Goal: Task Accomplishment & Management: Complete application form

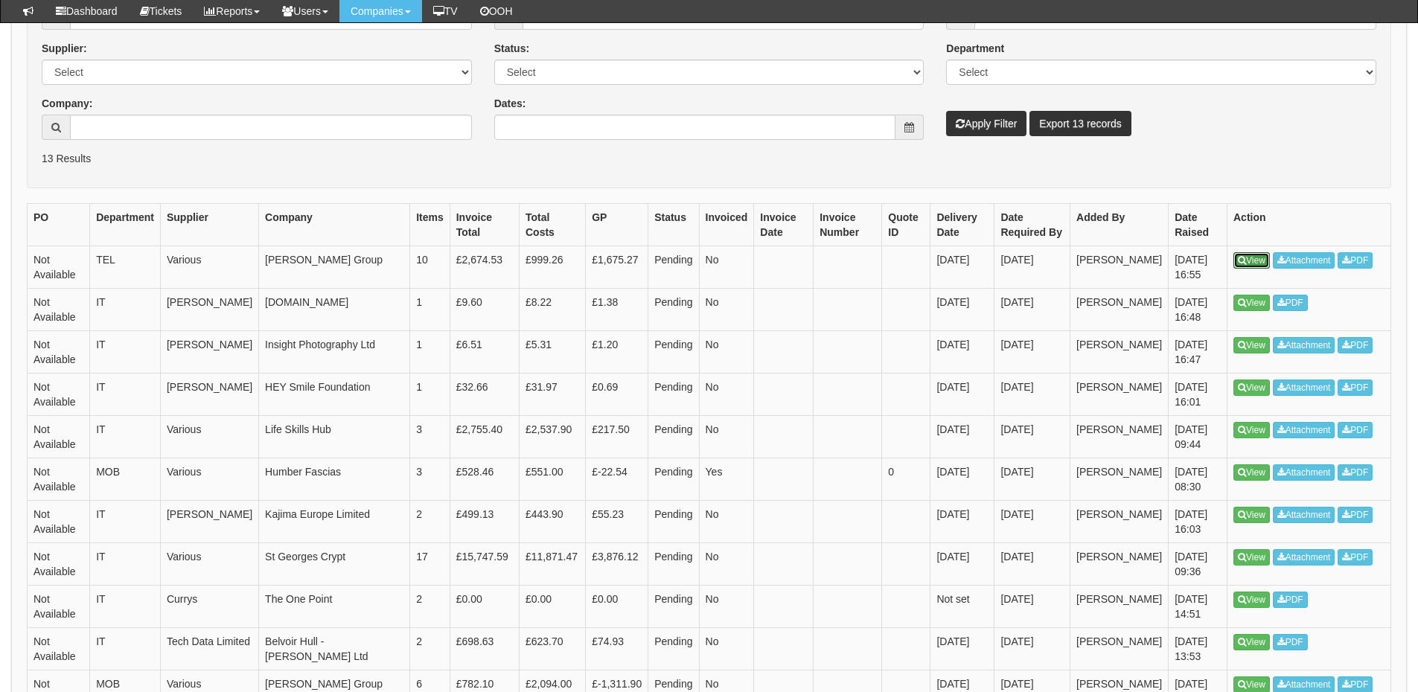
scroll to position [147, 0]
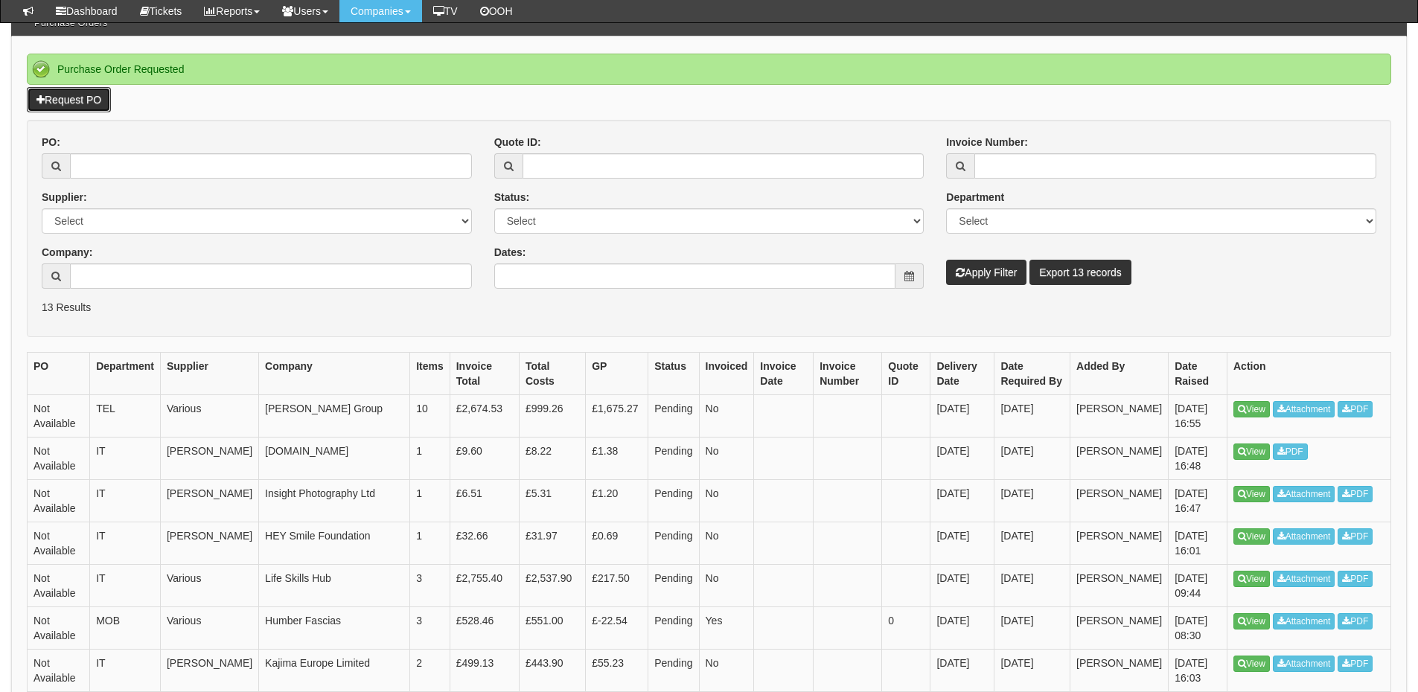
click at [71, 98] on link "Request PO" at bounding box center [69, 99] width 84 height 25
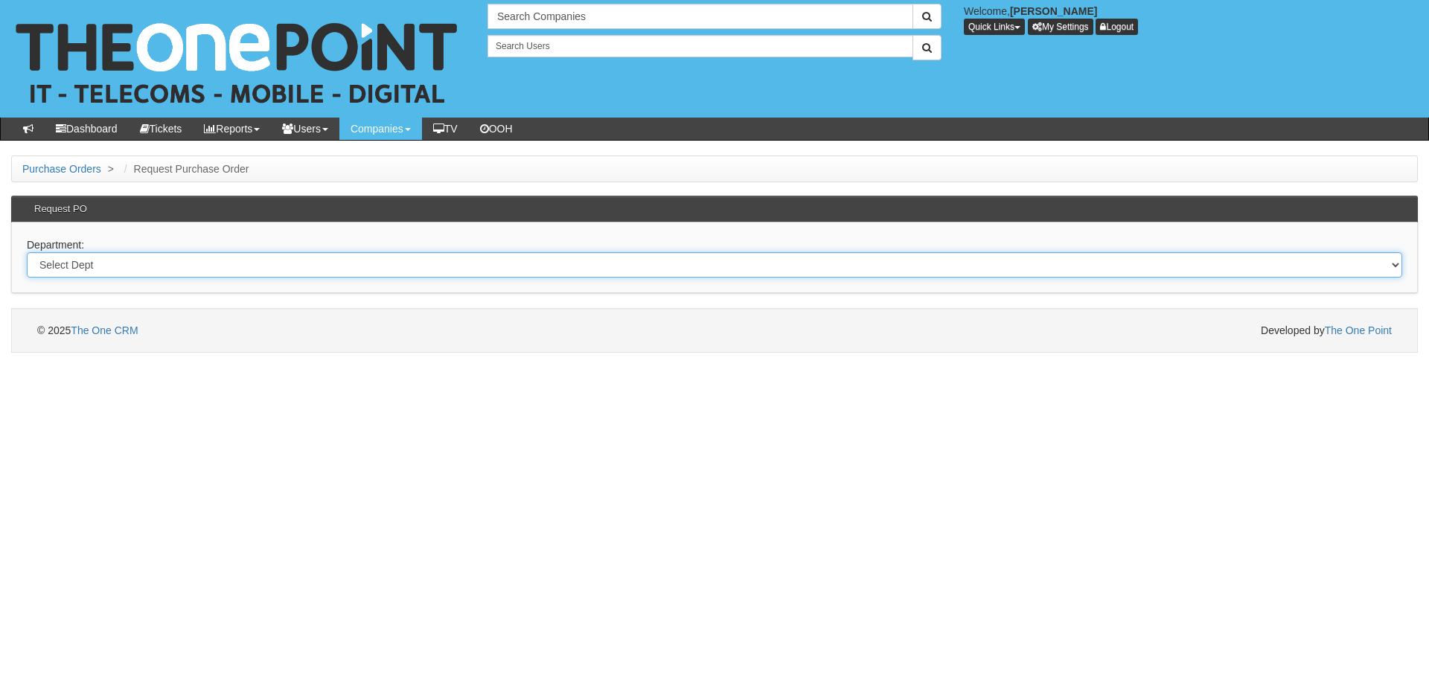
click at [408, 261] on select "Select Dept Digital Internal IT Mobiles Marketing Telecoms" at bounding box center [714, 264] width 1375 height 25
select select "?pipeID=&dept=IT"
click at [27, 252] on select "Select Dept Digital Internal IT Mobiles Marketing Telecoms" at bounding box center [714, 264] width 1375 height 25
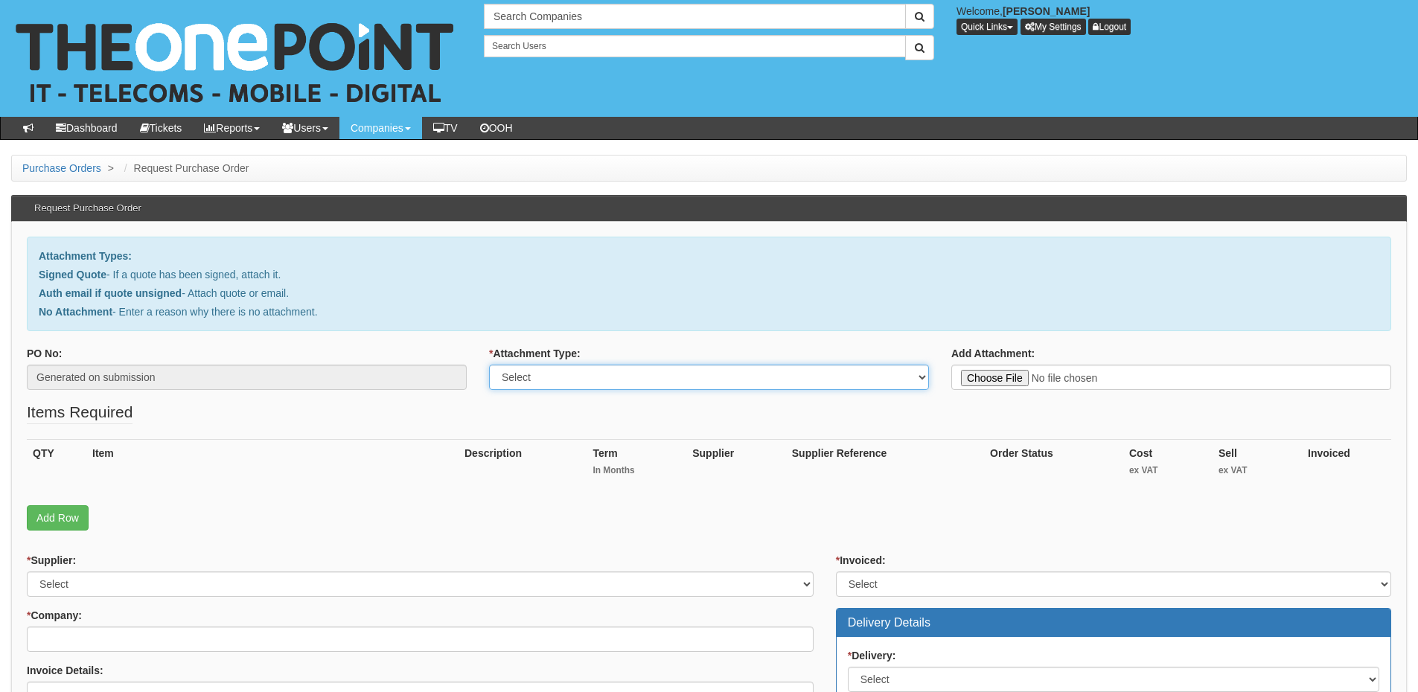
click at [550, 383] on select "Select Signed Quote Auth email with quote if unsigned No Attachment" at bounding box center [709, 377] width 440 height 25
select select "No Attachment"
click at [489, 365] on select "Select Signed Quote Auth email with quote if unsigned No Attachment" at bounding box center [709, 377] width 440 height 25
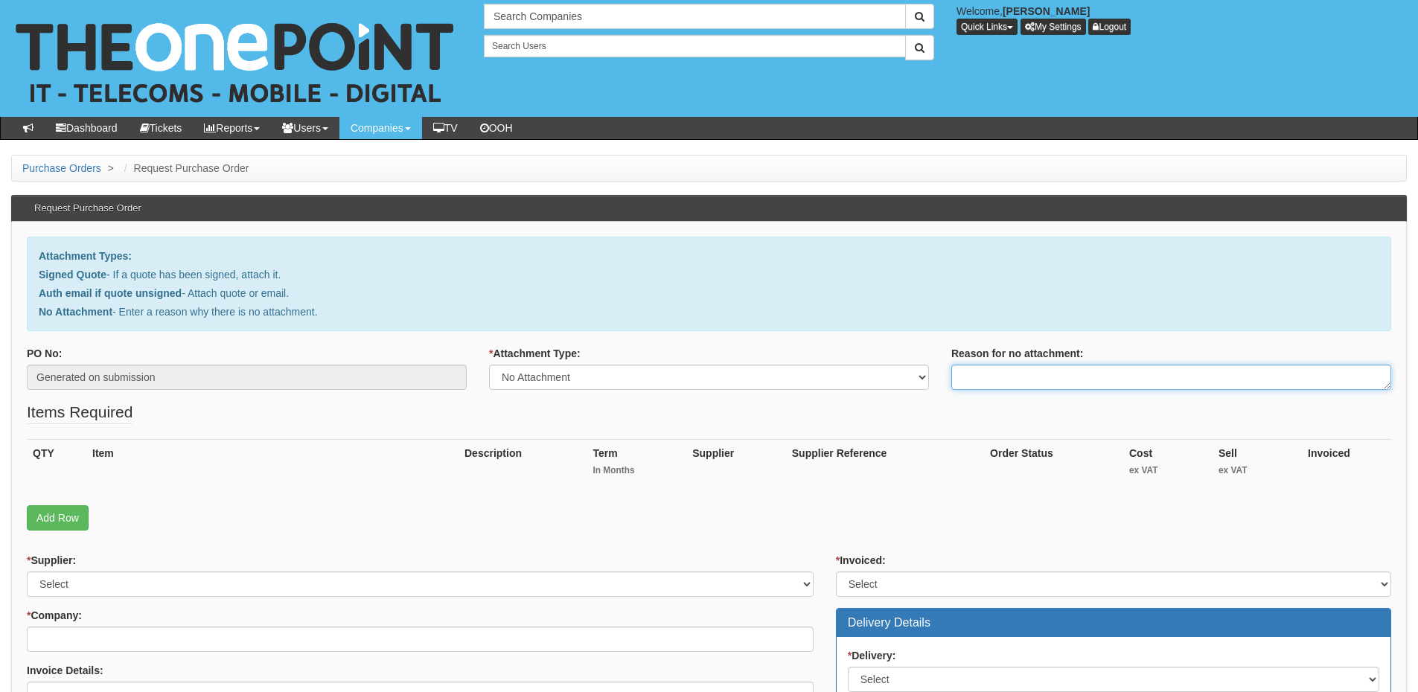
click at [991, 383] on textarea "Reason for no attachment:" at bounding box center [1171, 377] width 440 height 25
click at [1051, 378] on textarea "Linked to ticket" at bounding box center [1171, 377] width 440 height 25
click at [1099, 377] on textarea "Linked to ticket 412416" at bounding box center [1171, 377] width 440 height 25
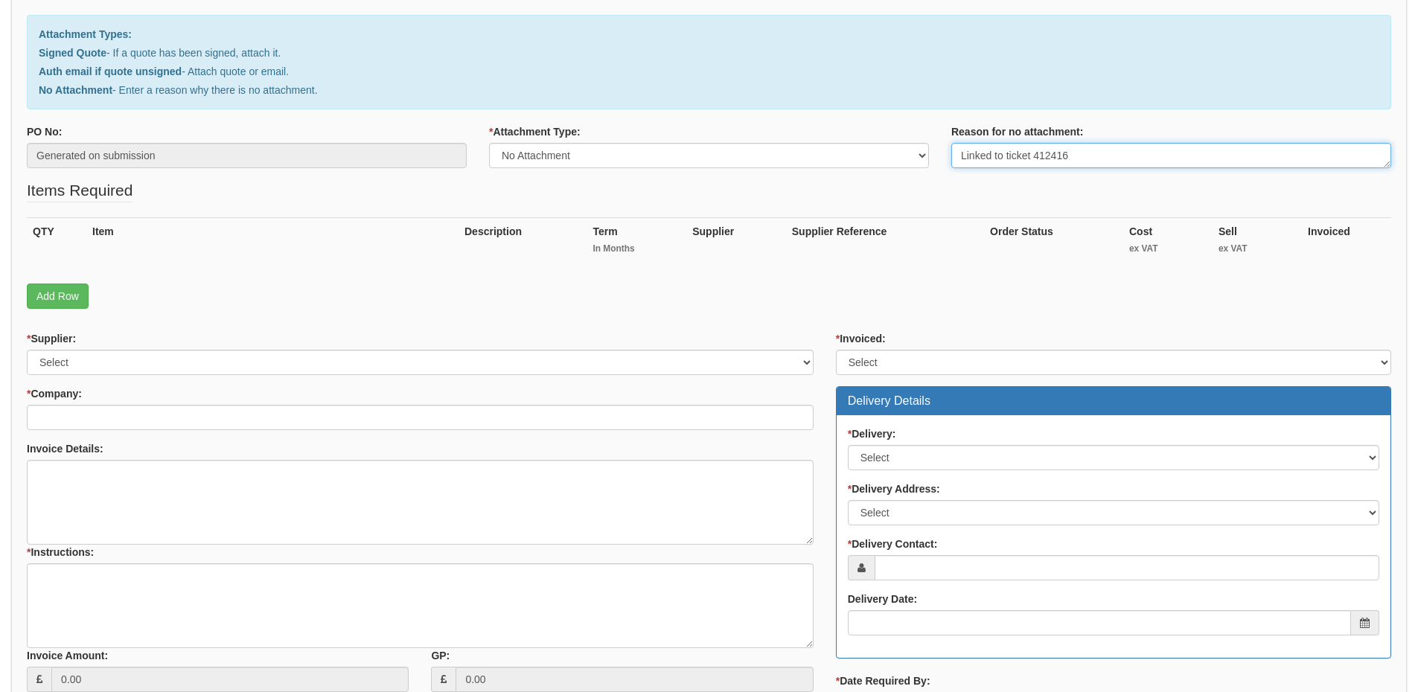
scroll to position [223, 0]
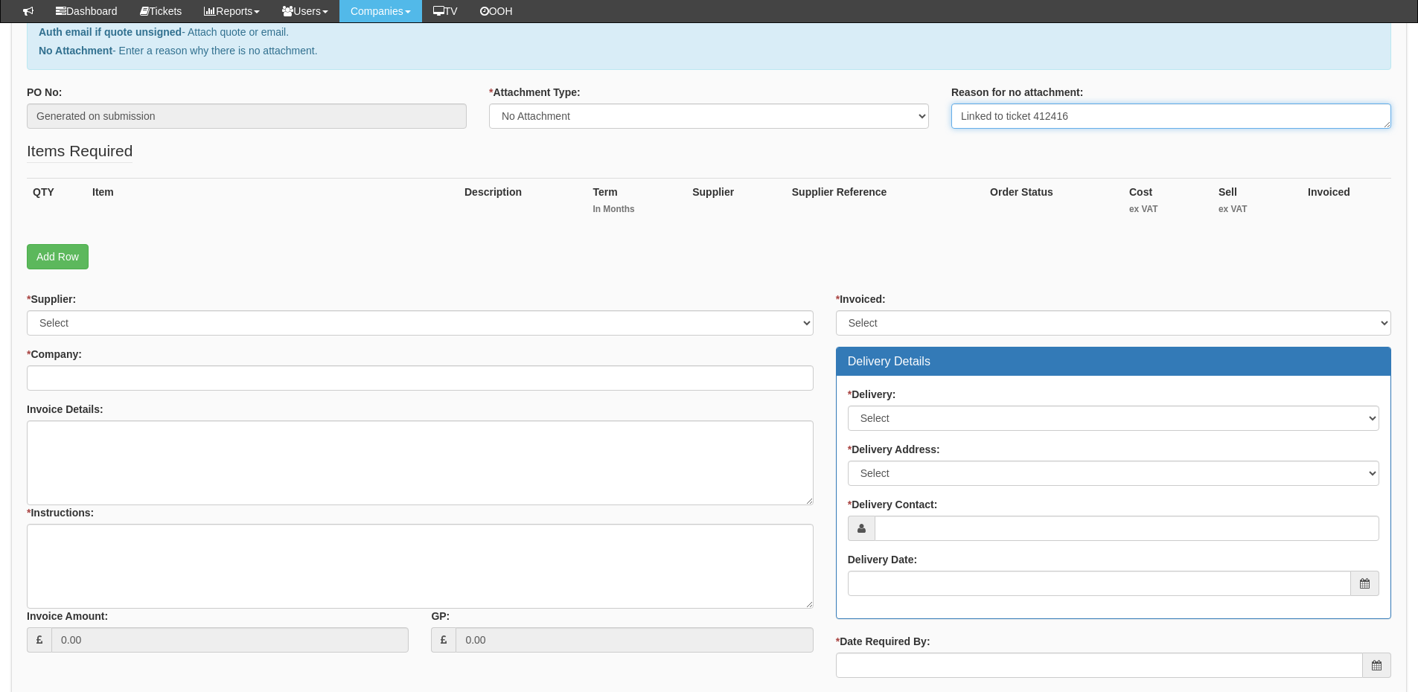
type textarea "Linked to ticket 412416"
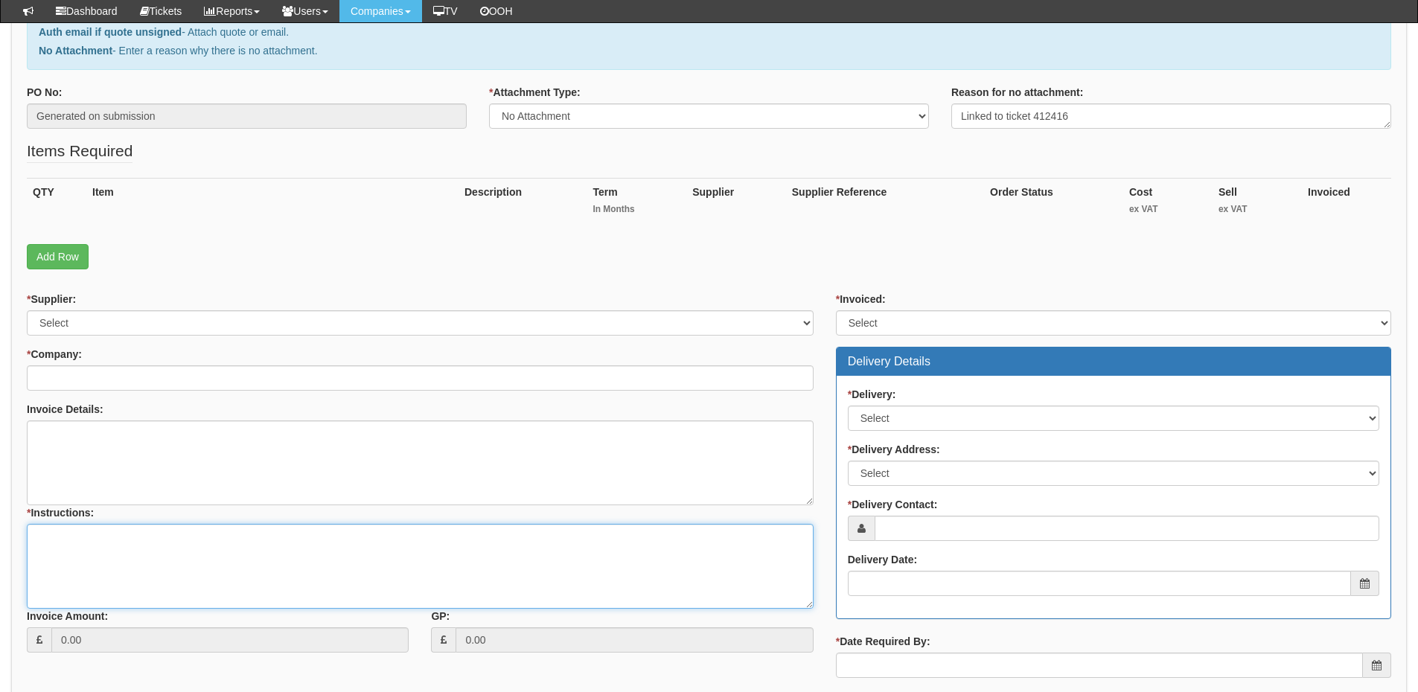
click at [218, 558] on textarea "* Instructions:" at bounding box center [420, 566] width 787 height 85
paste textarea "Linked to ticket 412416"
type textarea "Linked to ticket 412416"
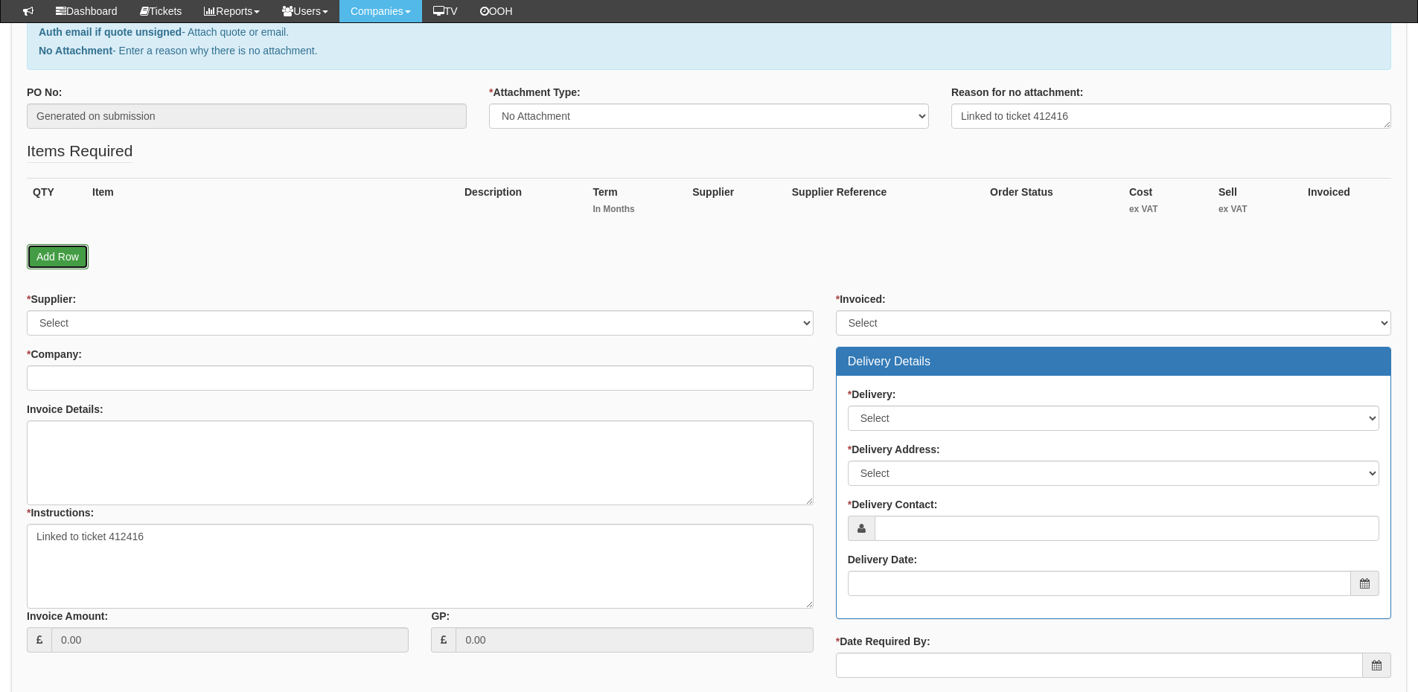
click at [69, 264] on link "Add Row" at bounding box center [58, 256] width 62 height 25
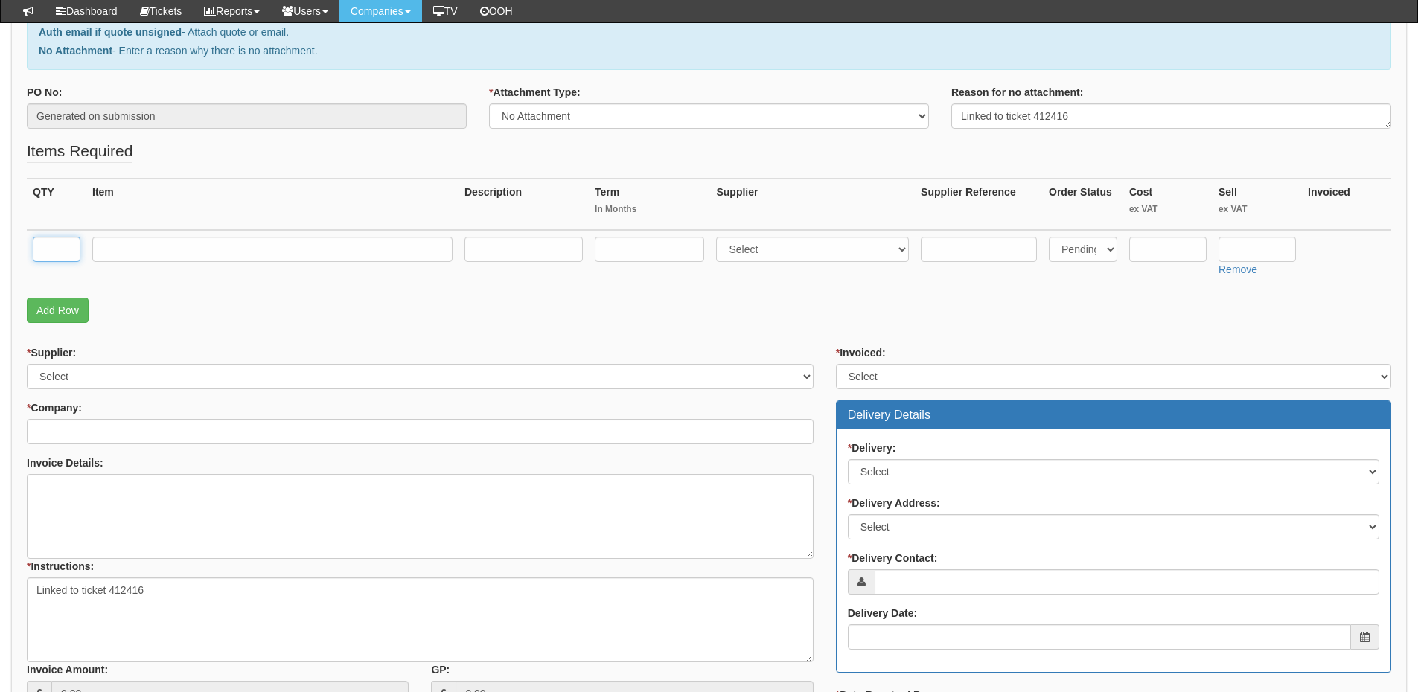
click at [67, 252] on input "text" at bounding box center [57, 249] width 48 height 25
type input "2"
click at [126, 252] on input "text" at bounding box center [272, 249] width 360 height 25
click at [303, 253] on input "text" at bounding box center [272, 249] width 360 height 25
type input "NFP Business Premium"
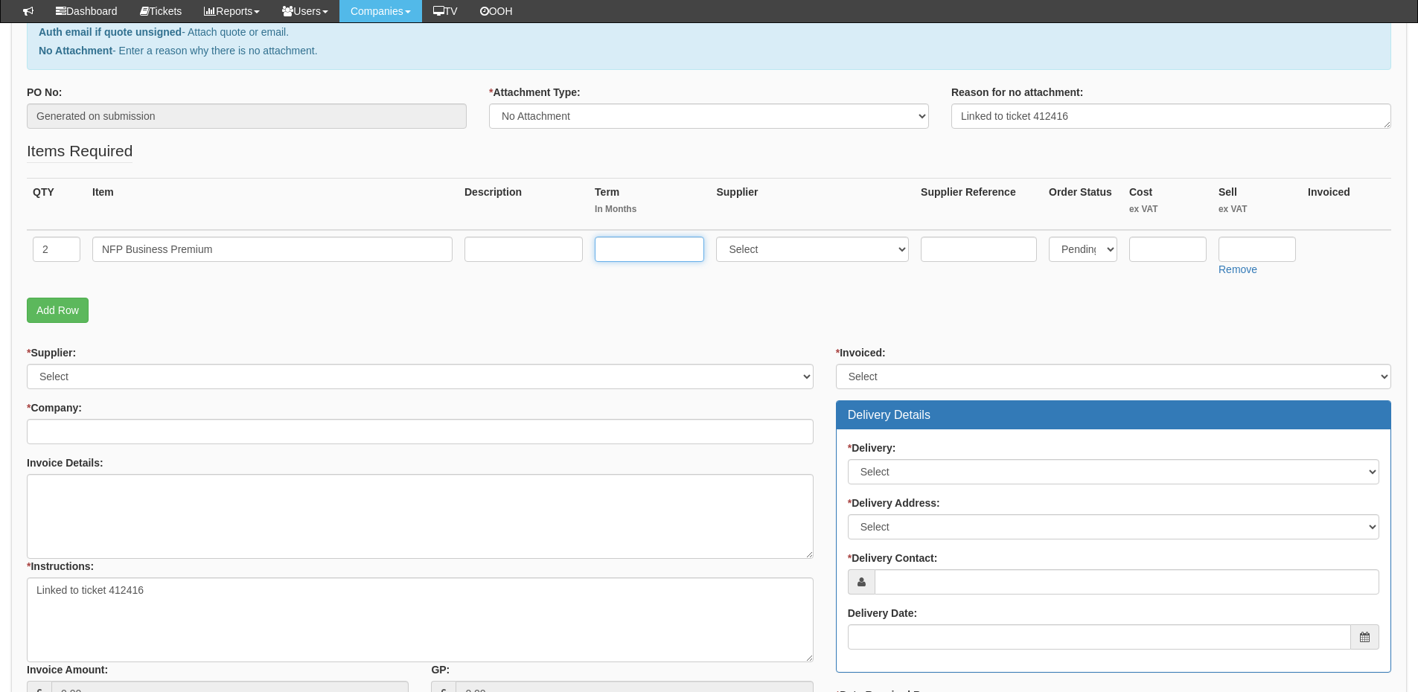
click at [667, 250] on input "text" at bounding box center [649, 249] width 109 height 25
type input "12"
click at [520, 246] on input "text" at bounding box center [523, 249] width 118 height 25
type input "12-months"
click at [749, 248] on select "Select 123 REG.co.uk 1Password 3 4Gon AA Jones Electric Ltd Abzorb Access Group…" at bounding box center [812, 249] width 193 height 25
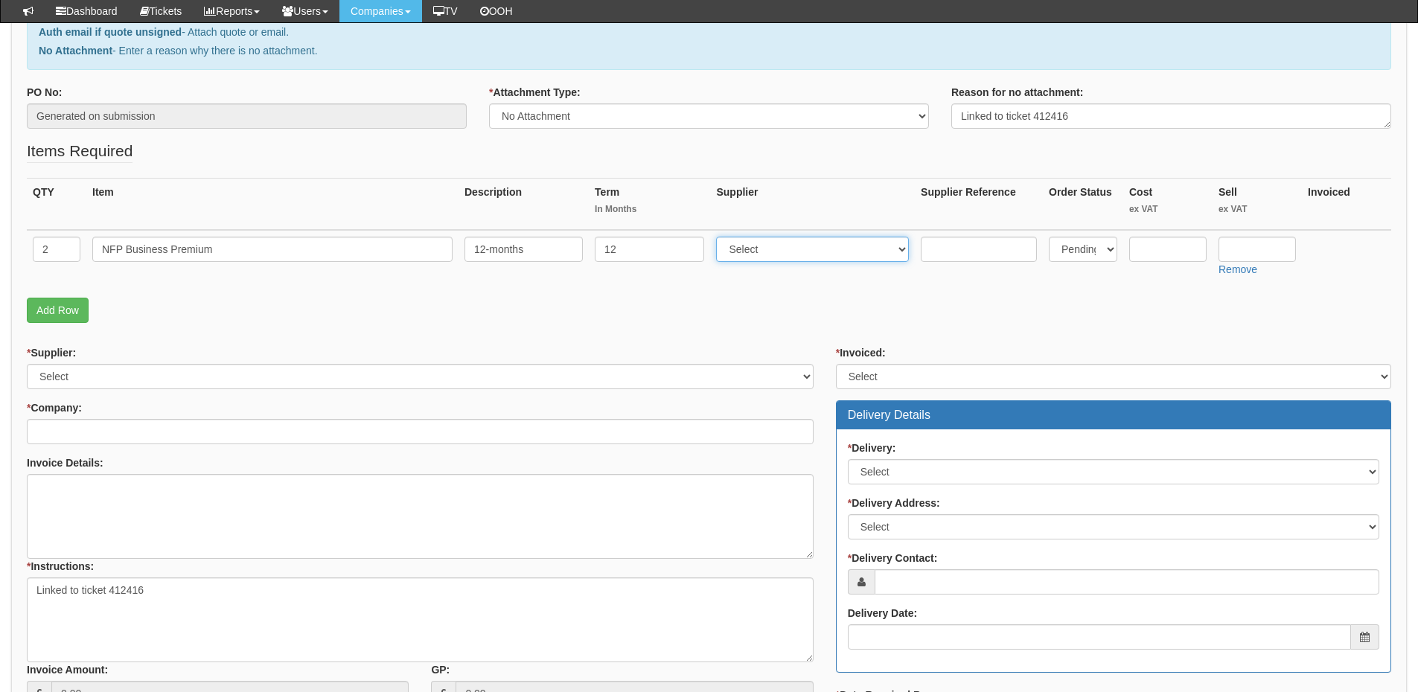
select select "291"
click at [720, 237] on select "Select 123 [DOMAIN_NAME] 1Password 3 4Gon [PERSON_NAME] Electric Ltd Abzorb Acc…" at bounding box center [812, 249] width 193 height 25
click at [1152, 243] on input "text" at bounding box center [1167, 249] width 77 height 25
type input "4.05"
click at [1253, 231] on td "Remove" at bounding box center [1256, 256] width 89 height 53
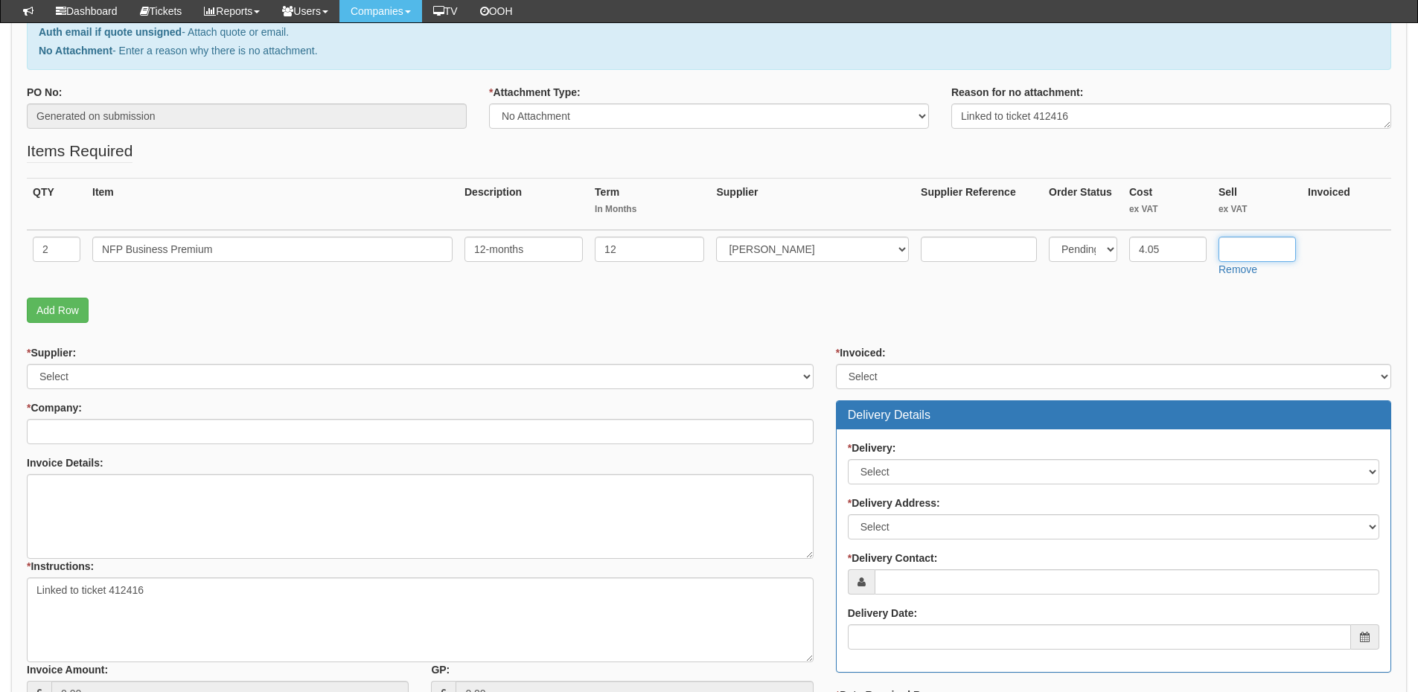
click at [1247, 246] on input "text" at bounding box center [1256, 249] width 77 height 25
type input "4.41"
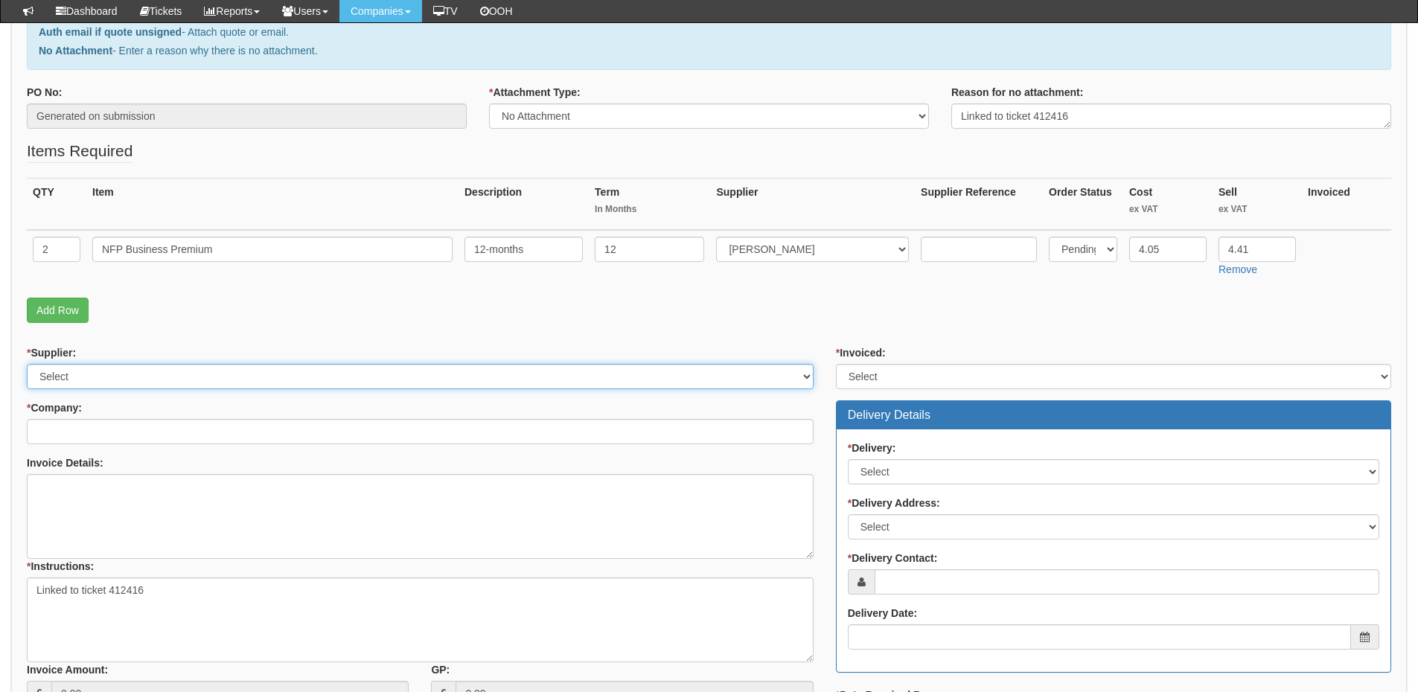
click at [130, 386] on select "Select 123 REG.co.uk 1Password 3 4Gon AA Jones Electric Ltd Abzorb Access Group…" at bounding box center [420, 376] width 787 height 25
select select "291"
click at [27, 364] on select "Select 123 REG.co.uk 1Password 3 4Gon AA Jones Electric Ltd Abzorb Access Group…" at bounding box center [420, 376] width 787 height 25
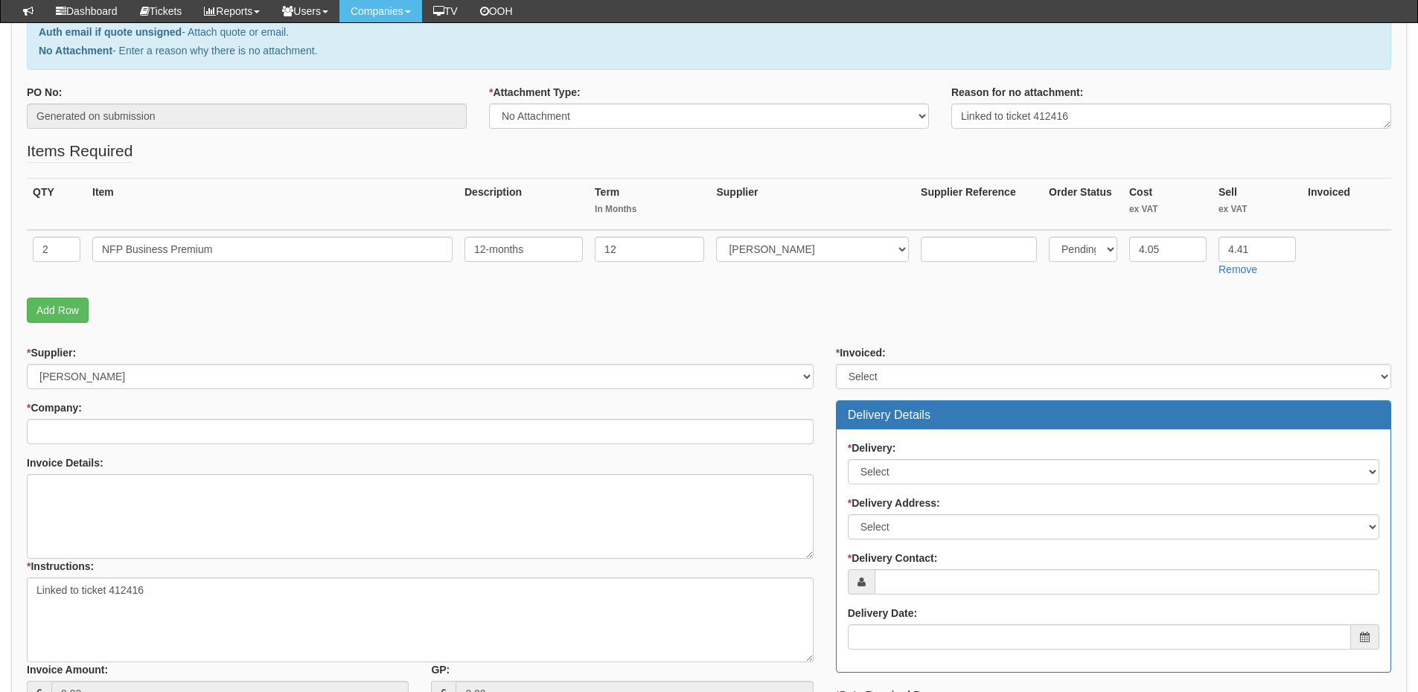
click at [101, 446] on div "* Supplier: Select 123 REG.co.uk 1Password 3 4Gon AA Jones Electric Ltd Abzorb …" at bounding box center [420, 531] width 809 height 372
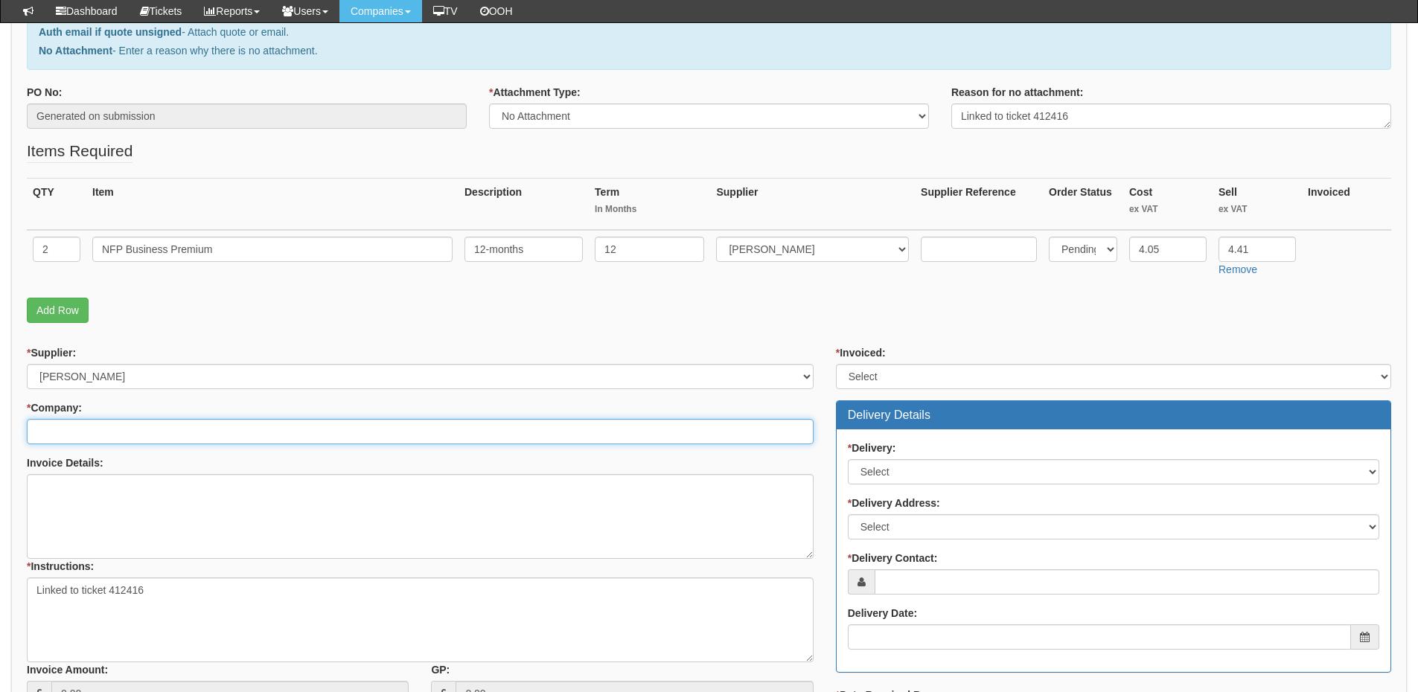
click at [98, 431] on input "* Company:" at bounding box center [420, 431] width 787 height 25
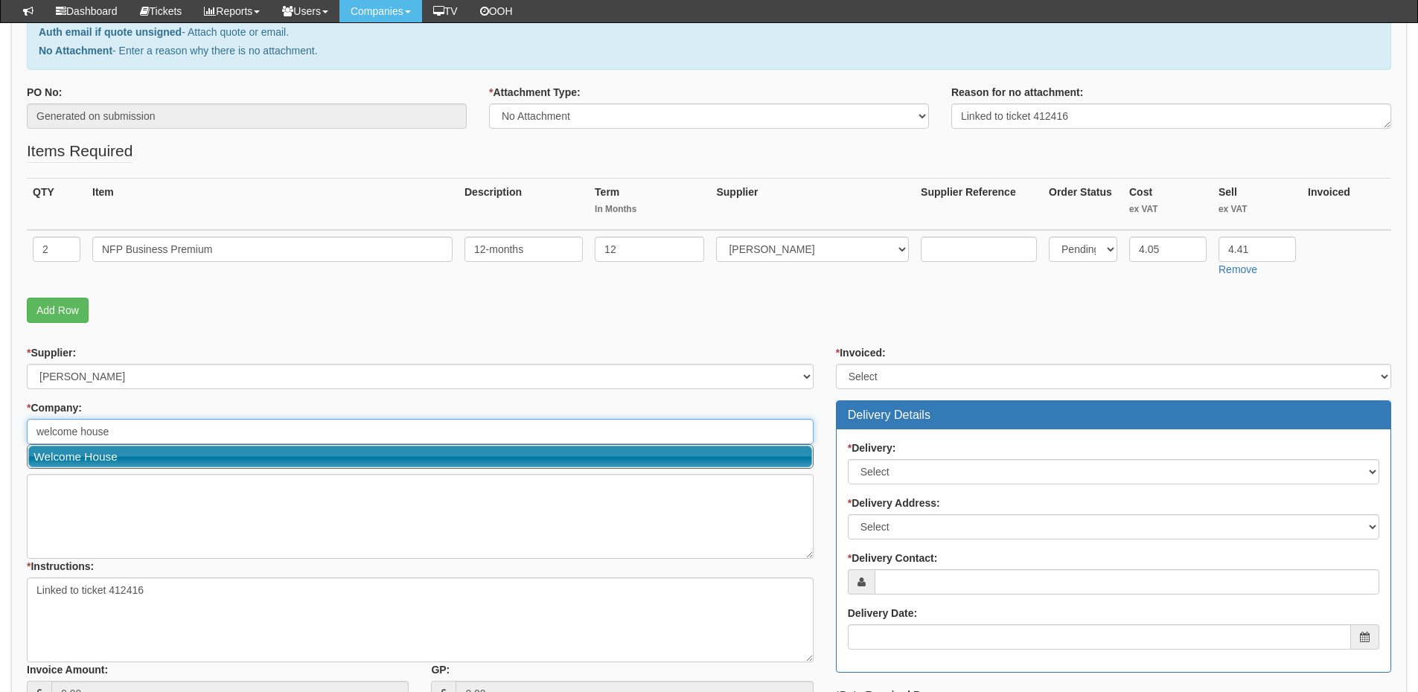
click at [106, 459] on link "Welcome House" at bounding box center [420, 457] width 784 height 22
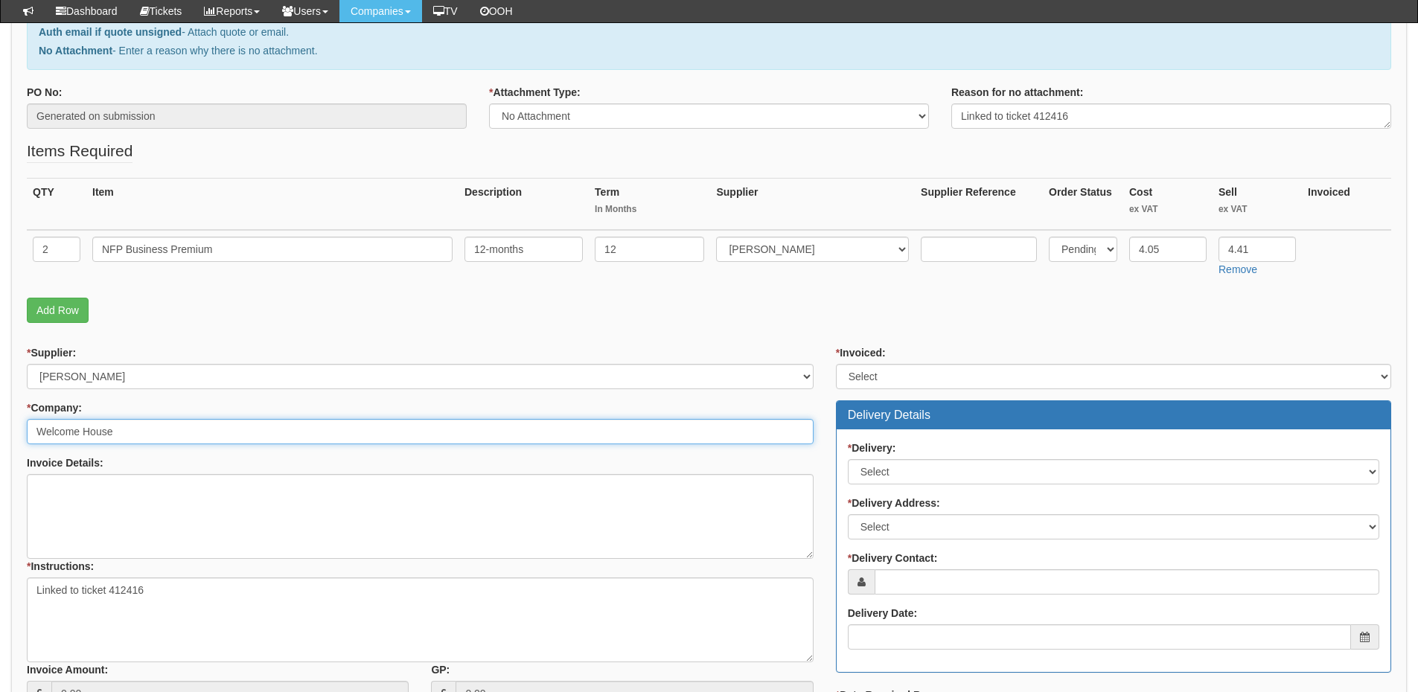
type input "Welcome House"
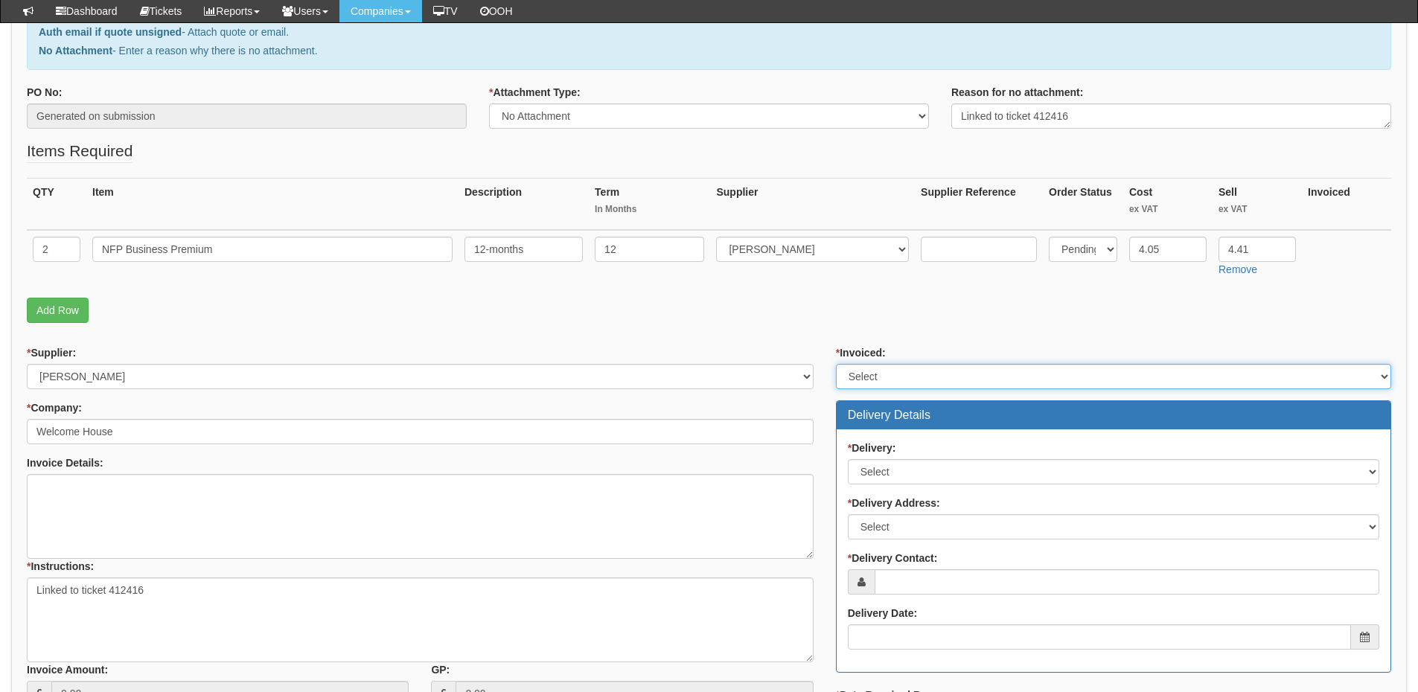
click at [860, 382] on select "Select Yes No N/A STB (part of order)" at bounding box center [1113, 376] width 555 height 25
select select "2"
click at [836, 364] on select "Select Yes No N/A STB (part of order)" at bounding box center [1113, 376] width 555 height 25
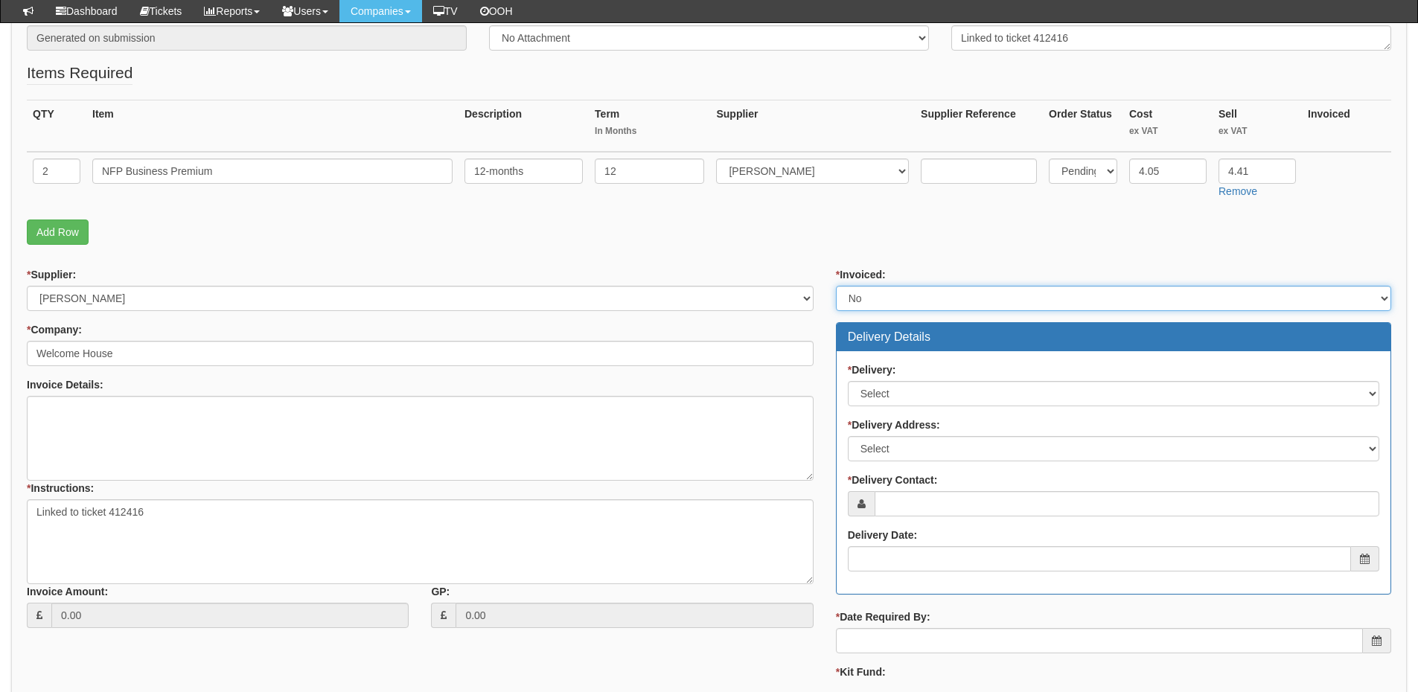
scroll to position [372, 0]
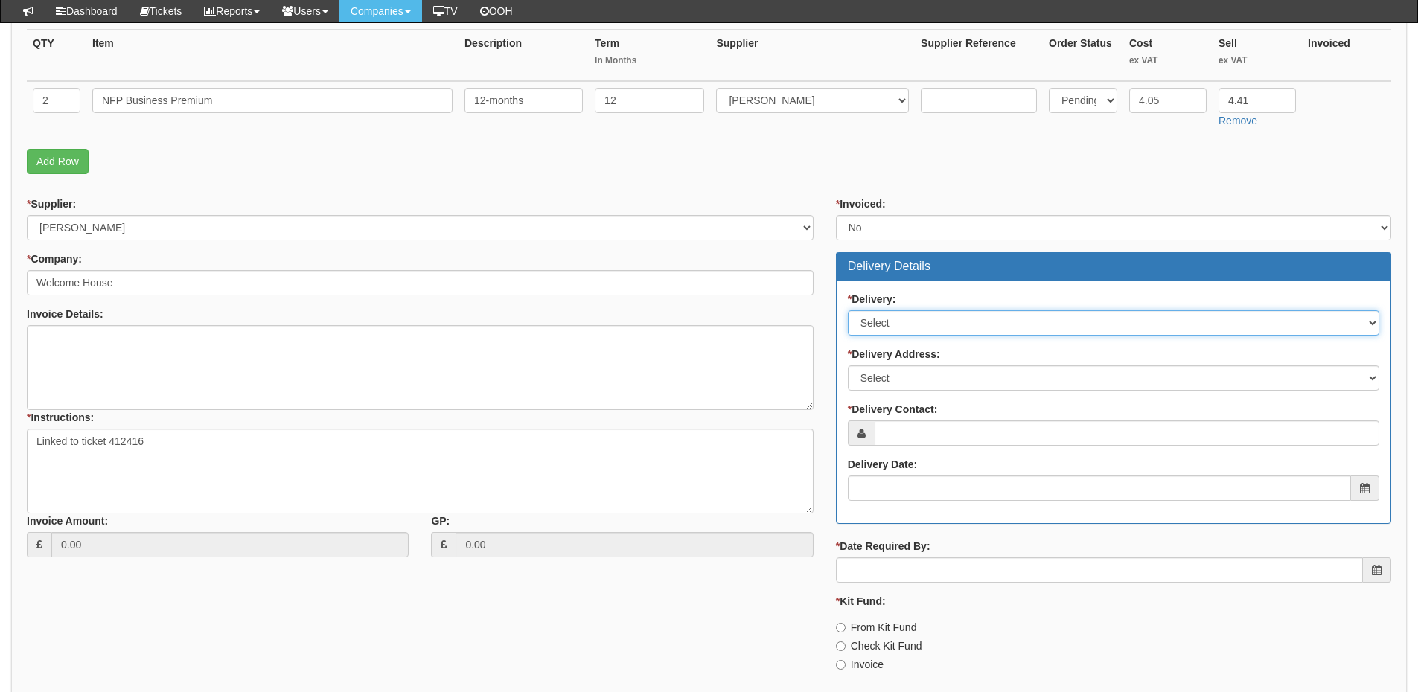
drag, startPoint x: 886, startPoint y: 319, endPoint x: 889, endPoint y: 331, distance: 12.5
click at [886, 319] on select "Select No Not Applicable Yes" at bounding box center [1113, 322] width 531 height 25
select select "3"
click at [848, 310] on select "Select No Not Applicable Yes" at bounding box center [1113, 322] width 531 height 25
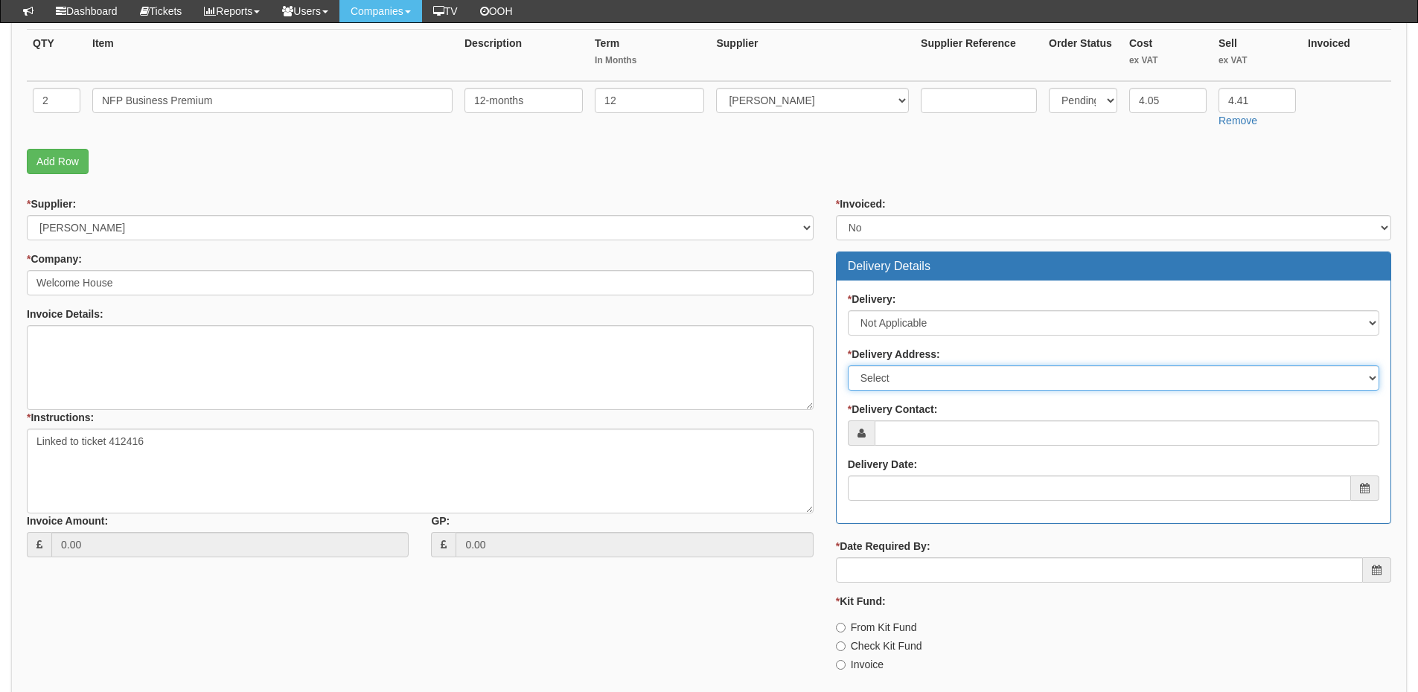
click at [898, 380] on select "Select Not Applicable Main Address - HU2 8HR Other" at bounding box center [1113, 377] width 531 height 25
select select "N/A"
click at [848, 365] on select "Select Not Applicable Main Address - HU2 8HR Other" at bounding box center [1113, 377] width 531 height 25
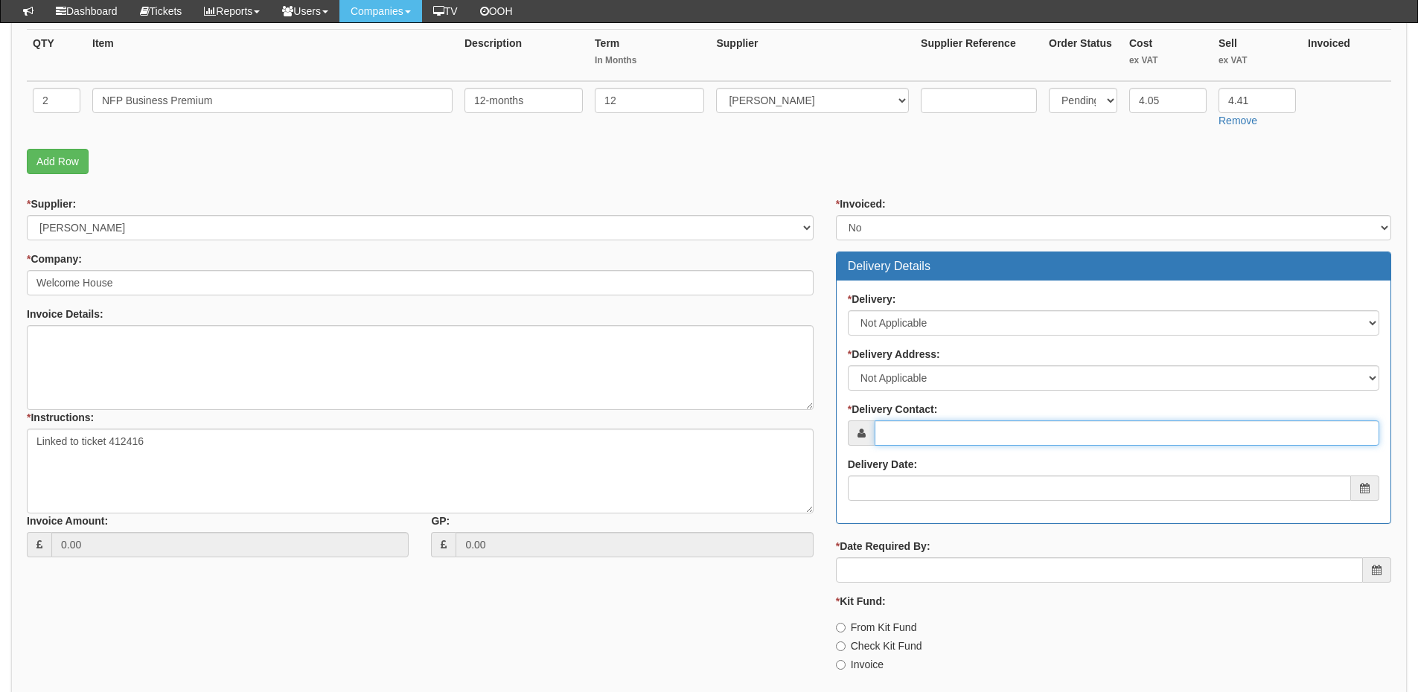
click at [896, 439] on input "* Delivery Contact:" at bounding box center [1127, 433] width 505 height 25
click at [930, 435] on input "* Delivery Contact:" at bounding box center [1127, 433] width 505 height 25
paste input "David Robinson"
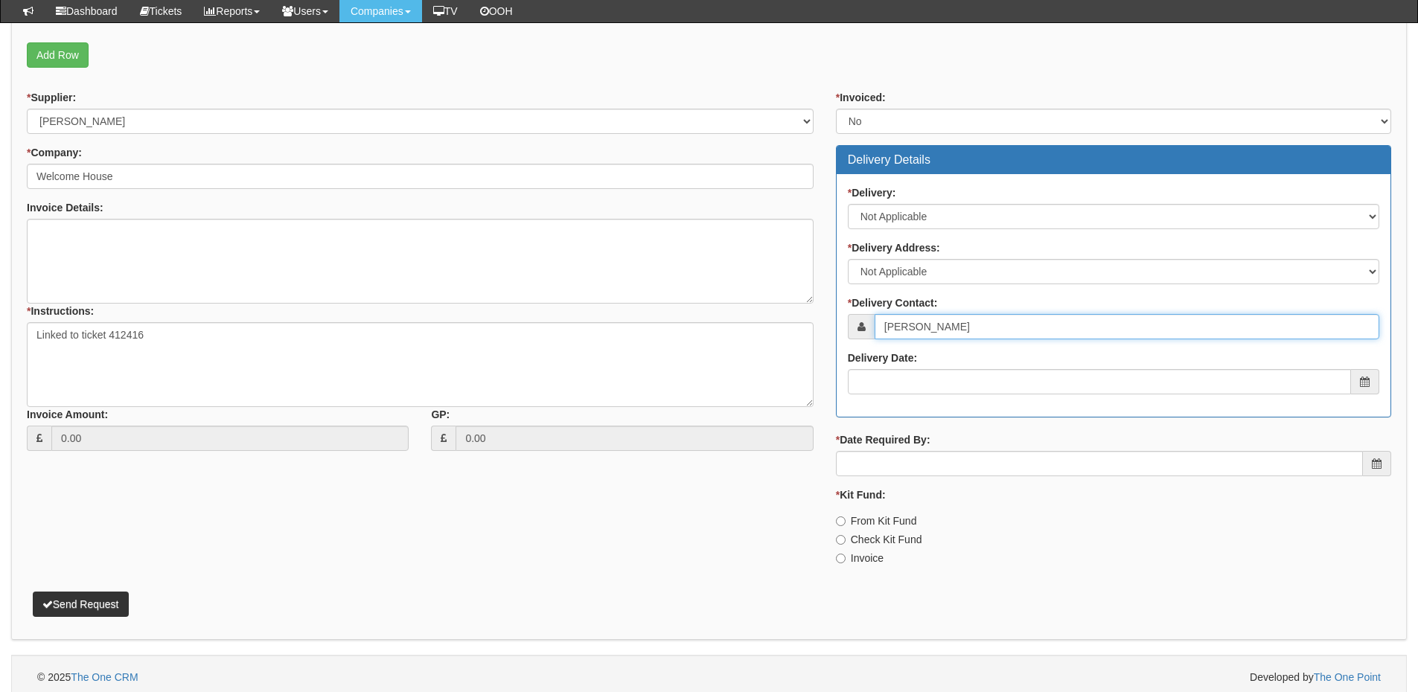
scroll to position [486, 0]
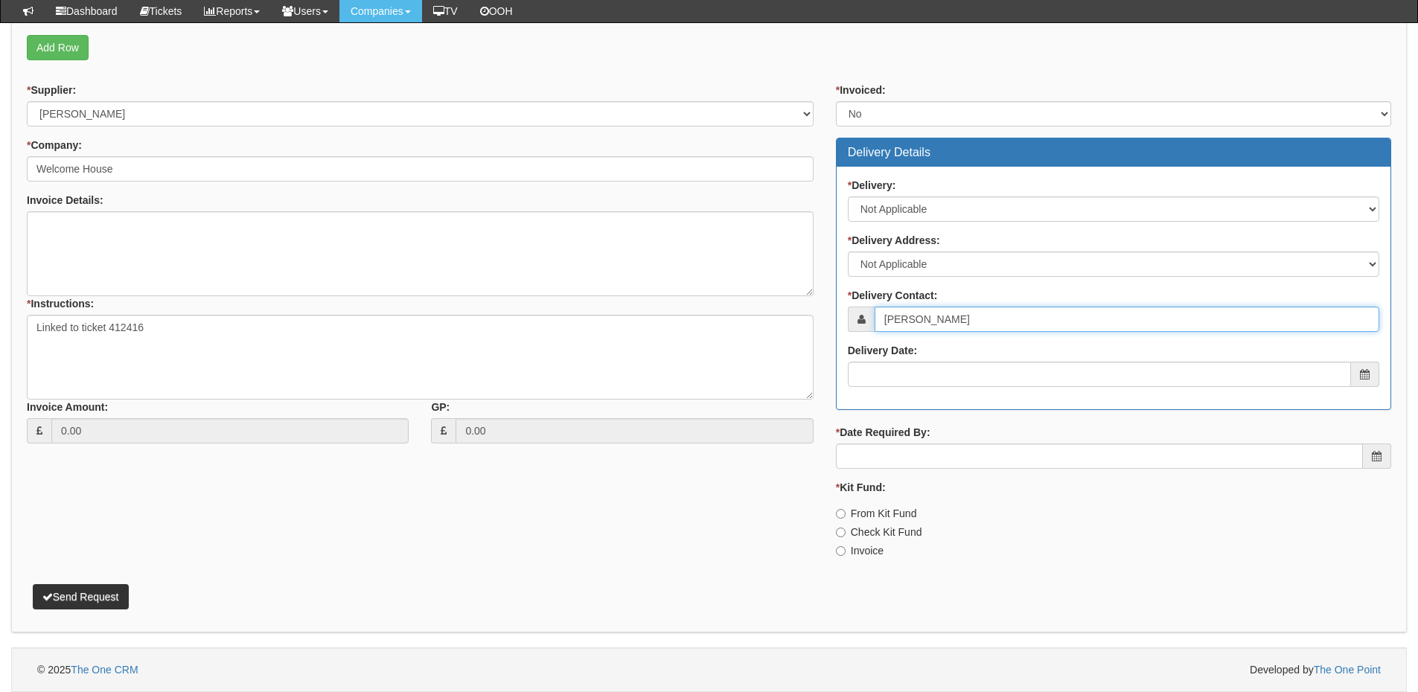
type input "David Robinson"
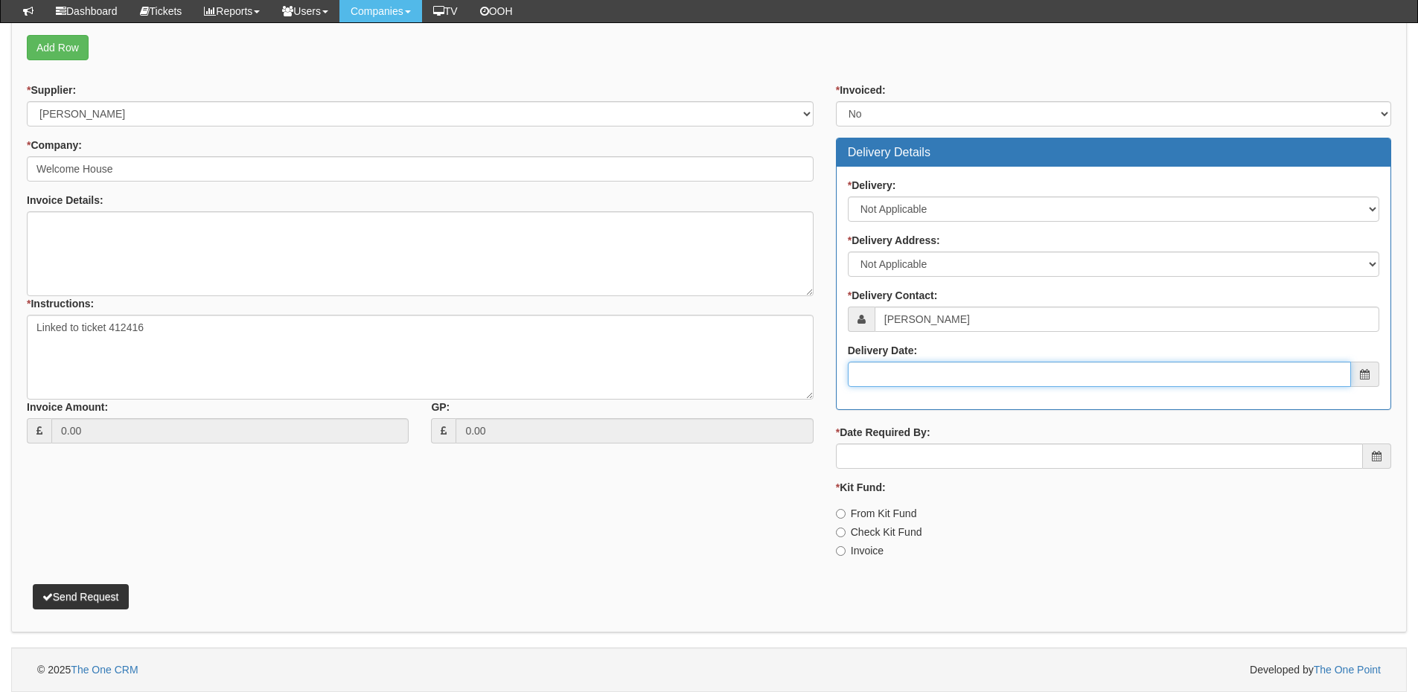
click at [918, 378] on input "Delivery Date:" at bounding box center [1099, 374] width 503 height 25
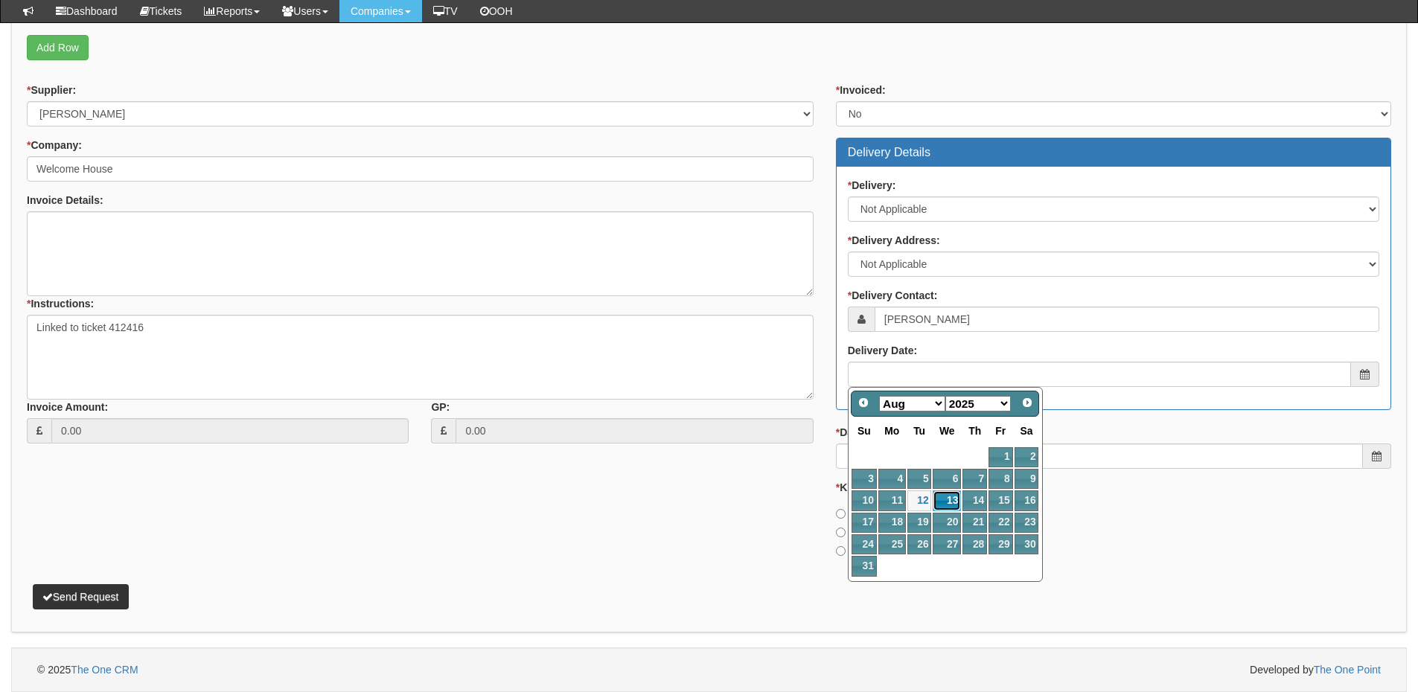
click at [948, 500] on link "13" at bounding box center [947, 500] width 28 height 20
type input "2025-08-13"
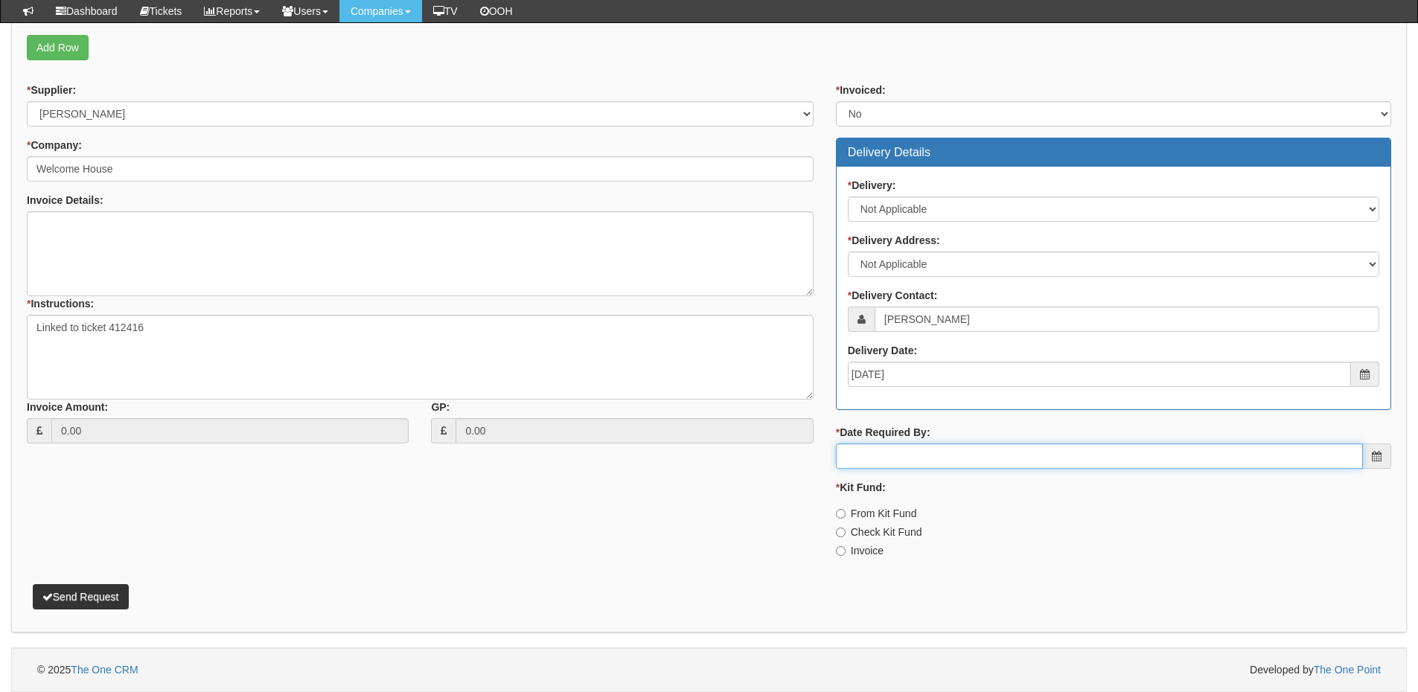
click at [930, 458] on input "* Date Required By:" at bounding box center [1099, 456] width 527 height 25
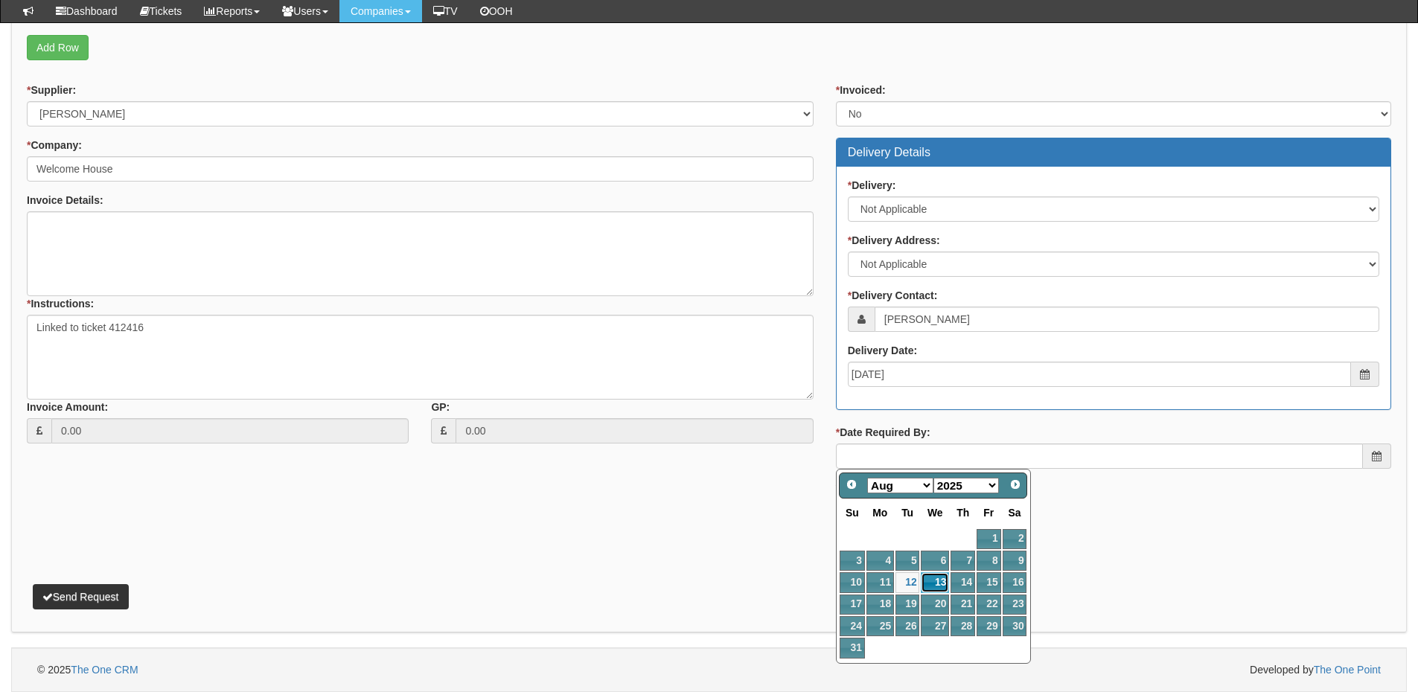
click at [927, 583] on link "13" at bounding box center [935, 582] width 28 height 20
type input "2025-08-13"
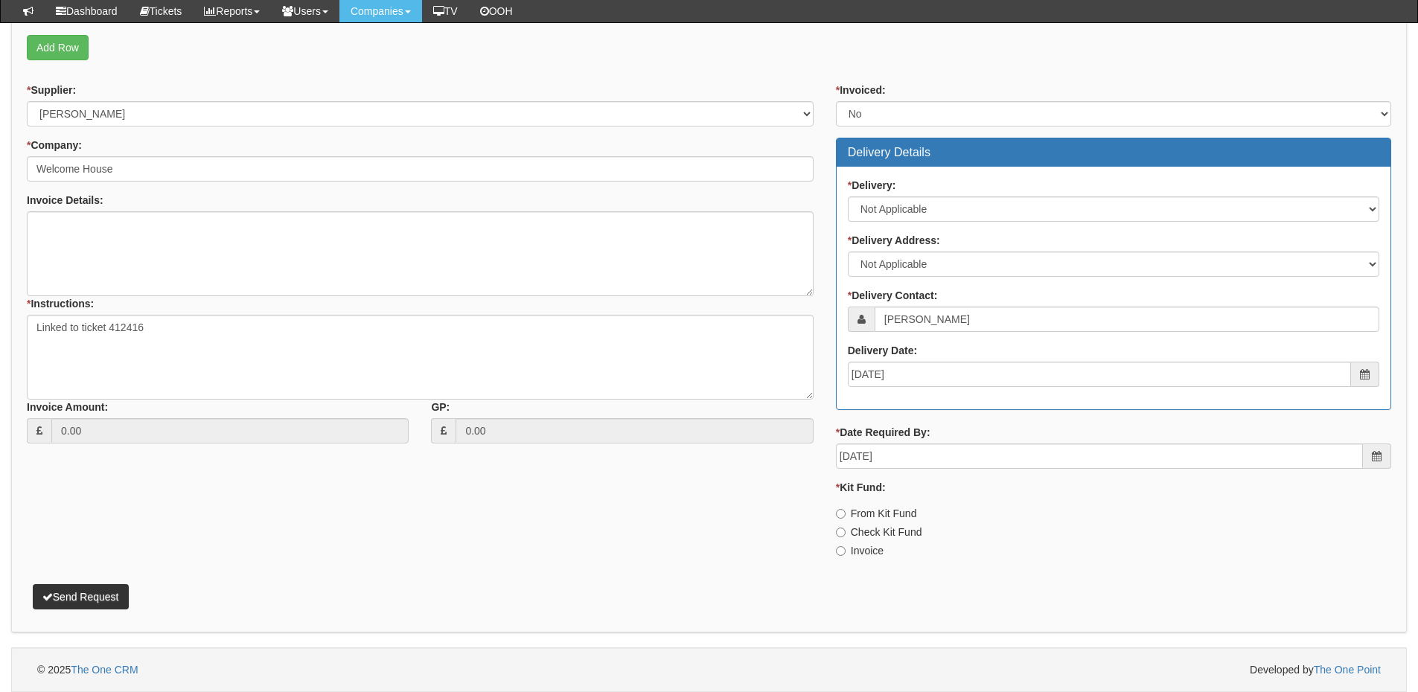
click at [855, 549] on label "Invoice" at bounding box center [860, 550] width 48 height 15
click at [846, 519] on input "Invoice" at bounding box center [841, 514] width 10 height 10
radio input "true"
click at [119, 593] on button "Send Request" at bounding box center [81, 596] width 96 height 25
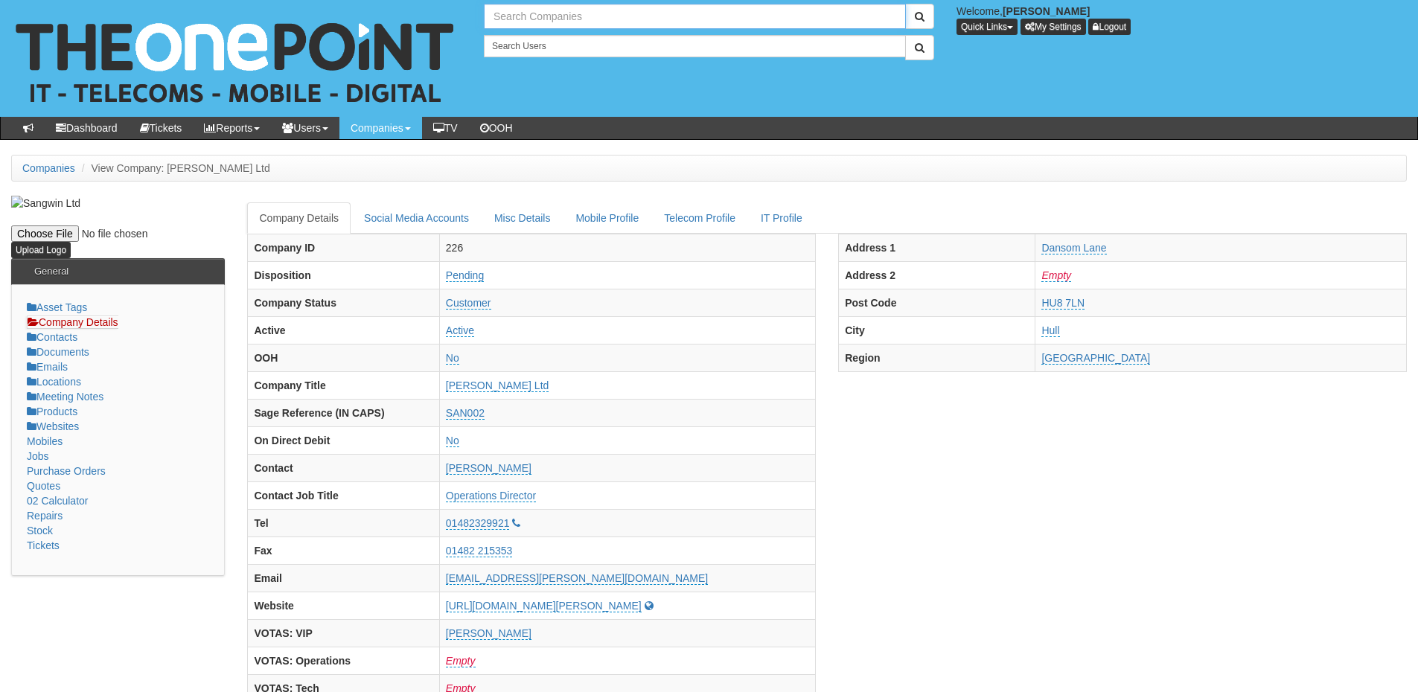
click at [499, 16] on input "text" at bounding box center [695, 16] width 422 height 25
drag, startPoint x: 546, startPoint y: 13, endPoint x: 477, endPoint y: 15, distance: 69.2
click at [477, 15] on div "1 result is available, use up and down arrow keys to navigate. neu-glas" at bounding box center [709, 16] width 473 height 25
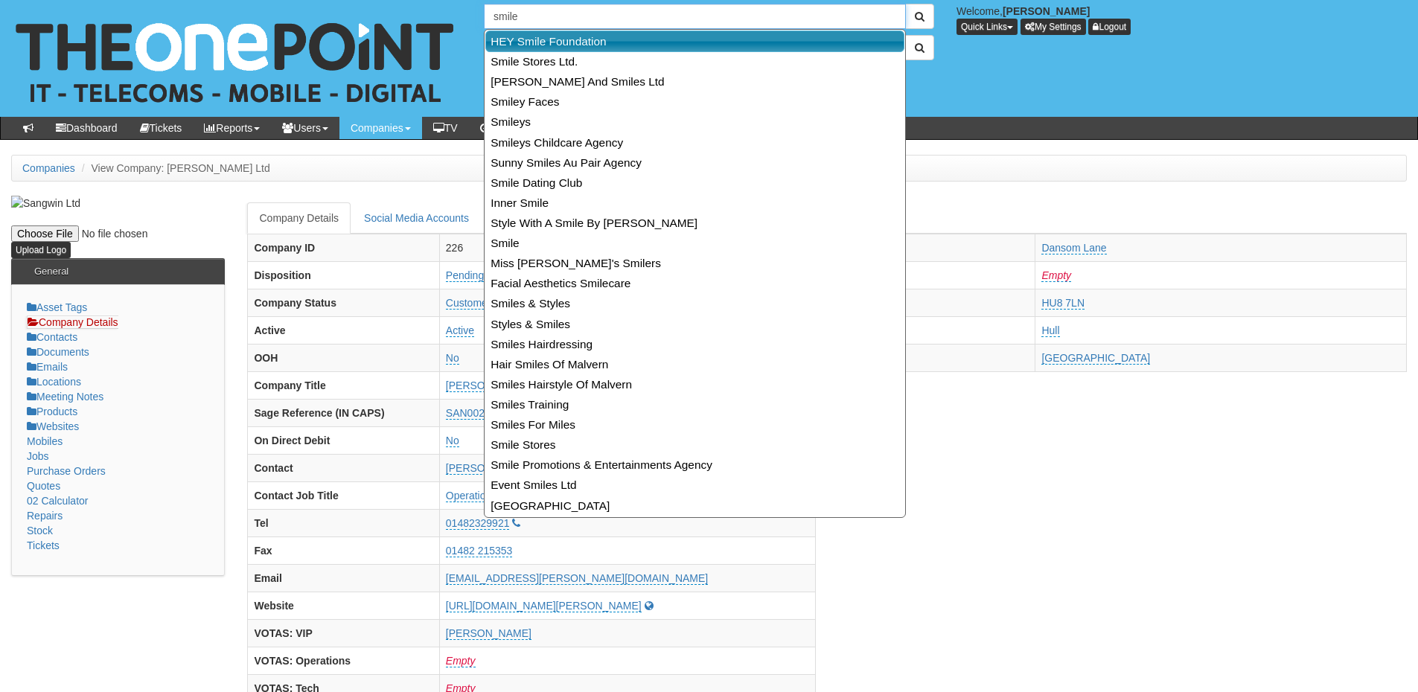
click at [511, 36] on link "HEY Smile Foundation" at bounding box center [694, 42] width 419 height 22
type input "HEY Smile Foundation"
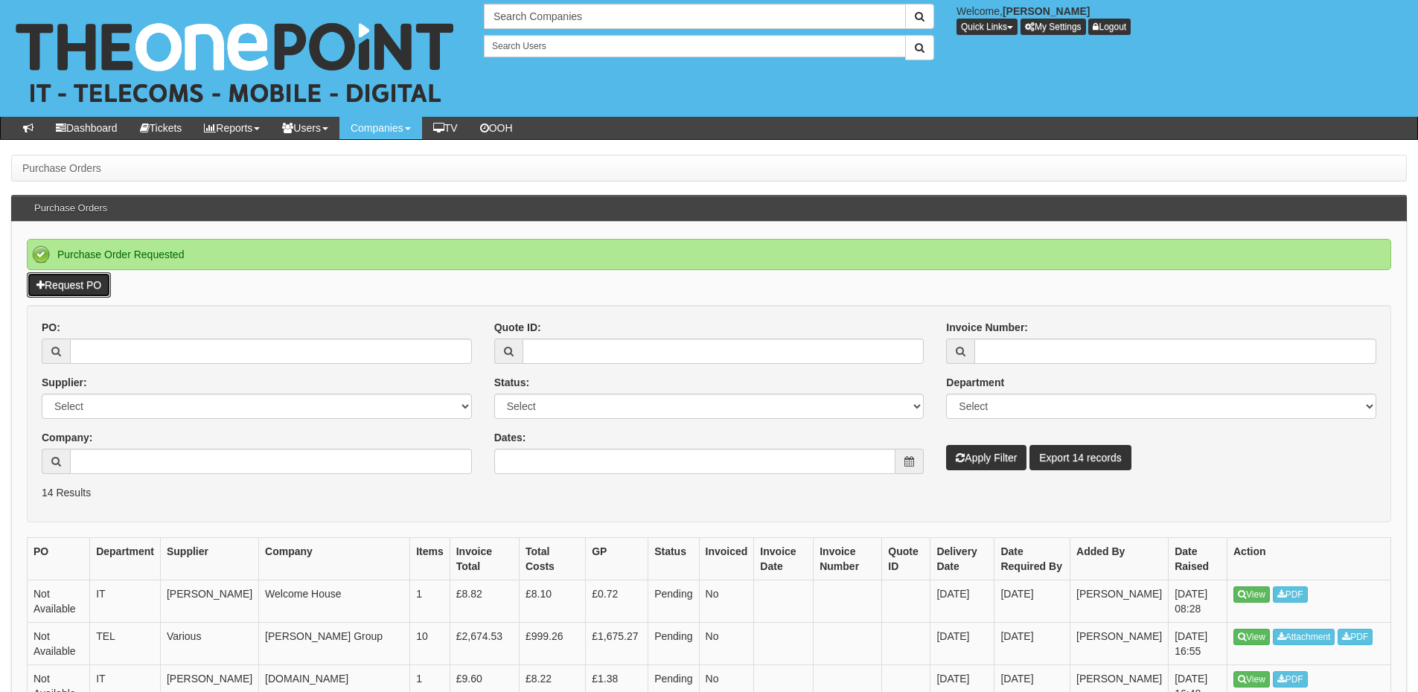
click at [78, 284] on link "Request PO" at bounding box center [69, 284] width 84 height 25
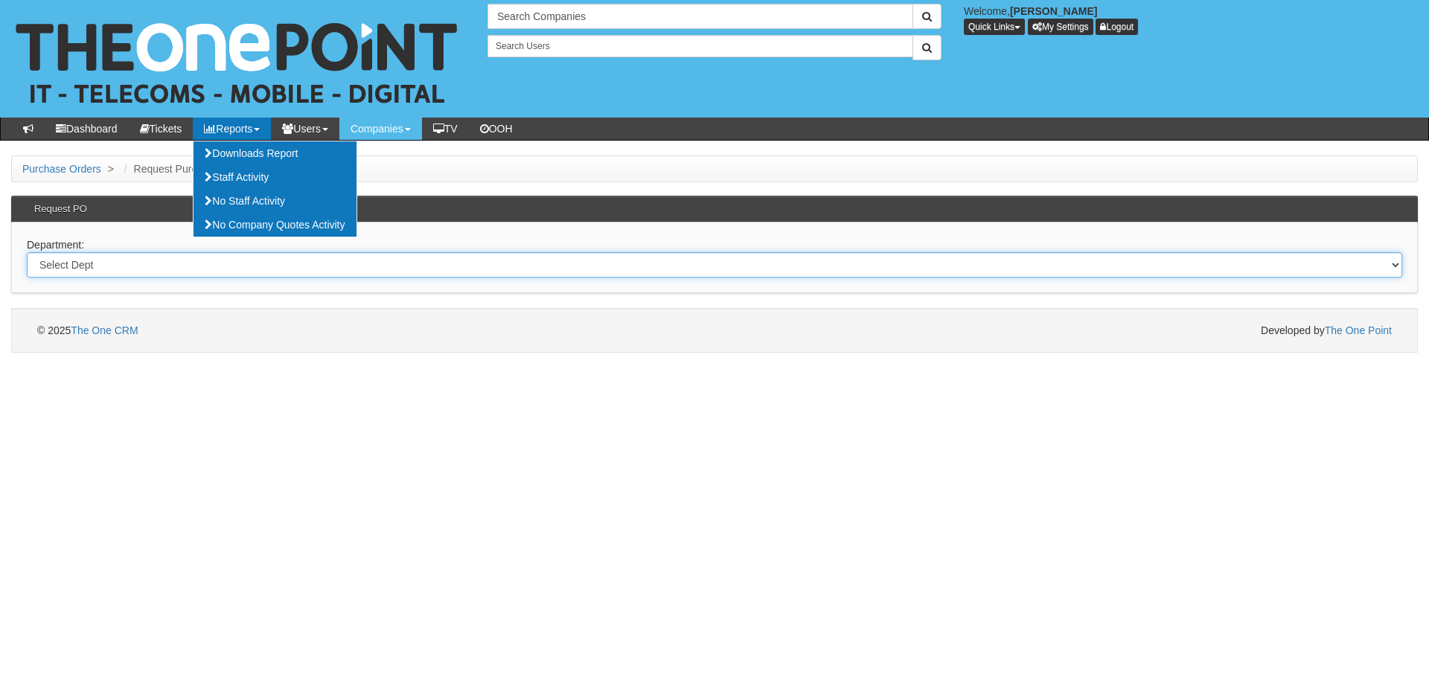
click at [152, 257] on select "Select Dept Digital Internal IT Mobiles Marketing Telecoms" at bounding box center [714, 264] width 1375 height 25
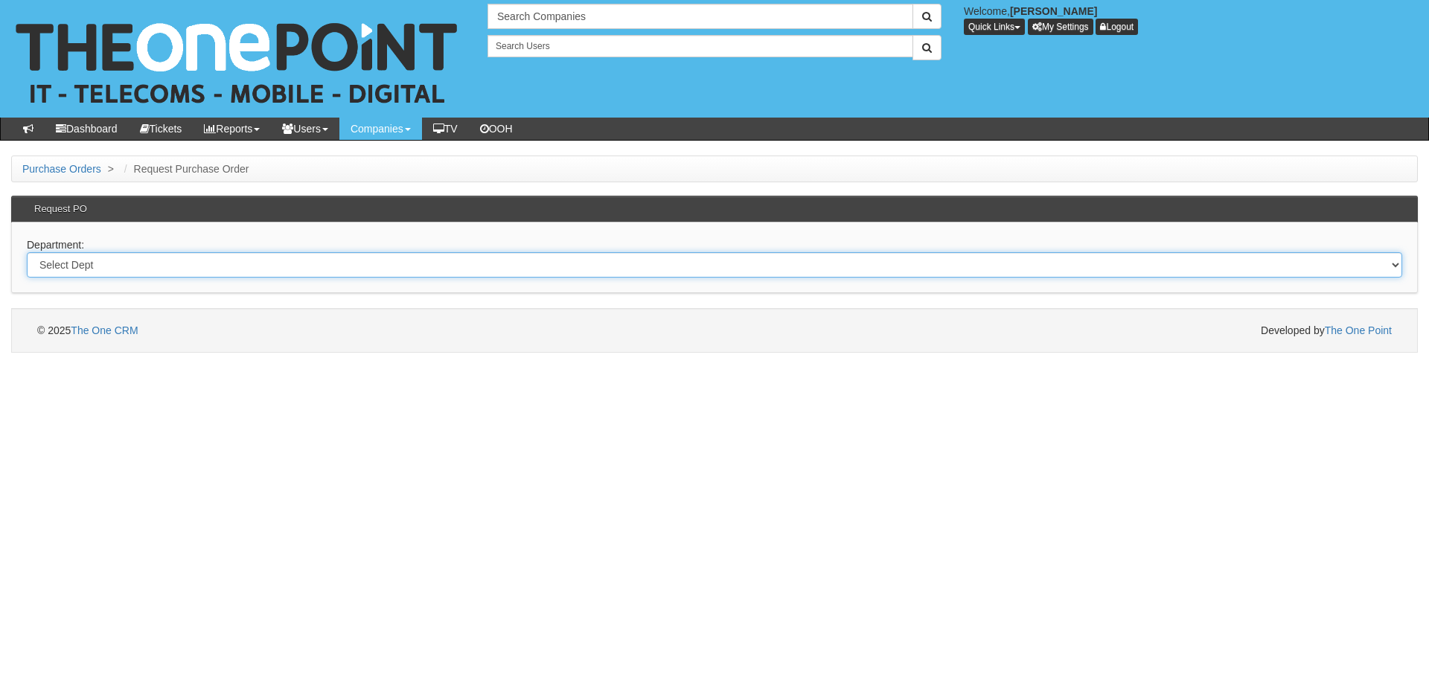
select select "?pipeID=&dept=IT"
click at [27, 252] on select "Select Dept Digital Internal IT Mobiles Marketing Telecoms" at bounding box center [714, 264] width 1375 height 25
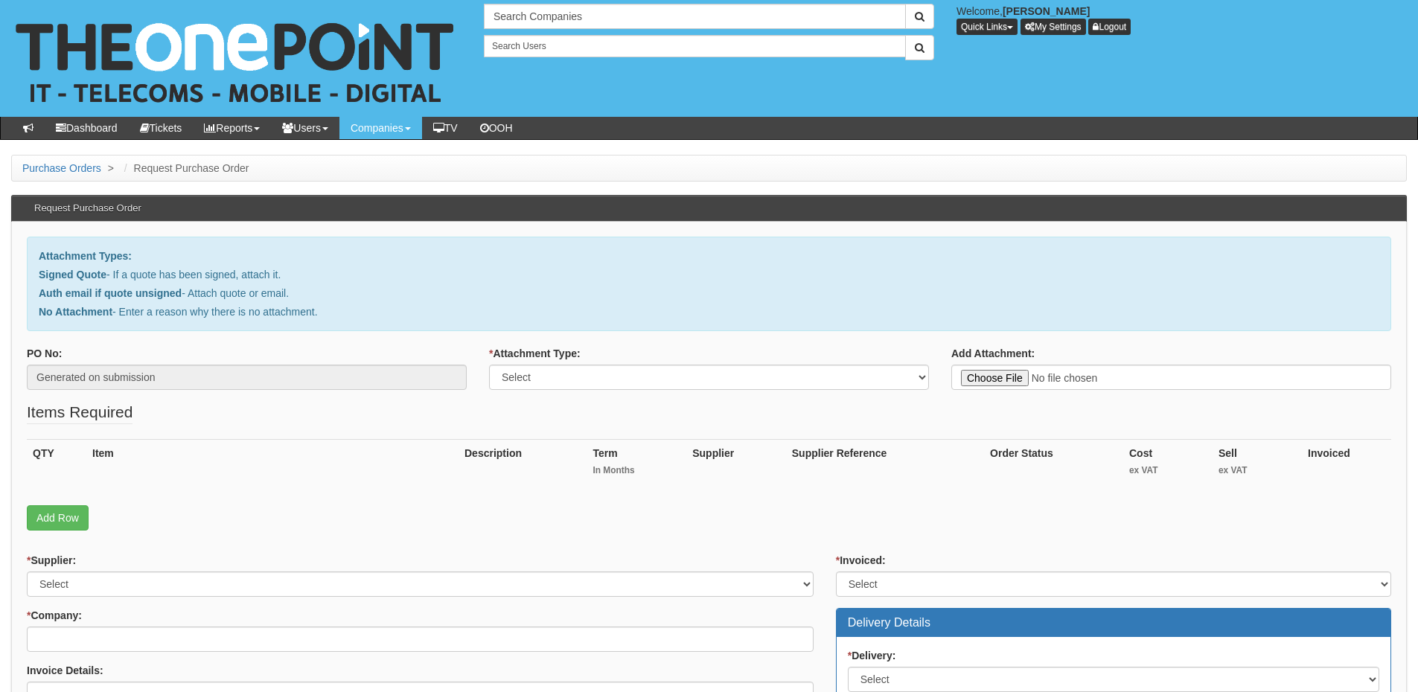
type input "C:\fakepath\HEY Smile Foundation - InTune Mobiles.pdf"
drag, startPoint x: 574, startPoint y: 367, endPoint x: 546, endPoint y: 370, distance: 28.4
click at [574, 367] on select "Select Signed Quote Auth email with quote if unsigned No Attachment" at bounding box center [709, 377] width 440 height 25
select select "Signed Quote"
click at [489, 365] on select "Select Signed Quote Auth email with quote if unsigned No Attachment" at bounding box center [709, 377] width 440 height 25
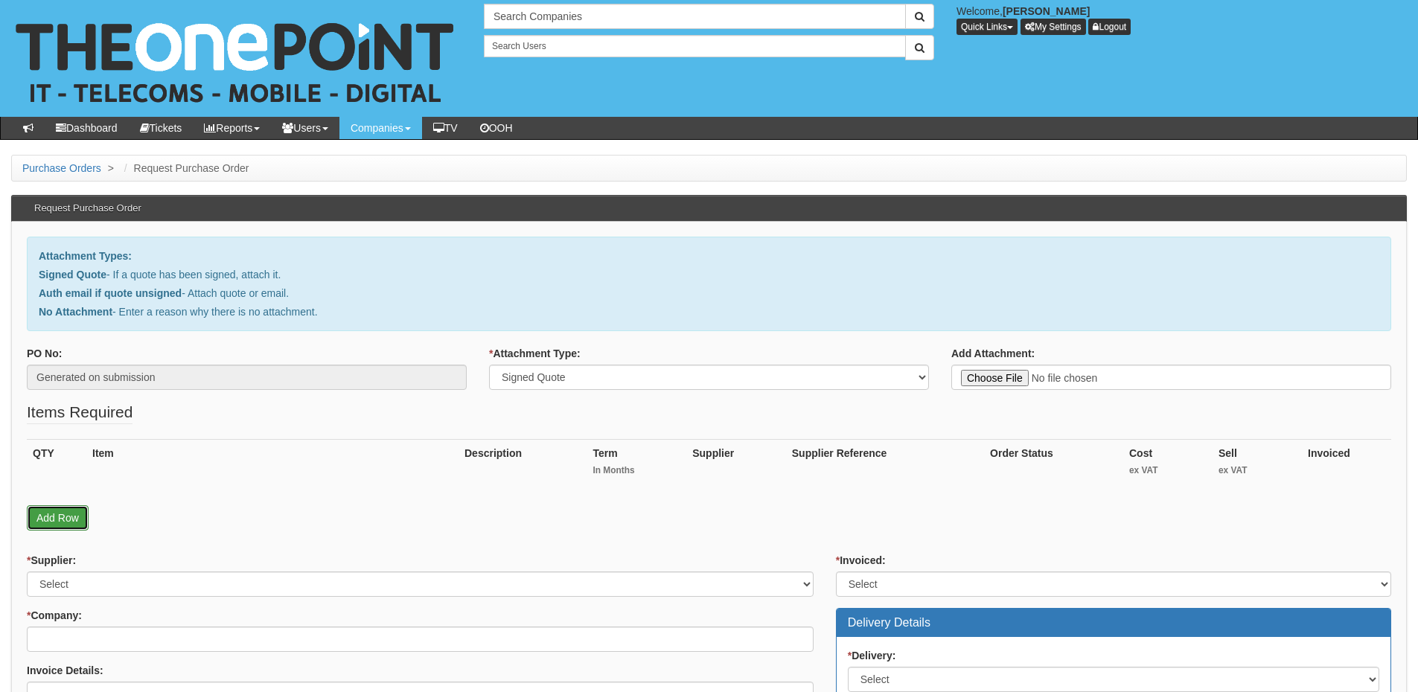
click at [59, 515] on link "Add Row" at bounding box center [58, 517] width 62 height 25
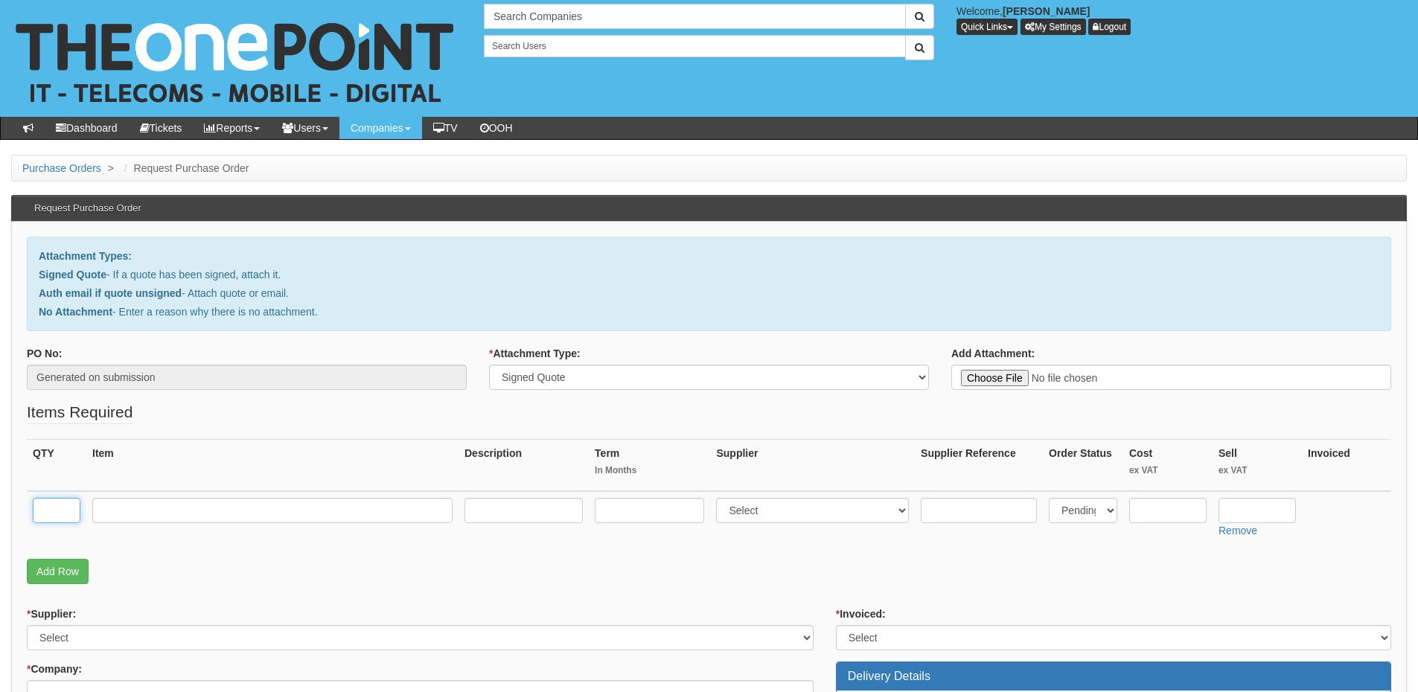
click at [57, 514] on input "text" at bounding box center [57, 510] width 48 height 25
type input "23"
click at [226, 496] on td at bounding box center [272, 517] width 372 height 53
click at [220, 520] on input "text" at bounding box center [272, 510] width 360 height 25
paste input "InTune Installation Per Mobile"
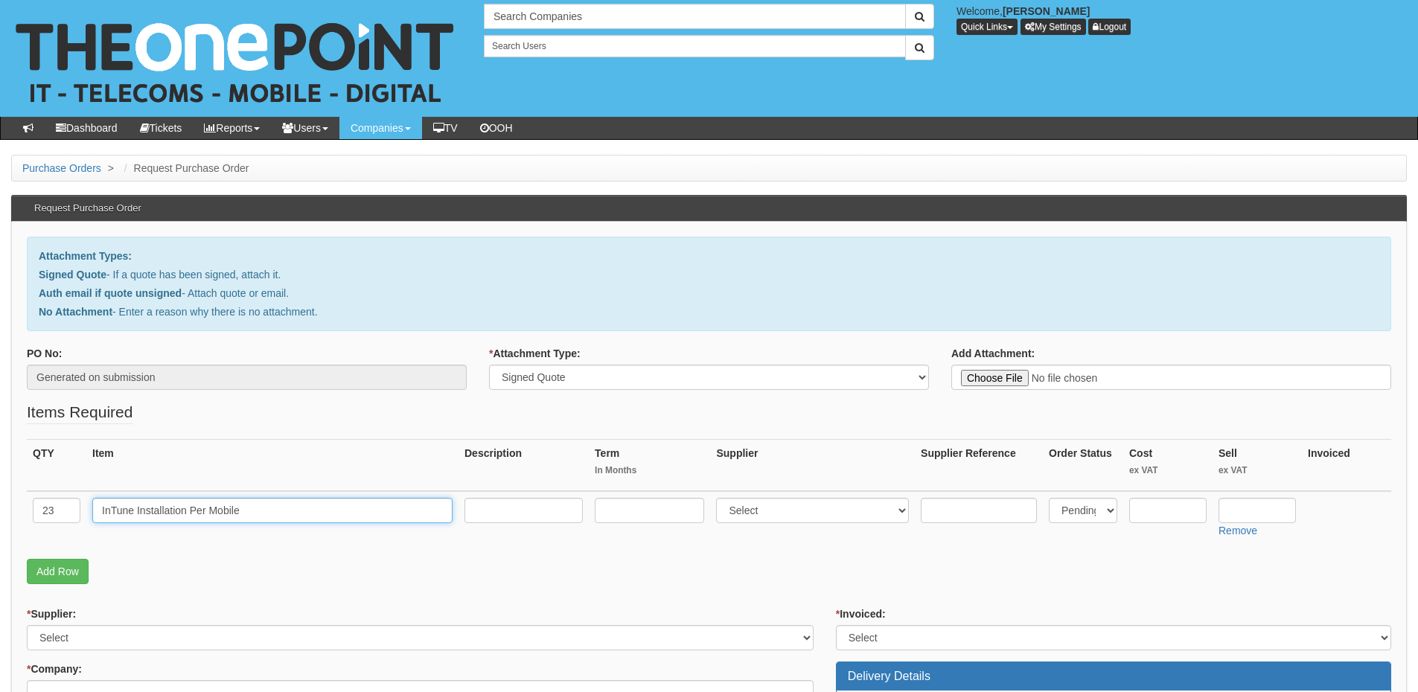
type input "InTune Installation Per Mobile"
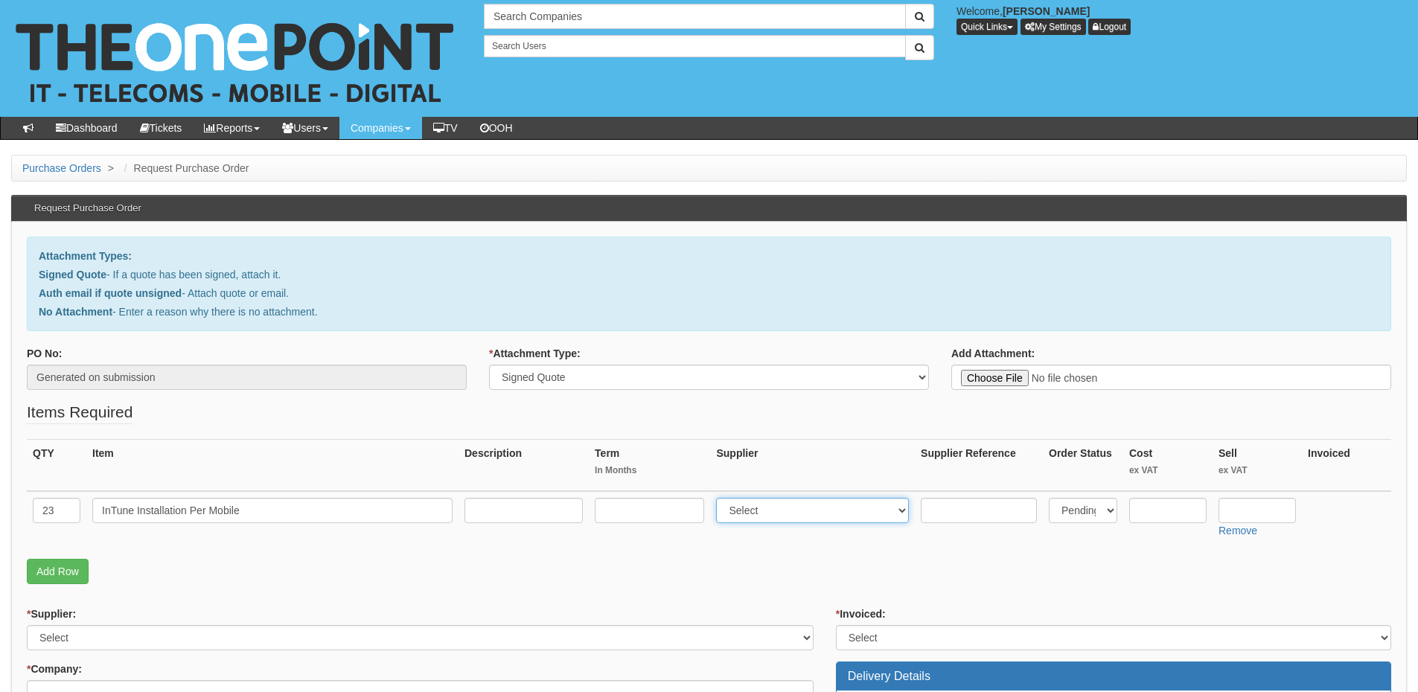
click at [766, 509] on select "Select 123 REG.co.uk 1Password 3 4Gon AA Jones Electric Ltd Abzorb Access Group…" at bounding box center [812, 510] width 193 height 25
click at [659, 576] on p "Add Row" at bounding box center [709, 571] width 1364 height 25
click at [1238, 512] on input "text" at bounding box center [1256, 510] width 77 height 25
type input "15"
click at [794, 505] on select "Select 123 REG.co.uk 1Password 3 4Gon AA Jones Electric Ltd Abzorb Access Group…" at bounding box center [812, 510] width 193 height 25
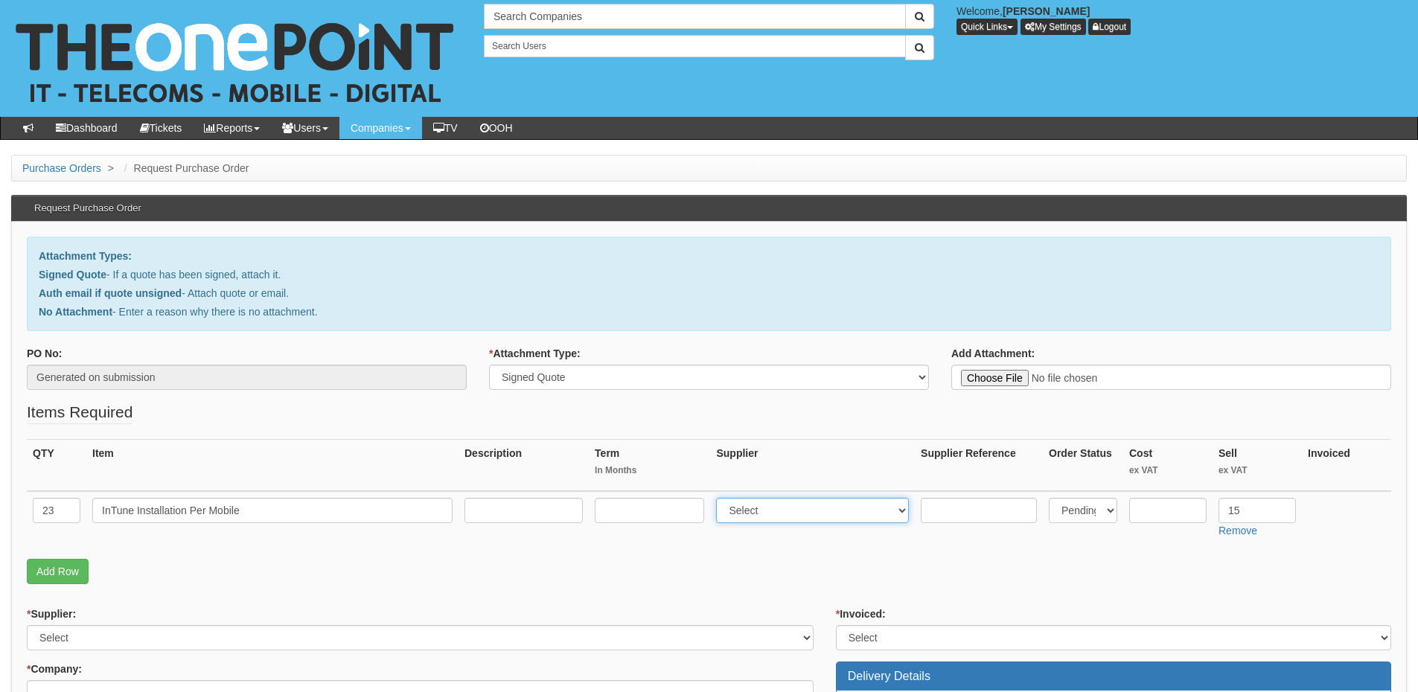
select select "81"
click at [720, 498] on select "Select 123 REG.co.uk 1Password 3 4Gon AA Jones Electric Ltd Abzorb Access Group…" at bounding box center [812, 510] width 193 height 25
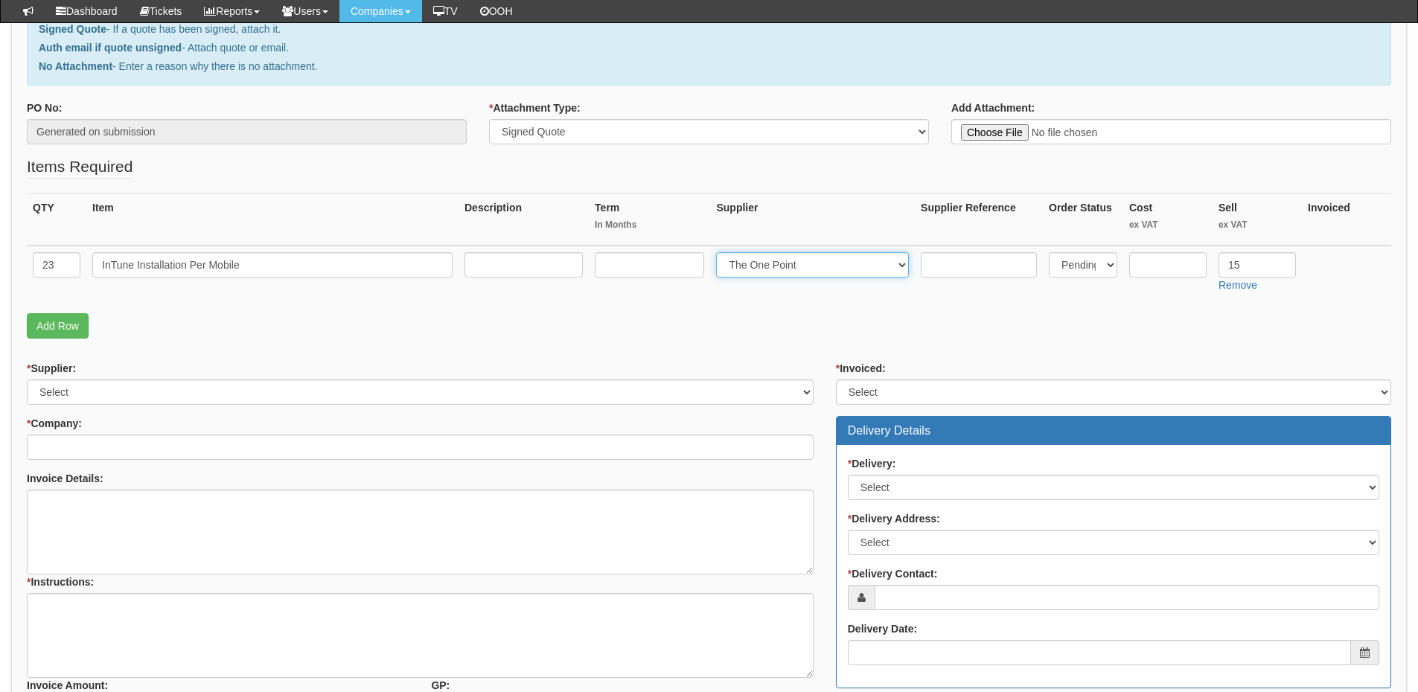
scroll to position [223, 0]
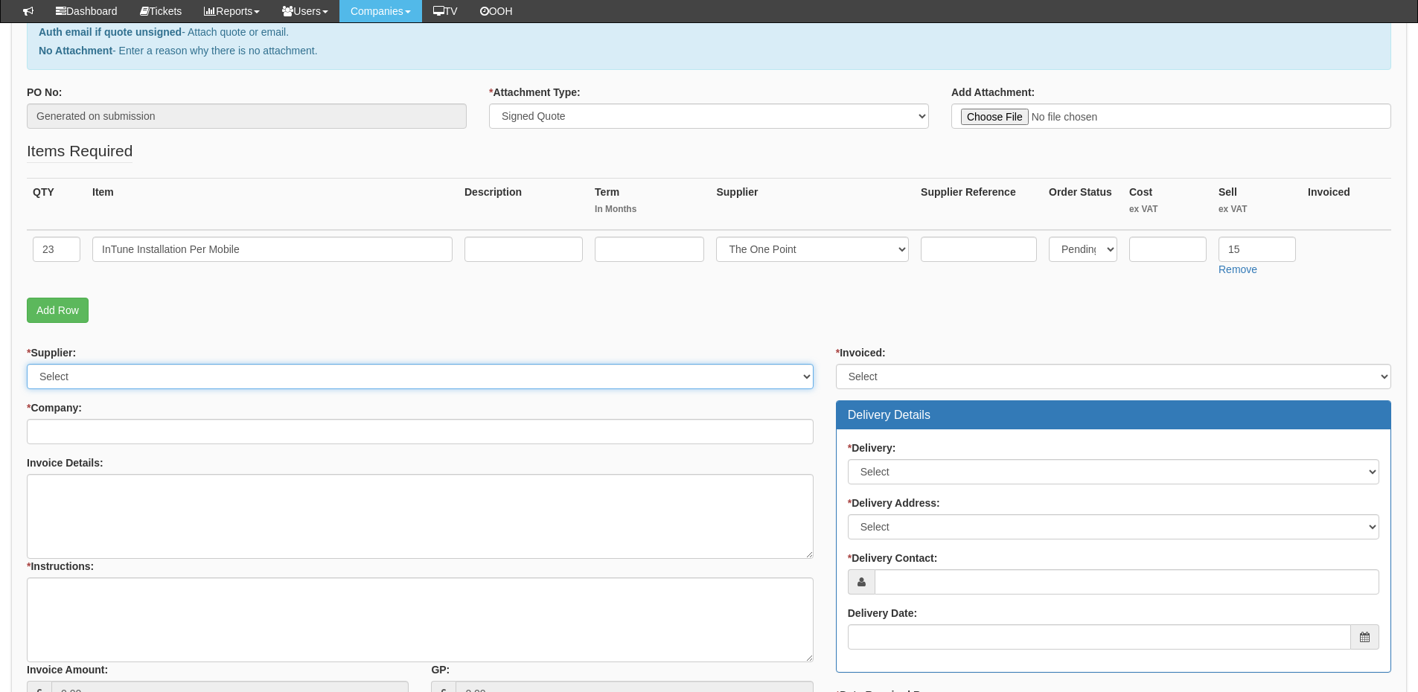
click at [140, 371] on select "Select 123 REG.co.uk 1Password 3 4Gon AA Jones Electric Ltd Abzorb Access Group…" at bounding box center [420, 376] width 787 height 25
select select "81"
click at [27, 364] on select "Select 123 REG.co.uk 1Password 3 4Gon AA Jones Electric Ltd Abzorb Access Group…" at bounding box center [420, 376] width 787 height 25
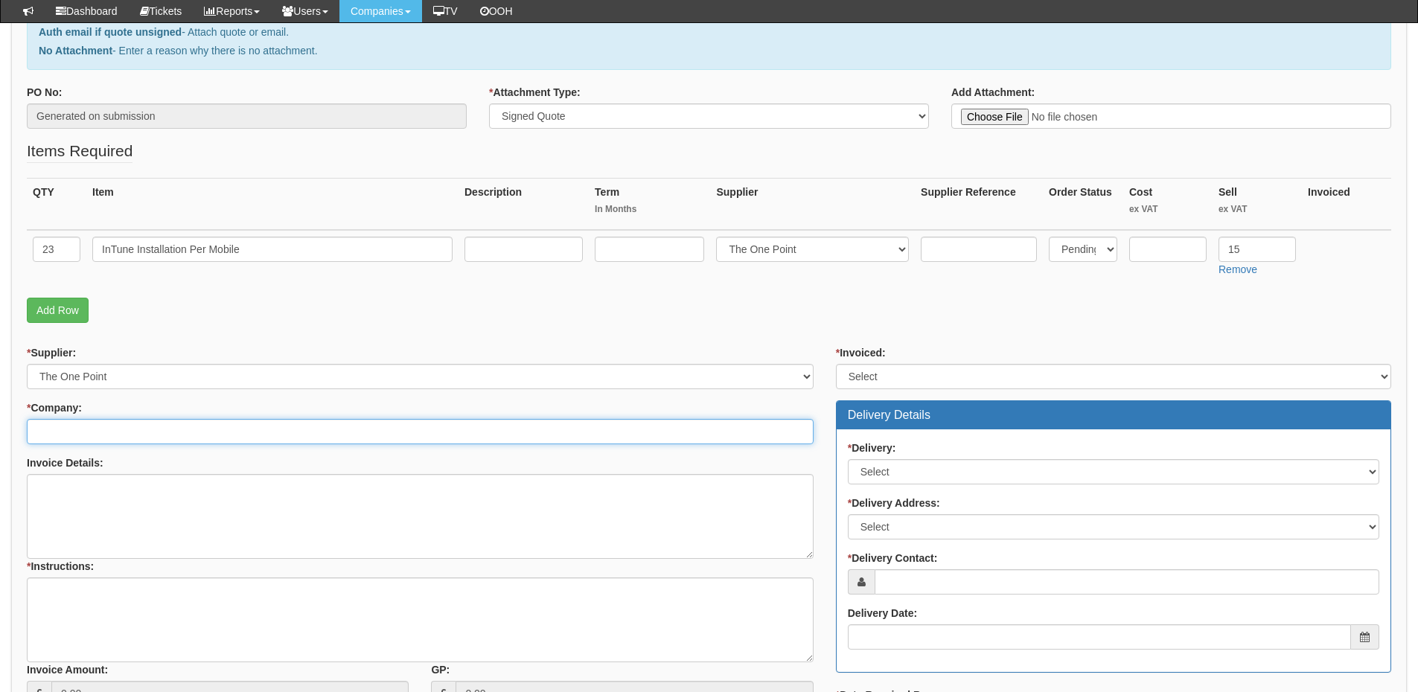
click at [145, 426] on input "* Company:" at bounding box center [420, 431] width 787 height 25
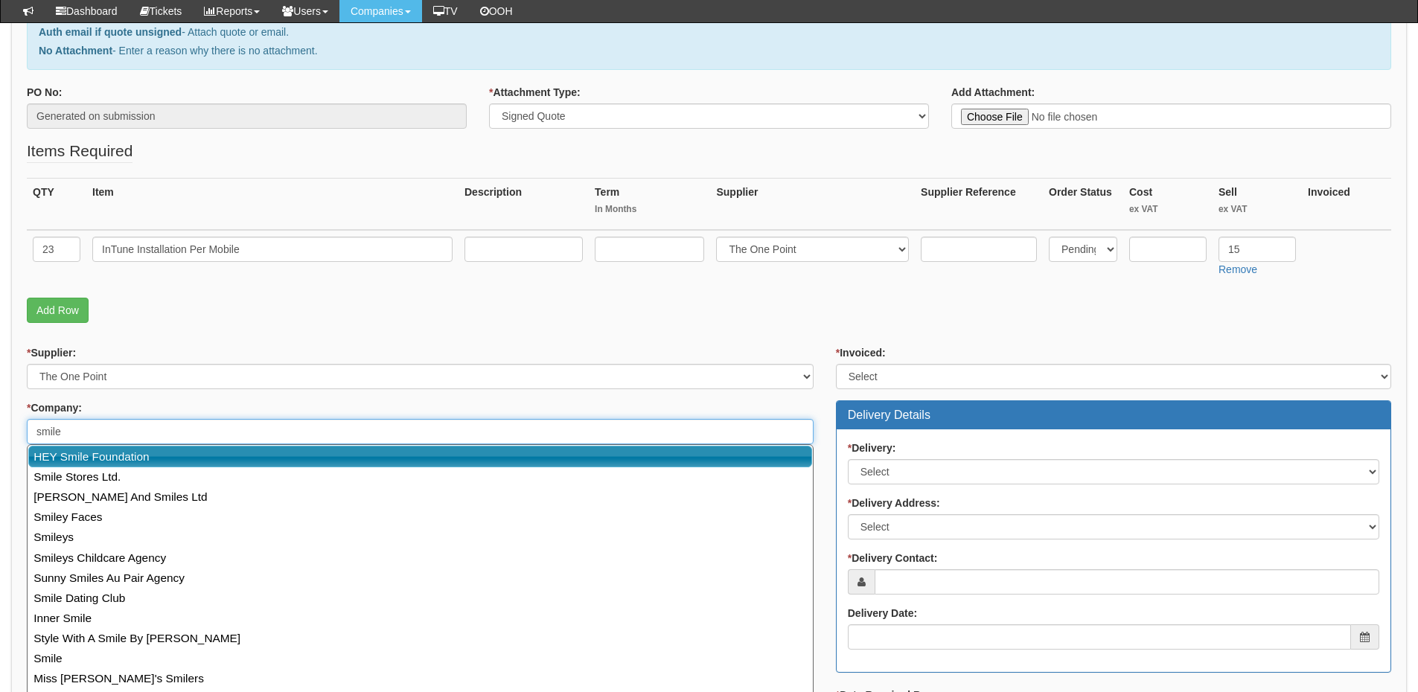
click at [142, 458] on link "HEY Smile Foundation" at bounding box center [420, 457] width 784 height 22
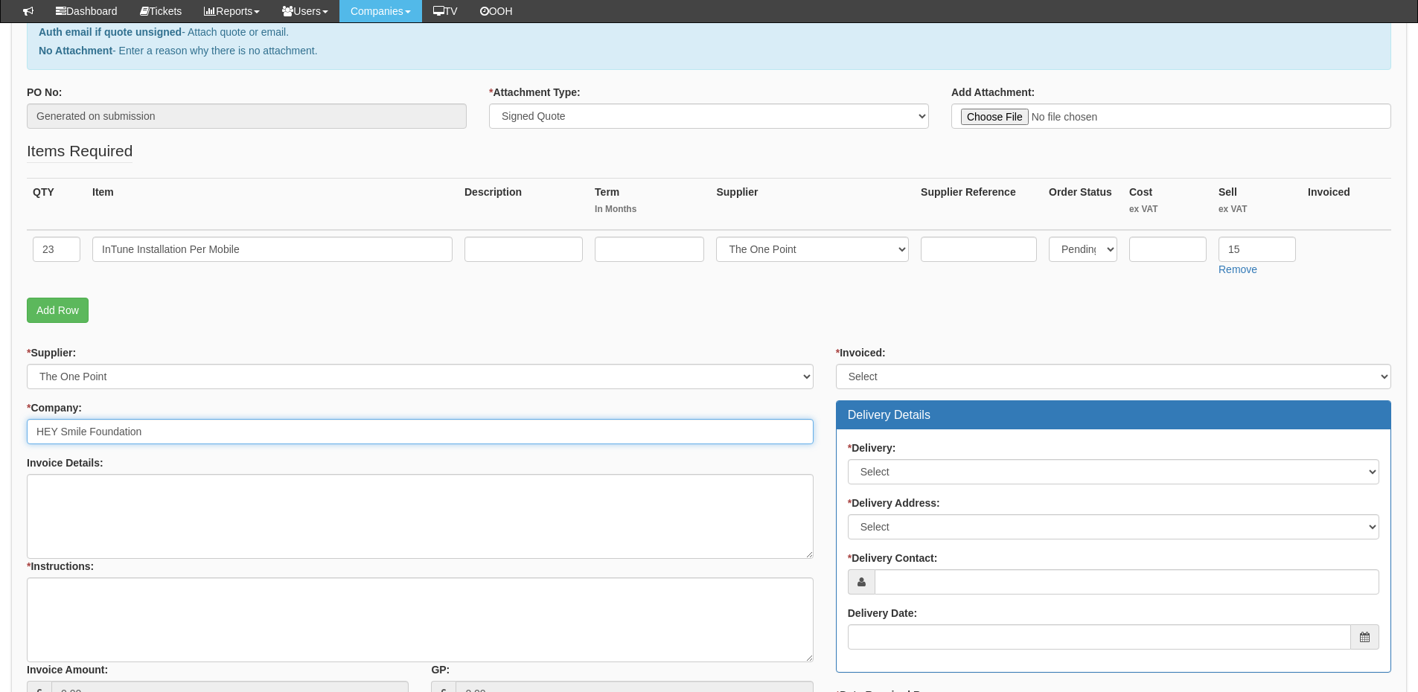
type input "HEY Smile Foundation"
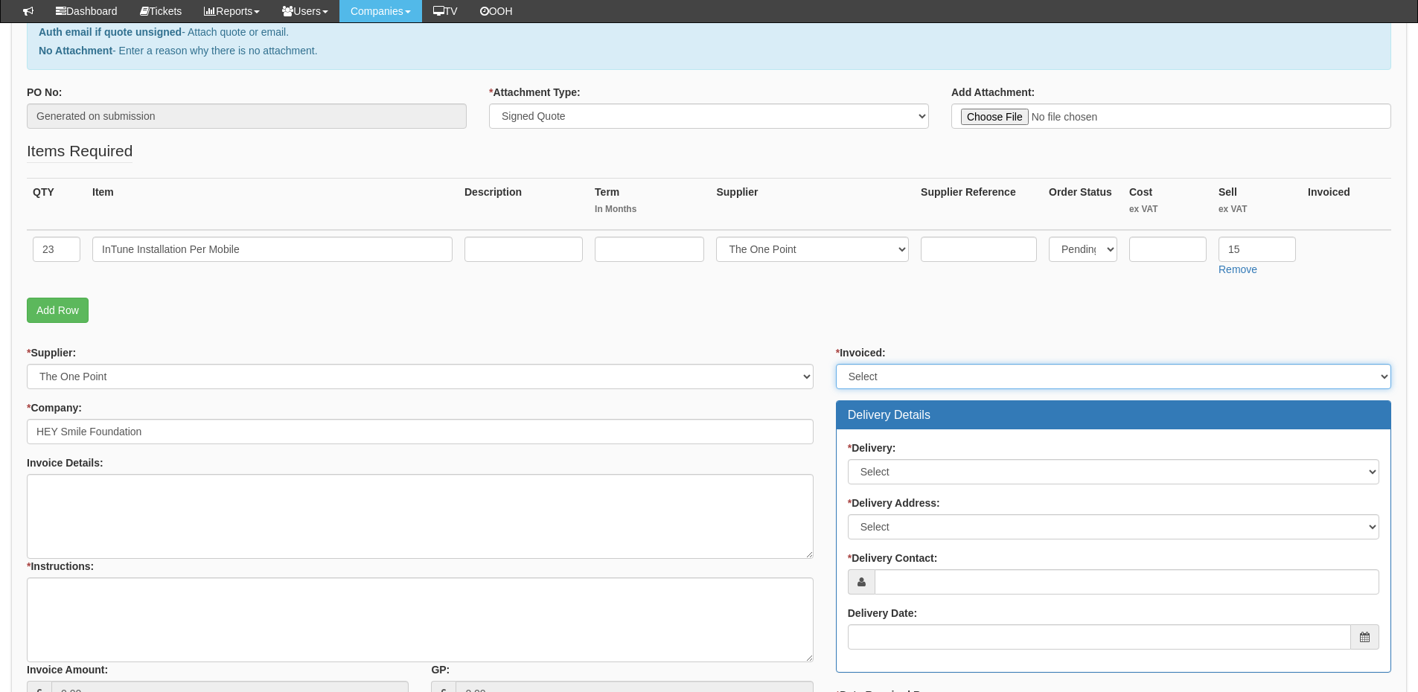
click at [892, 374] on select "Select Yes No N/A STB (part of order)" at bounding box center [1113, 376] width 555 height 25
select select "2"
click at [836, 364] on select "Select Yes No N/A STB (part of order)" at bounding box center [1113, 376] width 555 height 25
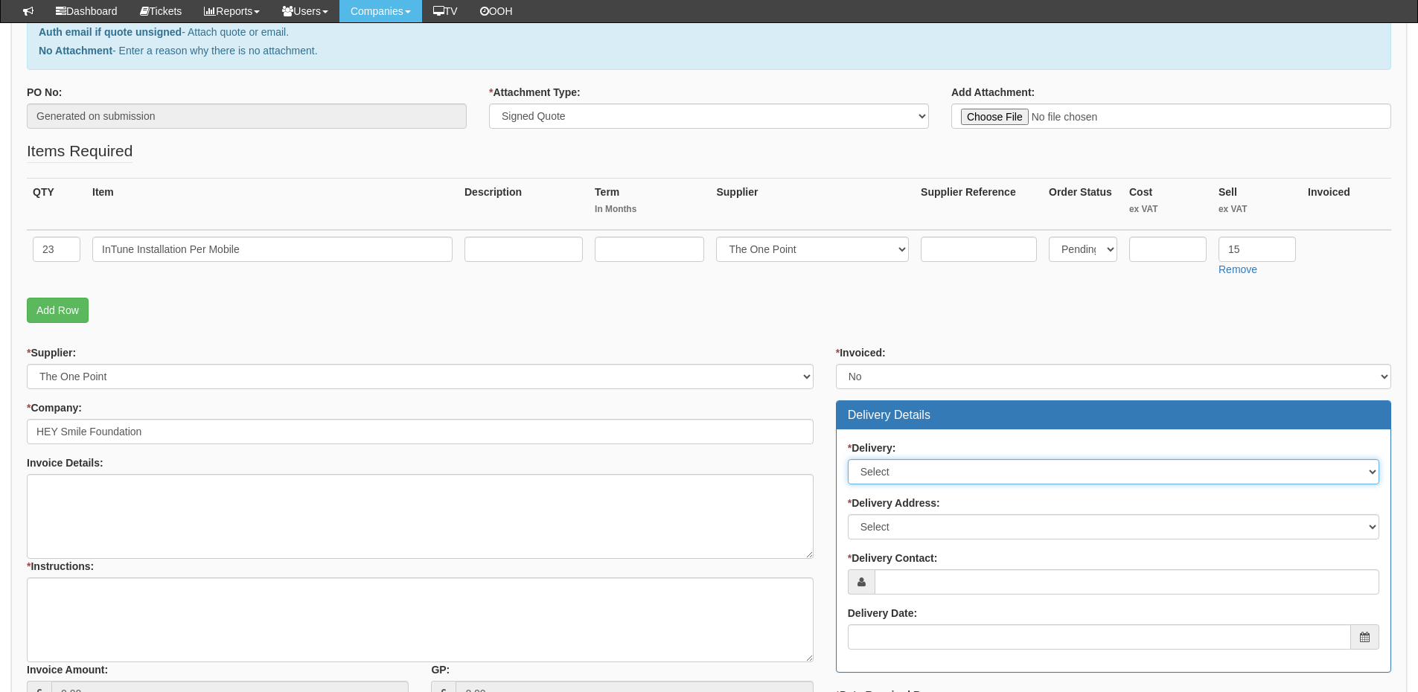
click at [885, 464] on select "Select No Not Applicable Yes" at bounding box center [1113, 471] width 531 height 25
select select "3"
click at [848, 459] on select "Select No Not Applicable Yes" at bounding box center [1113, 471] width 531 height 25
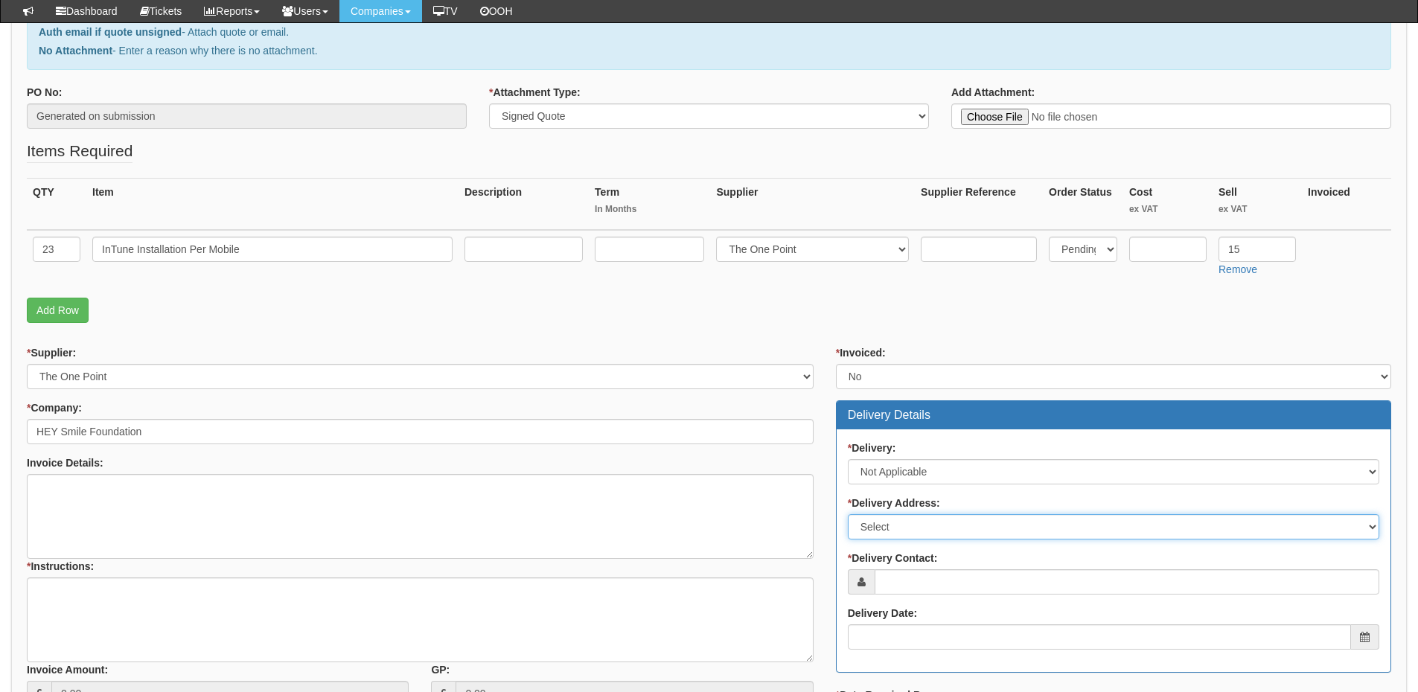
click at [889, 529] on select "Select Not Applicable Main Address - HU1 3AE Other" at bounding box center [1113, 526] width 531 height 25
select select "N/A"
click at [848, 514] on select "Select Not Applicable Main Address - HU1 3AE Other" at bounding box center [1113, 526] width 531 height 25
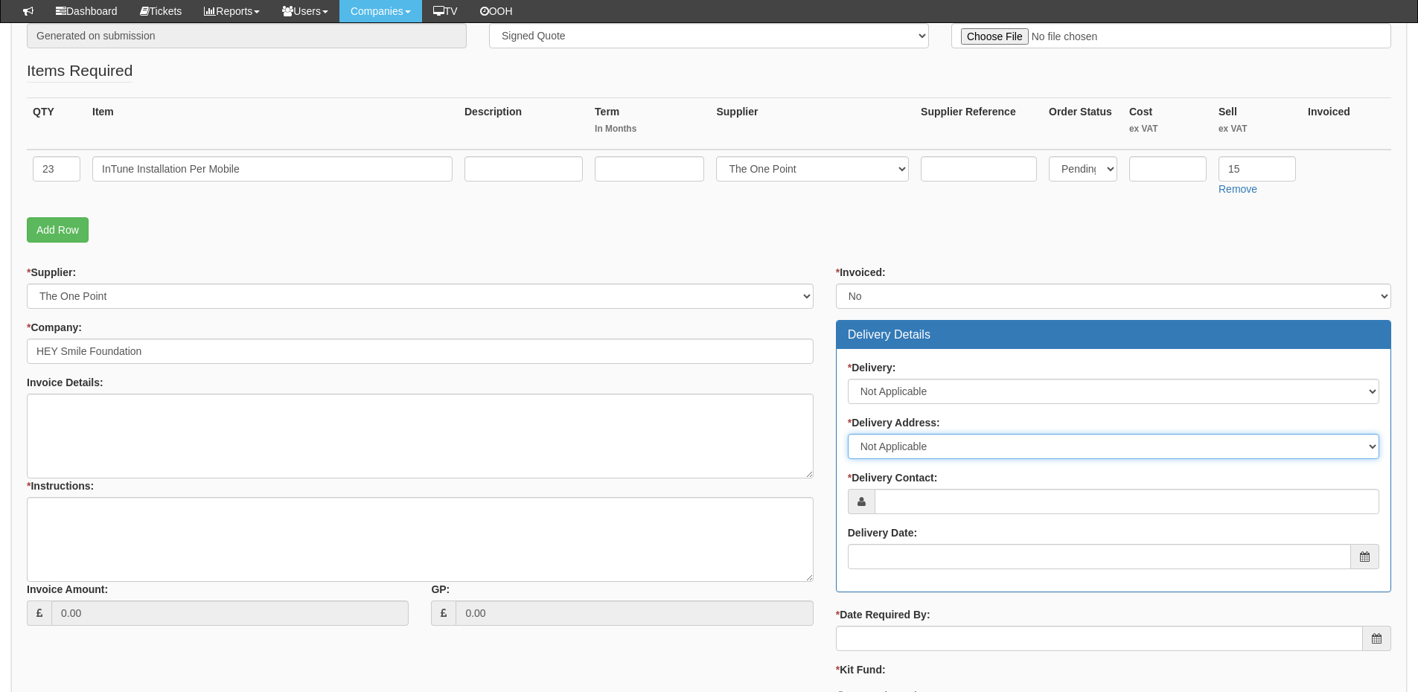
scroll to position [447, 0]
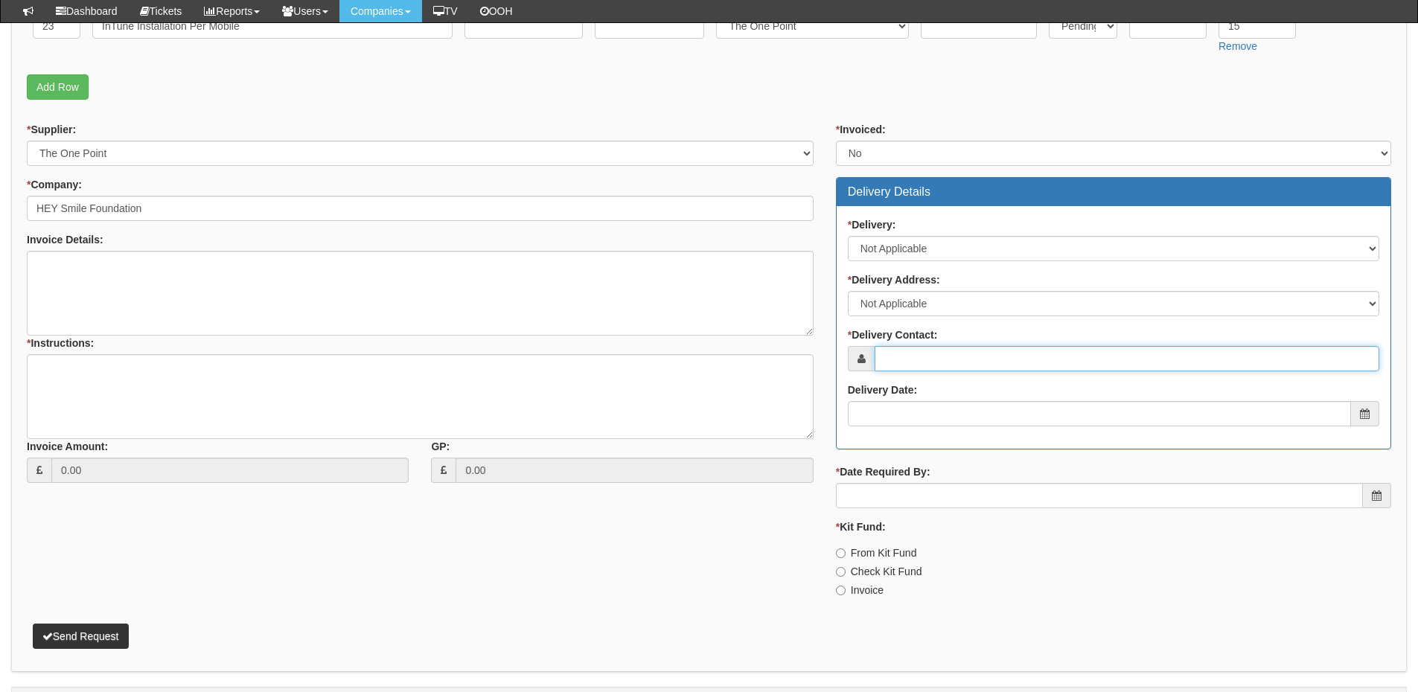
click at [912, 353] on input "* Delivery Contact:" at bounding box center [1127, 358] width 505 height 25
click at [915, 355] on input "* Delivery Contact:" at bounding box center [1127, 358] width 505 height 25
paste input "Alice Edmondson"
type input "Alice Edmondson"
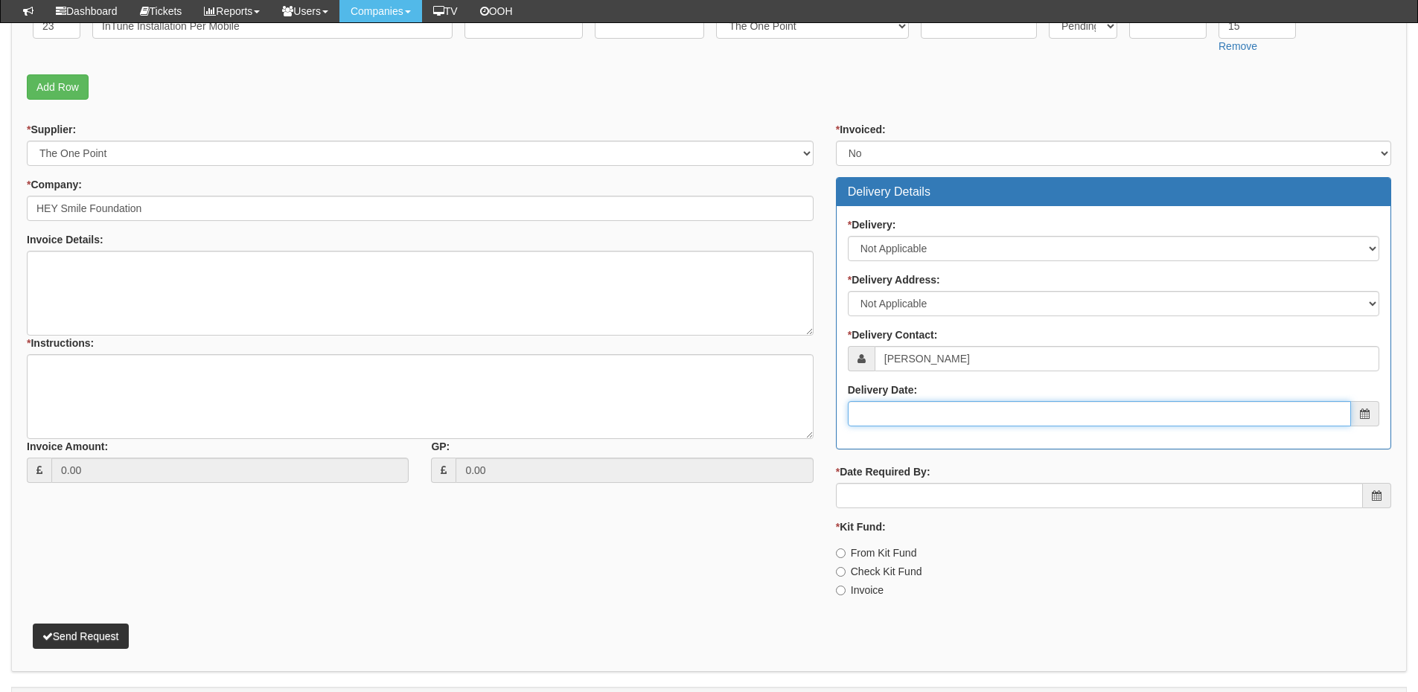
click at [915, 416] on input "Delivery Date:" at bounding box center [1099, 413] width 503 height 25
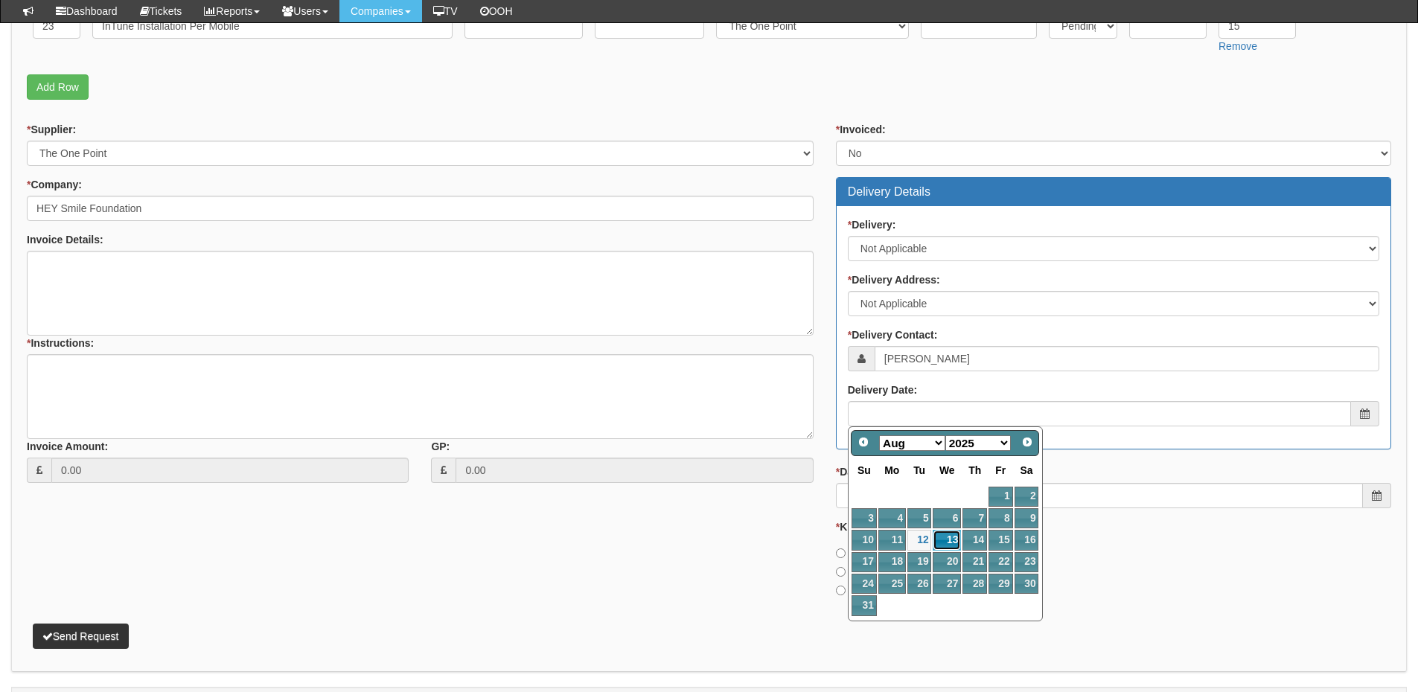
click at [950, 542] on link "13" at bounding box center [947, 540] width 28 height 20
type input "2025-08-13"
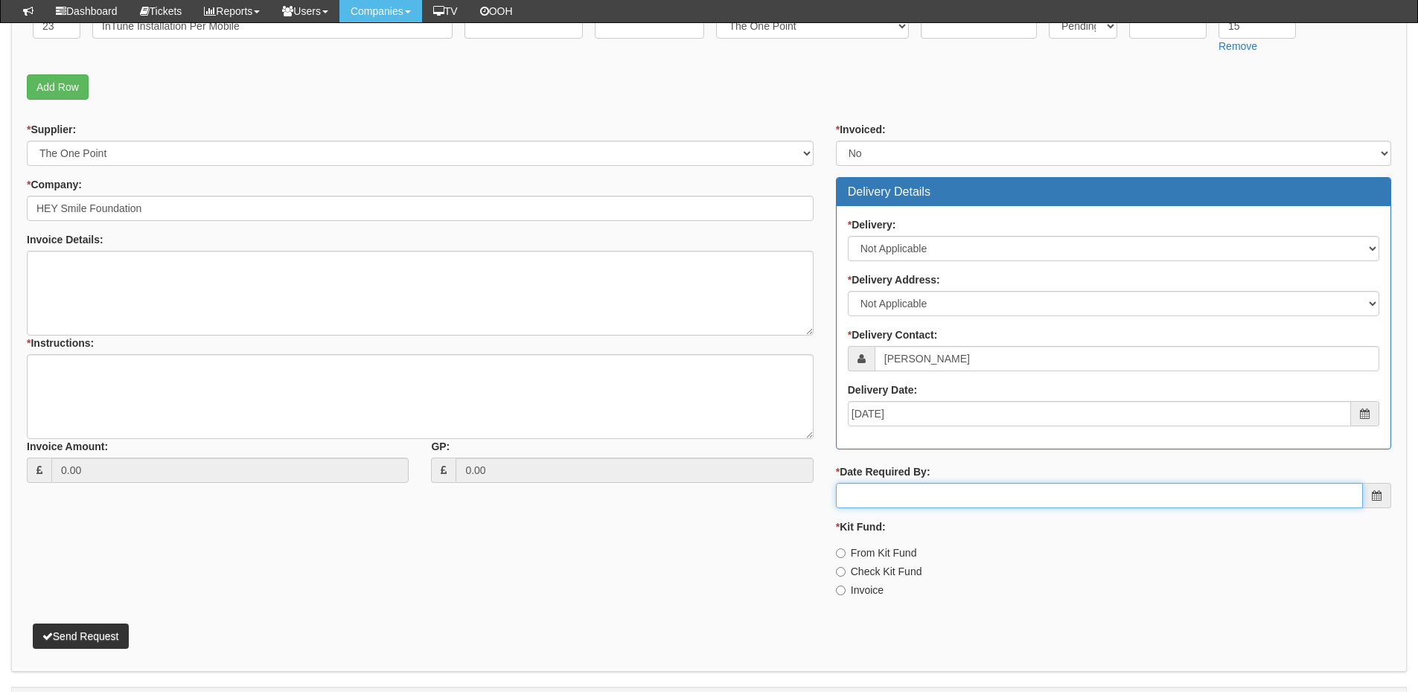
click at [940, 502] on input "* Date Required By:" at bounding box center [1099, 495] width 527 height 25
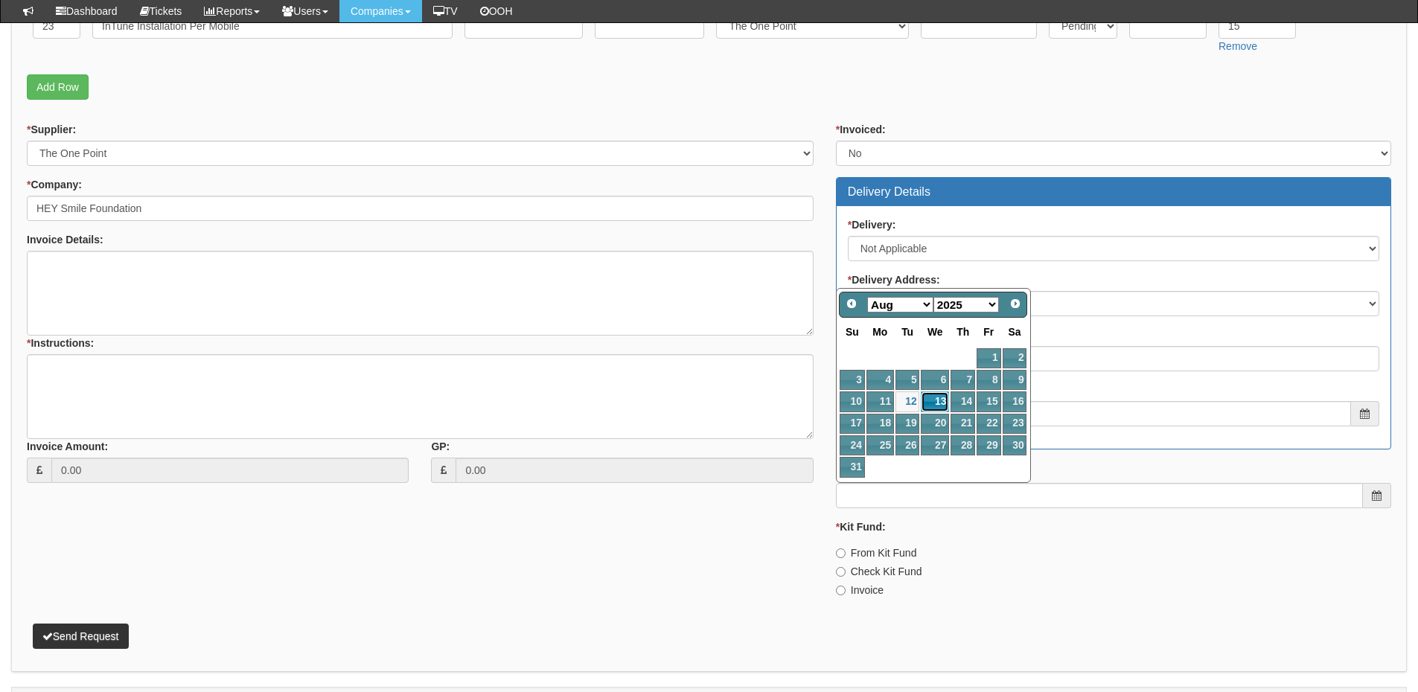
click at [933, 399] on link "13" at bounding box center [935, 401] width 28 height 20
type input "2025-08-13"
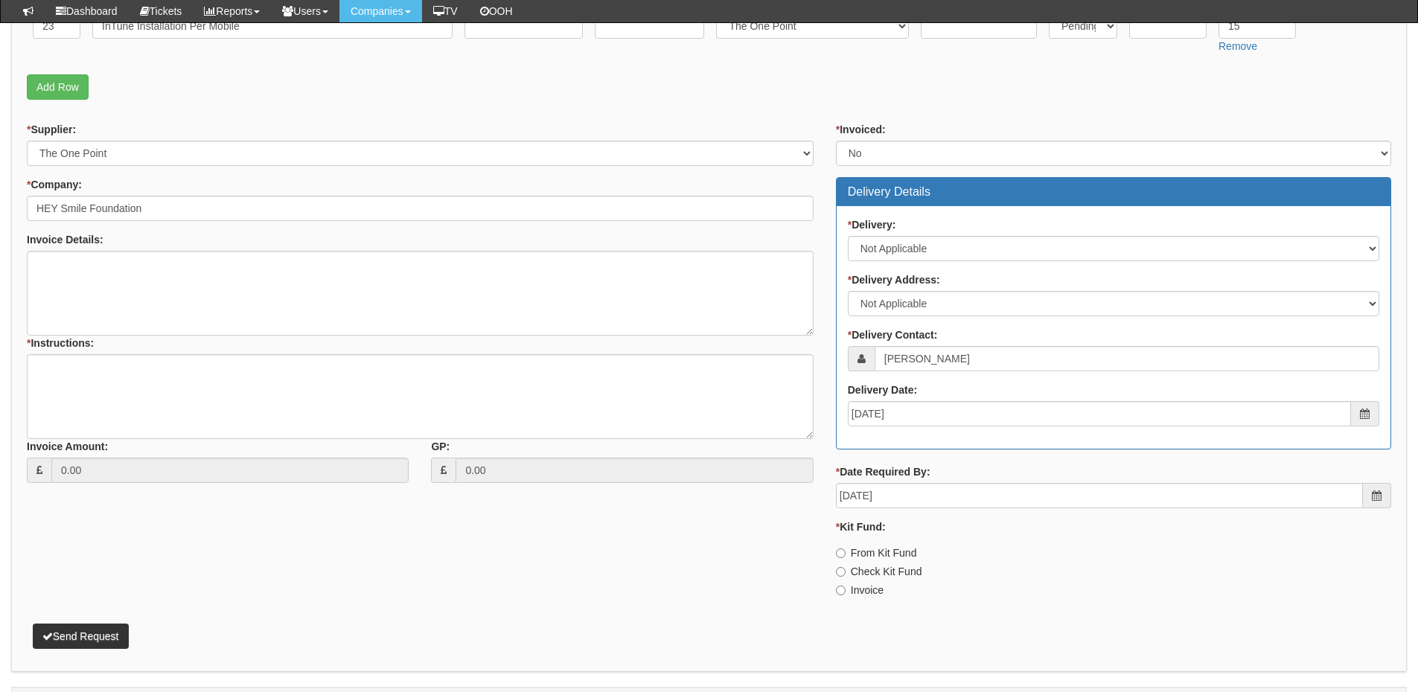
click at [876, 589] on label "Invoice" at bounding box center [860, 590] width 48 height 15
click at [846, 558] on input "Invoice" at bounding box center [841, 554] width 10 height 10
radio input "true"
click at [193, 397] on textarea "* Instructions:" at bounding box center [420, 396] width 787 height 85
click at [226, 382] on textarea "* Instructions:" at bounding box center [420, 396] width 787 height 85
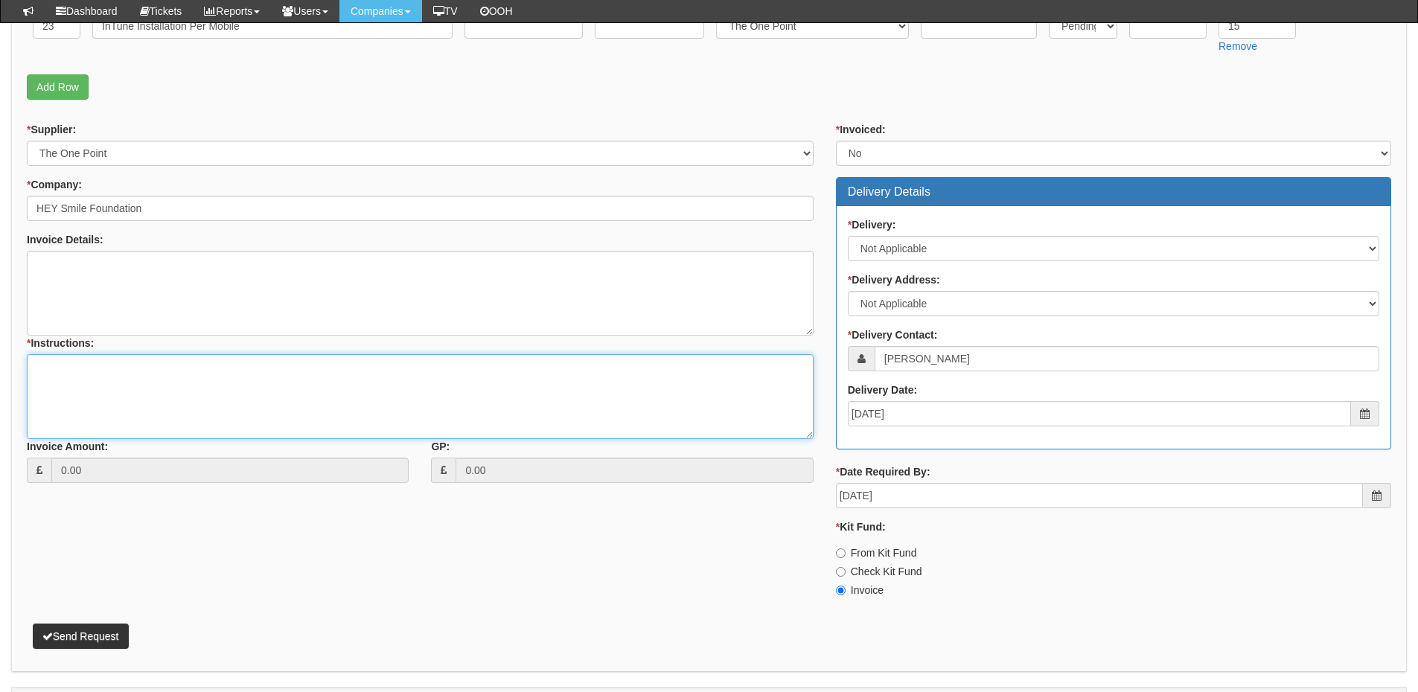
paste textarea "intune on alptops and now mobiles at the same tim,e"
type textarea "Intune on laptops and now mobiles at the same time."
click at [115, 639] on button "Send Request" at bounding box center [81, 636] width 96 height 25
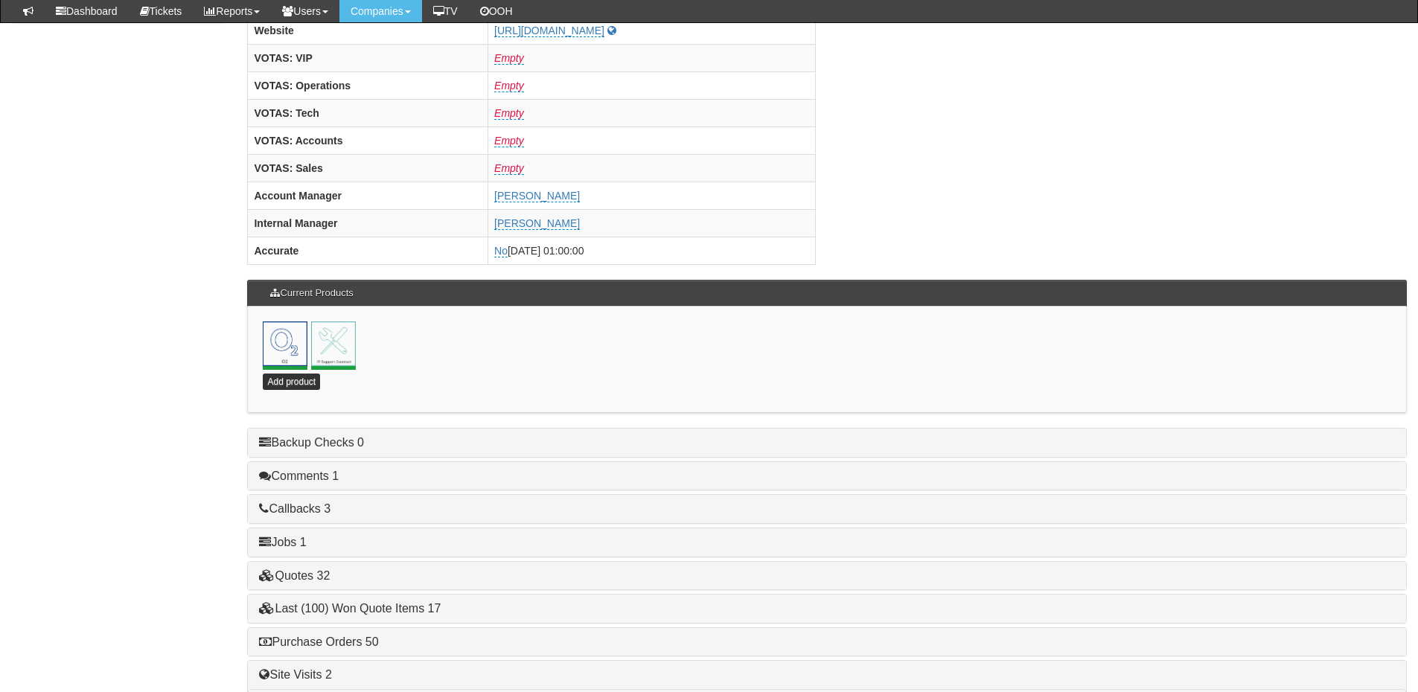
scroll to position [657, 0]
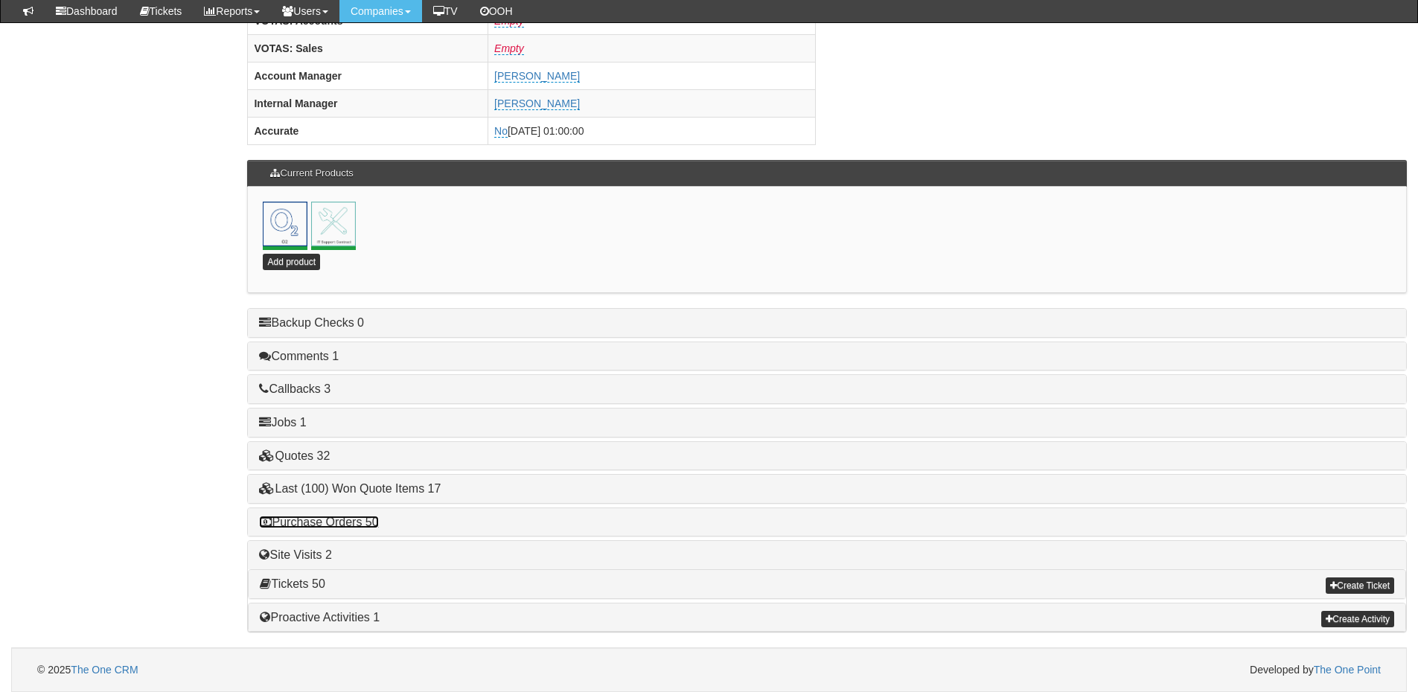
click at [353, 523] on link "Purchase Orders 50" at bounding box center [318, 522] width 119 height 13
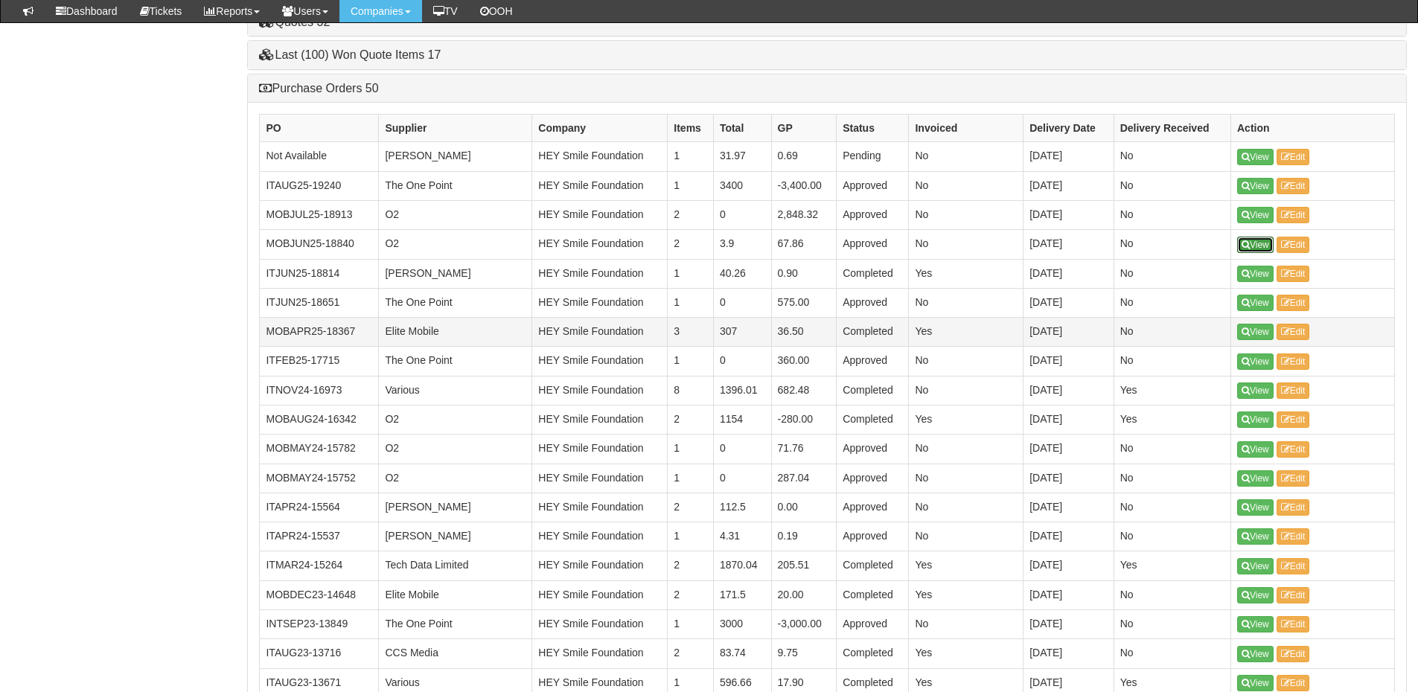
scroll to position [1103, 0]
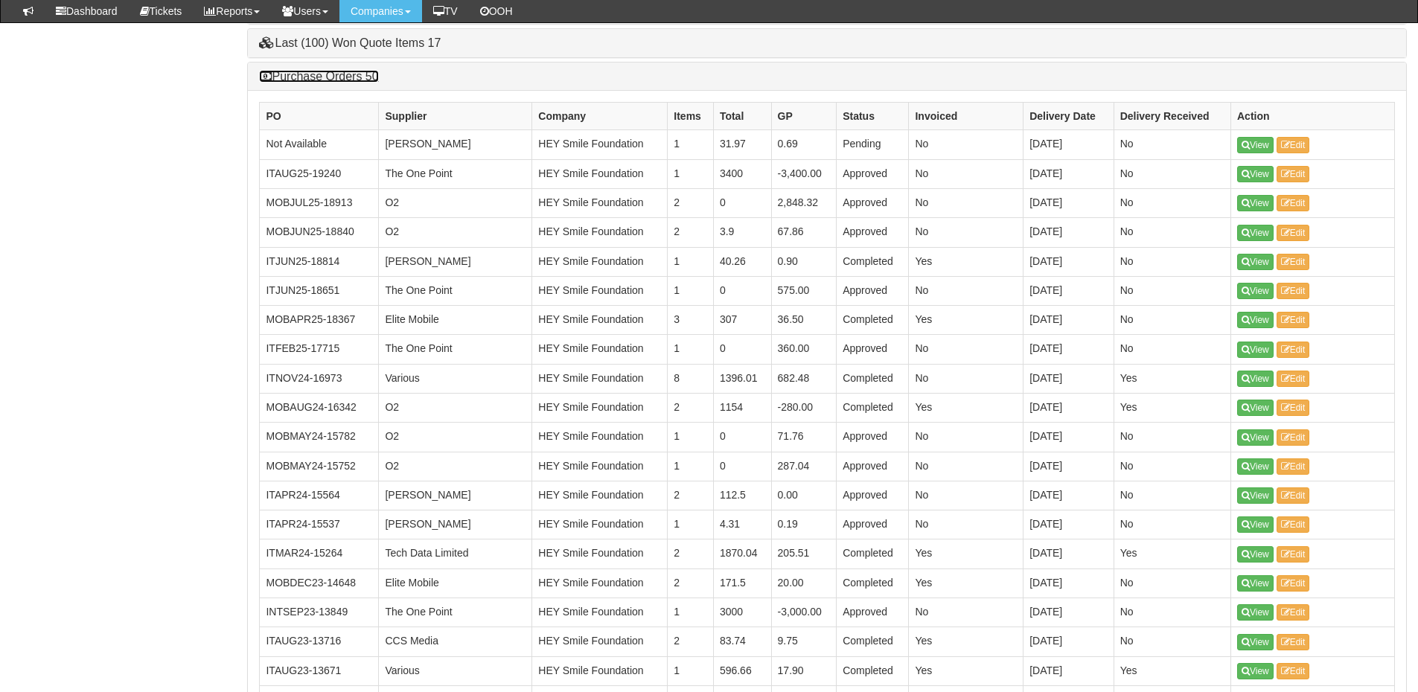
click at [307, 76] on link "Purchase Orders 50" at bounding box center [318, 76] width 119 height 13
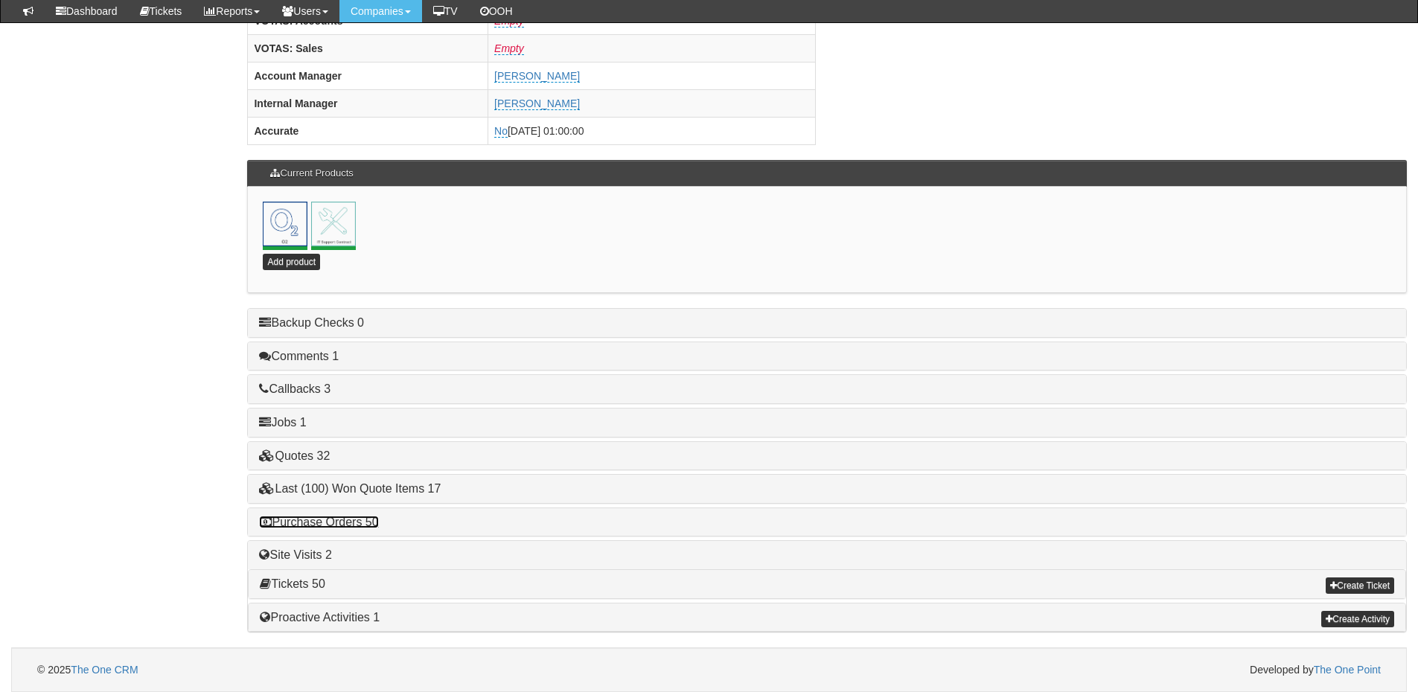
scroll to position [657, 0]
click at [340, 529] on div "Purchase Orders 50" at bounding box center [827, 522] width 1158 height 28
click at [339, 520] on link "Purchase Orders 50" at bounding box center [318, 522] width 119 height 13
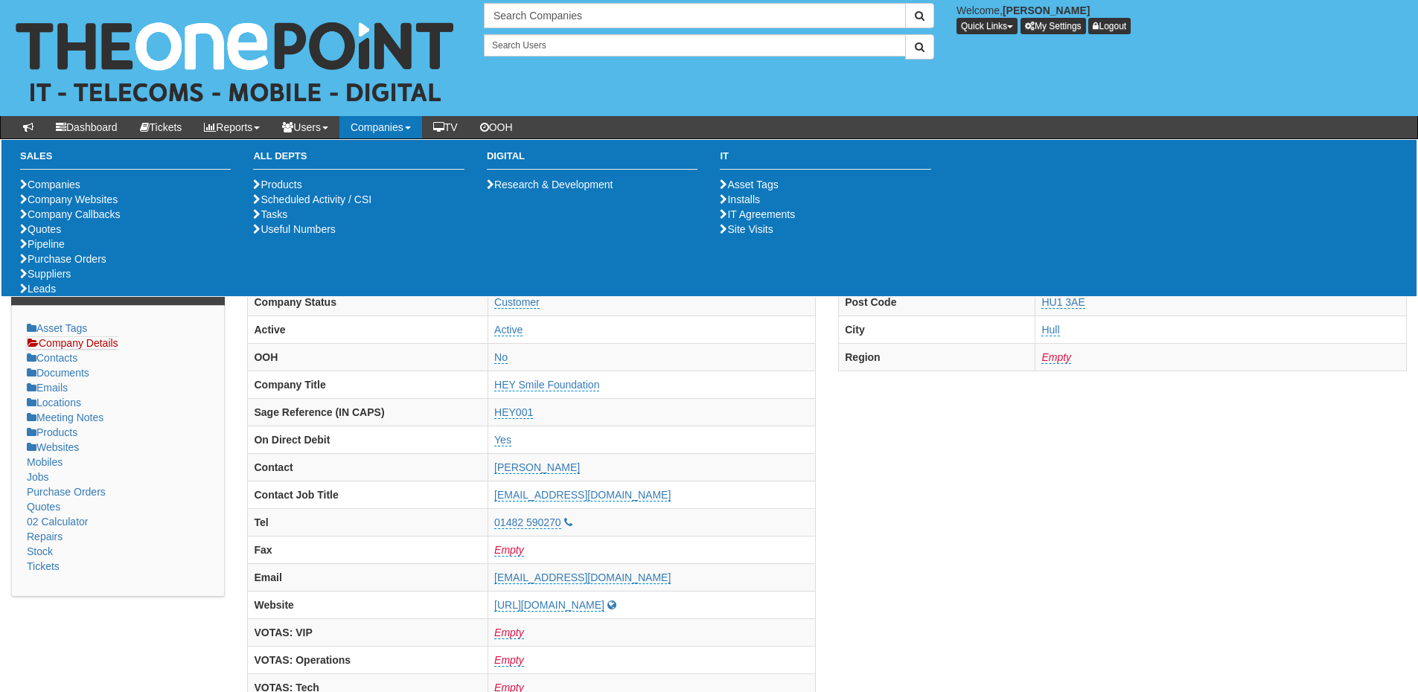
scroll to position [0, 0]
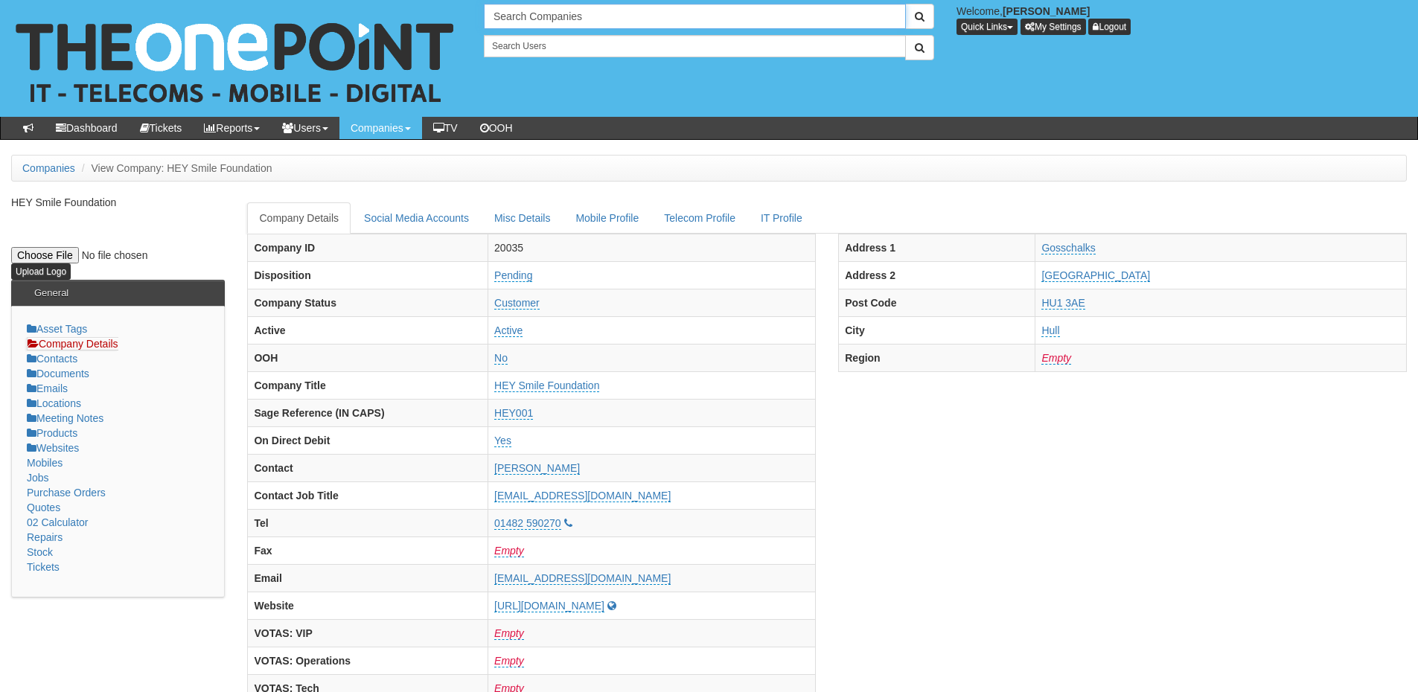
click at [531, 18] on input "Search Companies" at bounding box center [695, 16] width 422 height 25
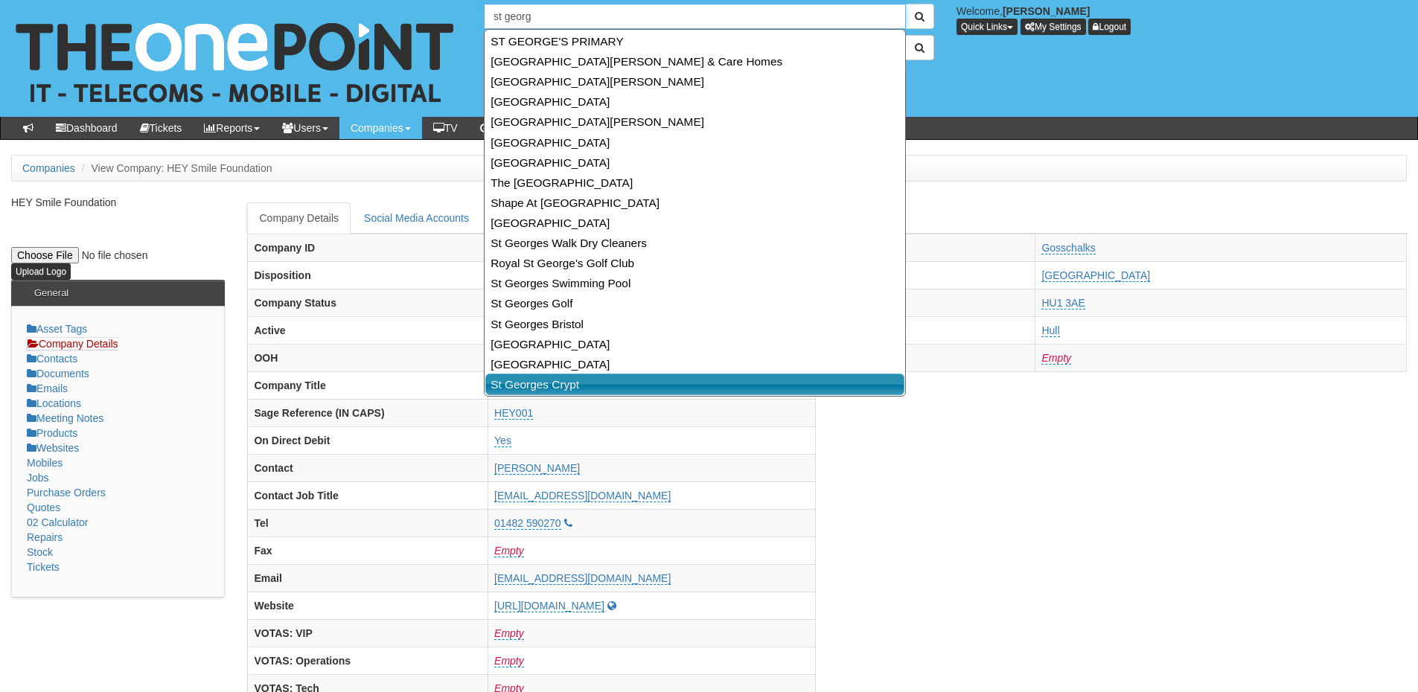
click at [525, 381] on link "St Georges Crypt" at bounding box center [694, 385] width 419 height 22
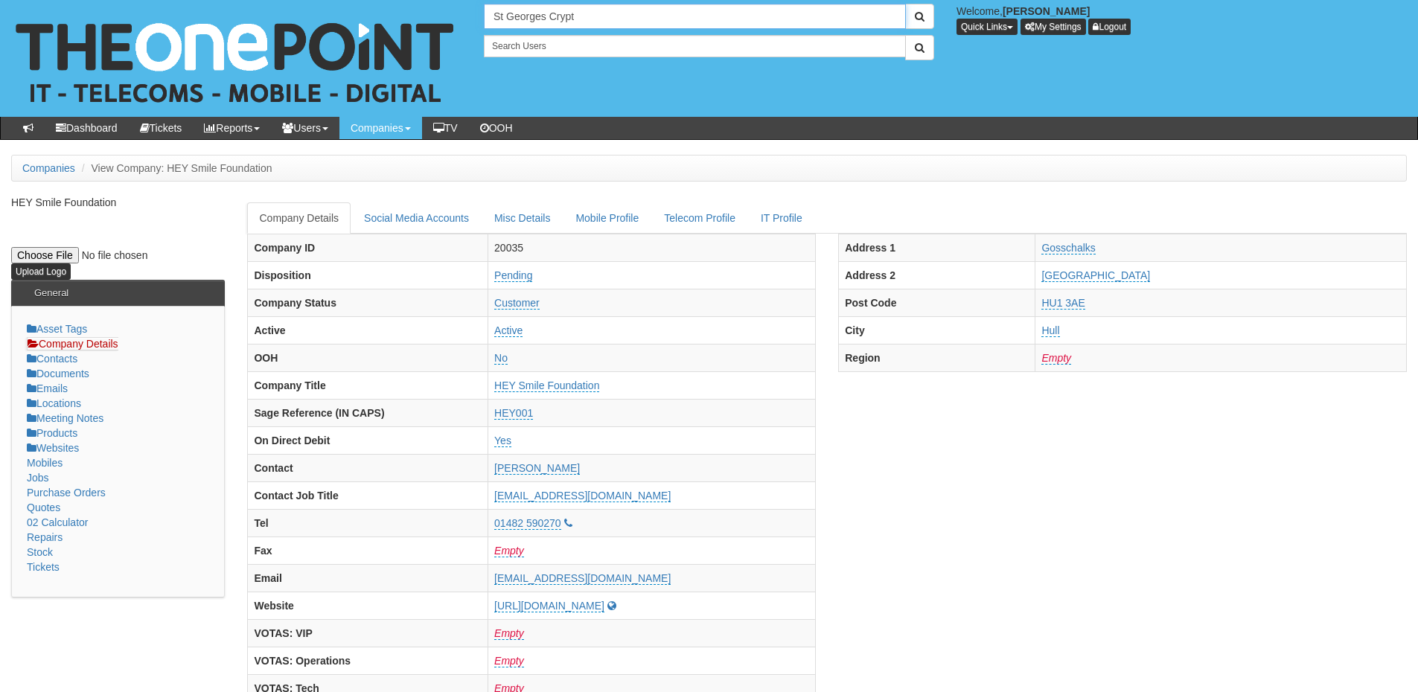
type input "St Georges Crypt"
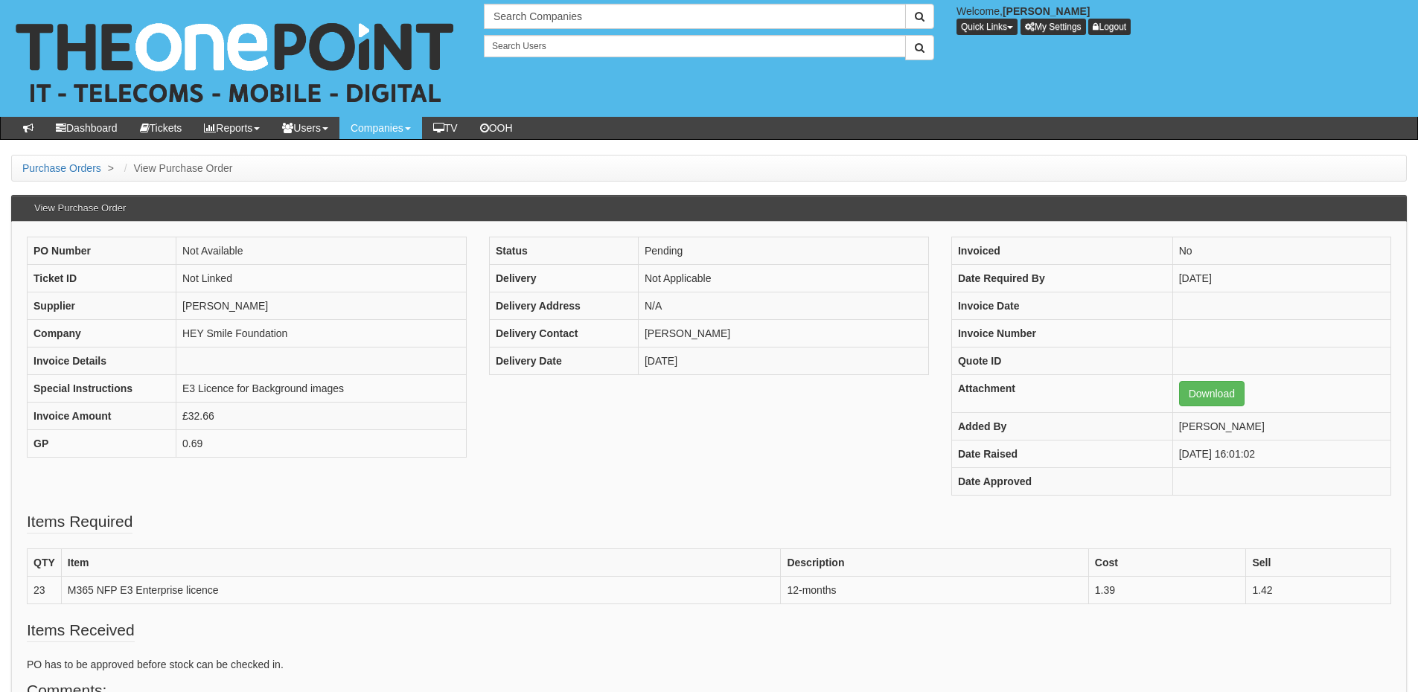
scroll to position [74, 0]
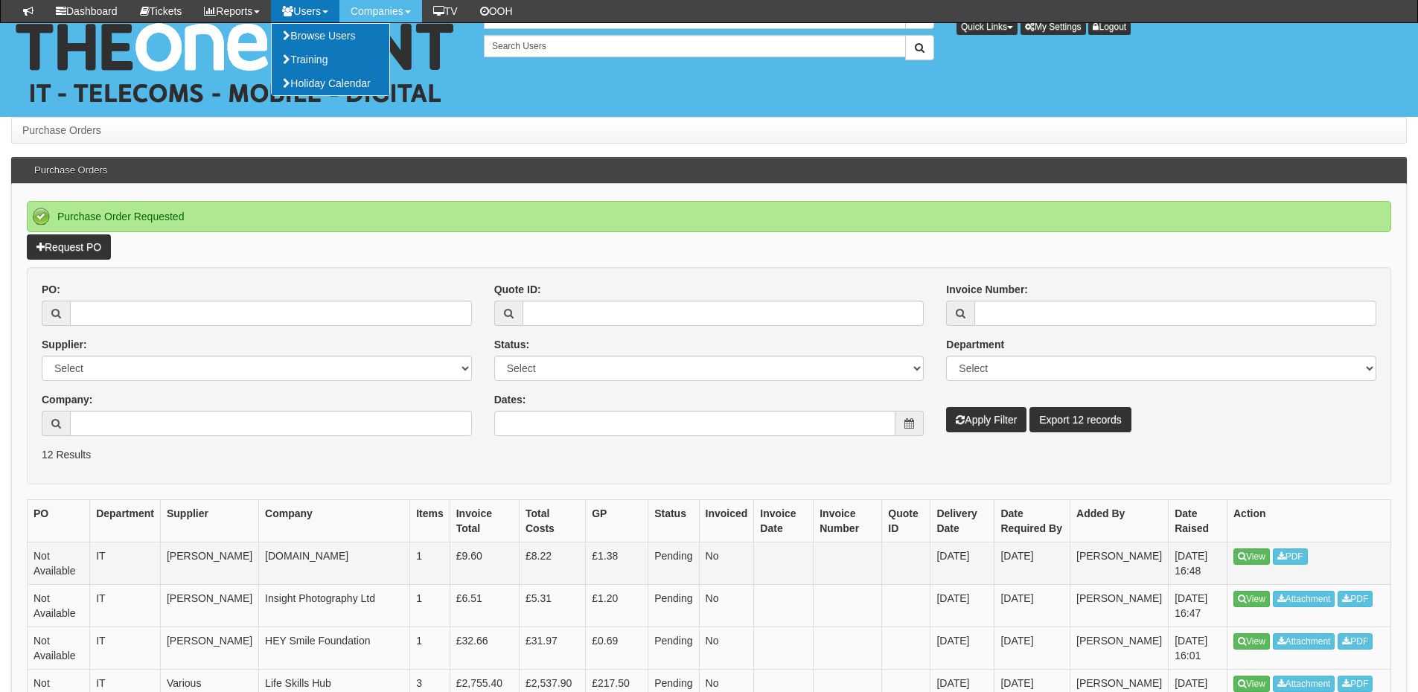
scroll to position [149, 0]
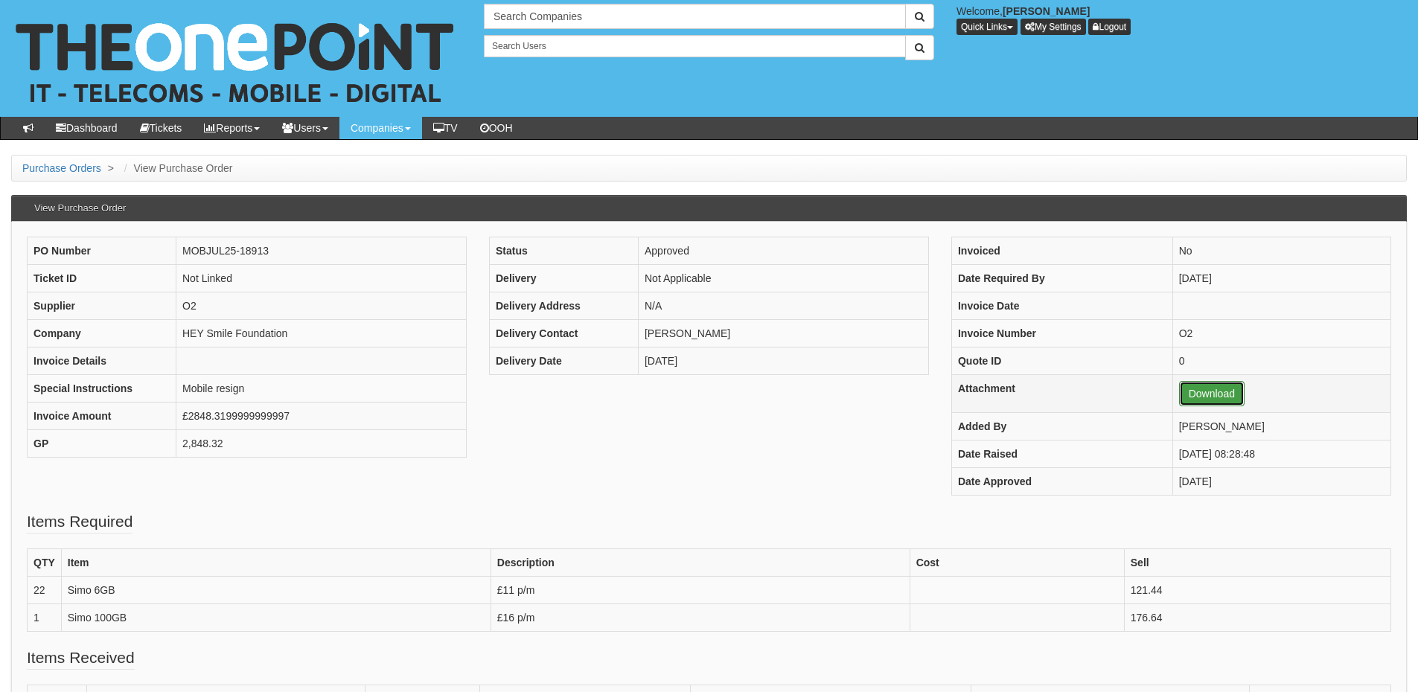
click at [1182, 387] on link "Download" at bounding box center [1211, 393] width 65 height 25
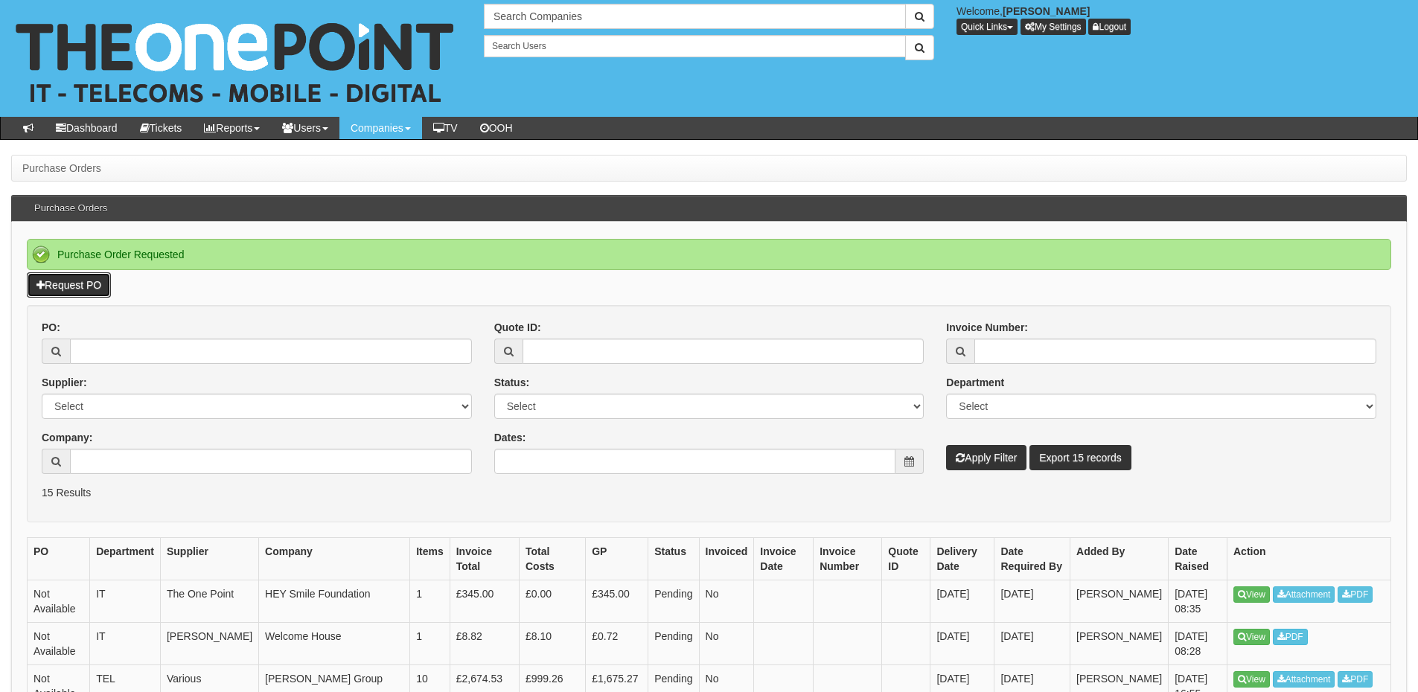
click at [74, 286] on link "Request PO" at bounding box center [69, 284] width 84 height 25
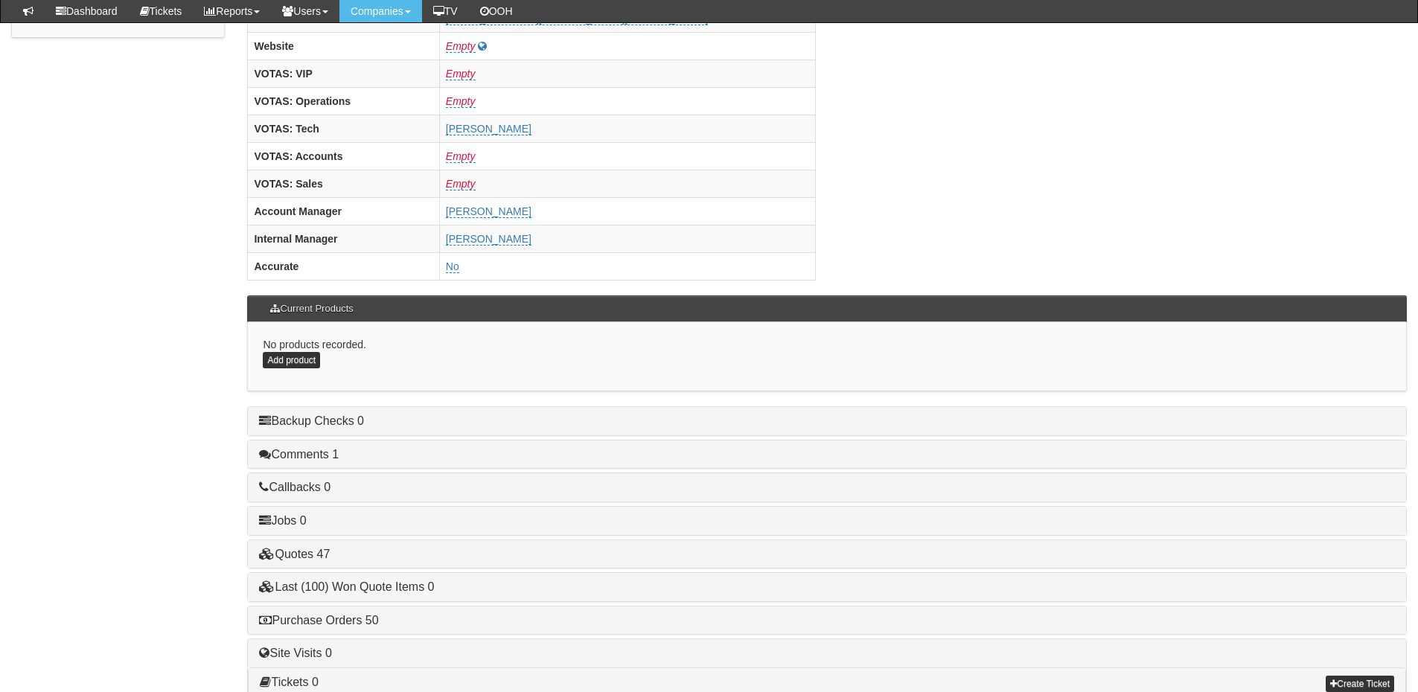
scroll to position [620, 0]
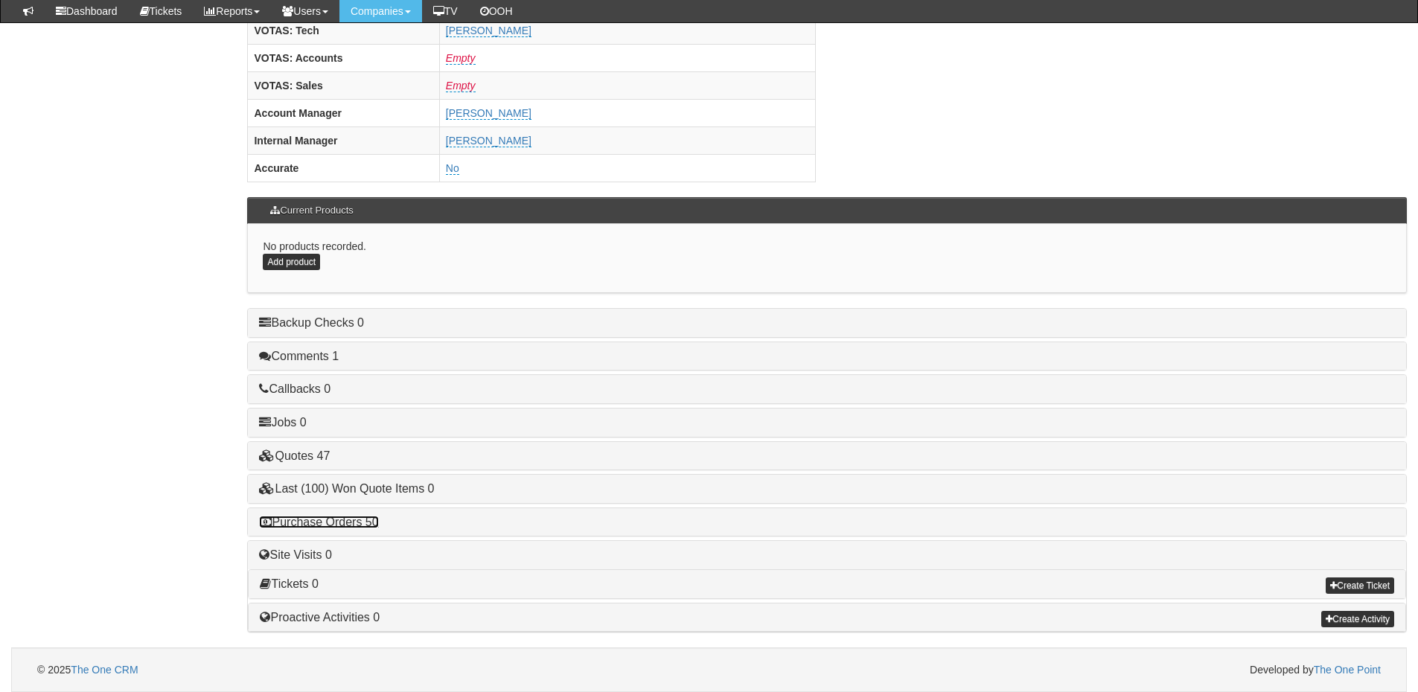
click at [342, 523] on link "Purchase Orders 50" at bounding box center [318, 522] width 119 height 13
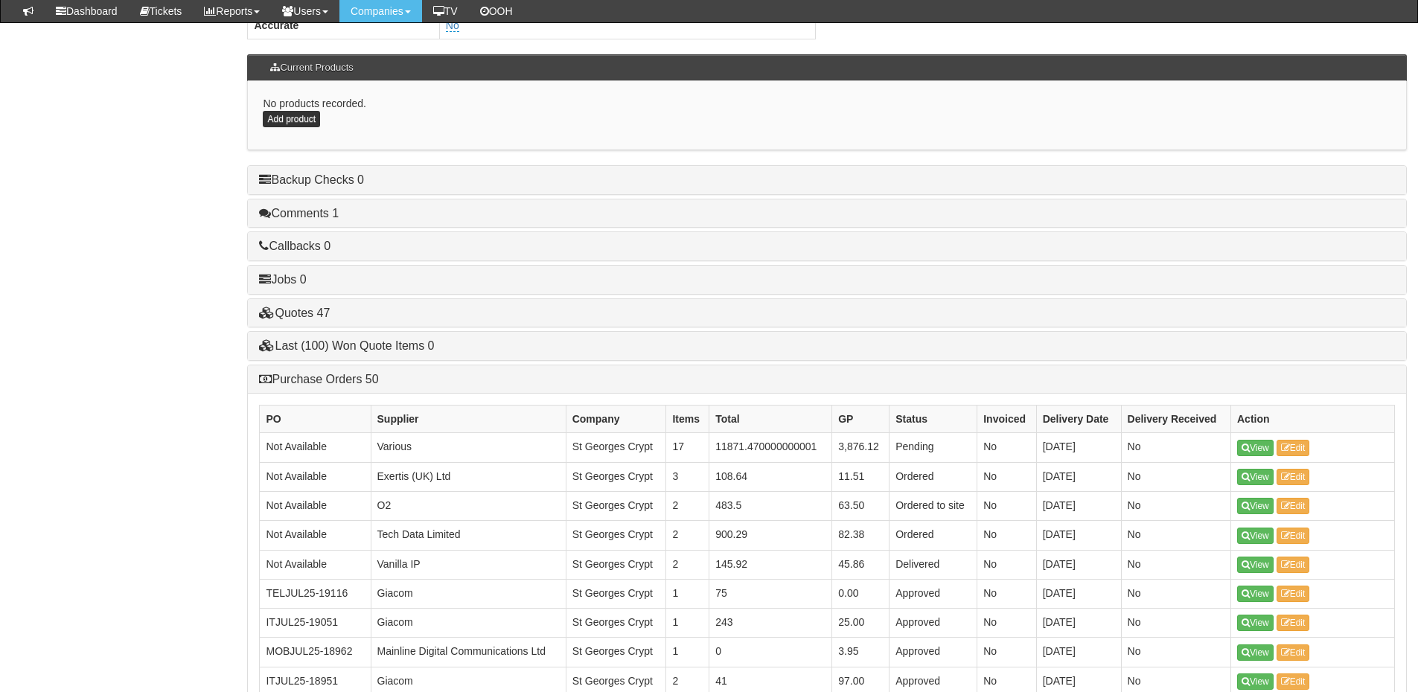
scroll to position [843, 0]
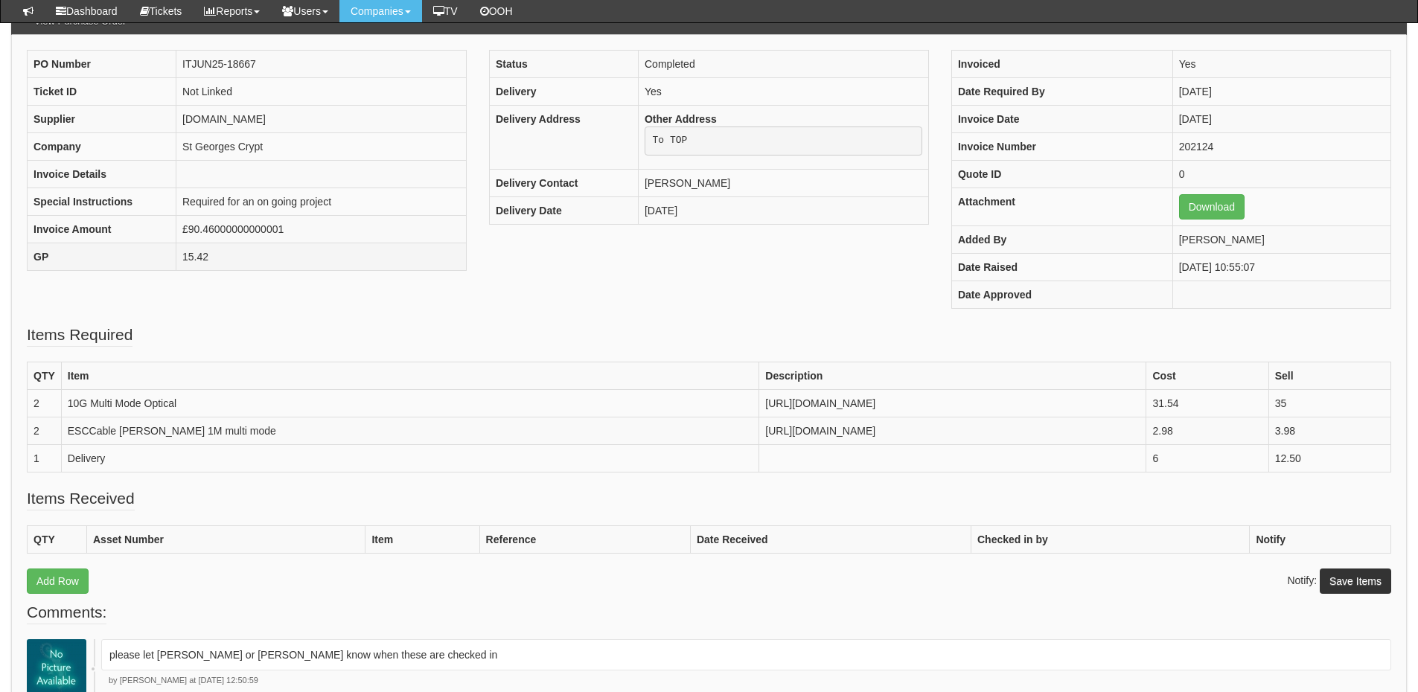
scroll to position [148, 0]
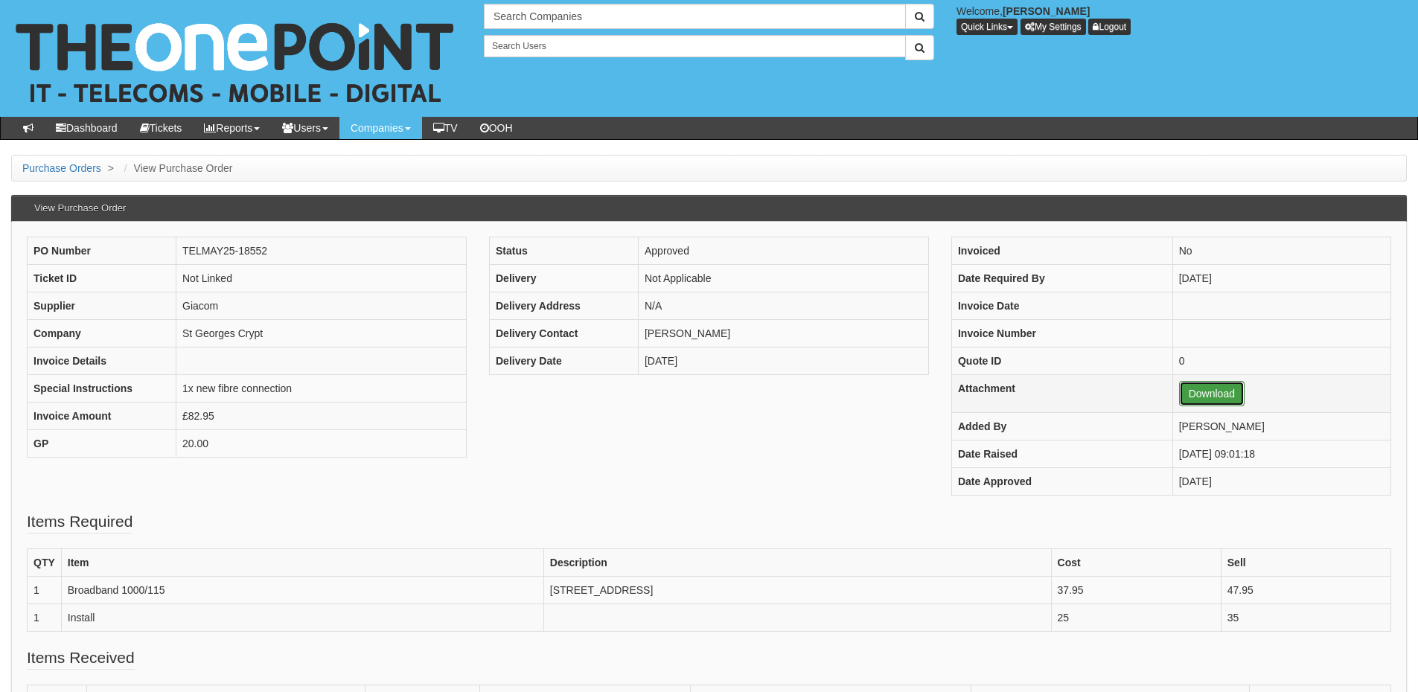
click at [1181, 396] on link "Download" at bounding box center [1211, 393] width 65 height 25
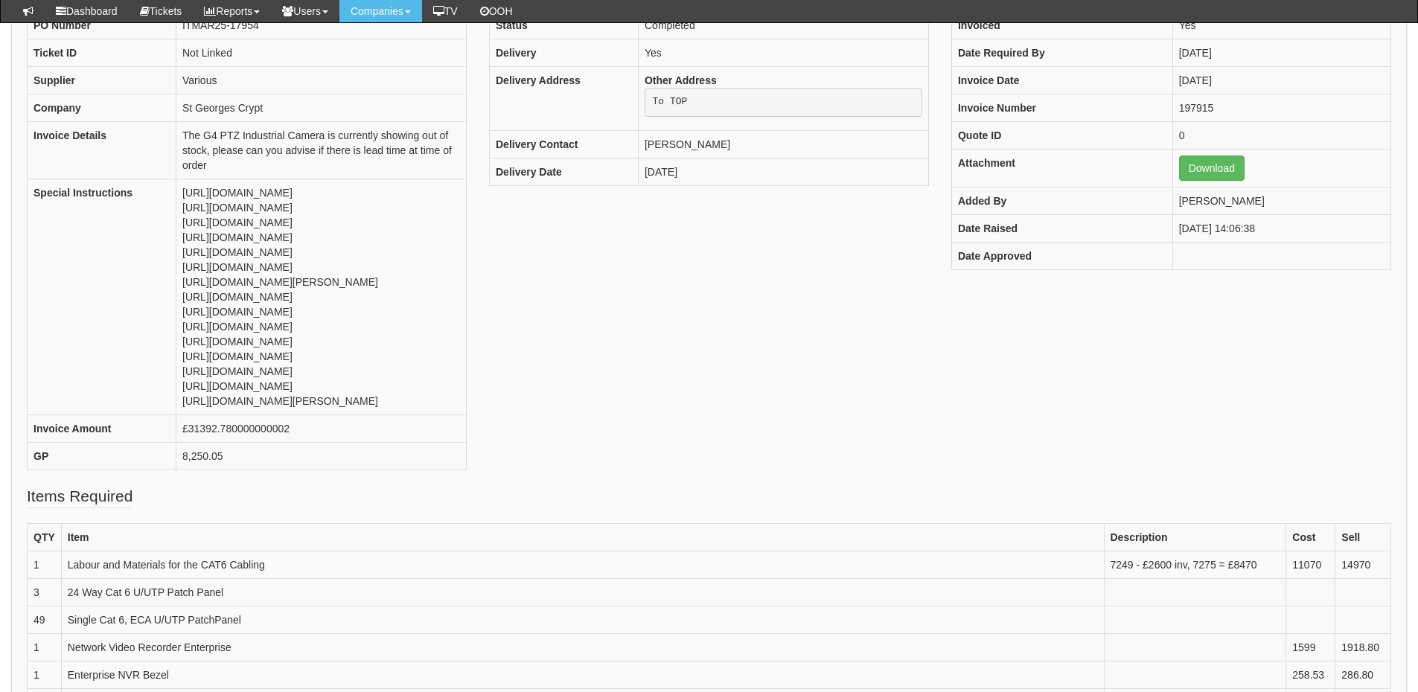
scroll to position [74, 0]
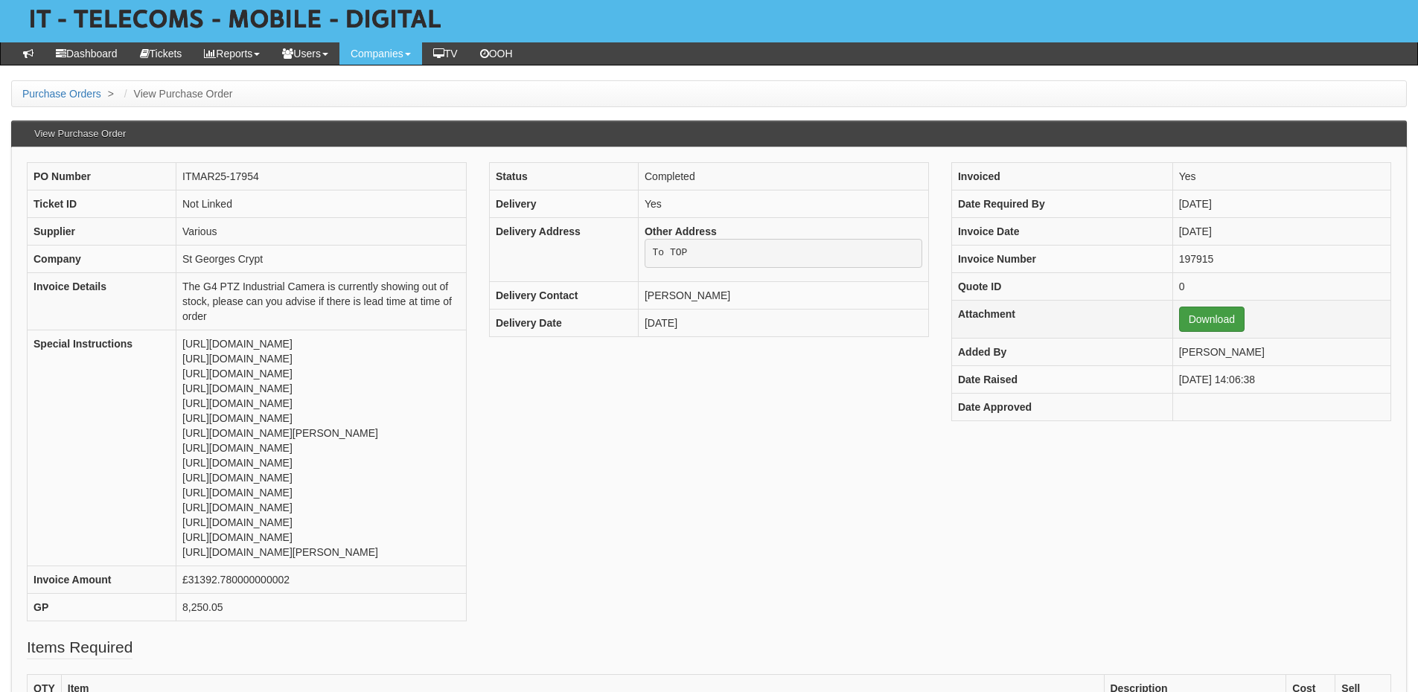
click at [1204, 305] on td "Download" at bounding box center [1281, 319] width 218 height 38
click at [1182, 325] on link "Download" at bounding box center [1211, 319] width 65 height 25
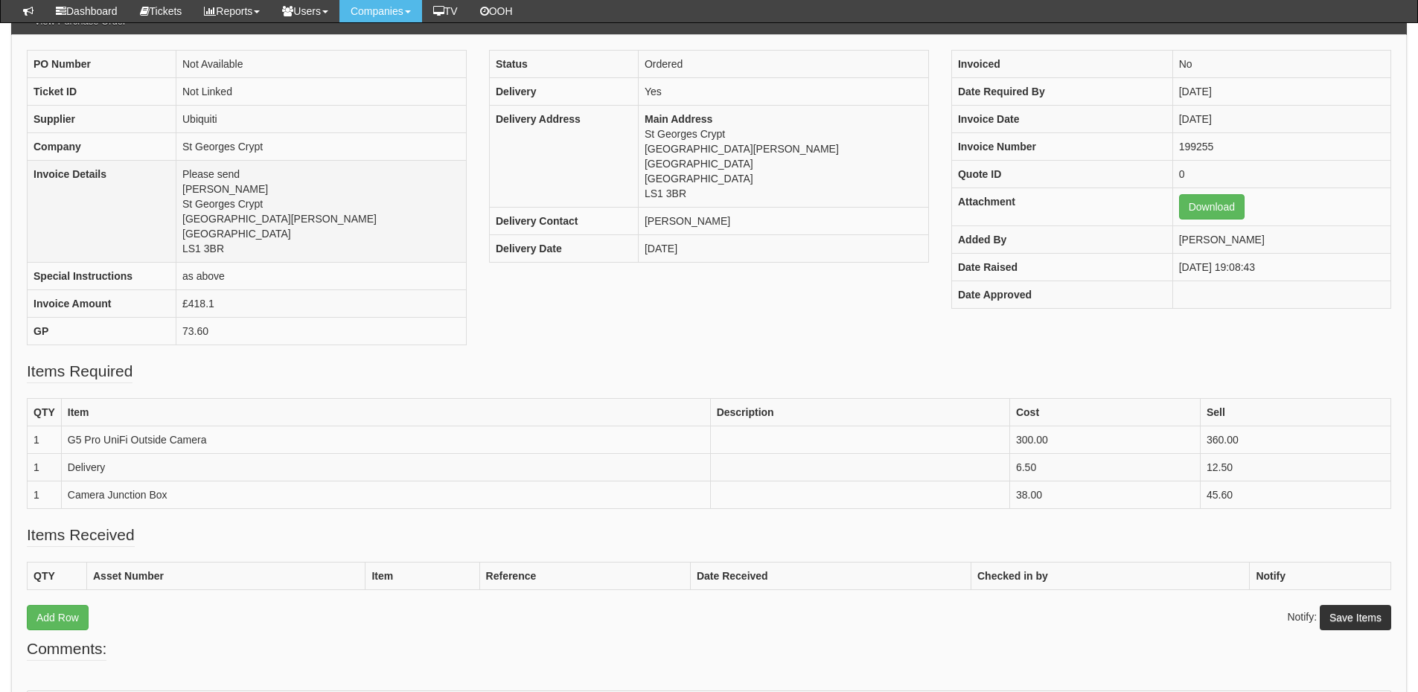
scroll to position [148, 0]
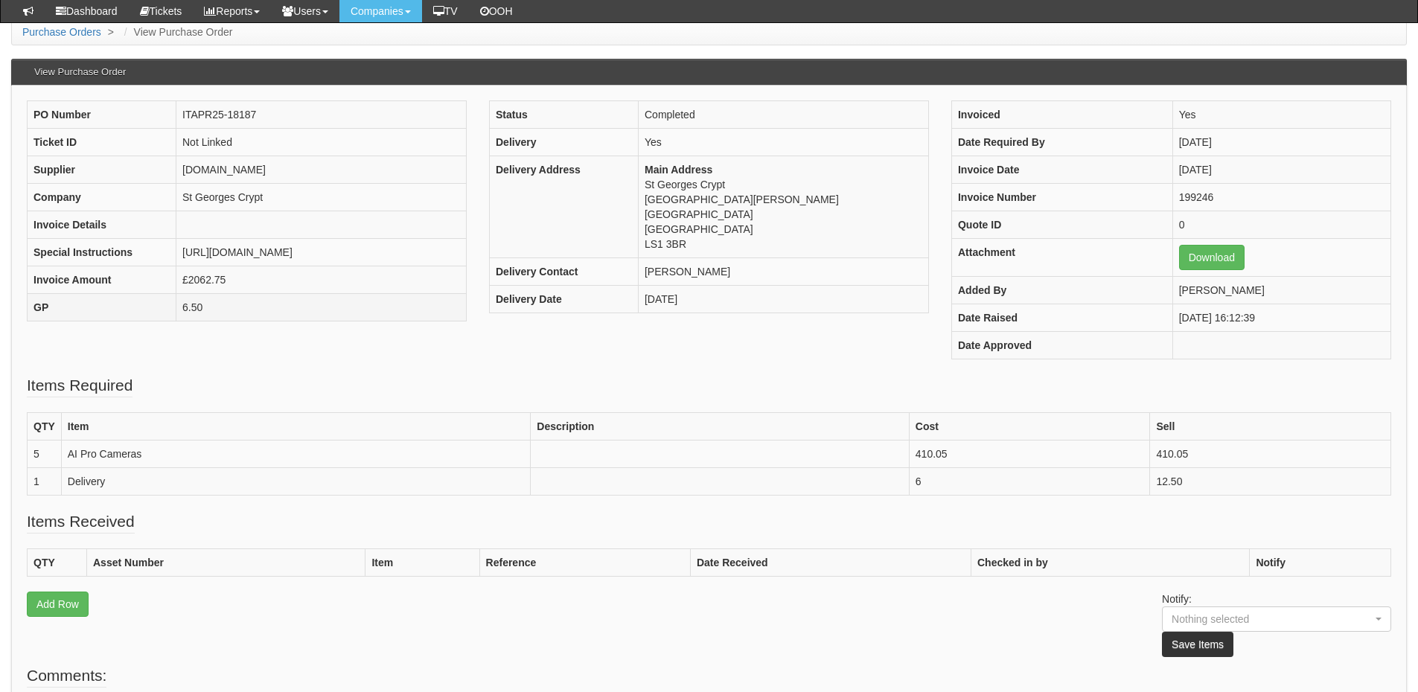
scroll to position [74, 0]
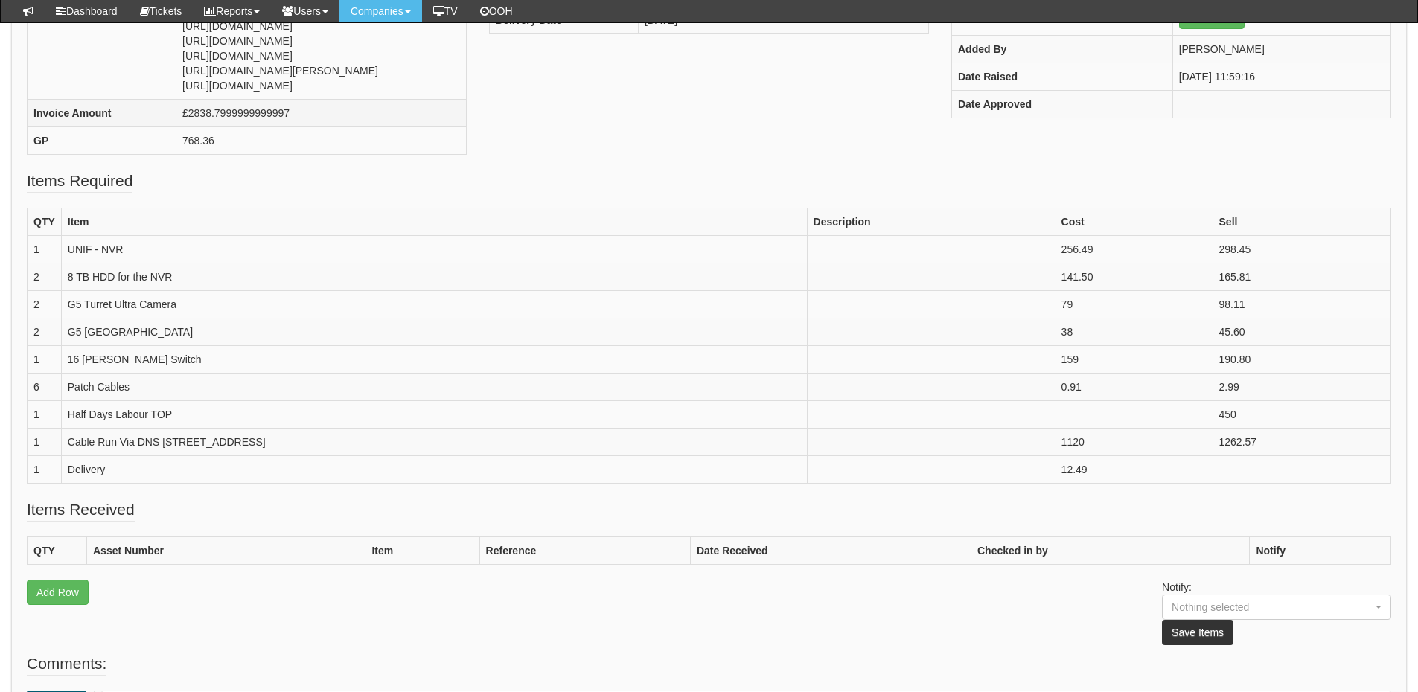
scroll to position [372, 0]
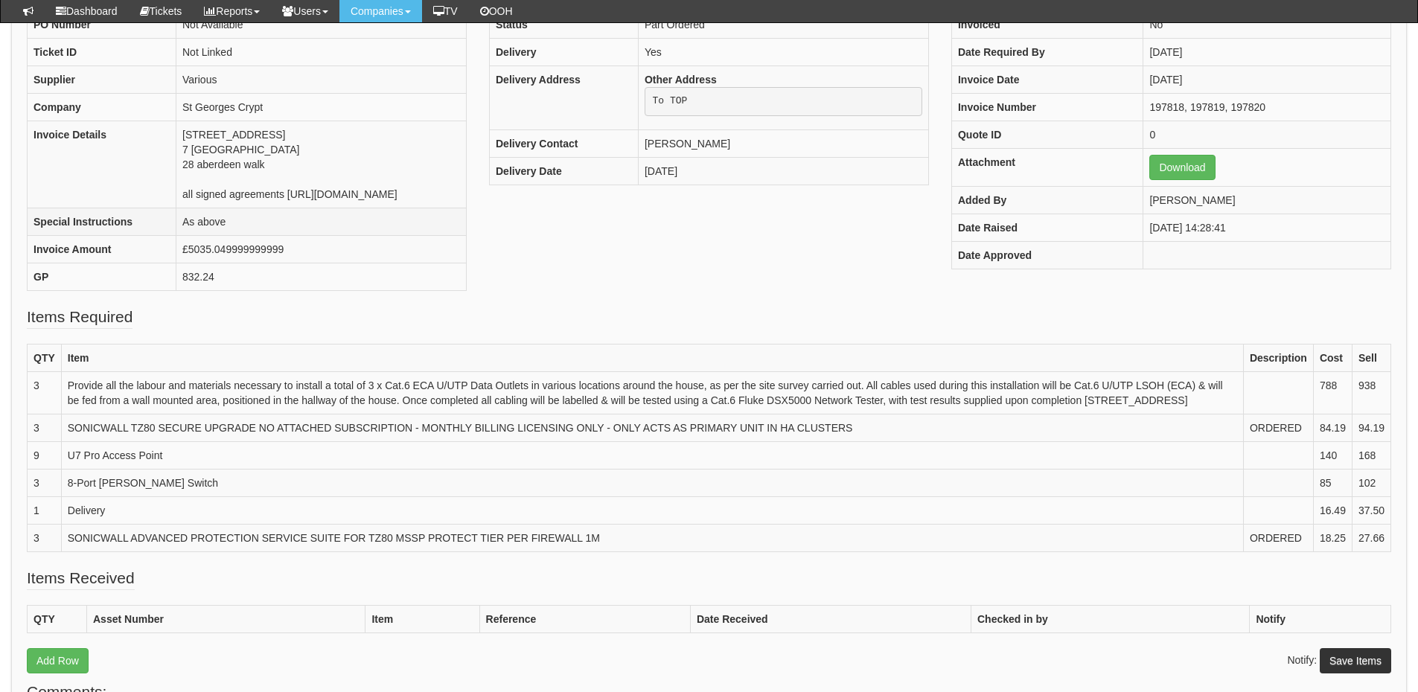
scroll to position [222, 0]
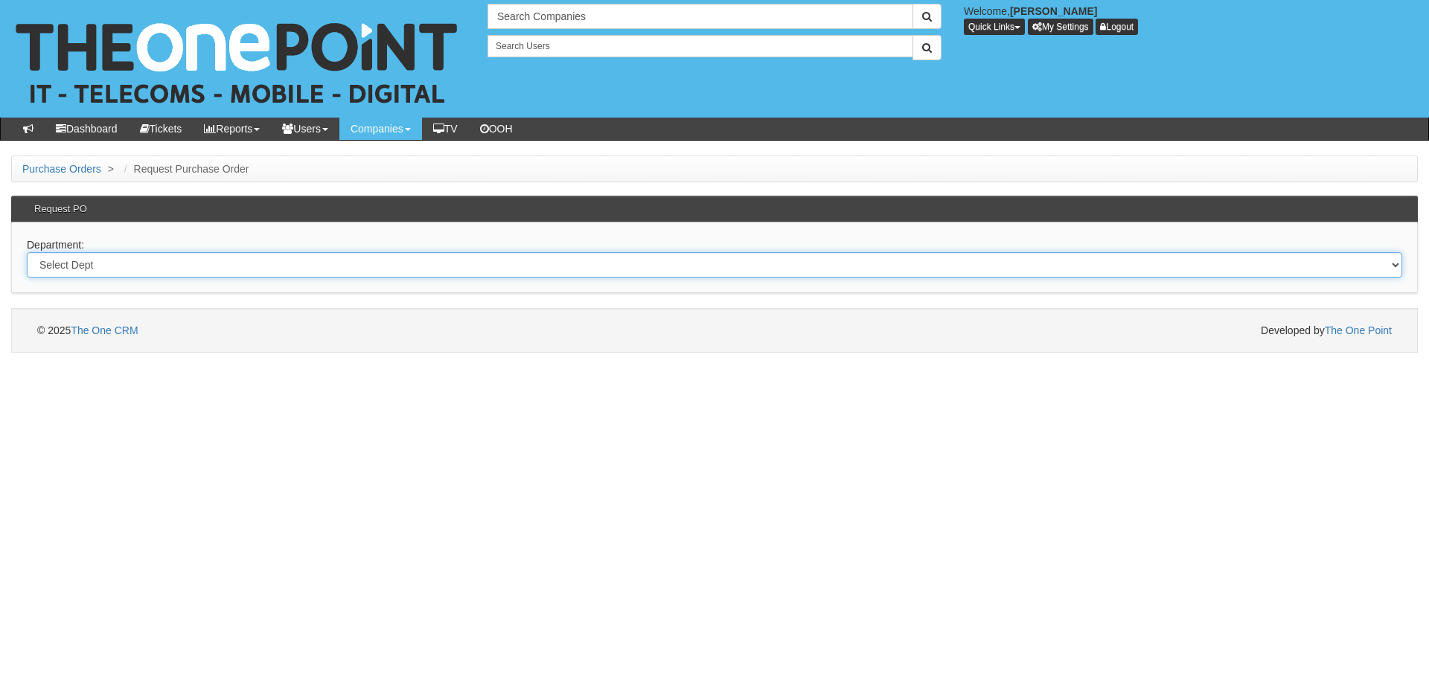
click at [383, 273] on select "Select Dept Digital Internal IT Mobiles Marketing Telecoms" at bounding box center [714, 264] width 1375 height 25
select select "?pipeID=&dept=IT"
click at [27, 252] on select "Select Dept Digital Internal IT Mobiles Marketing Telecoms" at bounding box center [714, 264] width 1375 height 25
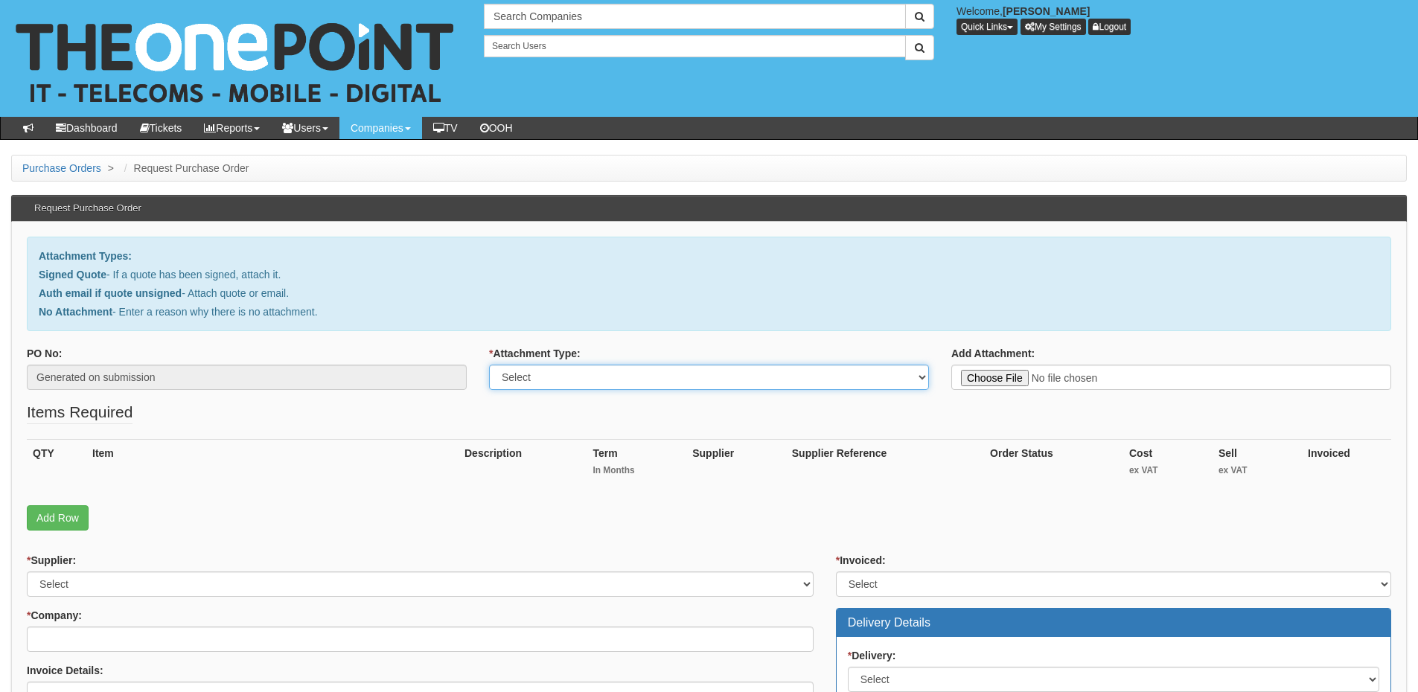
click at [567, 374] on select "Select Signed Quote Auth email with quote if unsigned No Attachment" at bounding box center [709, 377] width 440 height 25
select select "No Attachment"
click at [489, 365] on select "Select Signed Quote Auth email with quote if unsigned No Attachment" at bounding box center [709, 377] width 440 height 25
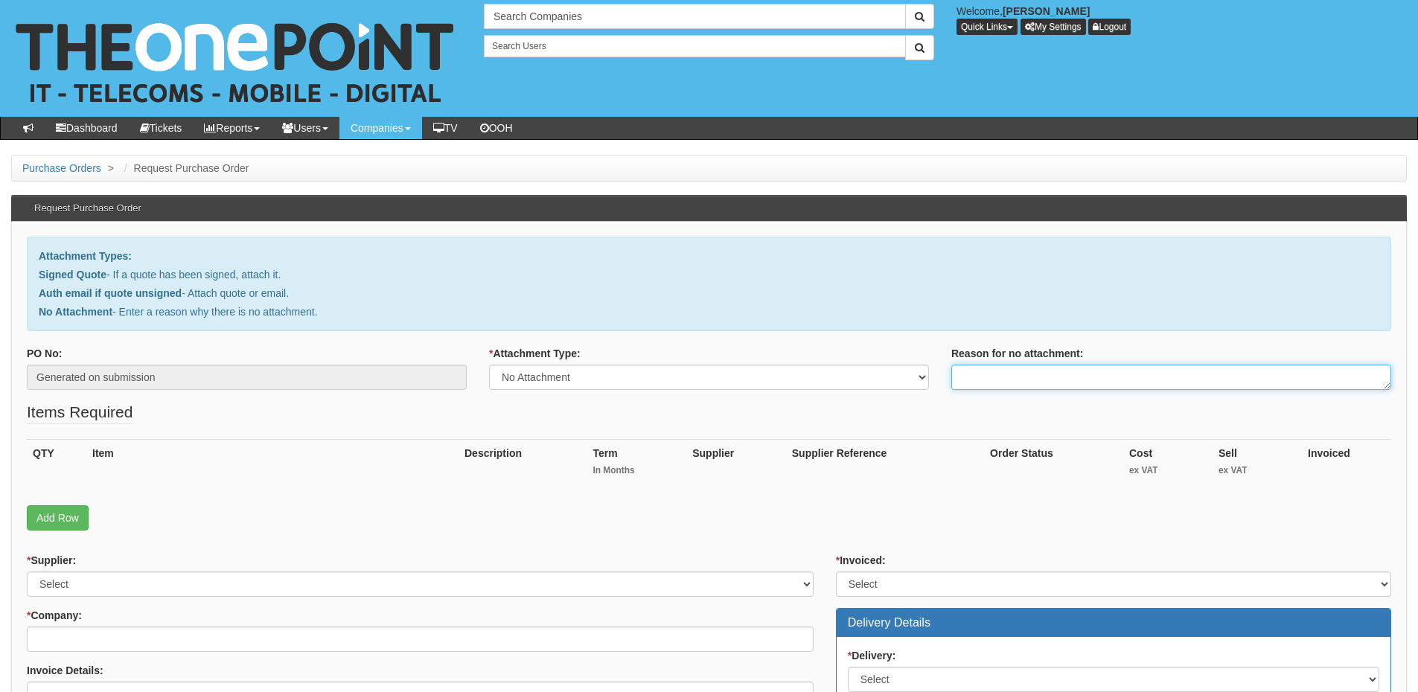
click at [997, 386] on textarea "Reason for no attachment:" at bounding box center [1171, 377] width 440 height 25
click at [1099, 369] on textarea "Linked to ticket 384514" at bounding box center [1171, 377] width 440 height 25
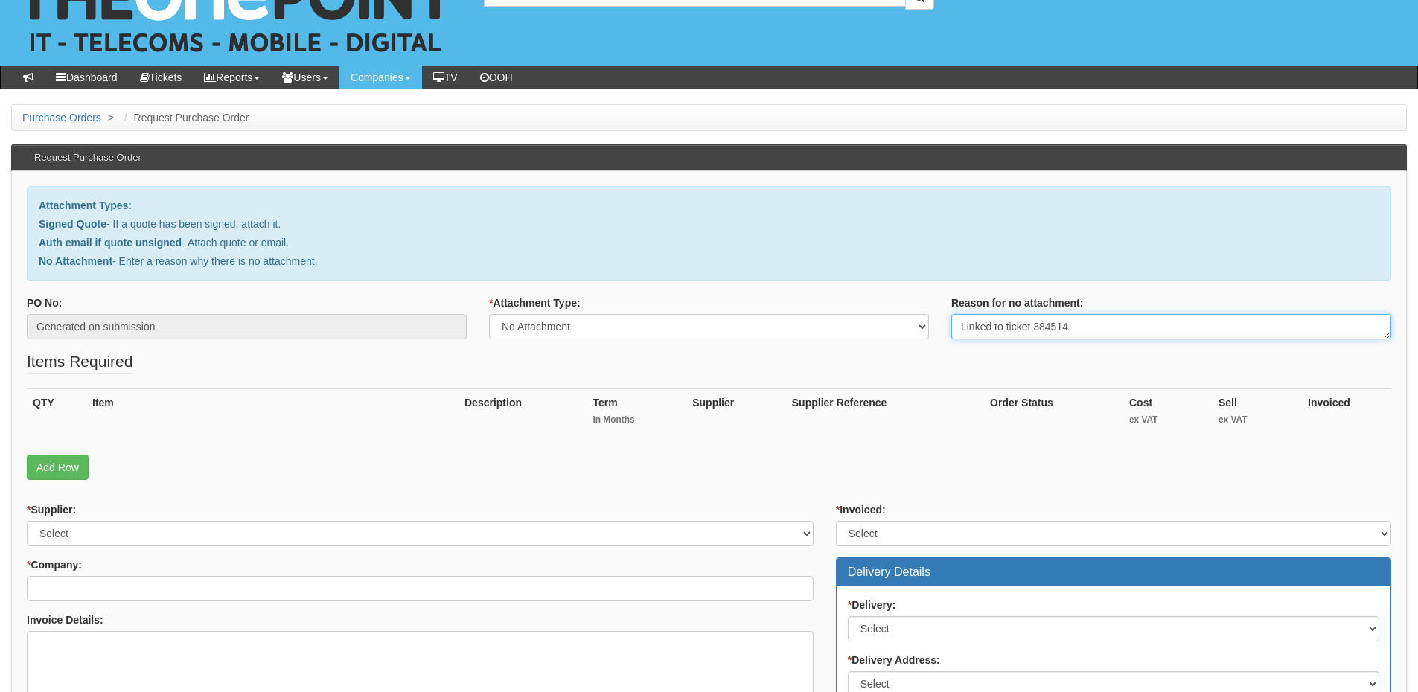
scroll to position [149, 0]
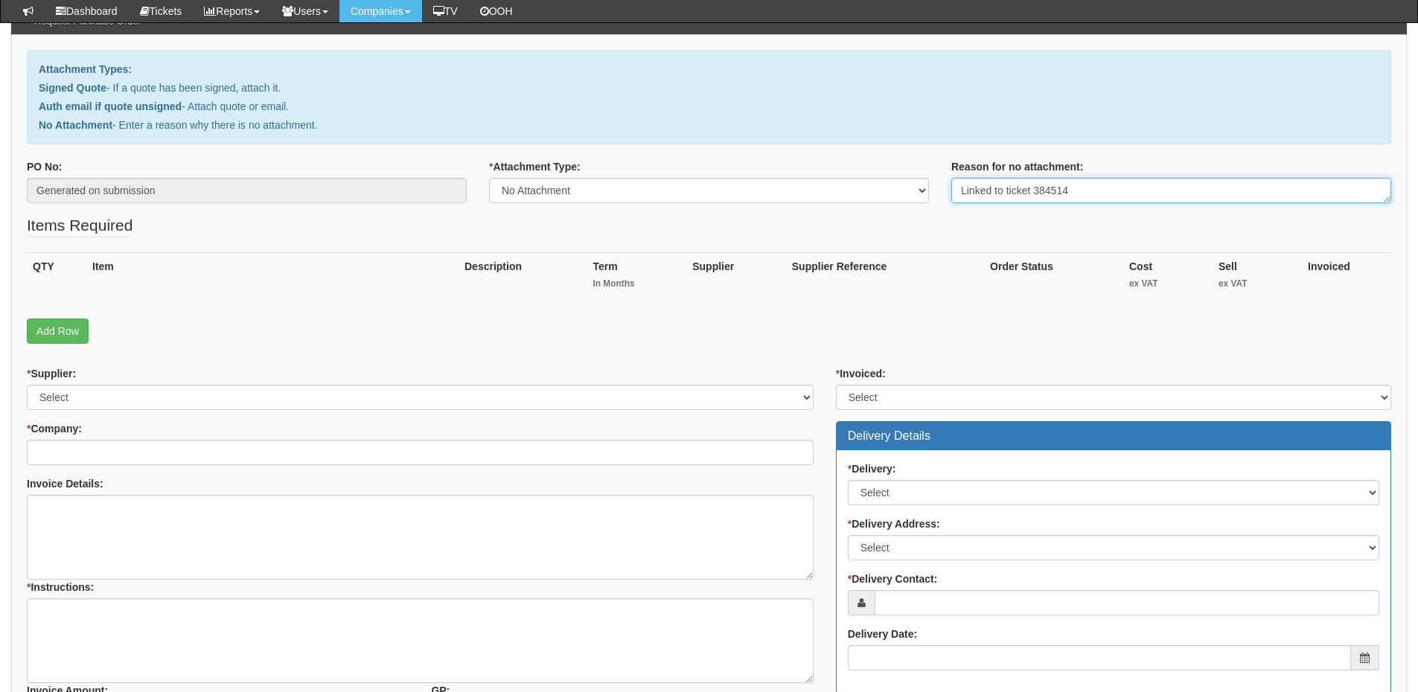
type textarea "Linked to ticket 384514"
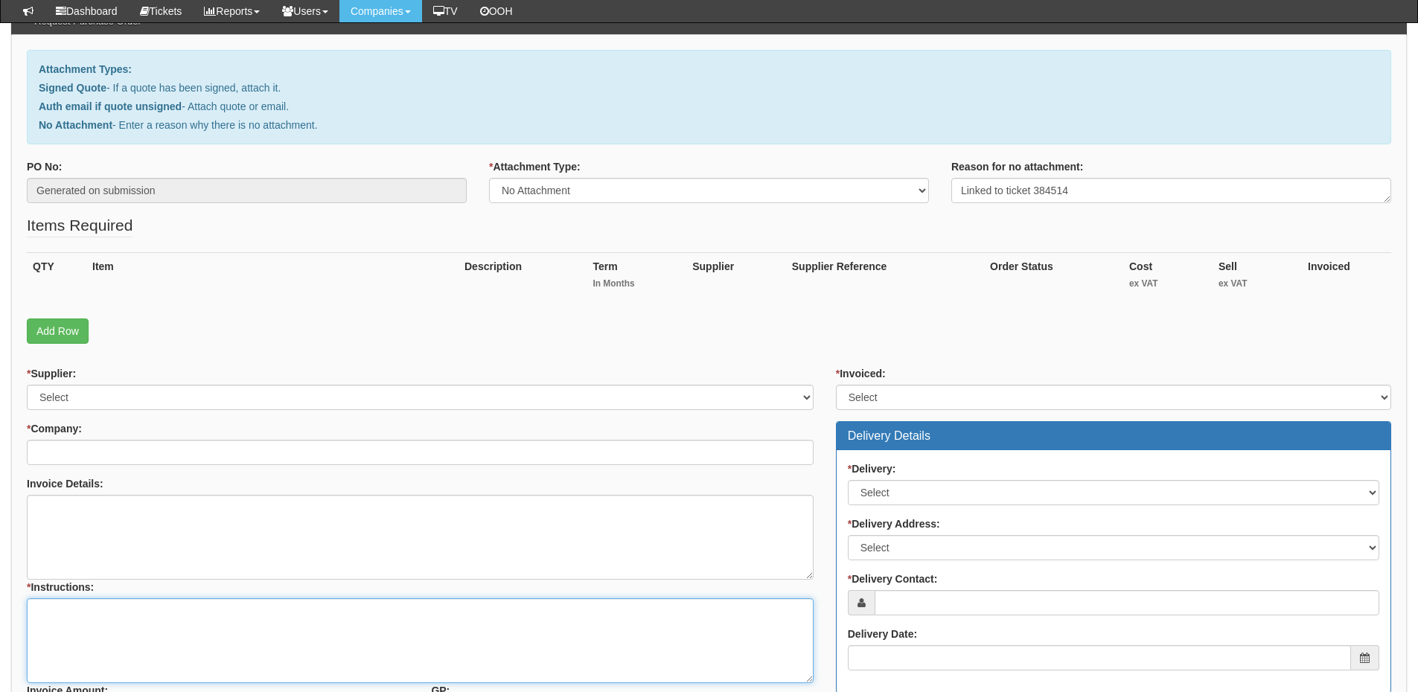
click at [119, 625] on textarea "* Instructions:" at bounding box center [420, 640] width 787 height 85
paste textarea "Linked to ticket 384514"
type textarea "Linked to ticket 384514"
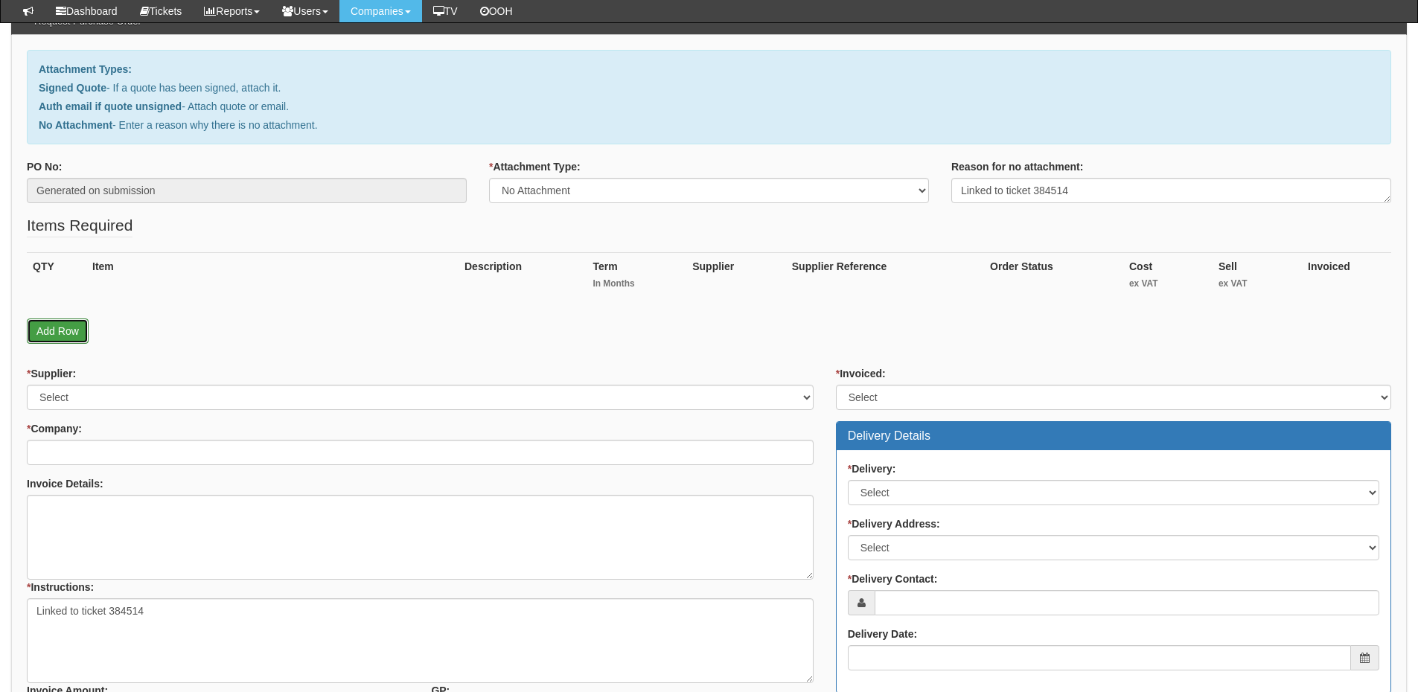
click at [57, 325] on link "Add Row" at bounding box center [58, 331] width 62 height 25
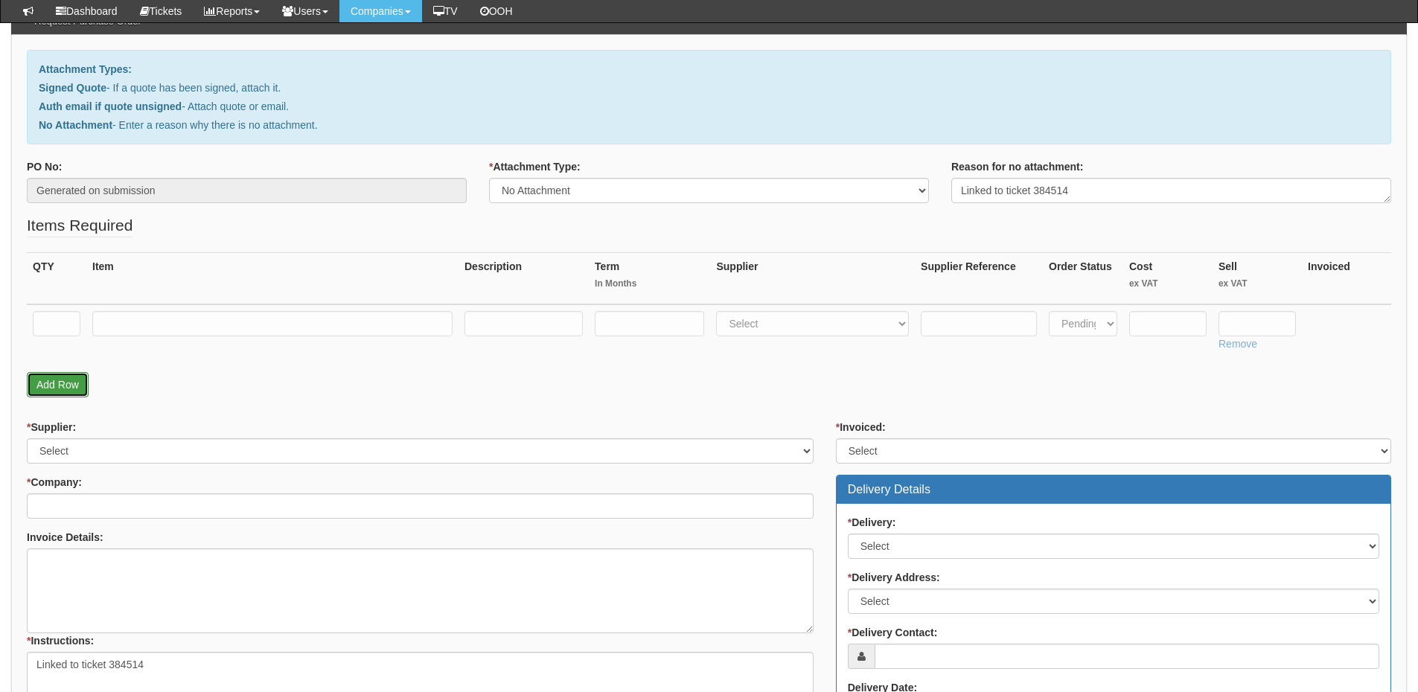
click at [65, 377] on link "Add Row" at bounding box center [58, 384] width 62 height 25
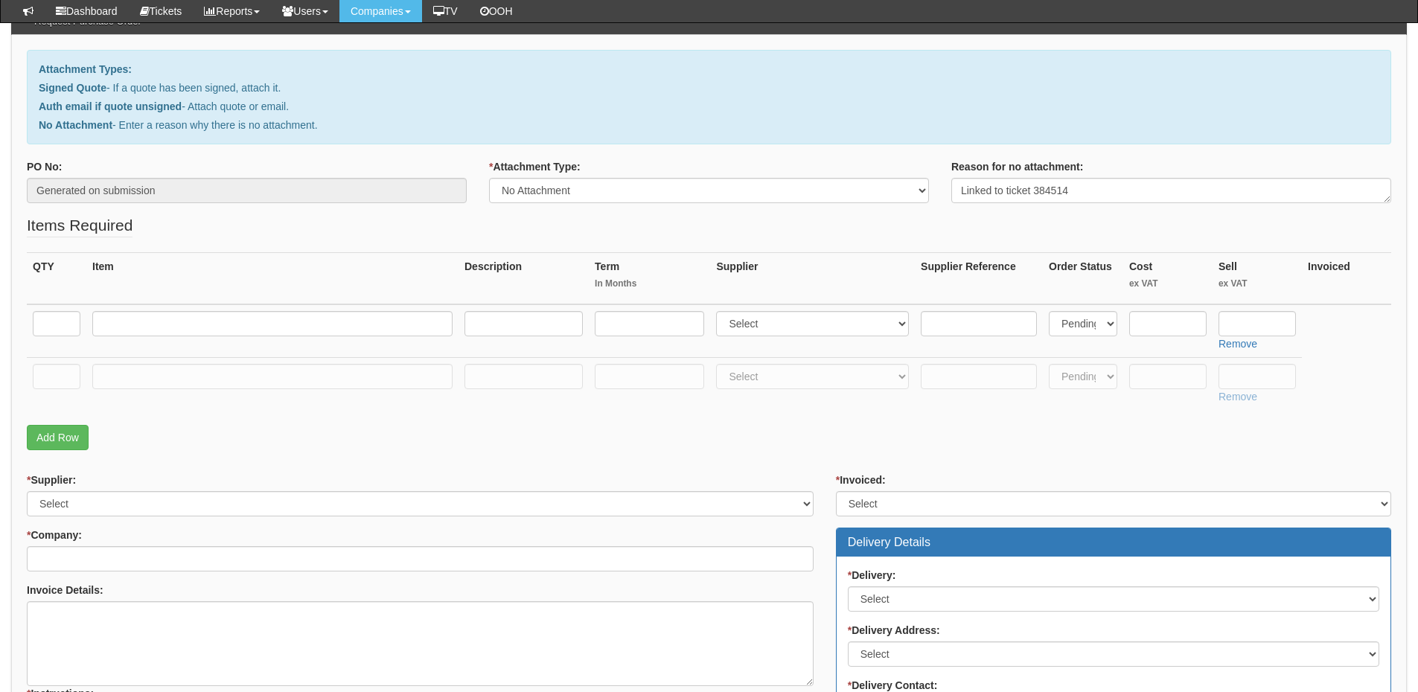
click at [47, 304] on td at bounding box center [57, 331] width 60 height 54
click at [56, 334] on input "text" at bounding box center [57, 323] width 48 height 25
type input "1"
click at [58, 372] on input "text" at bounding box center [57, 376] width 48 height 25
type input "1"
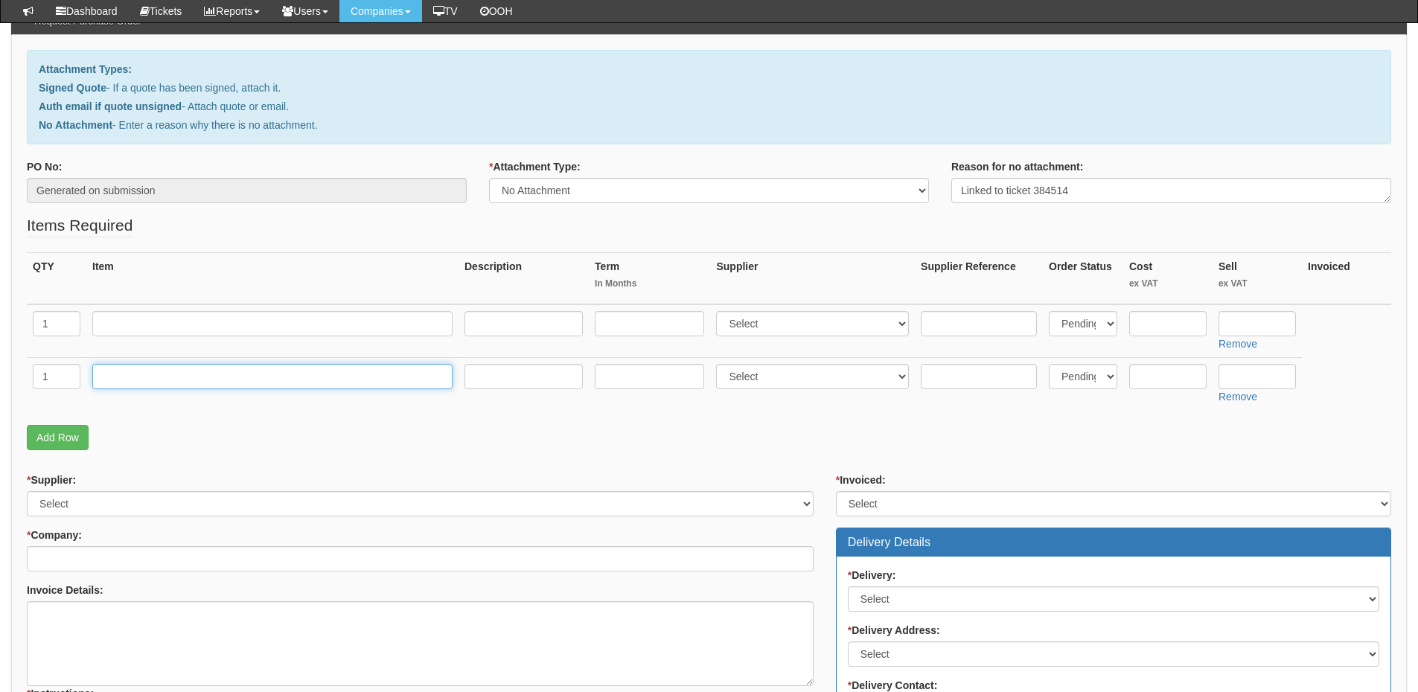
click at [124, 374] on input "text" at bounding box center [272, 376] width 360 height 25
type input "Delivery"
click at [1256, 370] on input "text" at bounding box center [1256, 376] width 77 height 25
type input "12.50"
click at [1260, 318] on input "text" at bounding box center [1256, 323] width 77 height 25
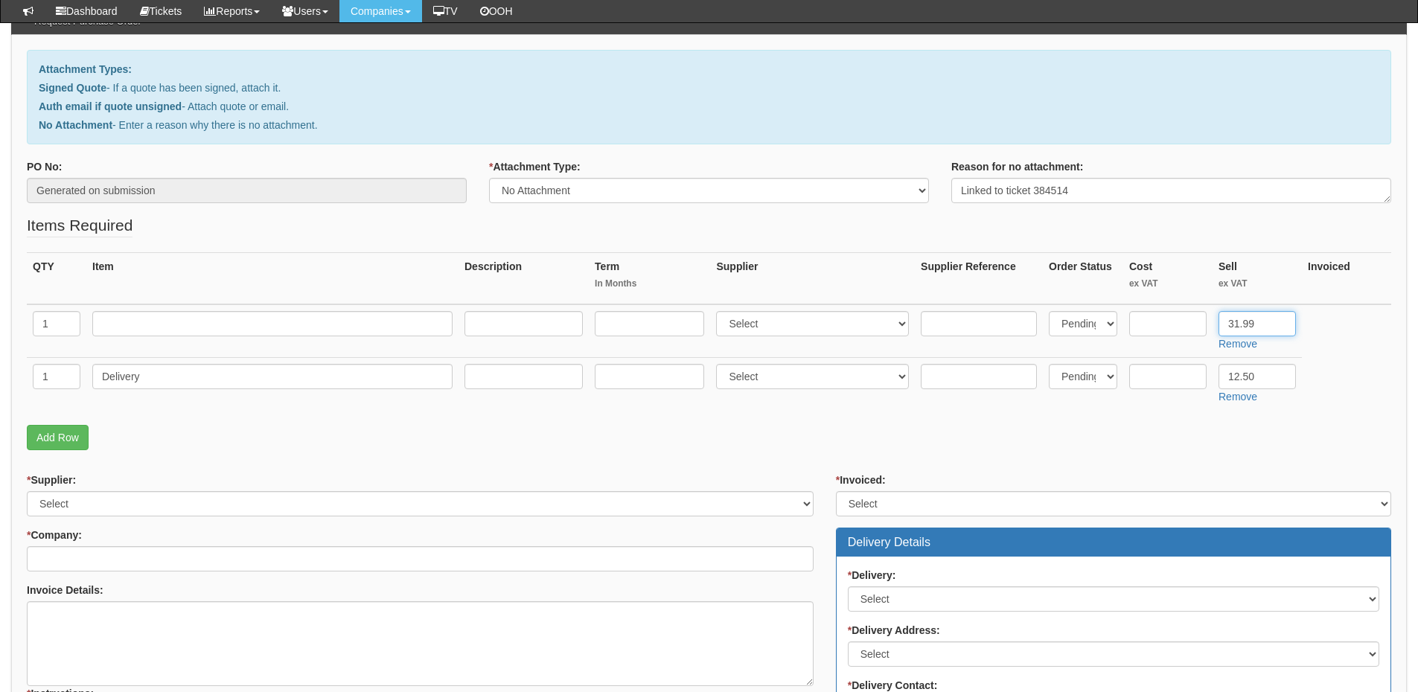
type input "31.99"
click at [1153, 319] on input "text" at bounding box center [1167, 323] width 77 height 25
type input "26"
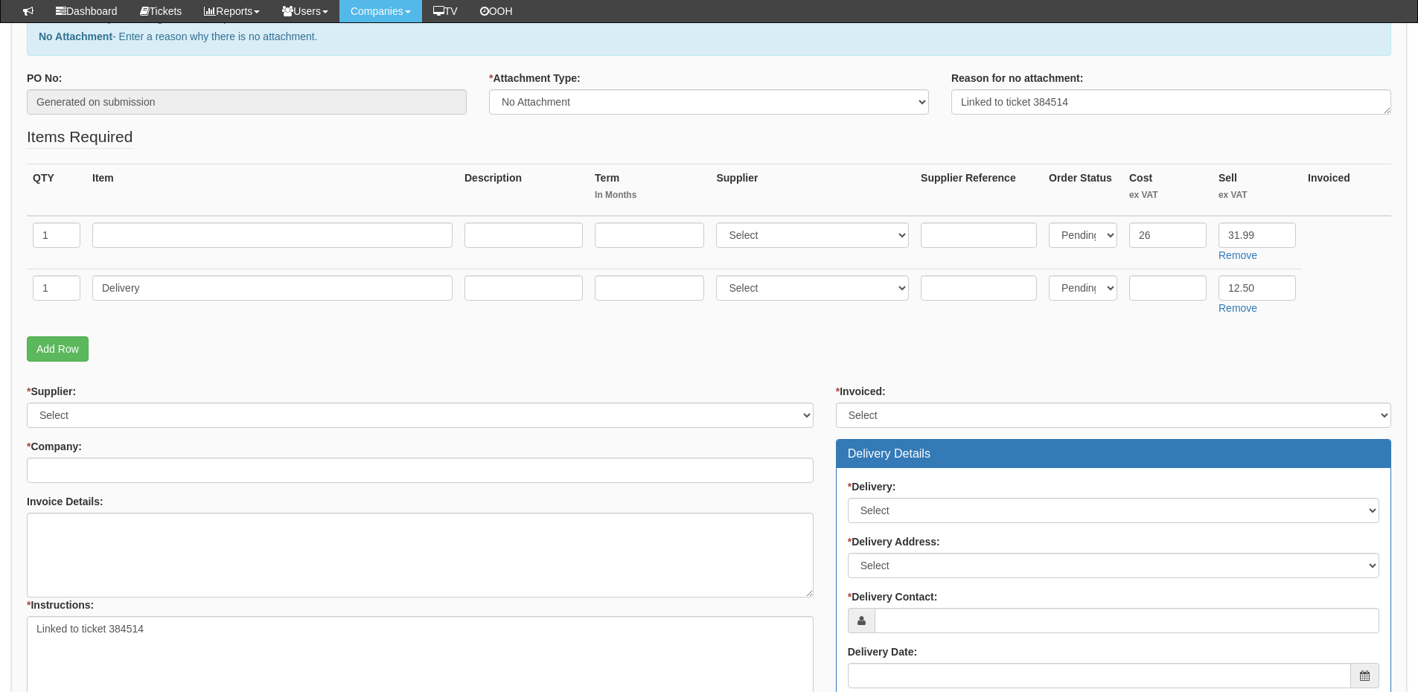
scroll to position [372, 0]
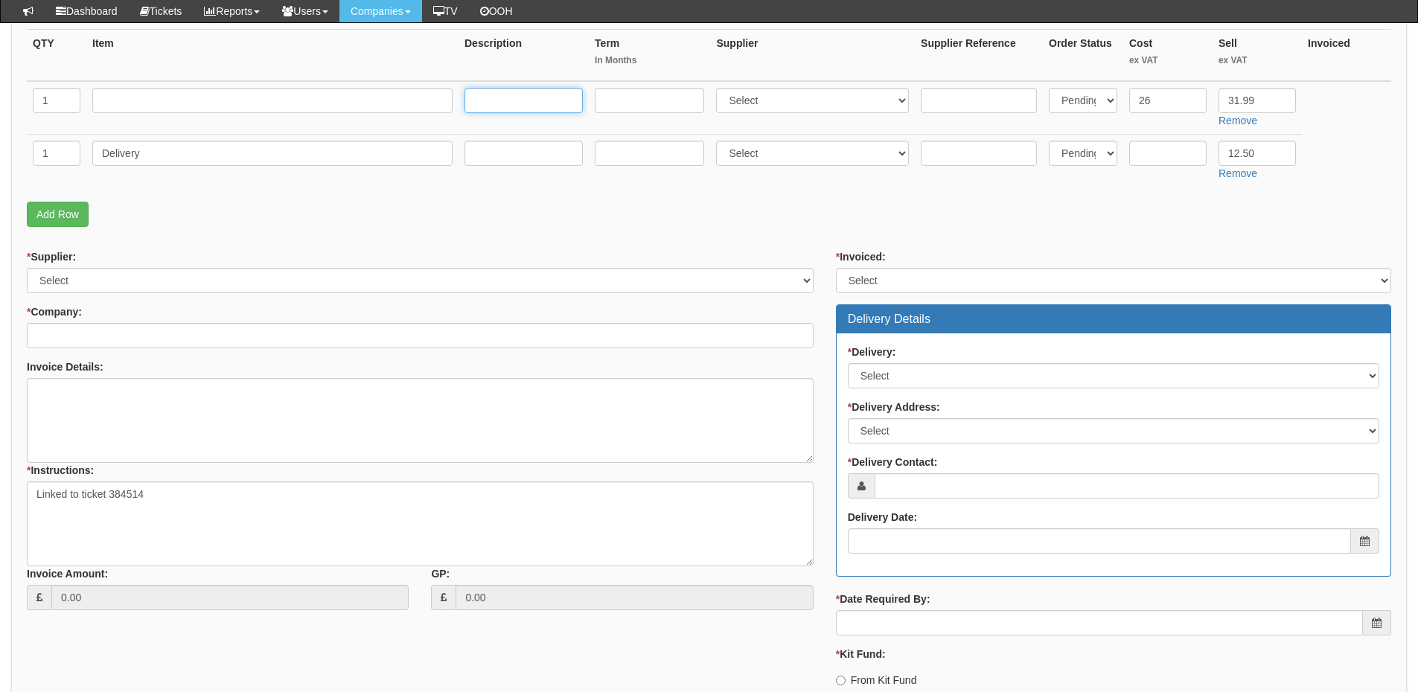
click at [529, 93] on input "text" at bounding box center [523, 100] width 118 height 25
paste input "https://www.amazon.co.uk/L11119-855-15-da0014dx-15-cs0053cl-15-dw0043dx-17-by10…"
type input "https://www.amazon.co.uk/L11119-855-15-da0014dx-15-cs0053cl-15-dw0043dx-17-by10…"
click at [247, 98] on input "text" at bounding box center [272, 100] width 360 height 25
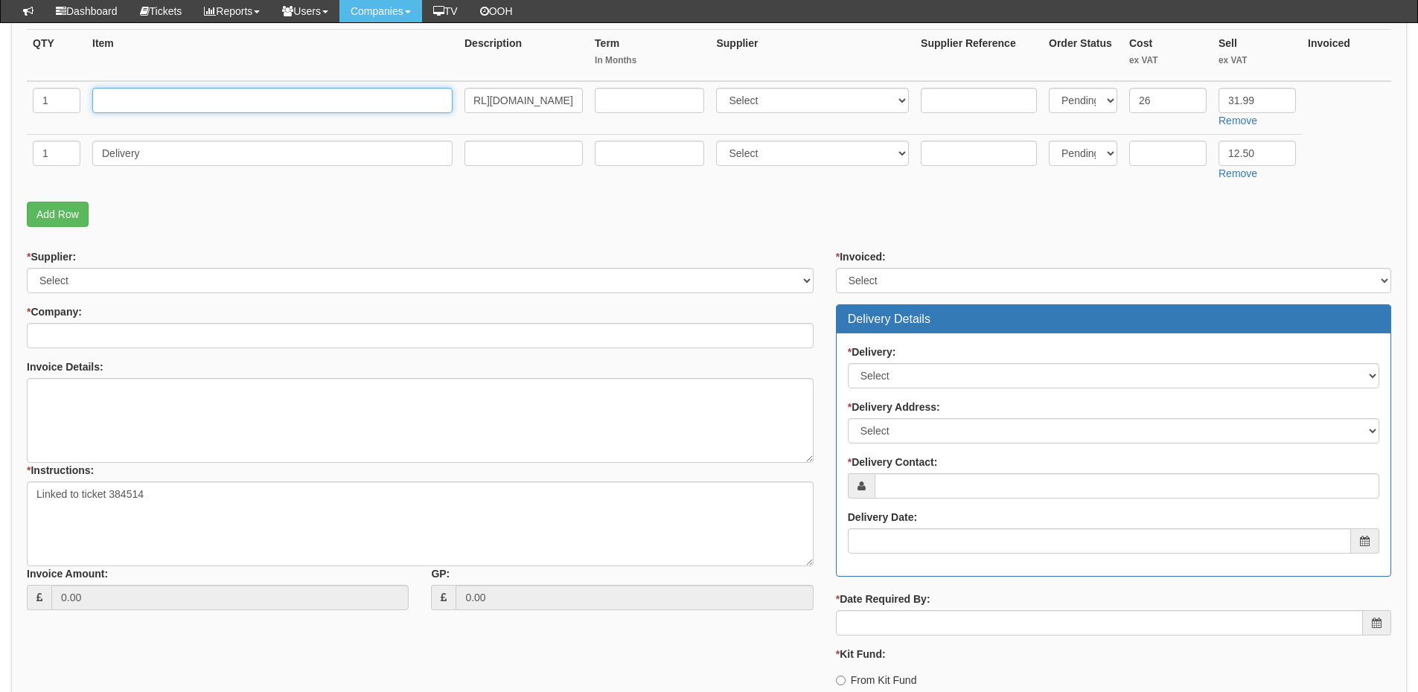
scroll to position [0, 0]
click at [219, 106] on input "text" at bounding box center [272, 100] width 360 height 25
type input "Replacement Laptop Battery"
click at [761, 105] on select "Select 123 REG.co.uk 1Password 3 4Gon AA Jones Electric Ltd Abzorb Access Group…" at bounding box center [812, 100] width 193 height 25
select select "13"
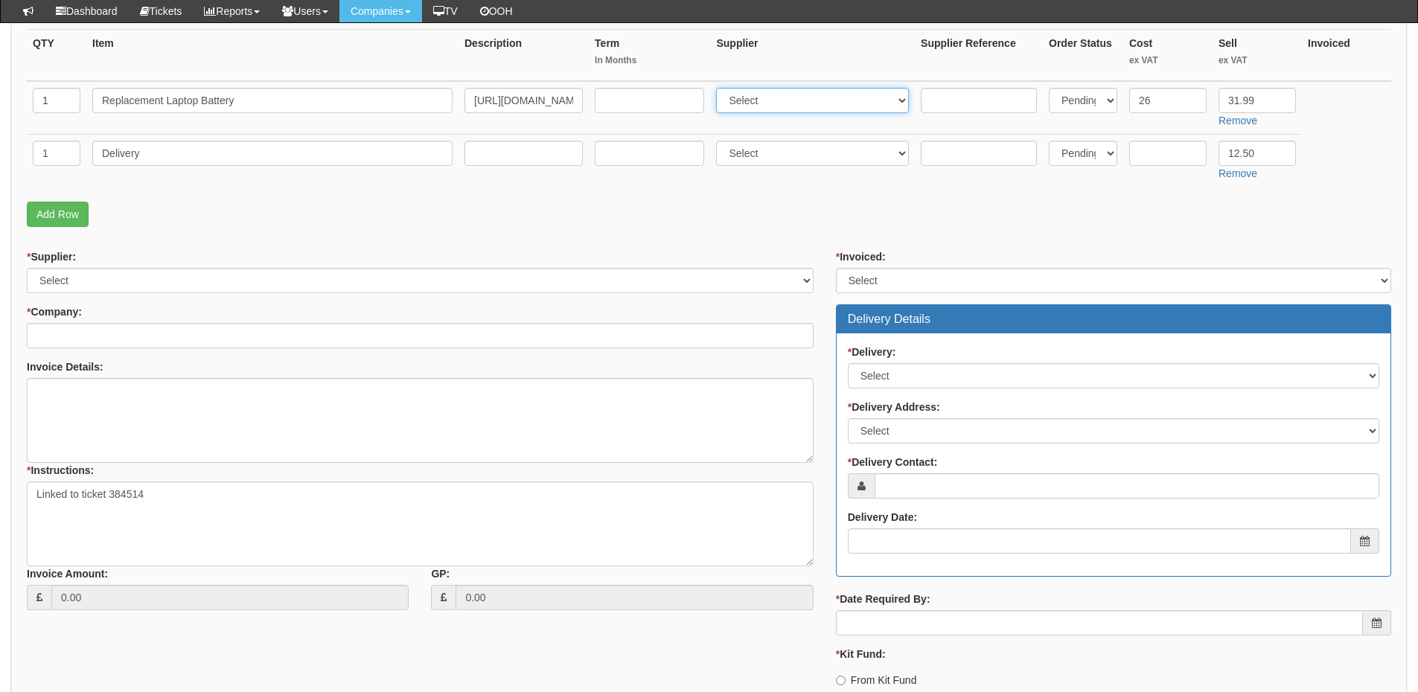
click at [720, 88] on select "Select 123 REG.co.uk 1Password 3 4Gon AA Jones Electric Ltd Abzorb Access Group…" at bounding box center [812, 100] width 193 height 25
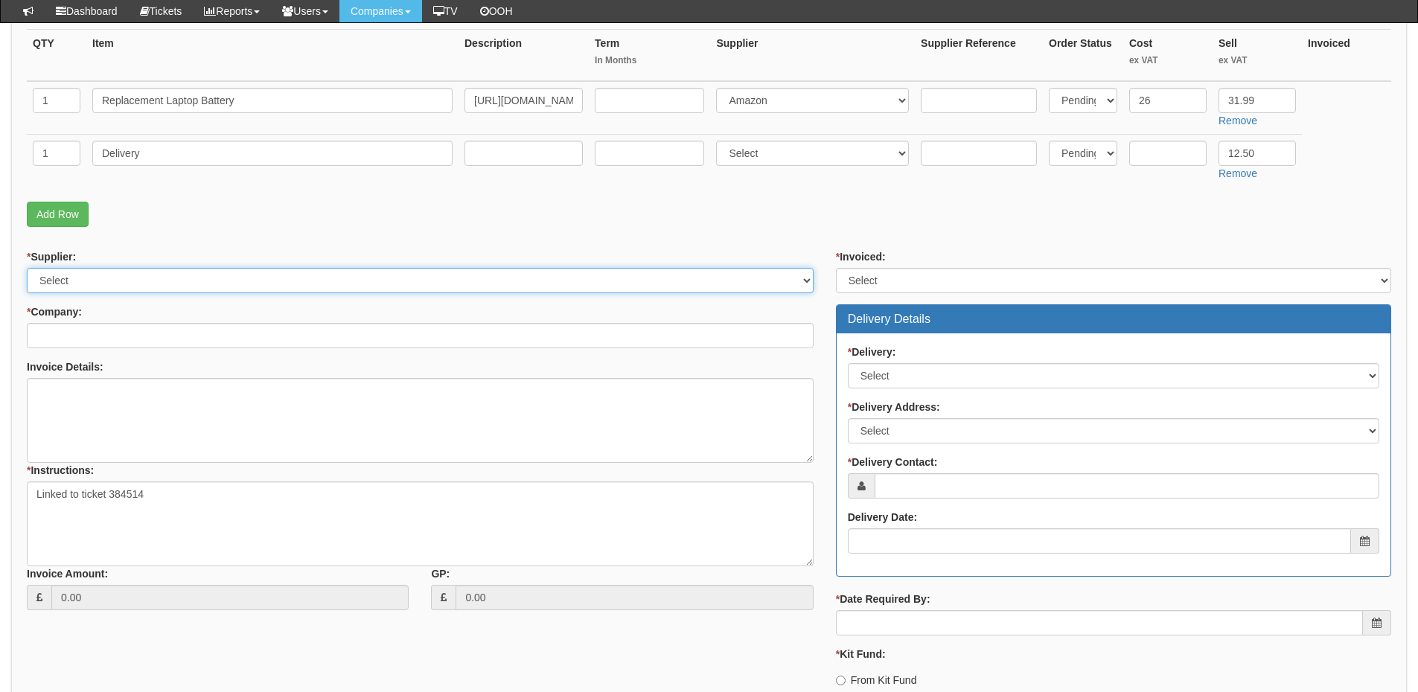
click at [185, 281] on select "Select 123 REG.co.uk 1Password 3 4Gon AA Jones Electric Ltd Abzorb Access Group…" at bounding box center [420, 280] width 787 height 25
select select "13"
click at [27, 268] on select "Select 123 REG.co.uk 1Password 3 4Gon AA Jones Electric Ltd Abzorb Access Group…" at bounding box center [420, 280] width 787 height 25
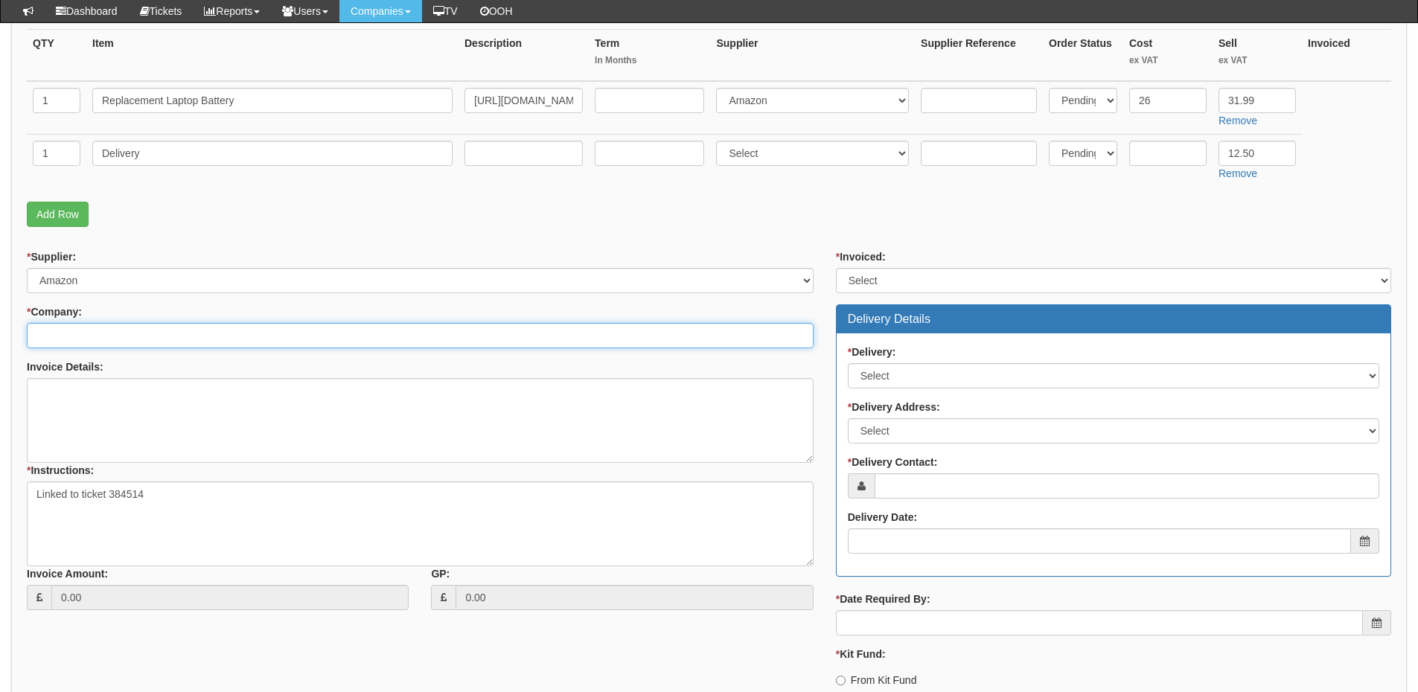
click at [143, 334] on input "* Company:" at bounding box center [420, 335] width 787 height 25
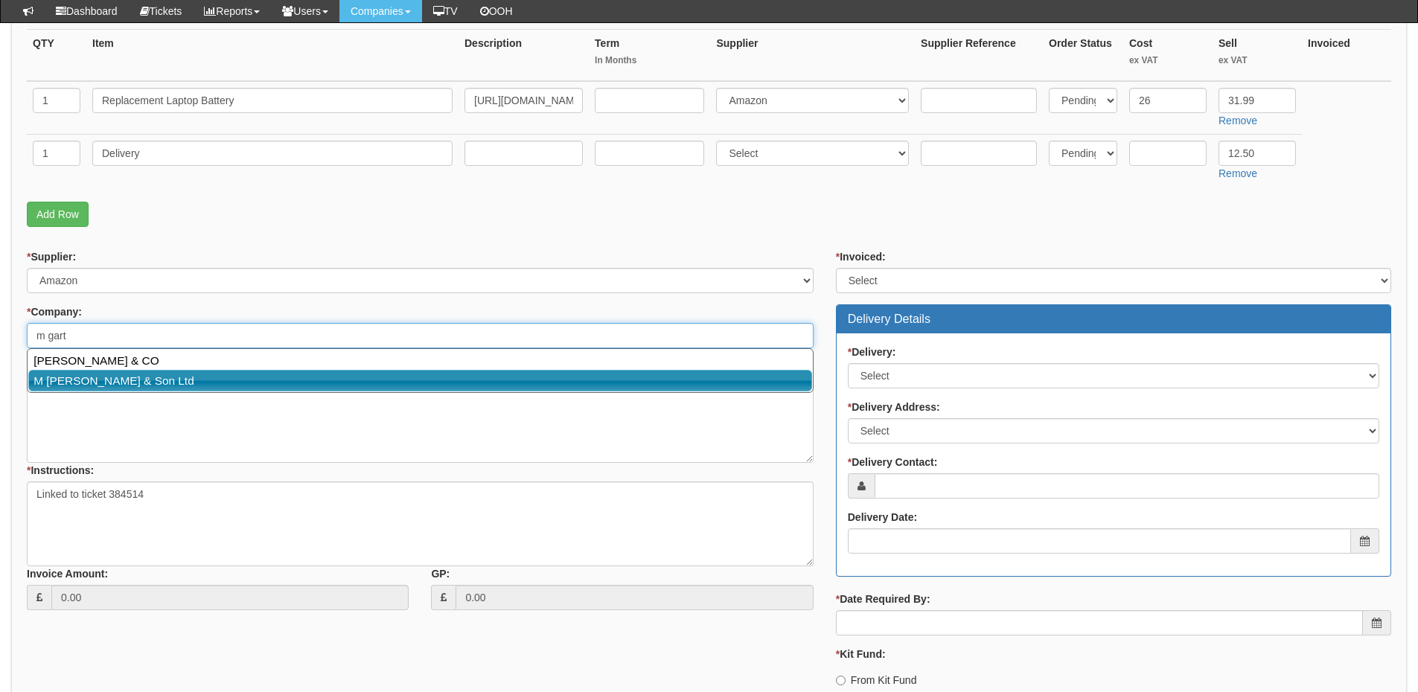
click at [124, 377] on link "M Garton & Son Ltd" at bounding box center [420, 381] width 784 height 22
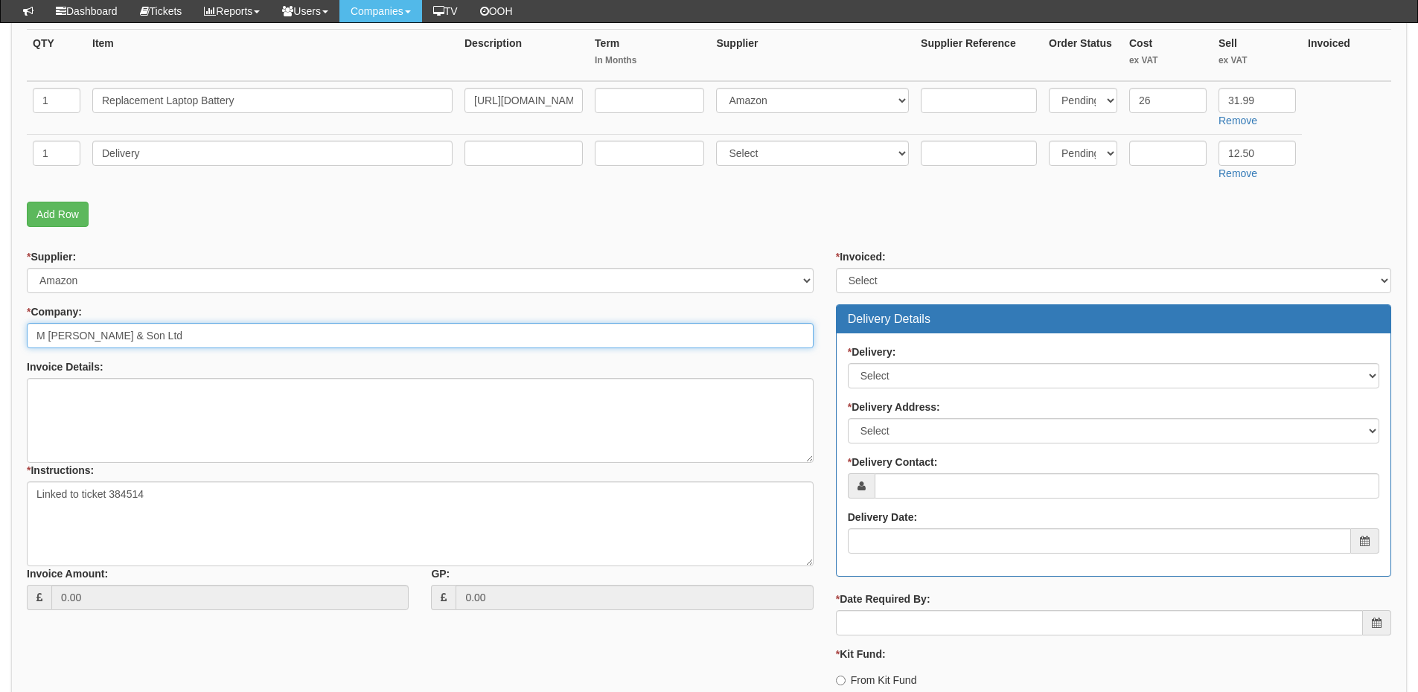
type input "M Garton & Son Ltd"
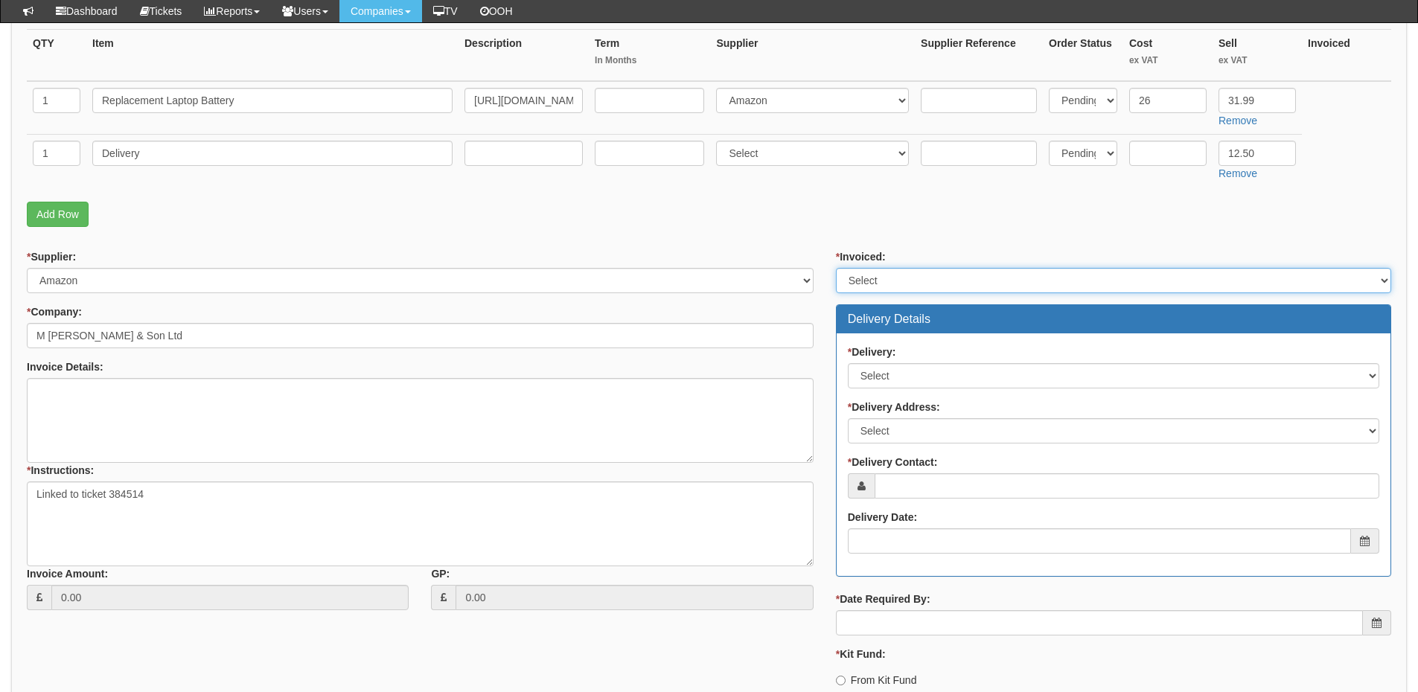
click at [860, 278] on select "Select Yes No N/A STB (part of order)" at bounding box center [1113, 280] width 555 height 25
select select "2"
click at [836, 268] on select "Select Yes No N/A STB (part of order)" at bounding box center [1113, 280] width 555 height 25
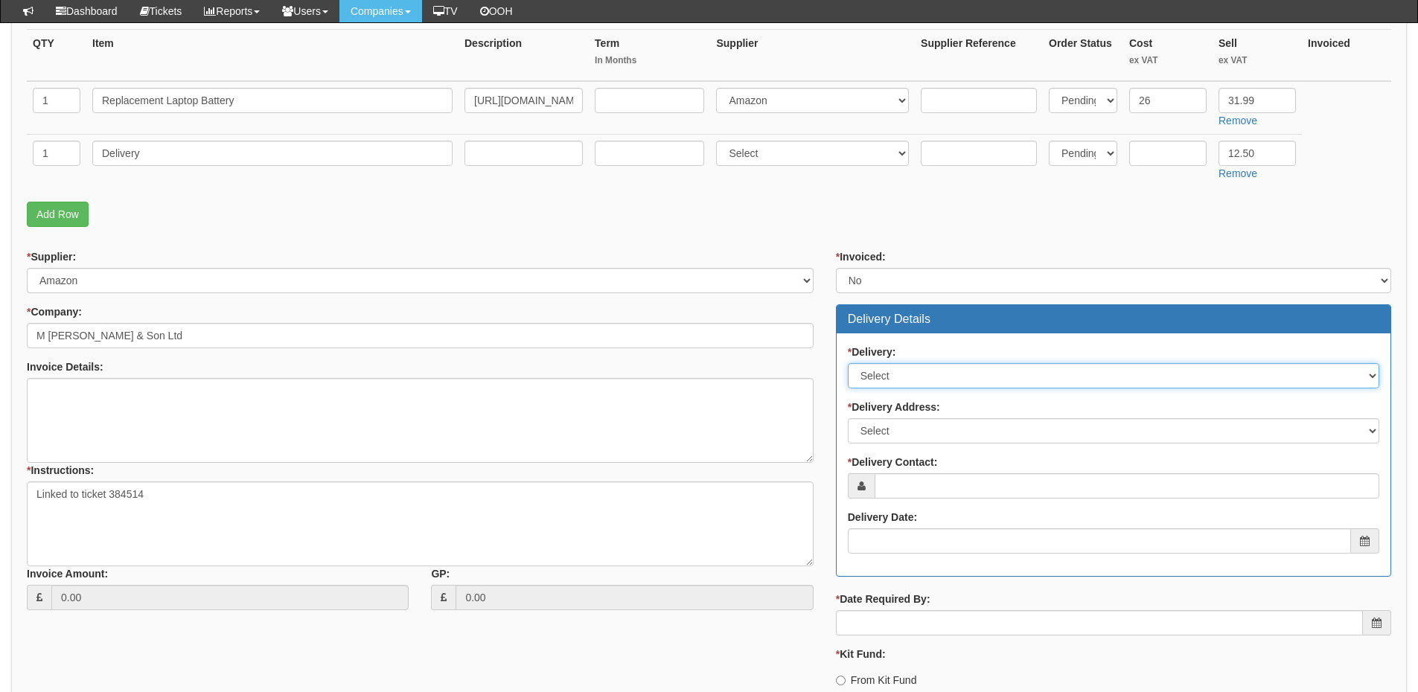
drag, startPoint x: 898, startPoint y: 380, endPoint x: 895, endPoint y: 387, distance: 7.8
click at [898, 380] on select "Select No Not Applicable Yes" at bounding box center [1113, 375] width 531 height 25
select select "1"
click at [848, 363] on select "Select No Not Applicable Yes" at bounding box center [1113, 375] width 531 height 25
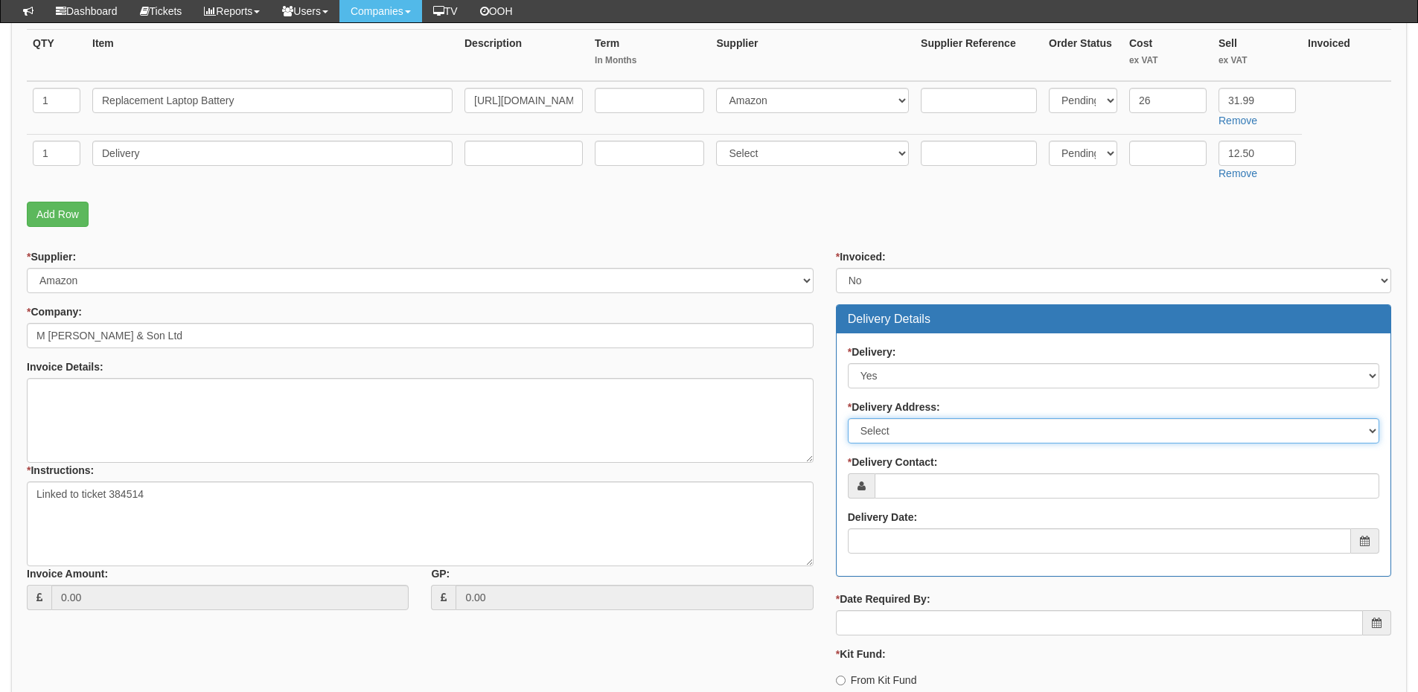
click at [893, 438] on select "Select Not Applicable Main Address - HU3 6SY Other" at bounding box center [1113, 430] width 531 height 25
select select "other"
click at [848, 418] on select "Select Not Applicable Main Address - HU3 6SY Other" at bounding box center [1113, 430] width 531 height 25
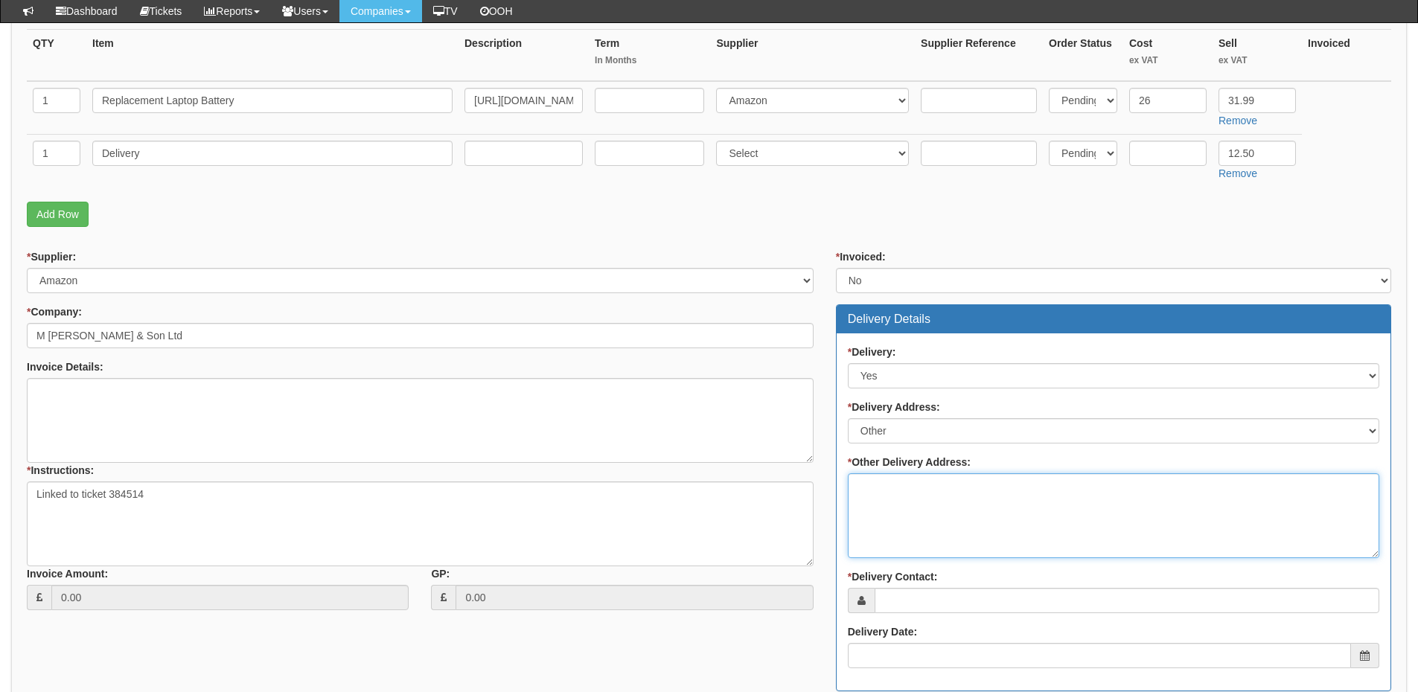
click at [891, 498] on textarea "* Other Delivery Address:" at bounding box center [1113, 515] width 531 height 85
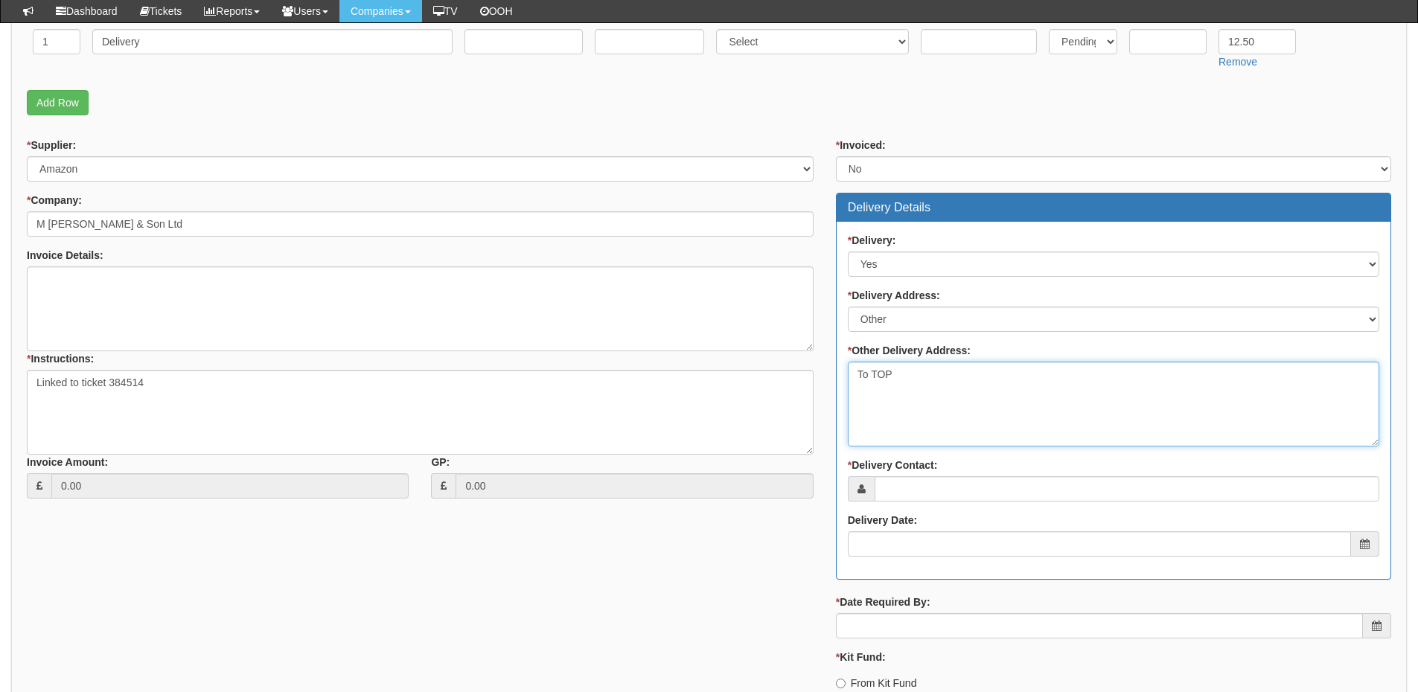
scroll to position [595, 0]
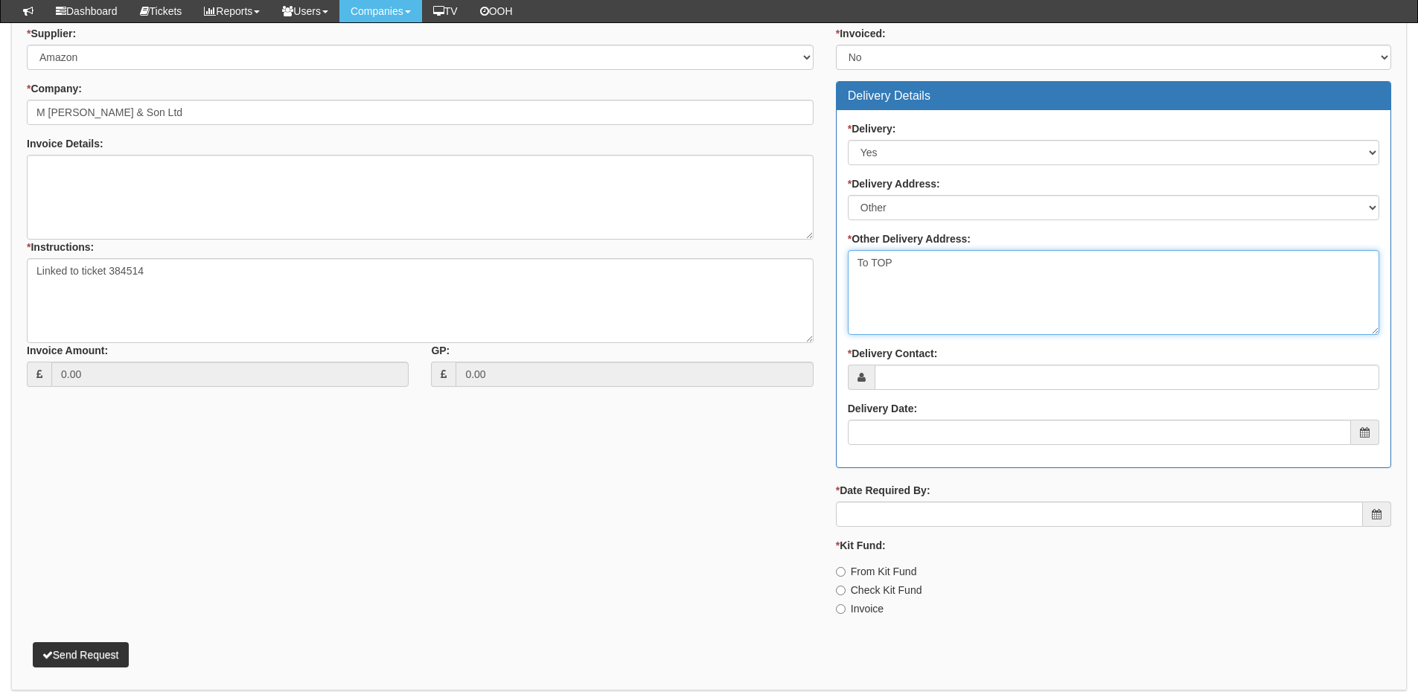
type textarea "To TOP"
click at [891, 364] on div "* Delivery Contact:" at bounding box center [1113, 368] width 531 height 44
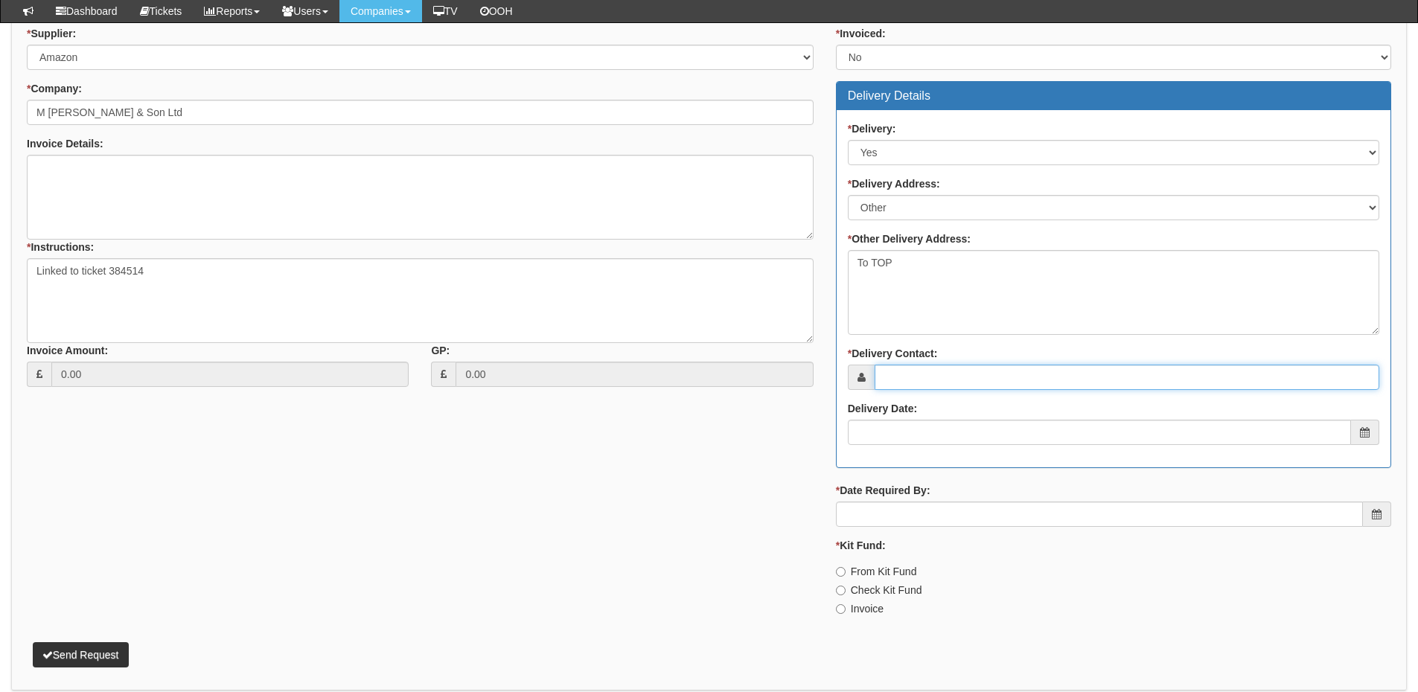
click at [904, 386] on input "* Delivery Contact:" at bounding box center [1127, 377] width 505 height 25
click at [891, 373] on input "* Delivery Contact:" at bounding box center [1127, 377] width 505 height 25
type input "Garth Imison"
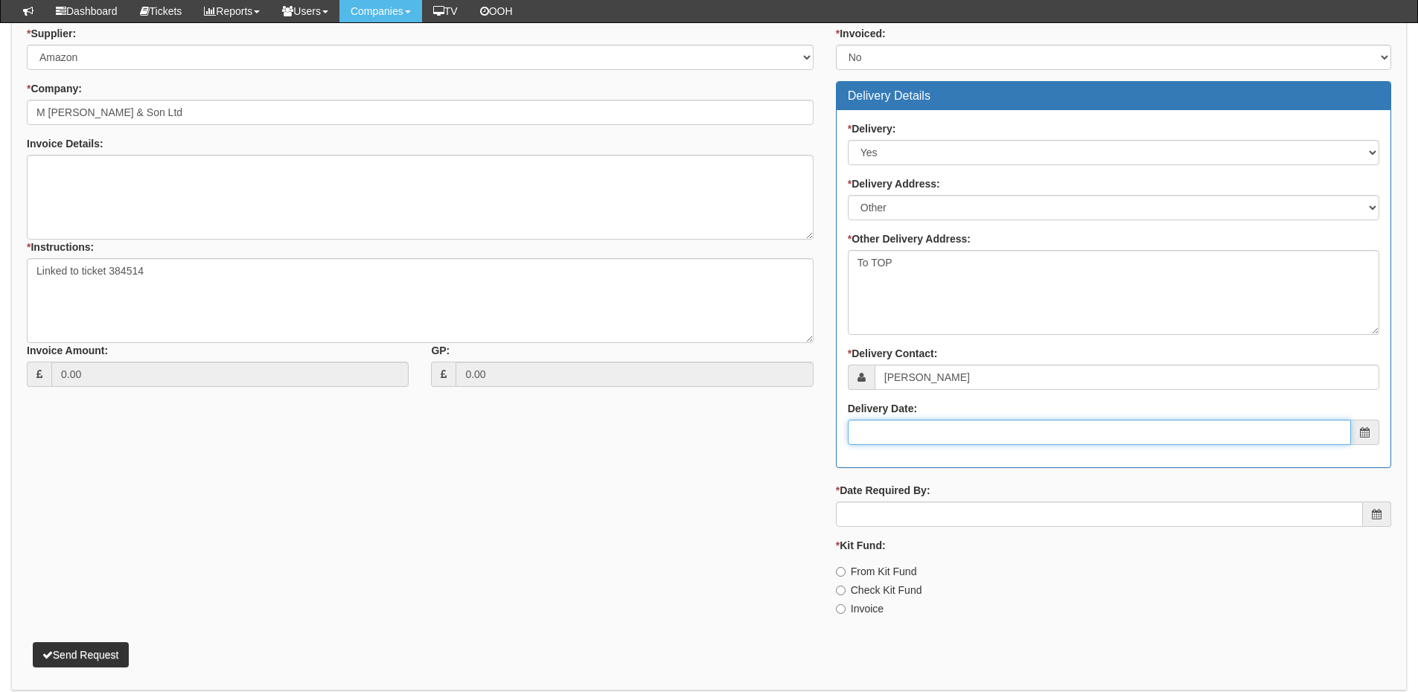
click at [961, 427] on input "Delivery Date:" at bounding box center [1099, 432] width 503 height 25
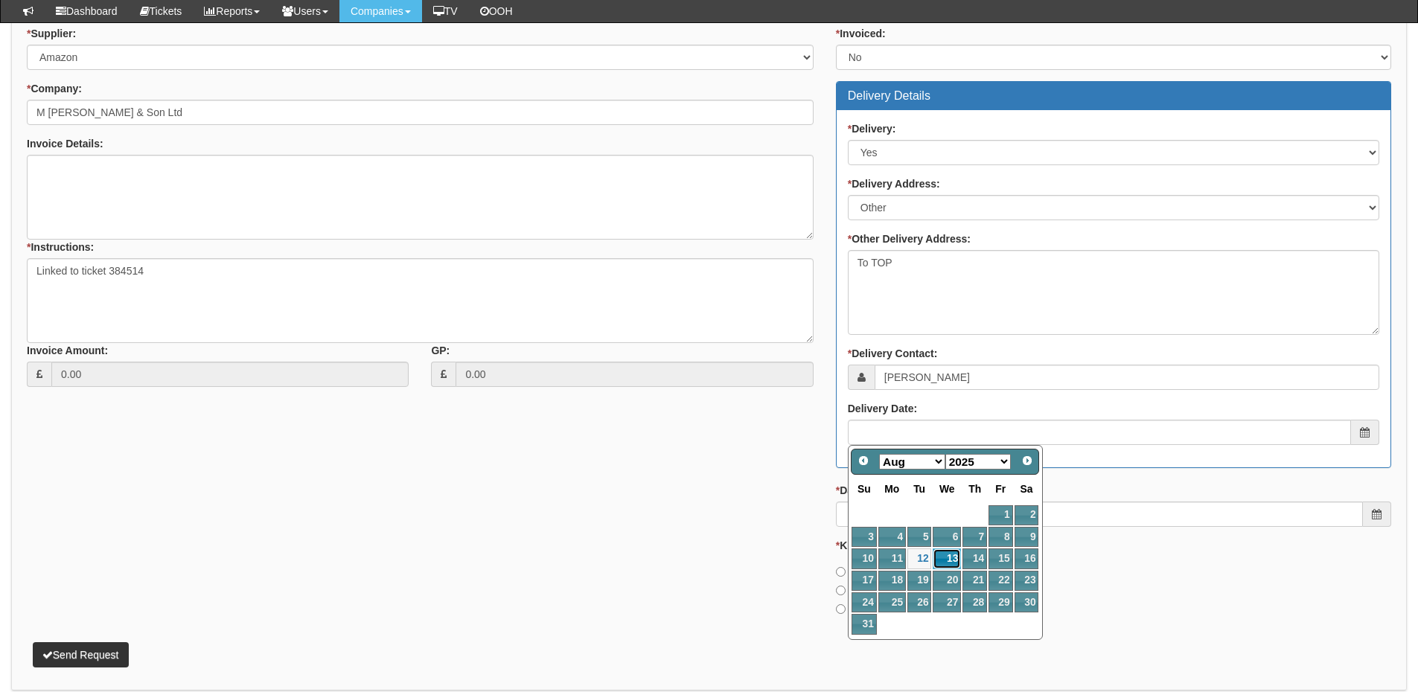
click at [941, 549] on link "13" at bounding box center [947, 559] width 28 height 20
type input "2025-08-13"
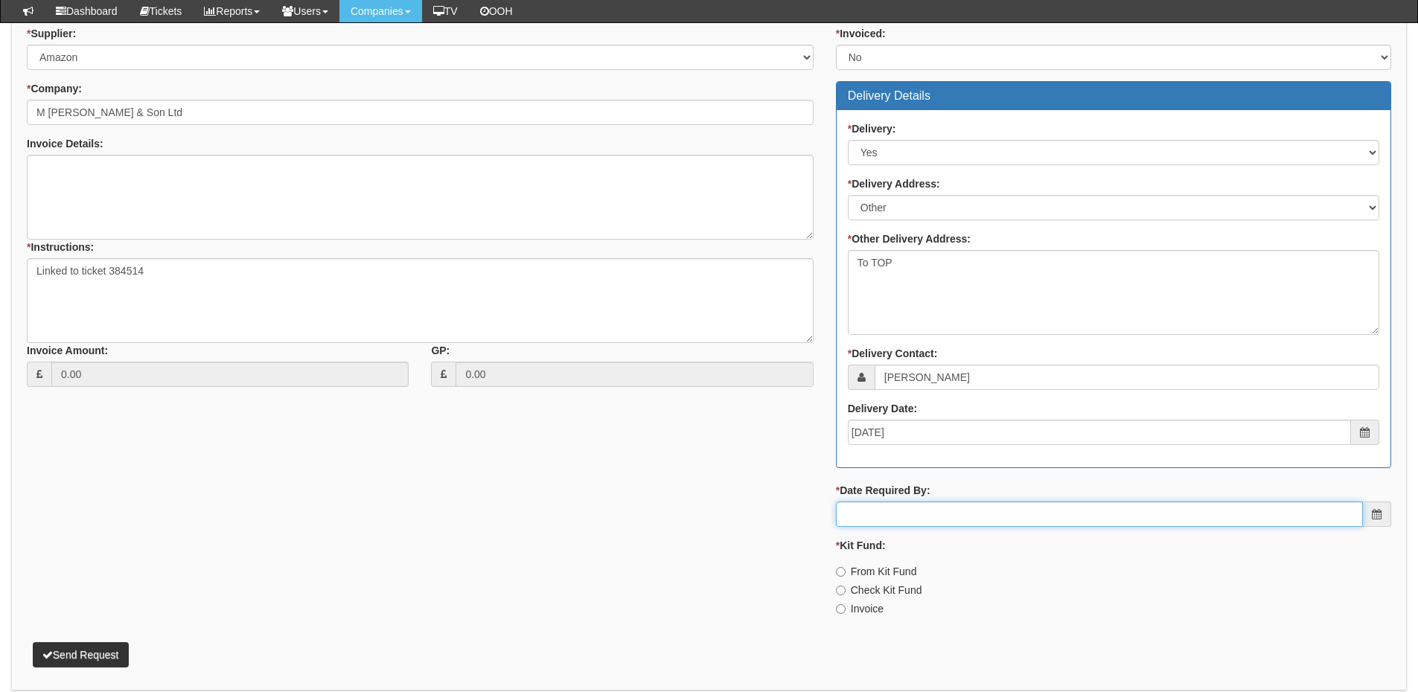
click at [943, 514] on input "* Date Required By:" at bounding box center [1099, 514] width 527 height 25
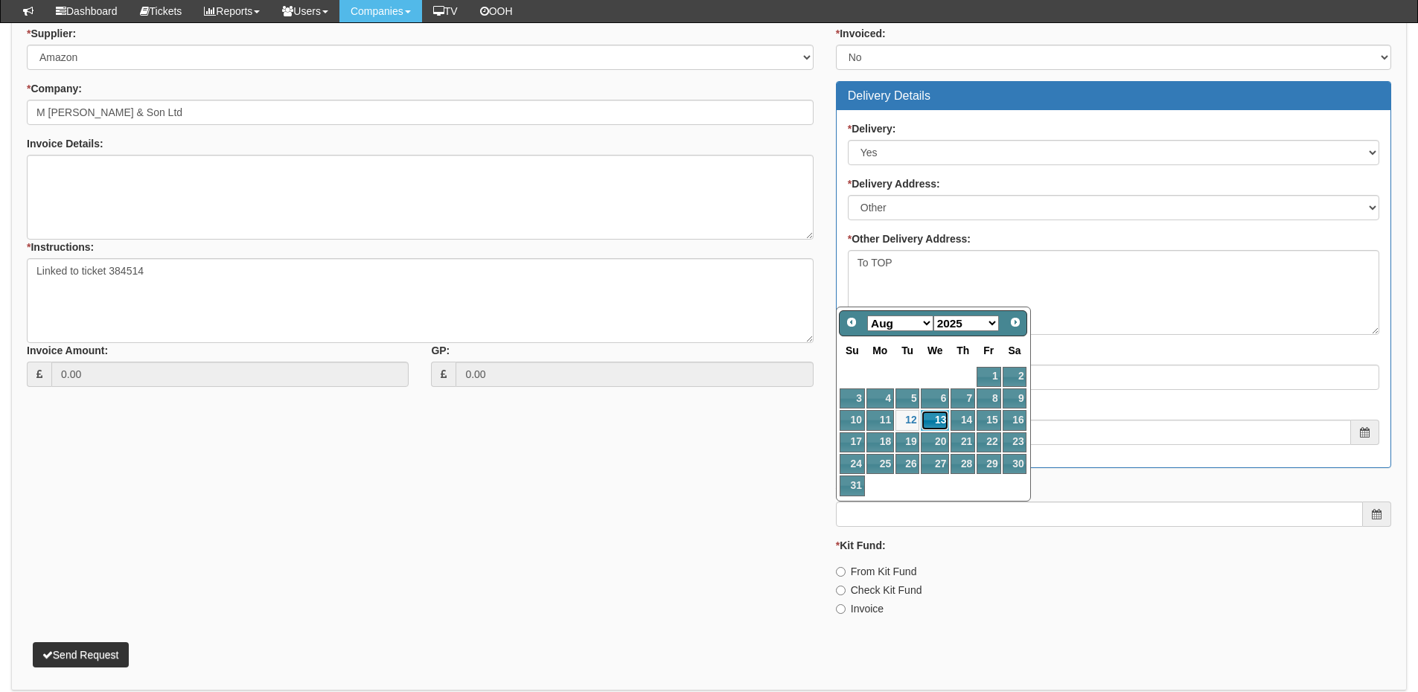
click at [933, 418] on link "13" at bounding box center [935, 420] width 28 height 20
type input "2025-08-13"
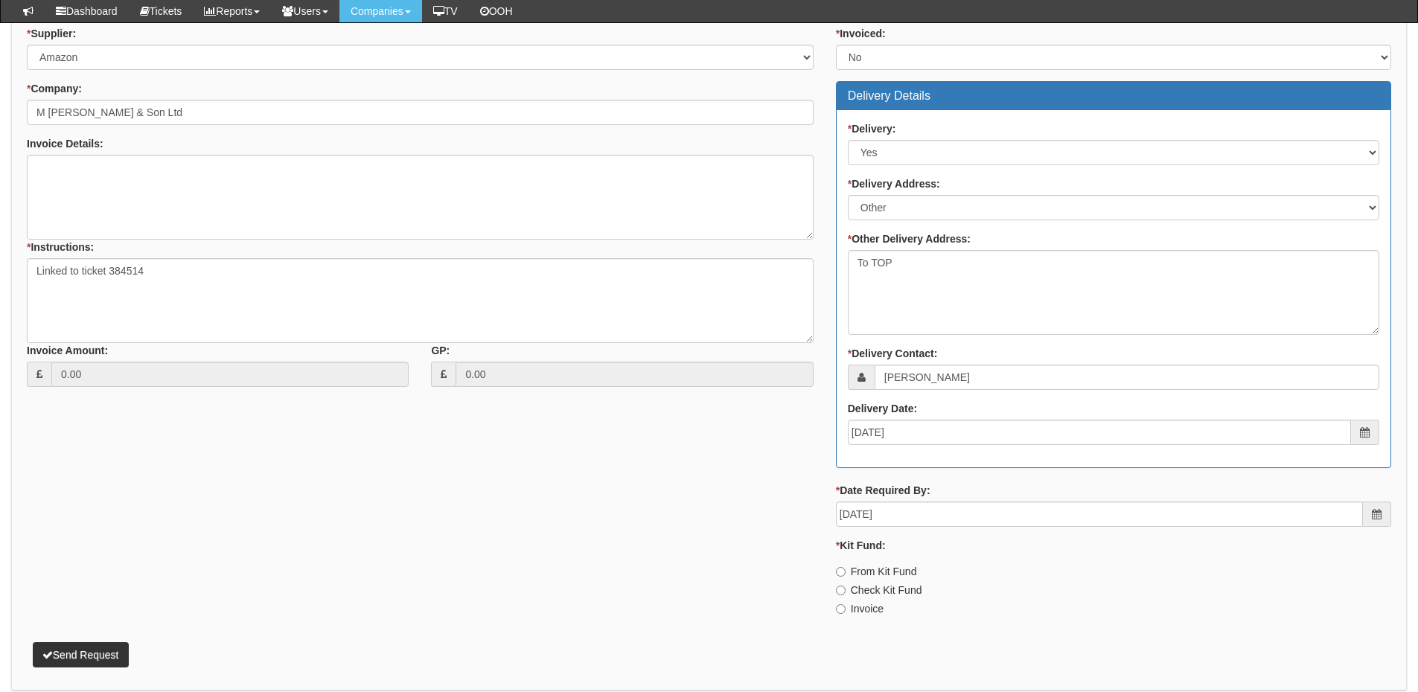
click at [860, 602] on label "Invoice" at bounding box center [860, 608] width 48 height 15
click at [846, 577] on input "Invoice" at bounding box center [841, 572] width 10 height 10
radio input "true"
click at [89, 657] on button "Send Request" at bounding box center [81, 654] width 96 height 25
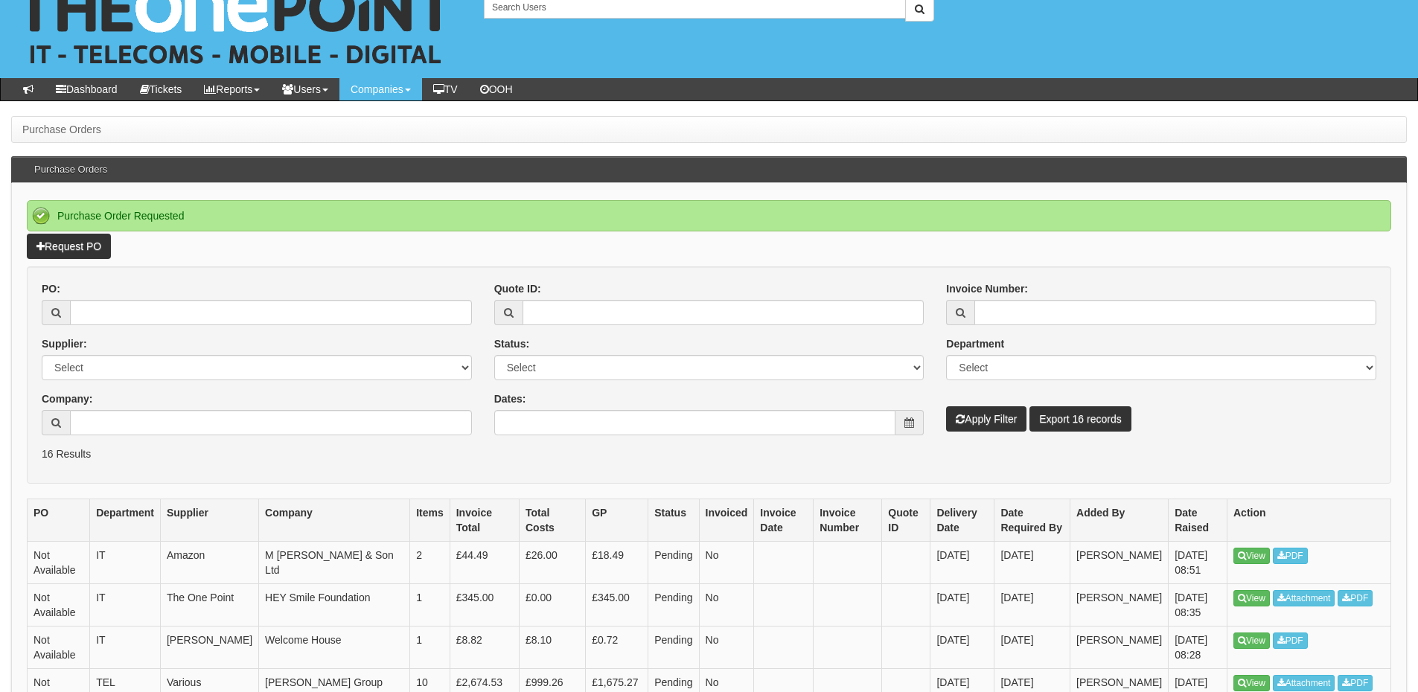
scroll to position [74, 0]
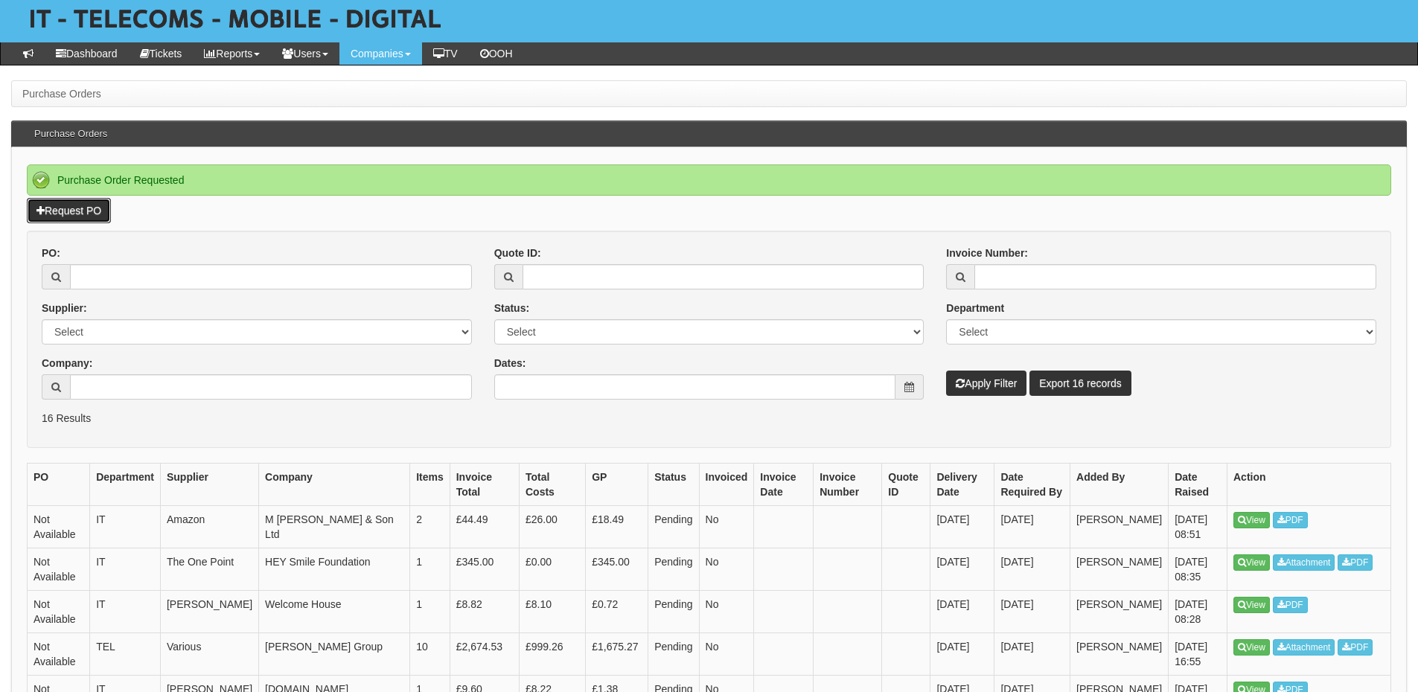
click at [71, 207] on link "Request PO" at bounding box center [69, 210] width 84 height 25
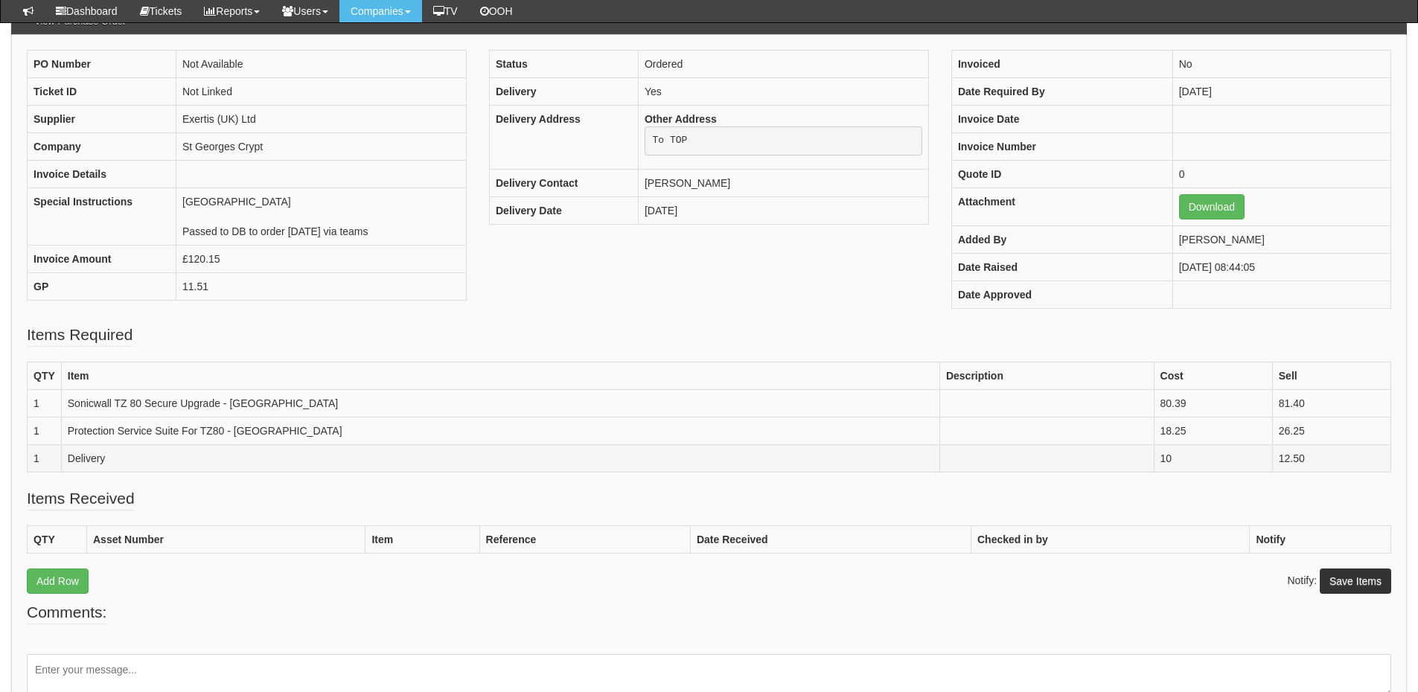
scroll to position [148, 0]
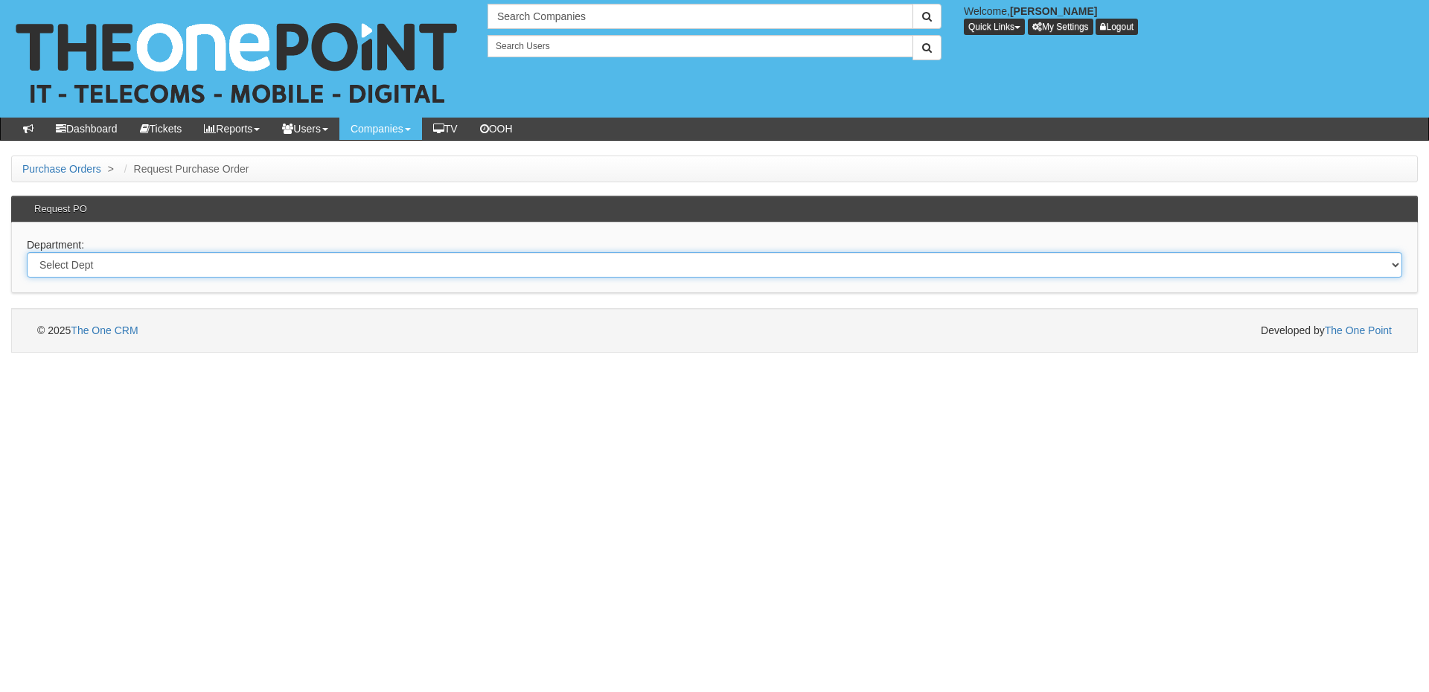
click at [192, 255] on select "Select Dept Digital Internal IT Mobiles Marketing Telecoms" at bounding box center [714, 264] width 1375 height 25
select select "?pipeID=&dept=IT"
click at [27, 252] on select "Select Dept Digital Internal IT Mobiles Marketing Telecoms" at bounding box center [714, 264] width 1375 height 25
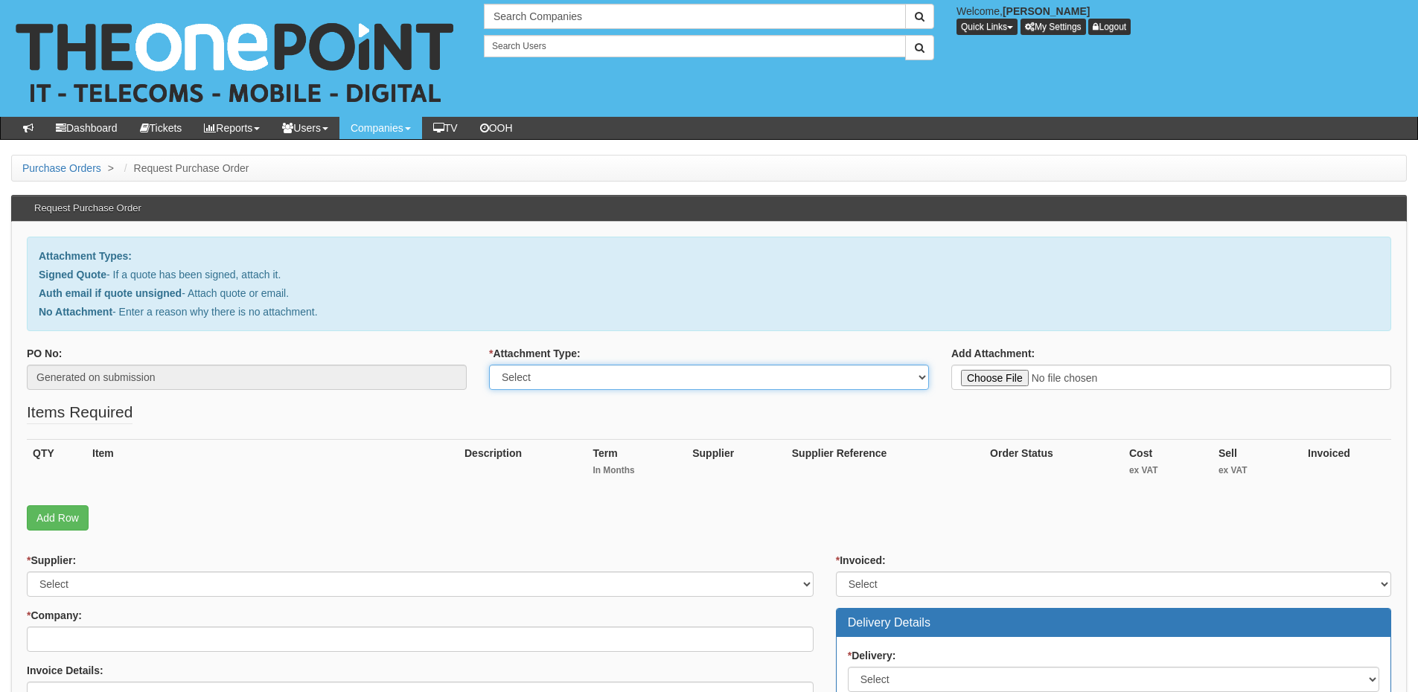
click at [560, 374] on select "Select Signed Quote Auth email with quote if unsigned No Attachment" at bounding box center [709, 377] width 440 height 25
select select "Signed Quote"
click at [489, 365] on select "Select Signed Quote Auth email with quote if unsigned No Attachment" at bounding box center [709, 377] width 440 height 25
type input "C:\fakepath\St Georges Crypt - Sonicwall 1A Ab Walk (1).pdf"
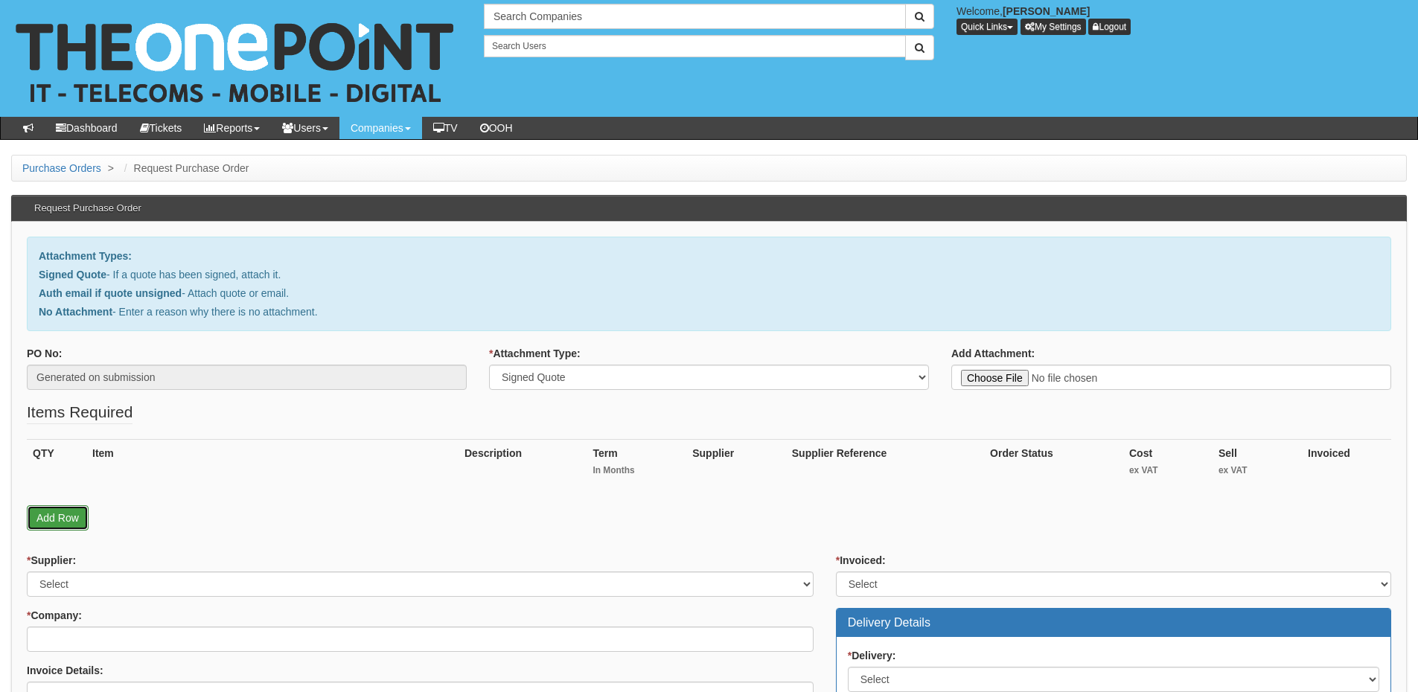
click at [58, 525] on link "Add Row" at bounding box center [58, 517] width 62 height 25
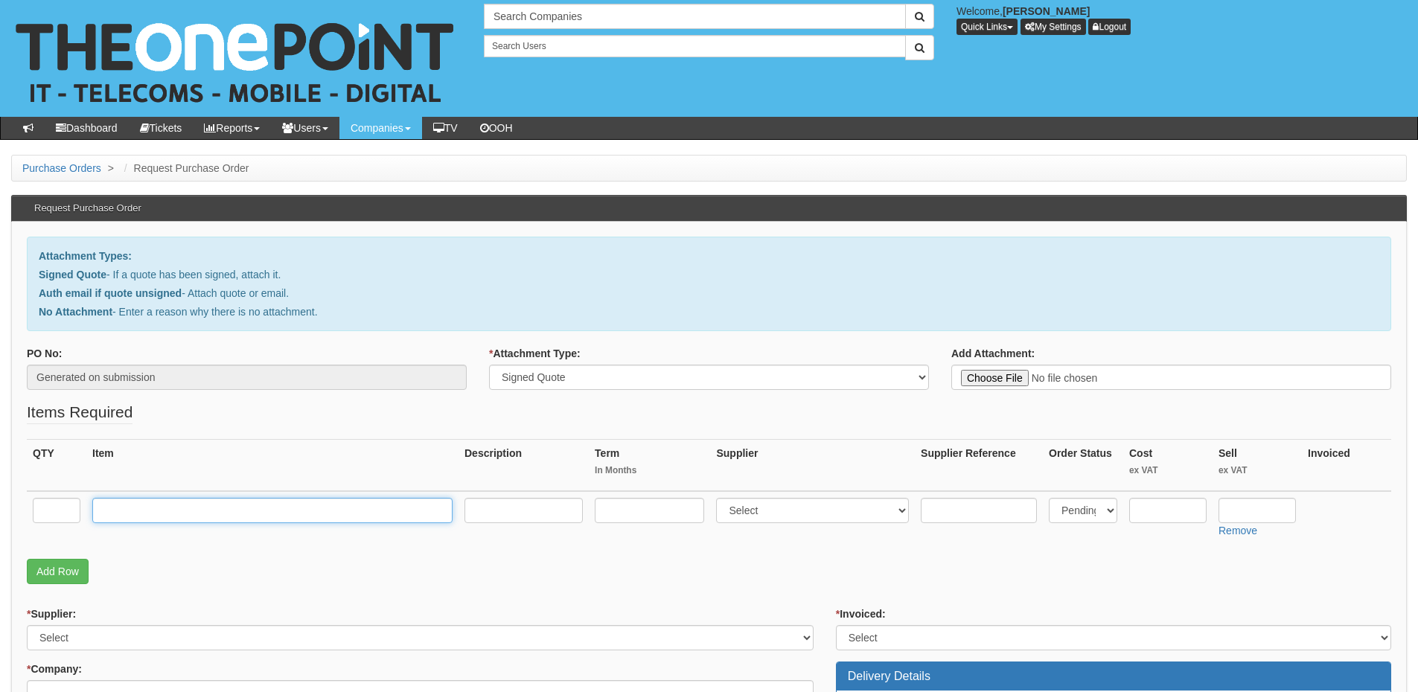
click at [234, 517] on input "text" at bounding box center [272, 510] width 360 height 25
paste input "Sonicwall TZ80 Secure Upgrade, monthly billing licensing only"
type input "Sonicwall TZ80 Secure Upgrade, monthly billing licensing only"
click at [47, 517] on input "text" at bounding box center [57, 510] width 48 height 25
type input "1"
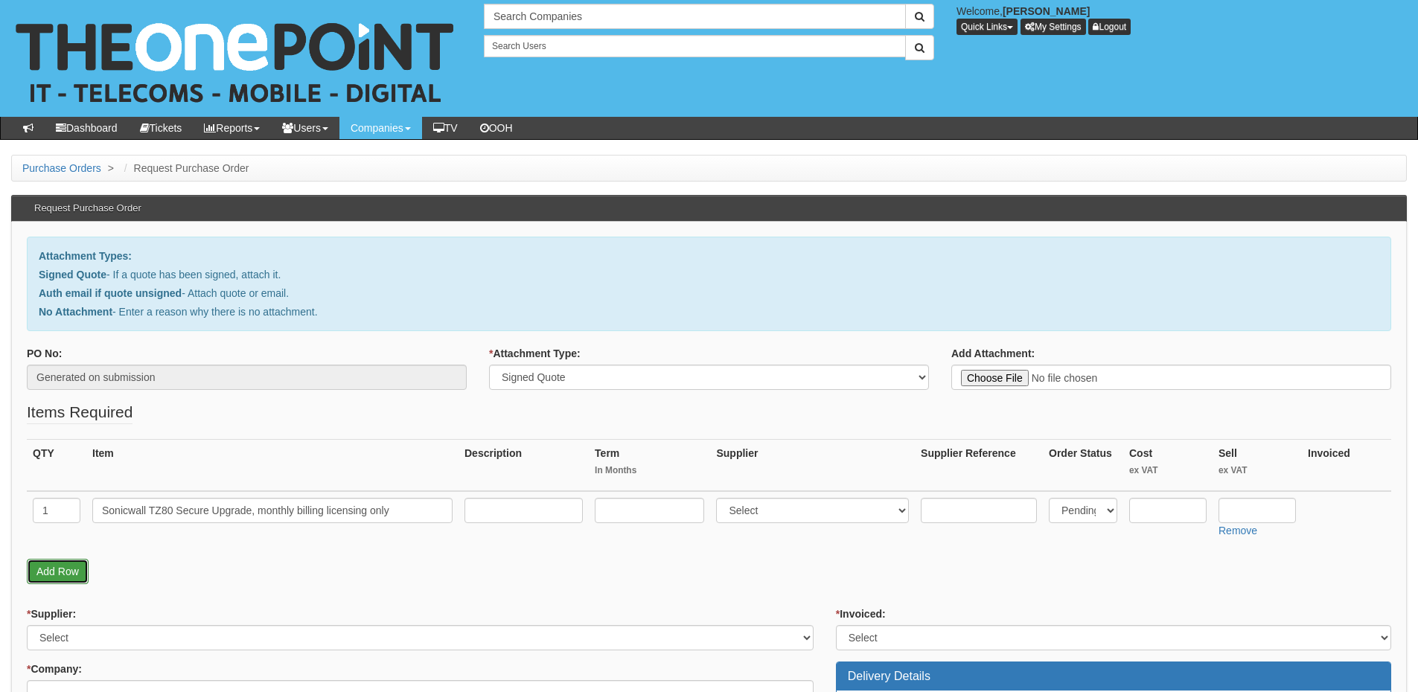
click at [53, 578] on link "Add Row" at bounding box center [58, 571] width 62 height 25
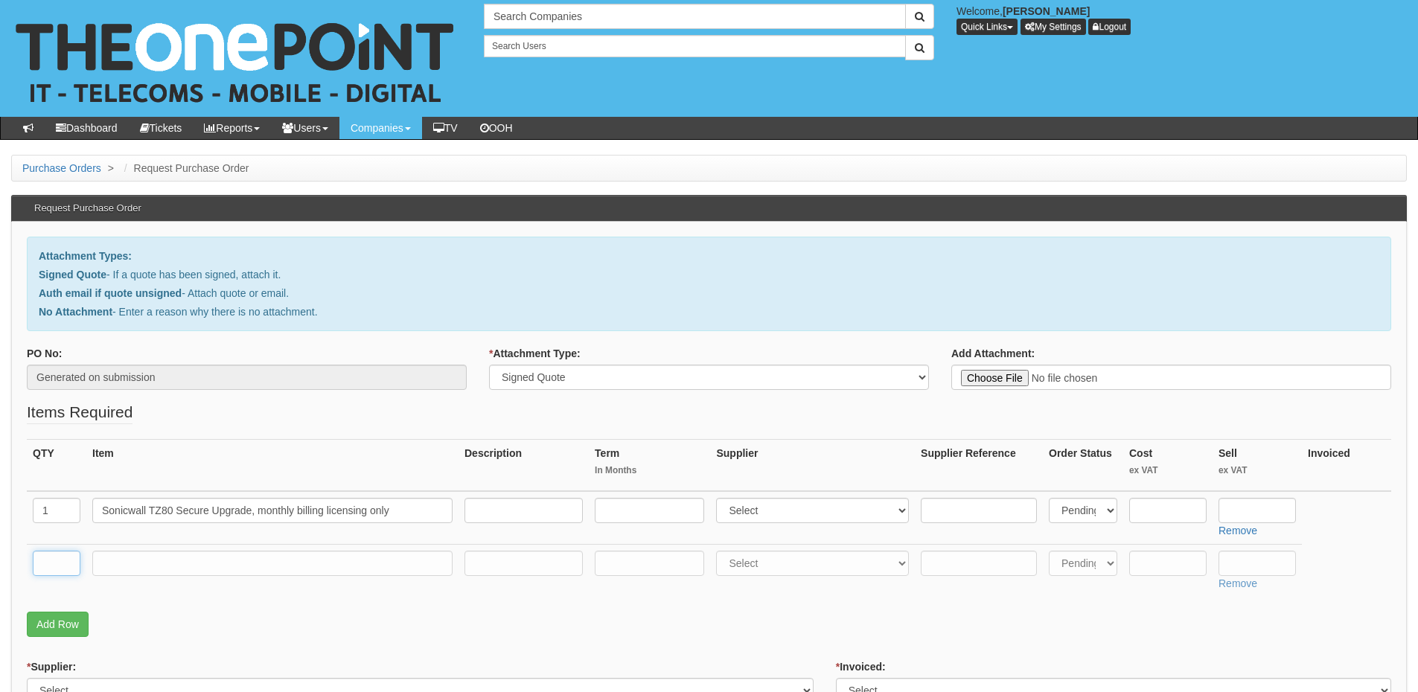
click at [53, 570] on input "text" at bounding box center [57, 563] width 48 height 25
type input "1"
click at [131, 565] on input "text" at bounding box center [272, 563] width 360 height 25
click at [162, 566] on input "text" at bounding box center [272, 563] width 360 height 25
paste input "Sonicwall Advanced Protection Suite for TZ80 MSSP"
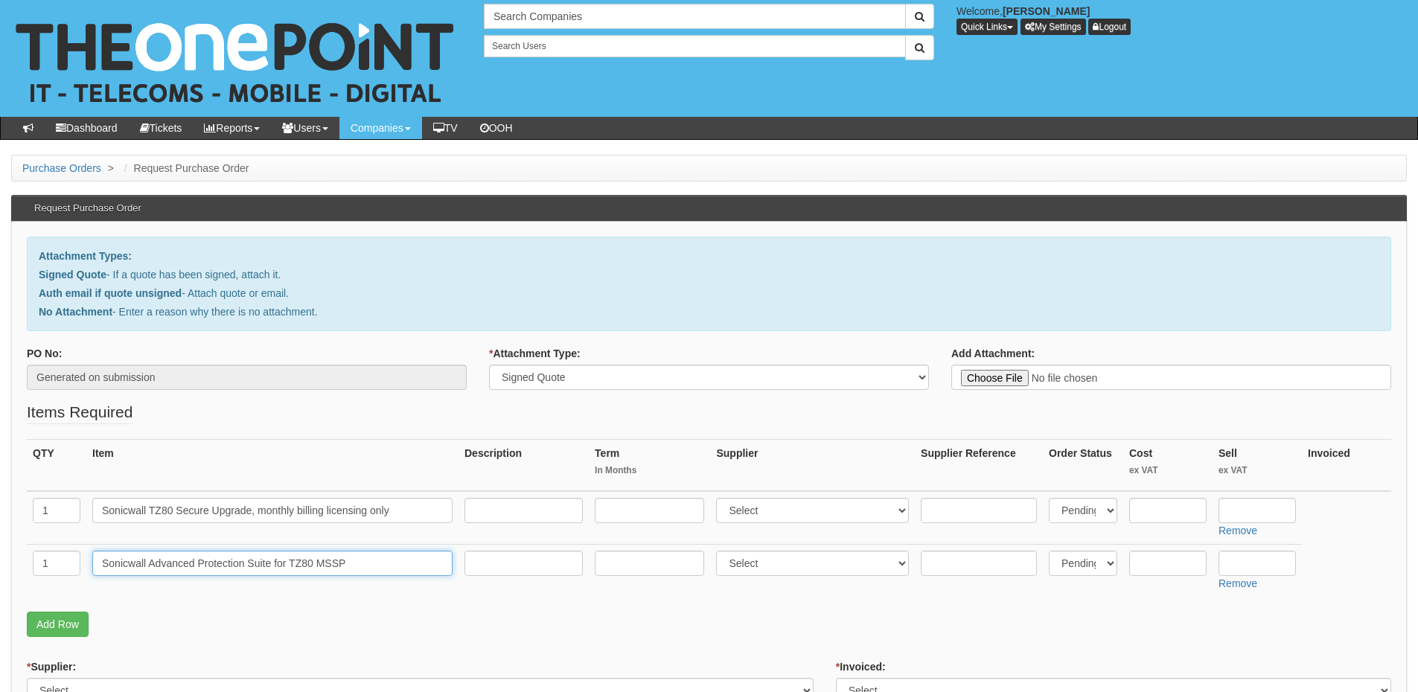
type input "Sonicwall Advanced Protection Suite for TZ80 MSSP"
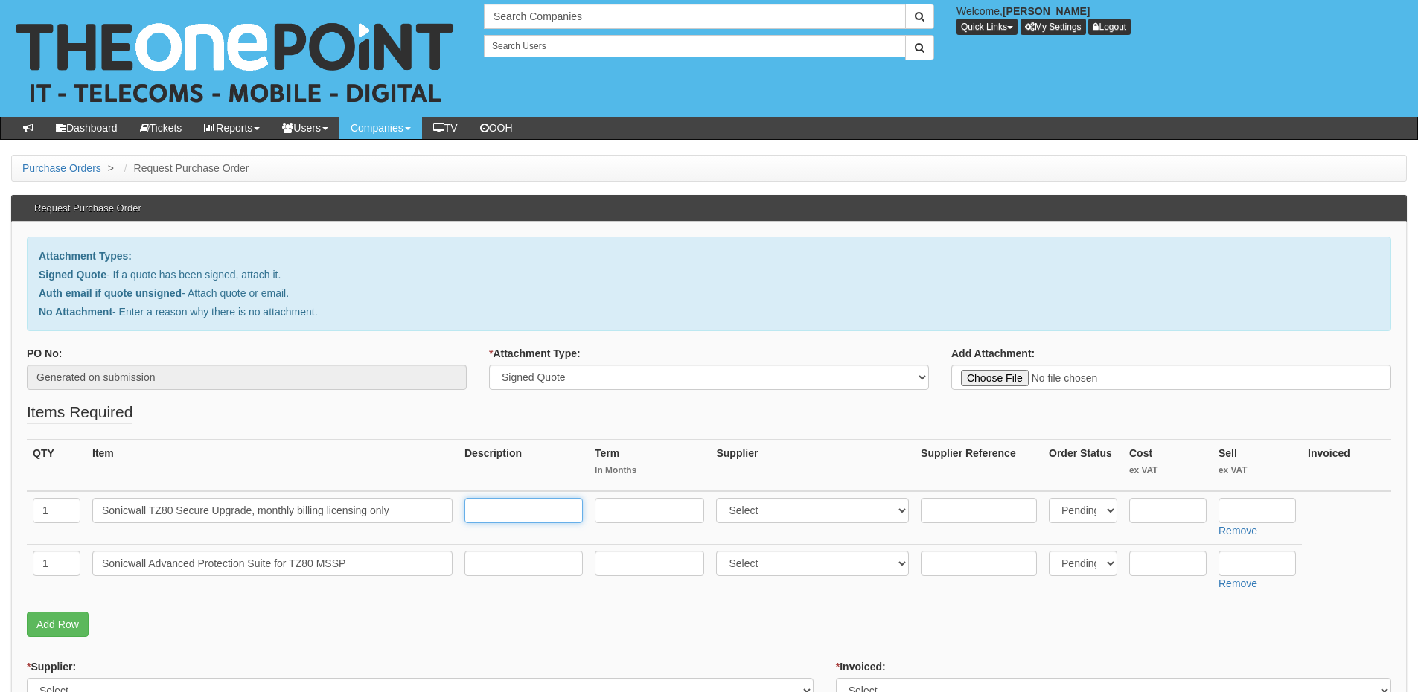
click at [483, 518] on input "text" at bounding box center [523, 510] width 118 height 25
paste input "Sonicwall TZ80 Secure Upgrade, monthly billing licensing only"
type input "Sonicwall TZ80 Secure Upgrade, monthly billing licensing only"
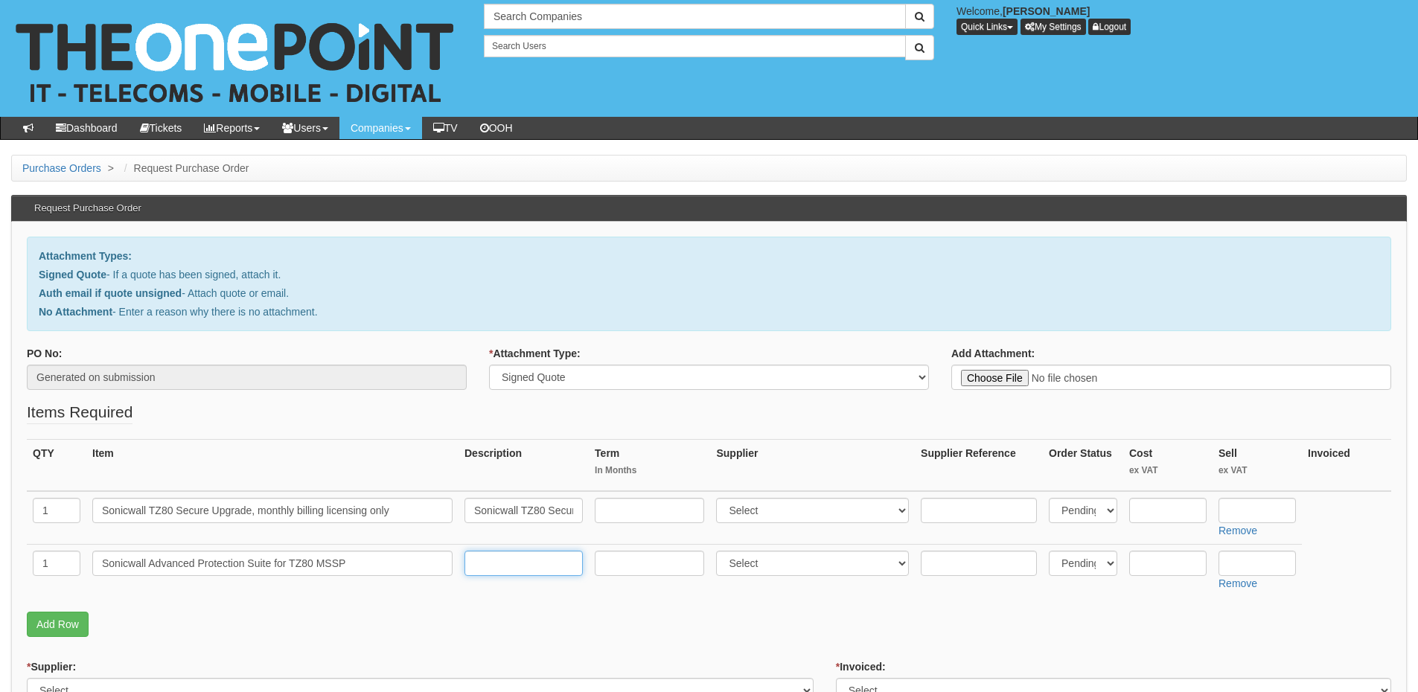
click at [488, 563] on input "text" at bounding box center [523, 563] width 118 height 25
paste input "Sonicwall Advanced Protection Suite for TZ80 MSSP, Protect Tier Per Firewall"
type input "Sonicwall Advanced Protection Suite for TZ80 MSSP, Protect Tier Per Firewall"
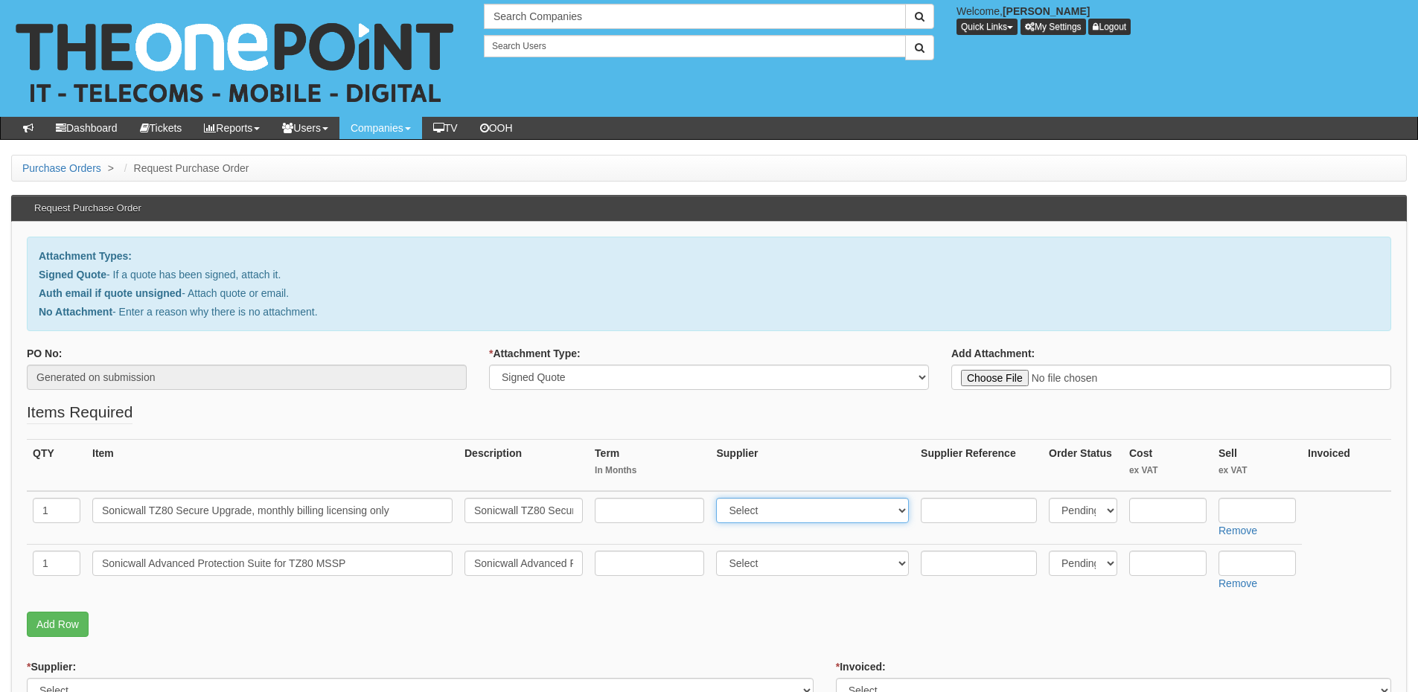
click at [745, 517] on select "Select 123 REG.co.uk 1Password 3 4Gon AA Jones Electric Ltd Abzorb Access Group…" at bounding box center [812, 510] width 193 height 25
select select "181"
click at [720, 498] on select "Select 123 REG.co.uk 1Password 3 4Gon AA Jones Electric Ltd Abzorb Access Group…" at bounding box center [812, 510] width 193 height 25
click at [743, 560] on select "Select 123 REG.co.uk 1Password 3 4Gon AA Jones Electric Ltd Abzorb Access Group…" at bounding box center [812, 563] width 193 height 25
select select "181"
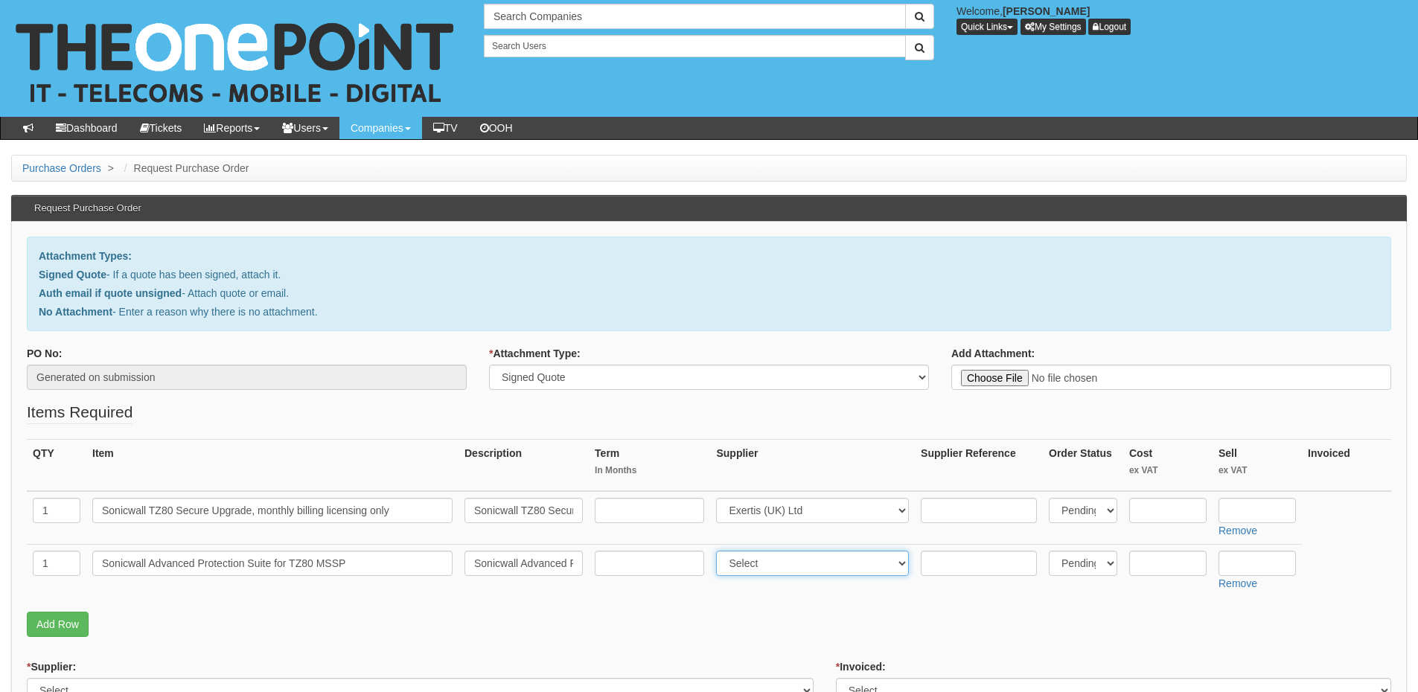
click at [720, 551] on select "Select 123 REG.co.uk 1Password 3 4Gon AA Jones Electric Ltd Abzorb Access Group…" at bounding box center [812, 563] width 193 height 25
click at [1254, 502] on input "text" at bounding box center [1256, 510] width 77 height 25
type input "80.25"
click at [1253, 554] on input "text" at bounding box center [1256, 563] width 77 height 25
type input "27.66"
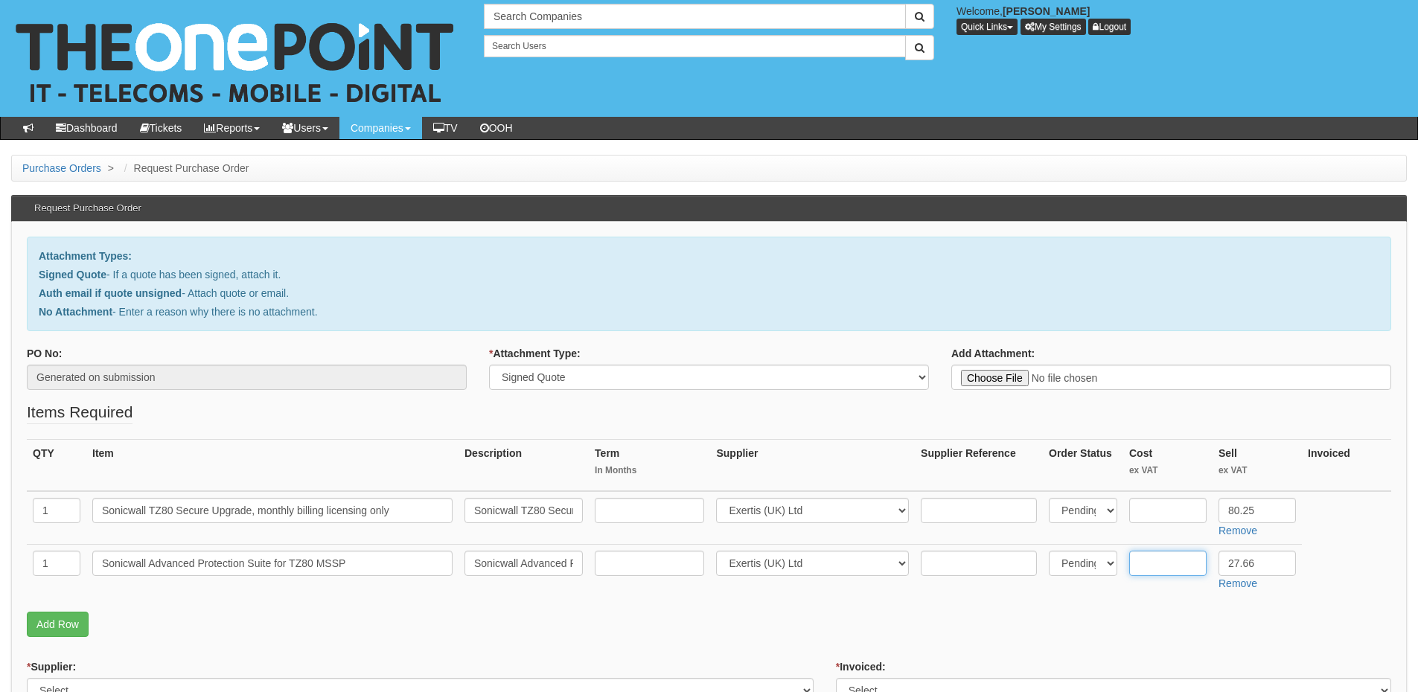
click at [1160, 562] on input "text" at bounding box center [1167, 563] width 77 height 25
type input "18.25"
drag, startPoint x: 1273, startPoint y: 519, endPoint x: 1209, endPoint y: 514, distance: 64.2
click at [1209, 514] on tr "1 Sonicwall TZ80 Secure Upgrade, monthly billing licensing only Sonicwall TZ80 …" at bounding box center [709, 518] width 1364 height 54
type input "81.40"
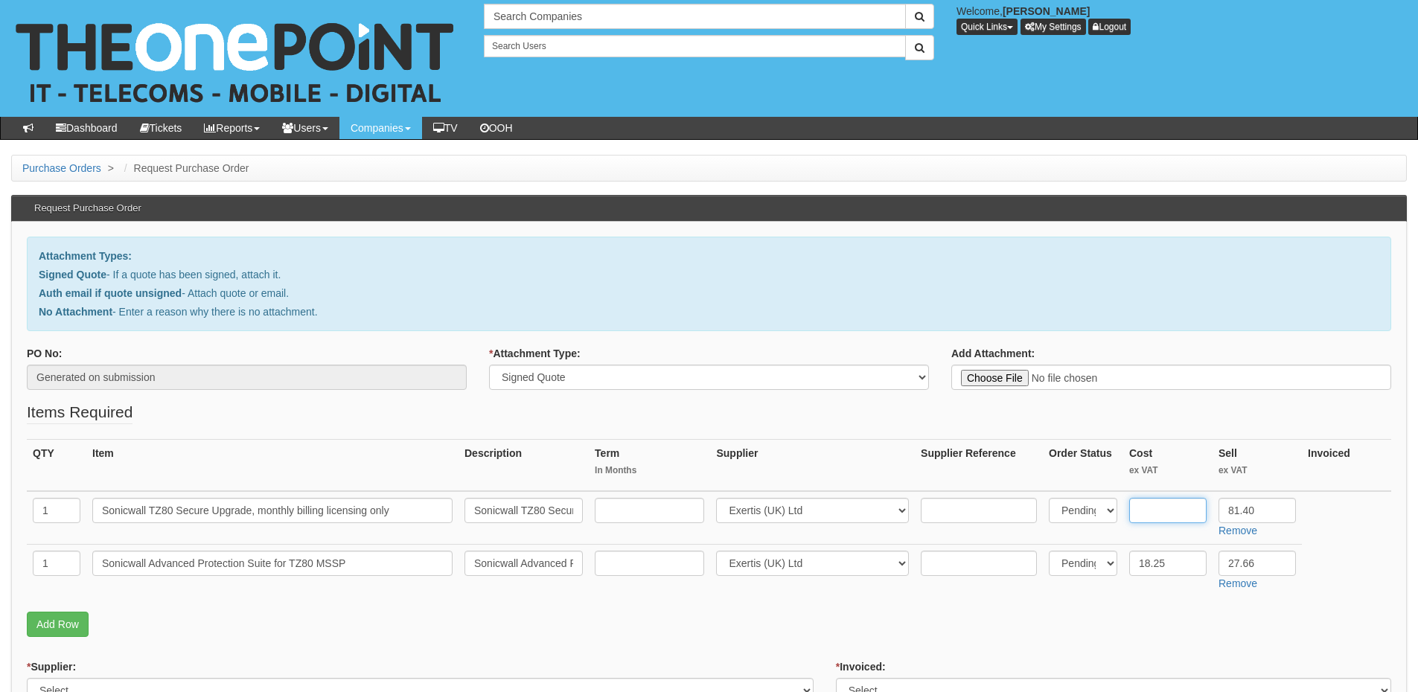
click at [1160, 513] on input "text" at bounding box center [1167, 510] width 77 height 25
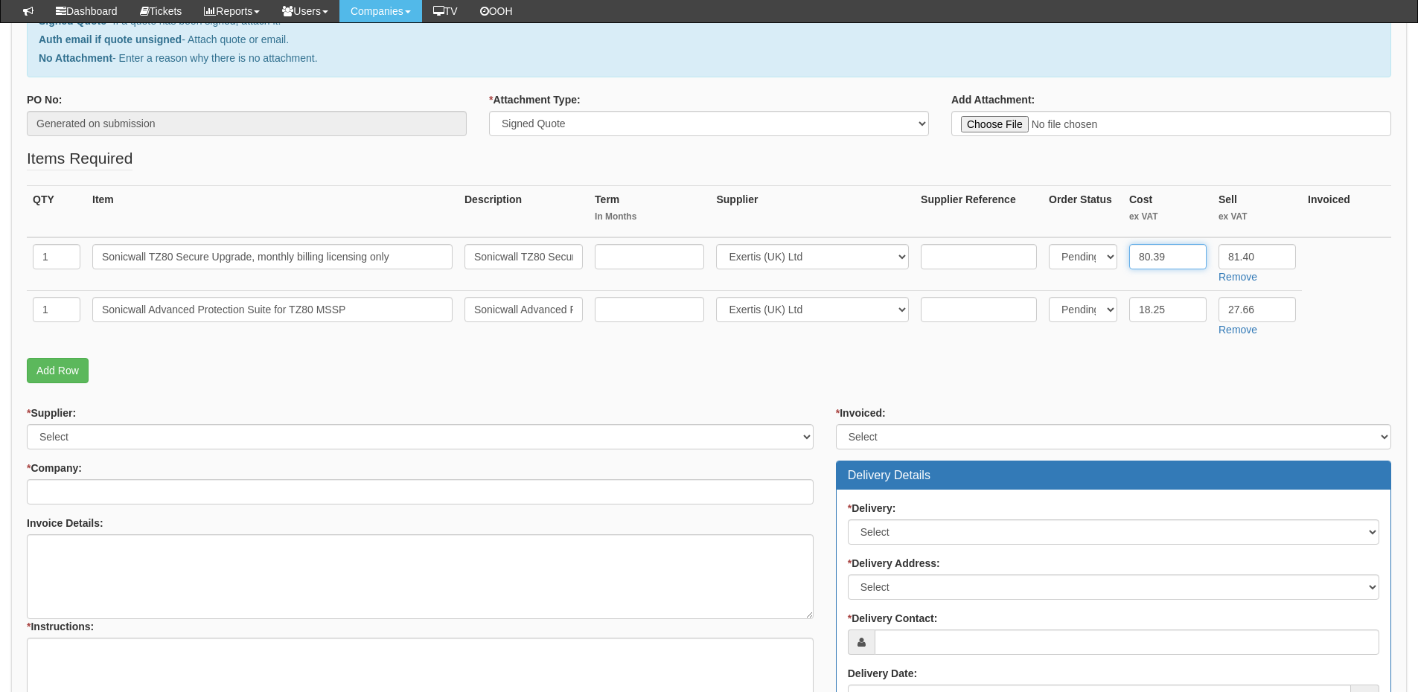
scroll to position [223, 0]
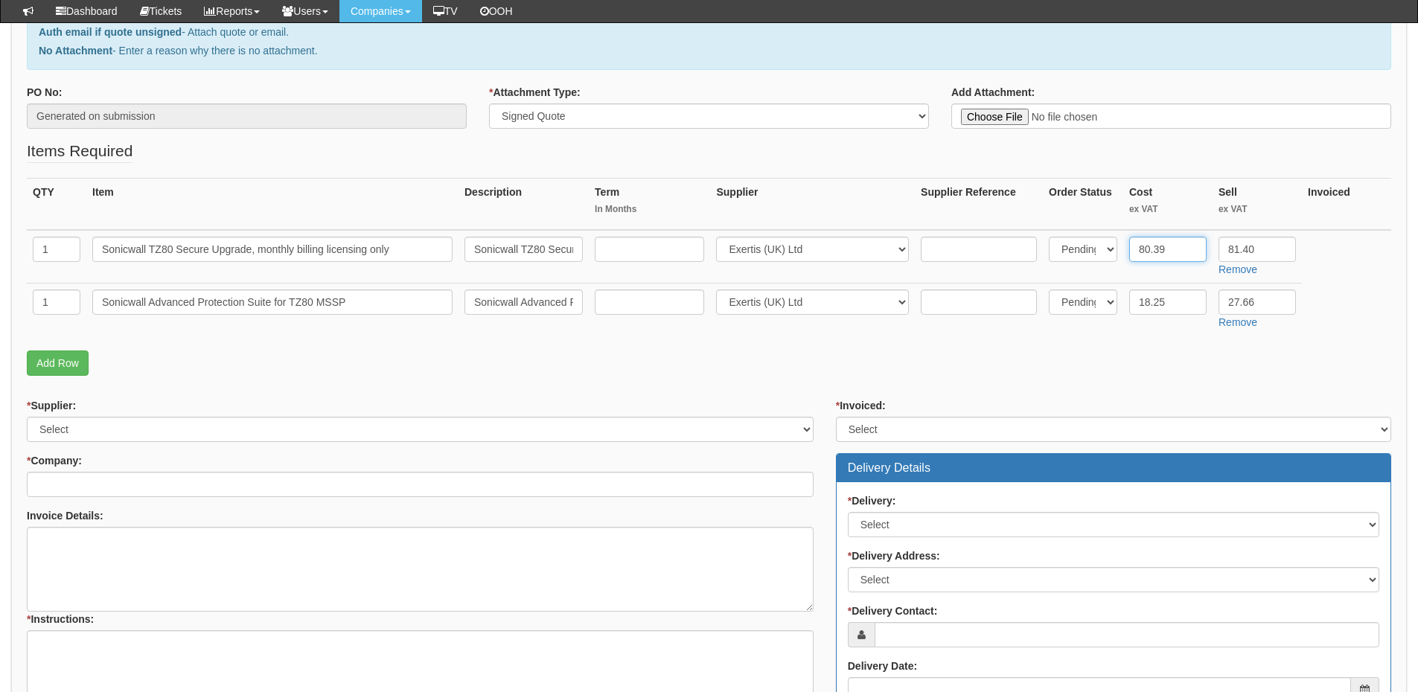
type input "80.39"
click at [773, 243] on select "Select 123 REG.co.uk 1Password 3 4Gon AA Jones Electric Ltd Abzorb Access Group…" at bounding box center [812, 249] width 193 height 25
select select "124"
click at [720, 237] on select "Select 123 REG.co.uk 1Password 3 4Gon AA Jones Electric Ltd Abzorb Access Group…" at bounding box center [812, 249] width 193 height 25
click at [768, 301] on select "Select 123 REG.co.uk 1Password 3 4Gon AA Jones Electric Ltd Abzorb Access Group…" at bounding box center [812, 302] width 193 height 25
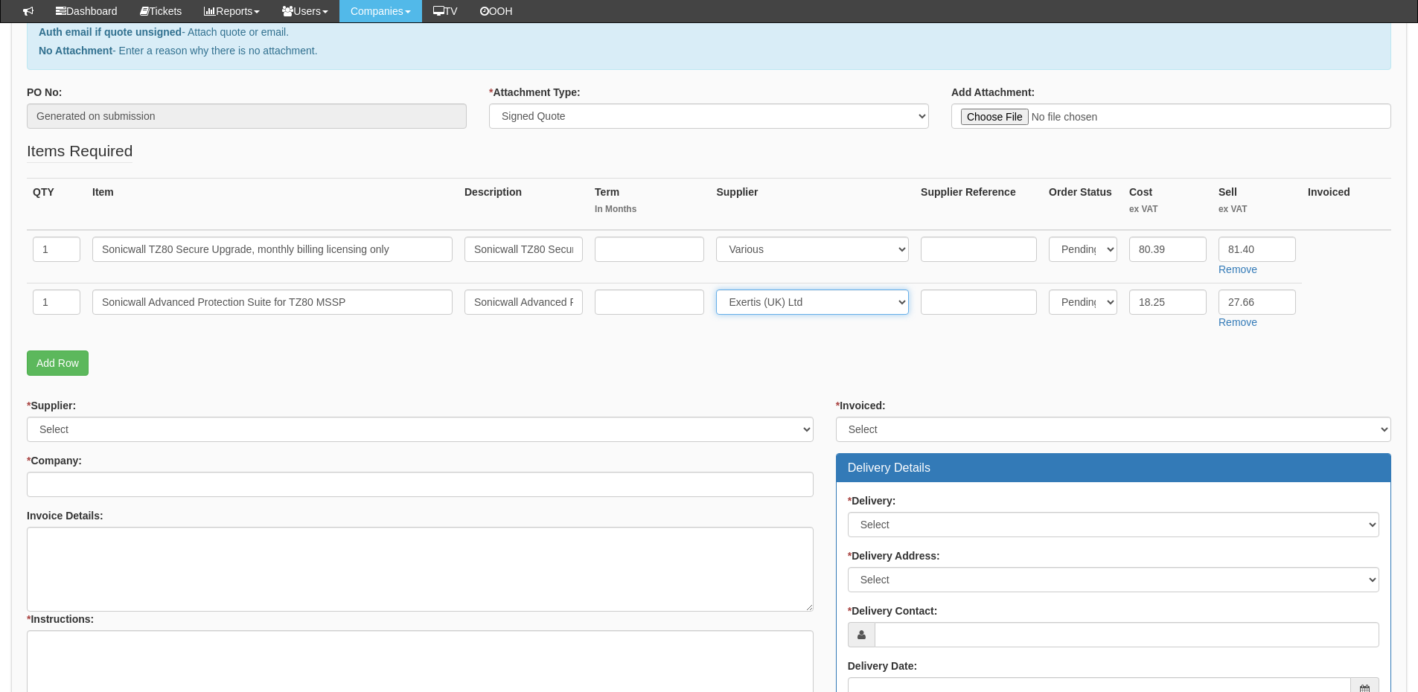
select select "124"
click at [720, 290] on select "Select 123 REG.co.uk 1Password 3 4Gon AA Jones Electric Ltd Abzorb Access Group…" at bounding box center [812, 302] width 193 height 25
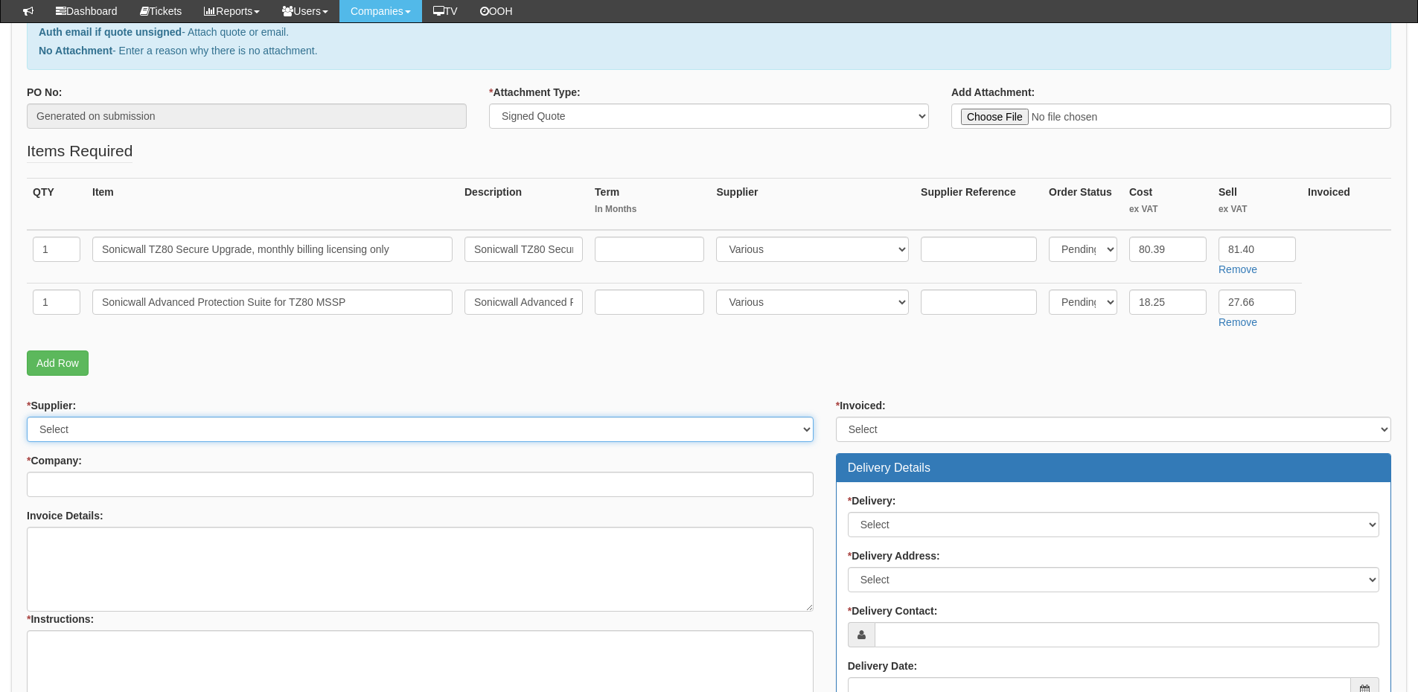
click at [67, 435] on select "Select 123 REG.co.uk 1Password 3 4Gon AA Jones Electric Ltd Abzorb Access Group…" at bounding box center [420, 429] width 787 height 25
select select "124"
click at [27, 417] on select "Select 123 REG.co.uk 1Password 3 4Gon AA Jones Electric Ltd Abzorb Access Group…" at bounding box center [420, 429] width 787 height 25
click at [67, 490] on input "* Company:" at bounding box center [420, 484] width 787 height 25
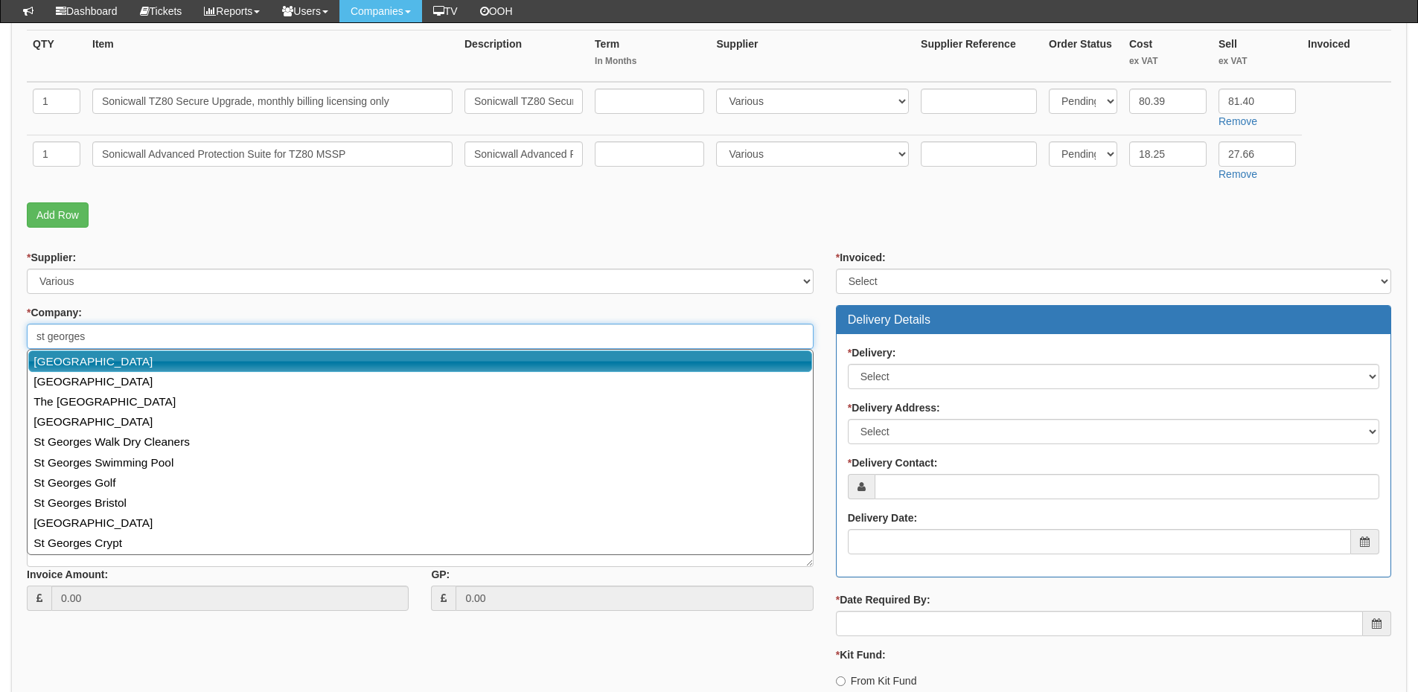
scroll to position [372, 0]
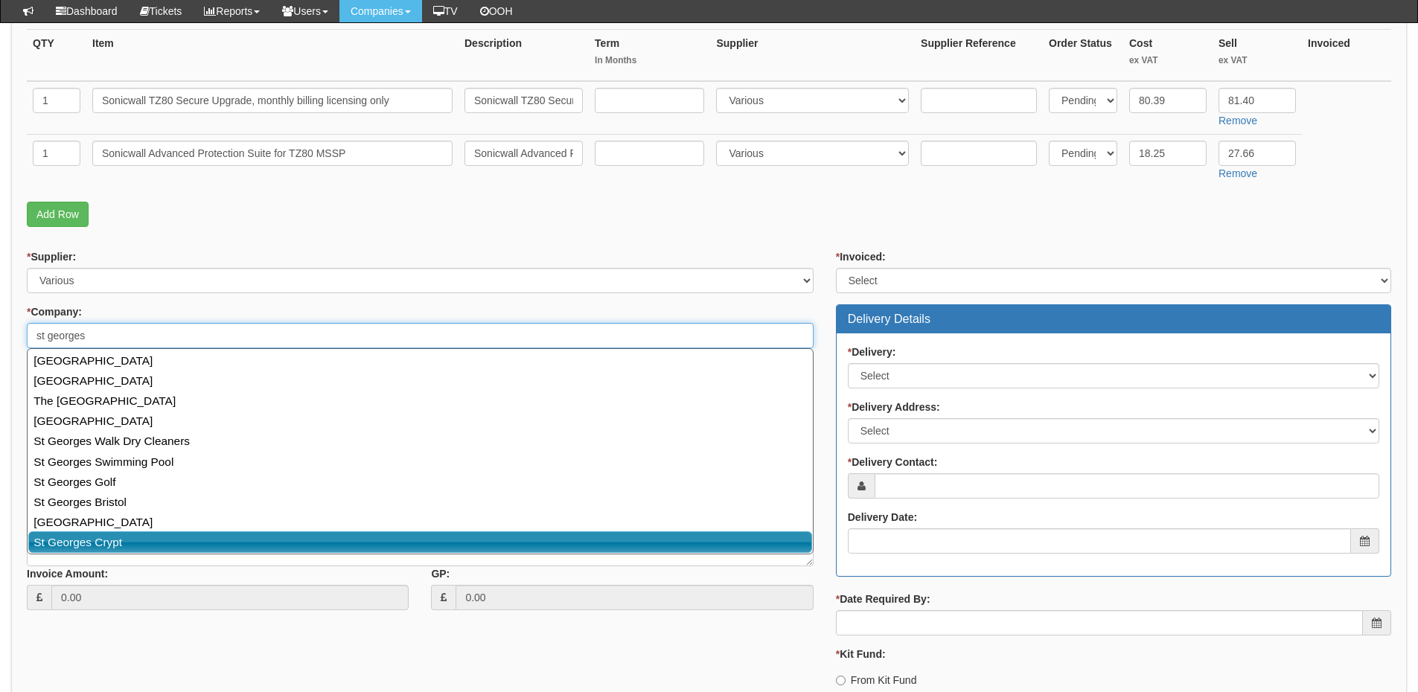
click at [95, 543] on link "St Georges Crypt" at bounding box center [420, 542] width 784 height 22
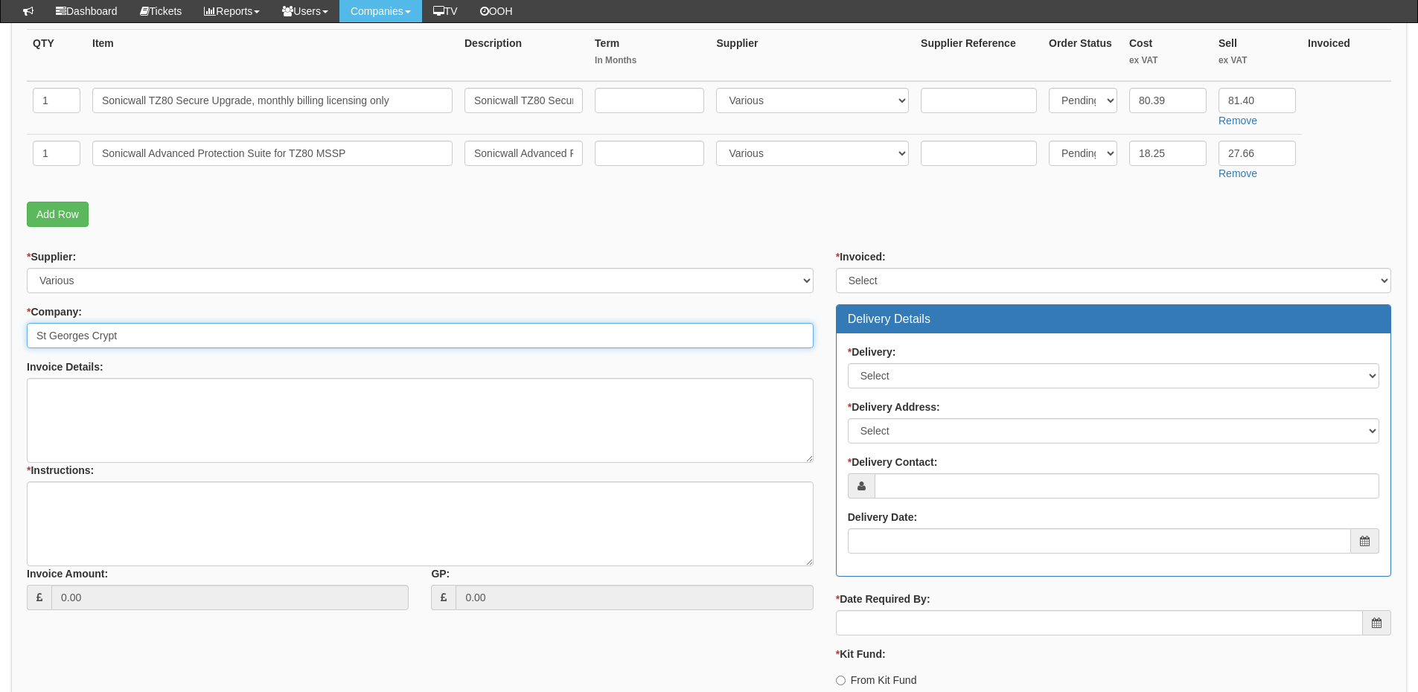
type input "St Georges Crypt"
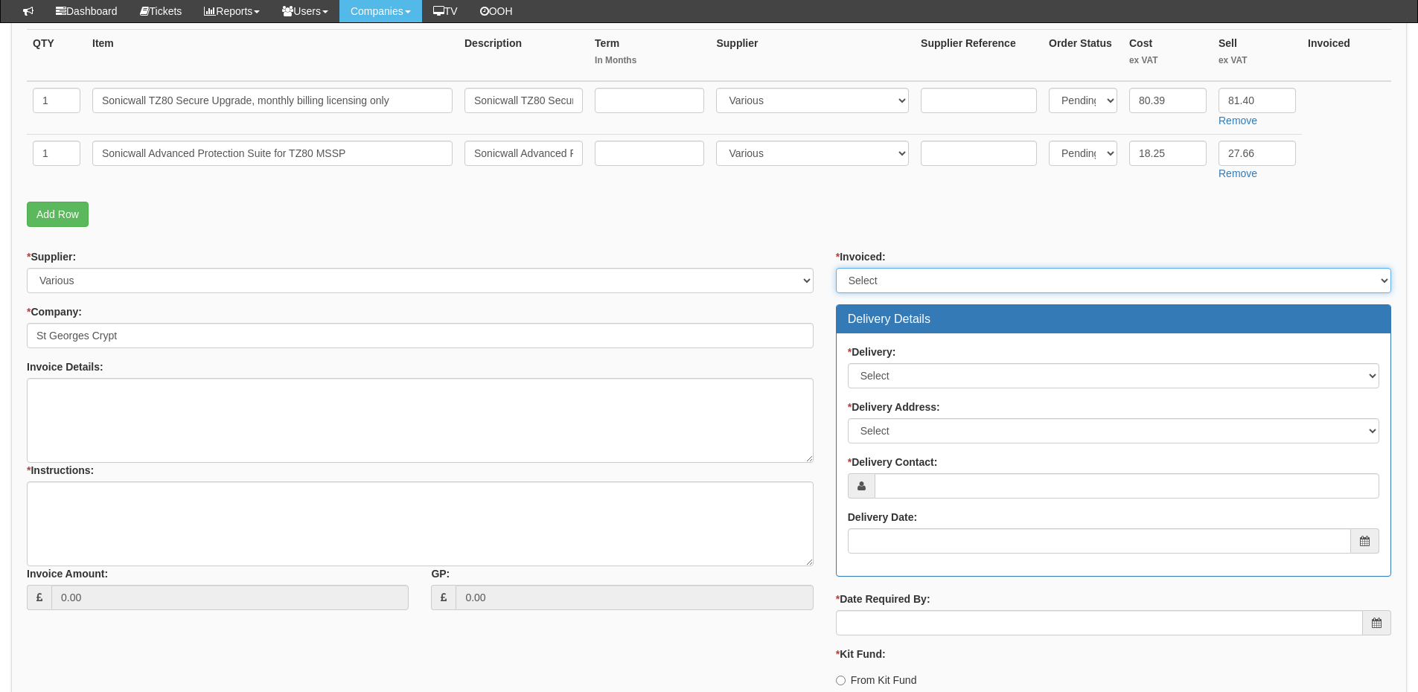
click at [852, 288] on select "Select Yes No N/A STB (part of order)" at bounding box center [1113, 280] width 555 height 25
select select "2"
click at [836, 268] on select "Select Yes No N/A STB (part of order)" at bounding box center [1113, 280] width 555 height 25
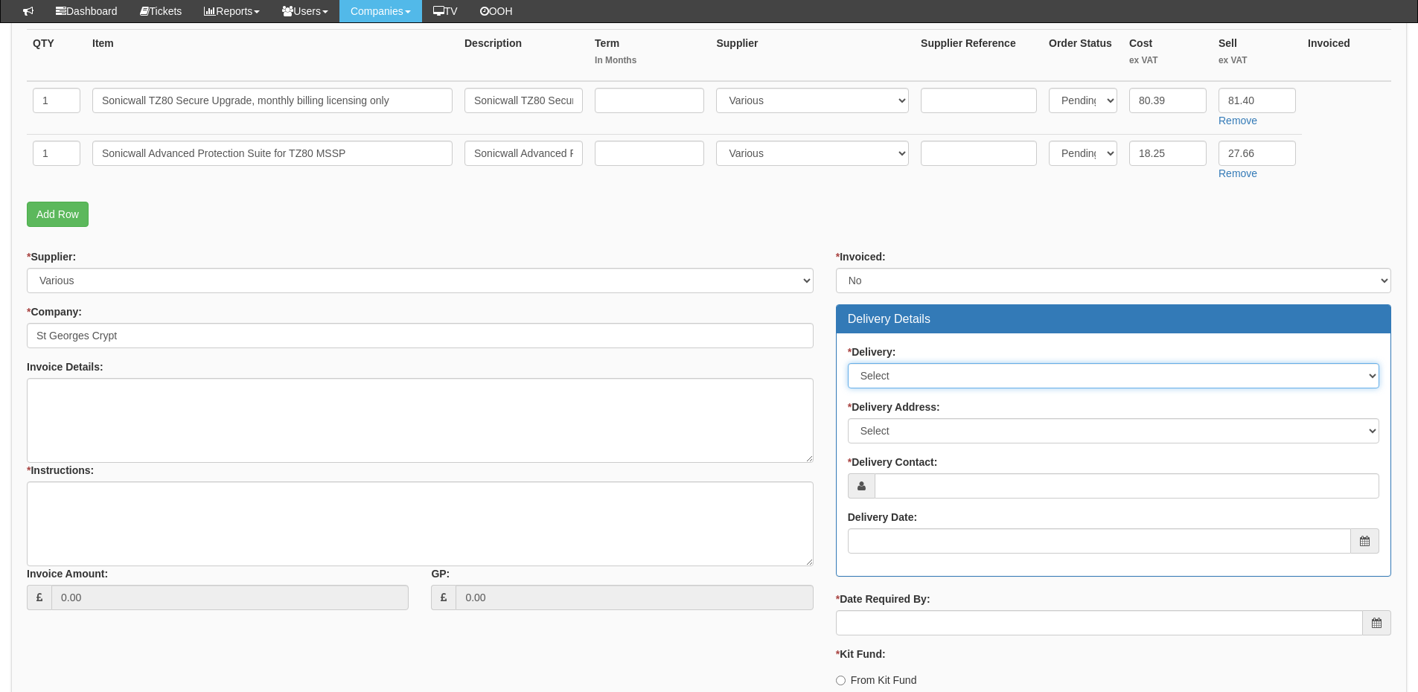
click at [882, 374] on select "Select No Not Applicable Yes" at bounding box center [1113, 375] width 531 height 25
select select "1"
click at [848, 363] on select "Select No Not Applicable Yes" at bounding box center [1113, 375] width 531 height 25
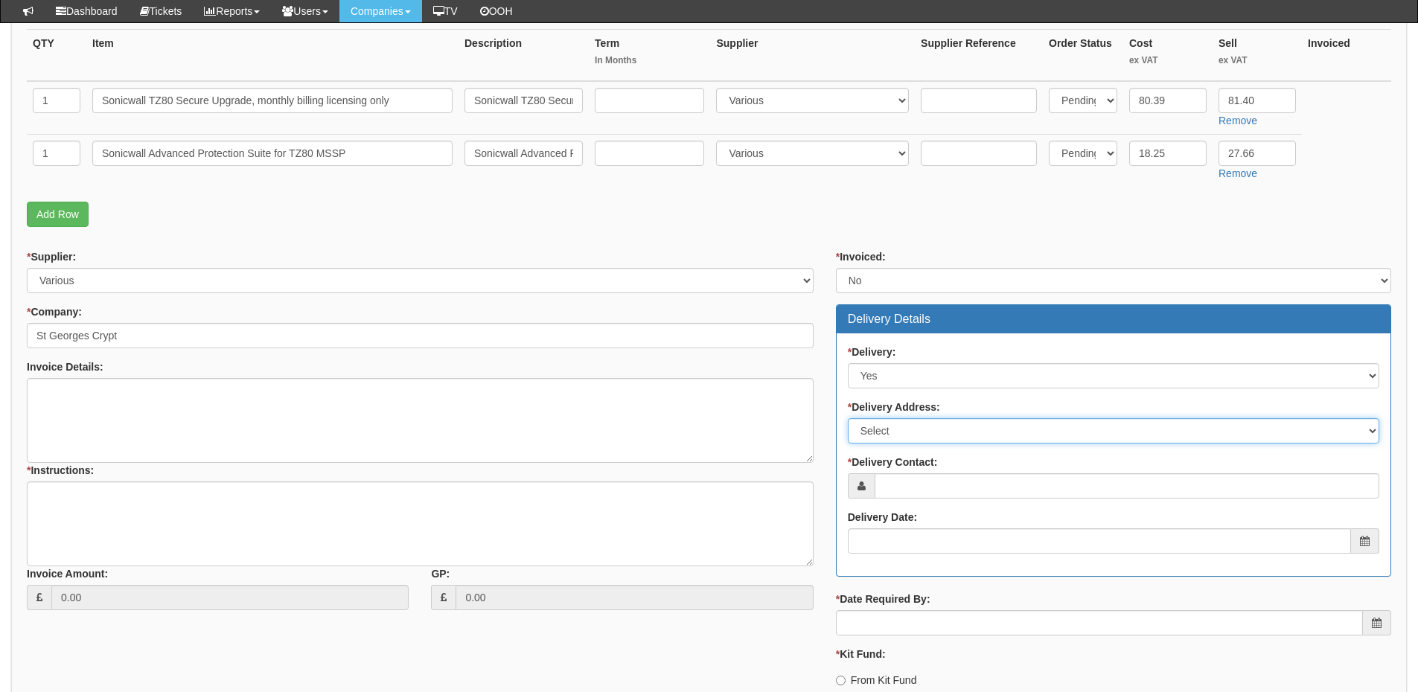
click at [883, 435] on select "Select Not Applicable Main Address - LS1 3BR Other" at bounding box center [1113, 430] width 531 height 25
select select "other"
click at [848, 418] on select "Select Not Applicable Main Address - LS1 3BR Other" at bounding box center [1113, 430] width 531 height 25
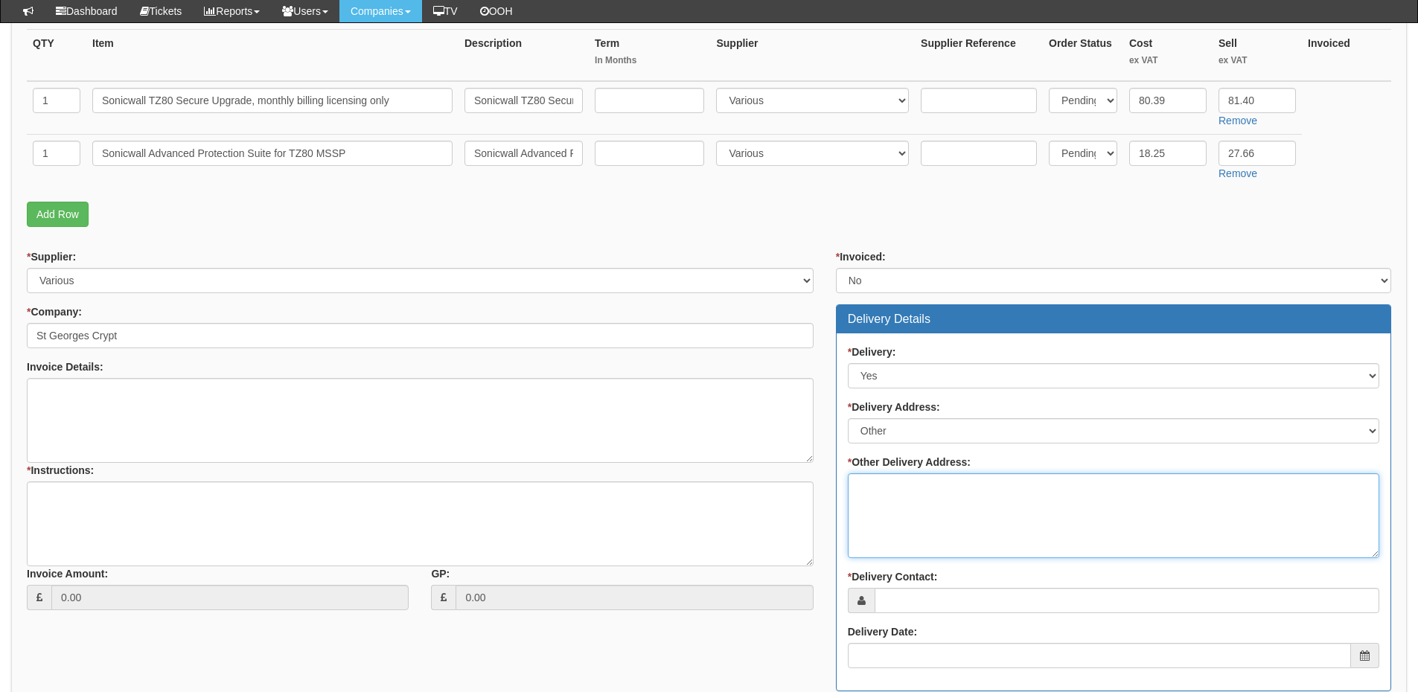
click at [884, 505] on textarea "* Other Delivery Address:" at bounding box center [1113, 515] width 531 height 85
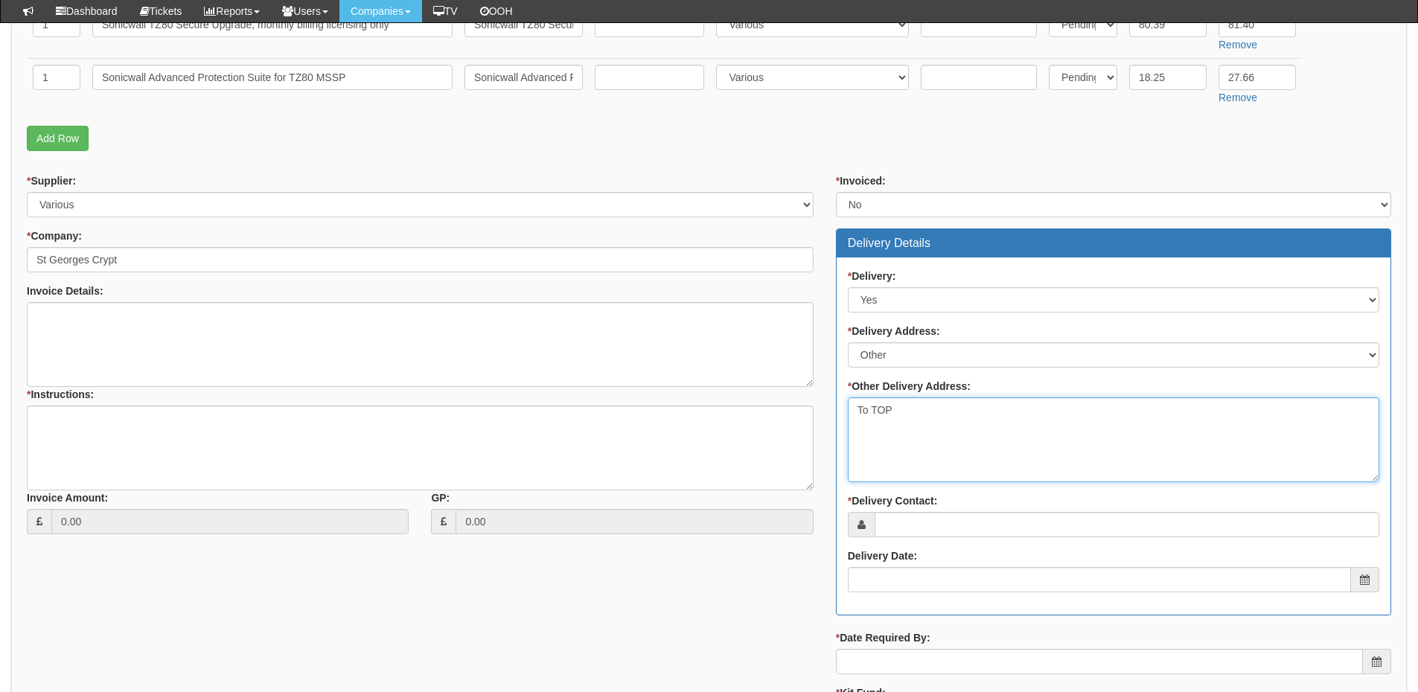
scroll to position [521, 0]
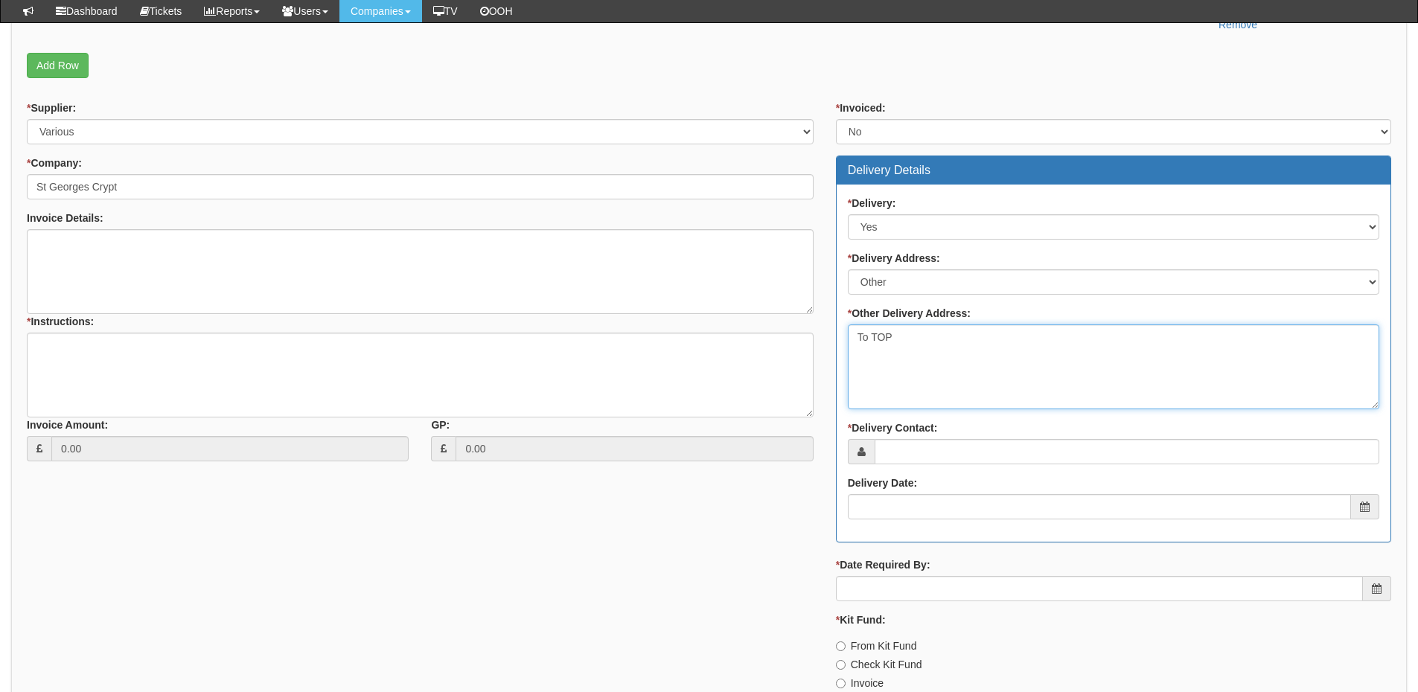
type textarea "To TOP"
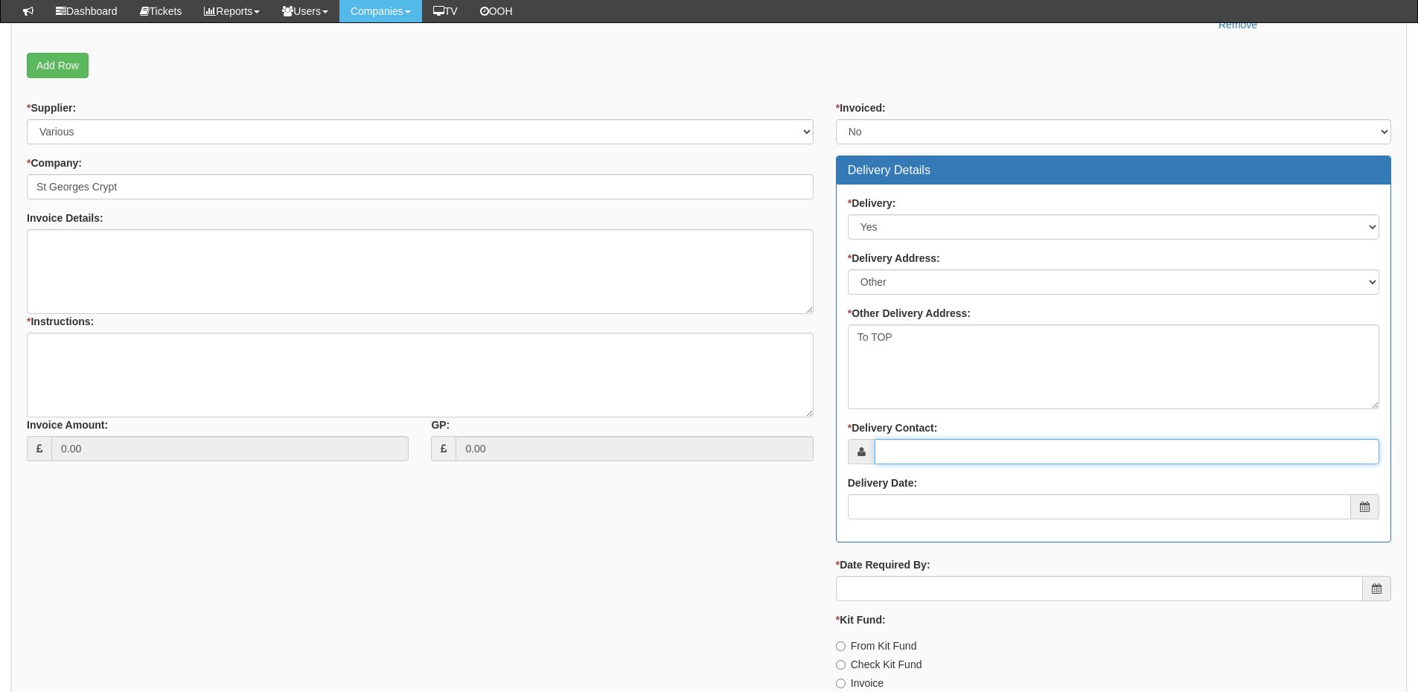
click at [901, 450] on input "* Delivery Contact:" at bounding box center [1127, 451] width 505 height 25
type input "Emma Crabtree"
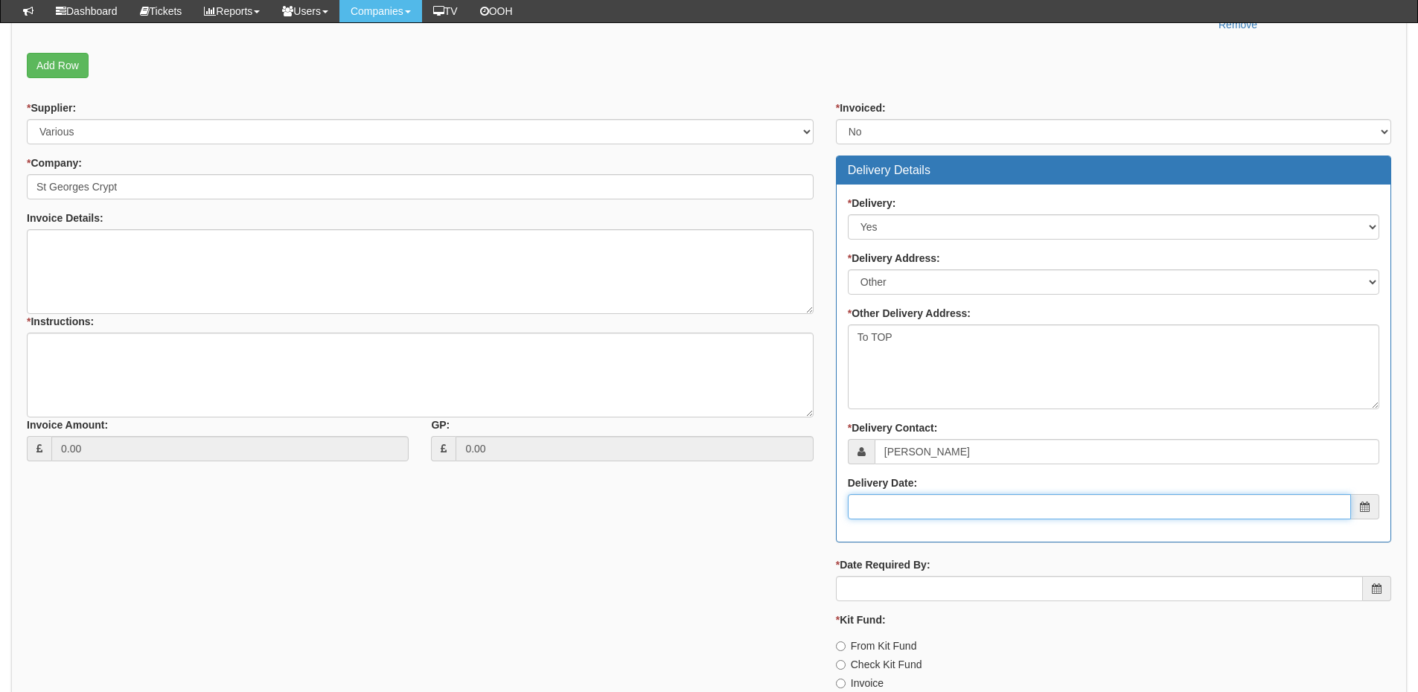
click at [924, 505] on input "Delivery Date:" at bounding box center [1099, 506] width 503 height 25
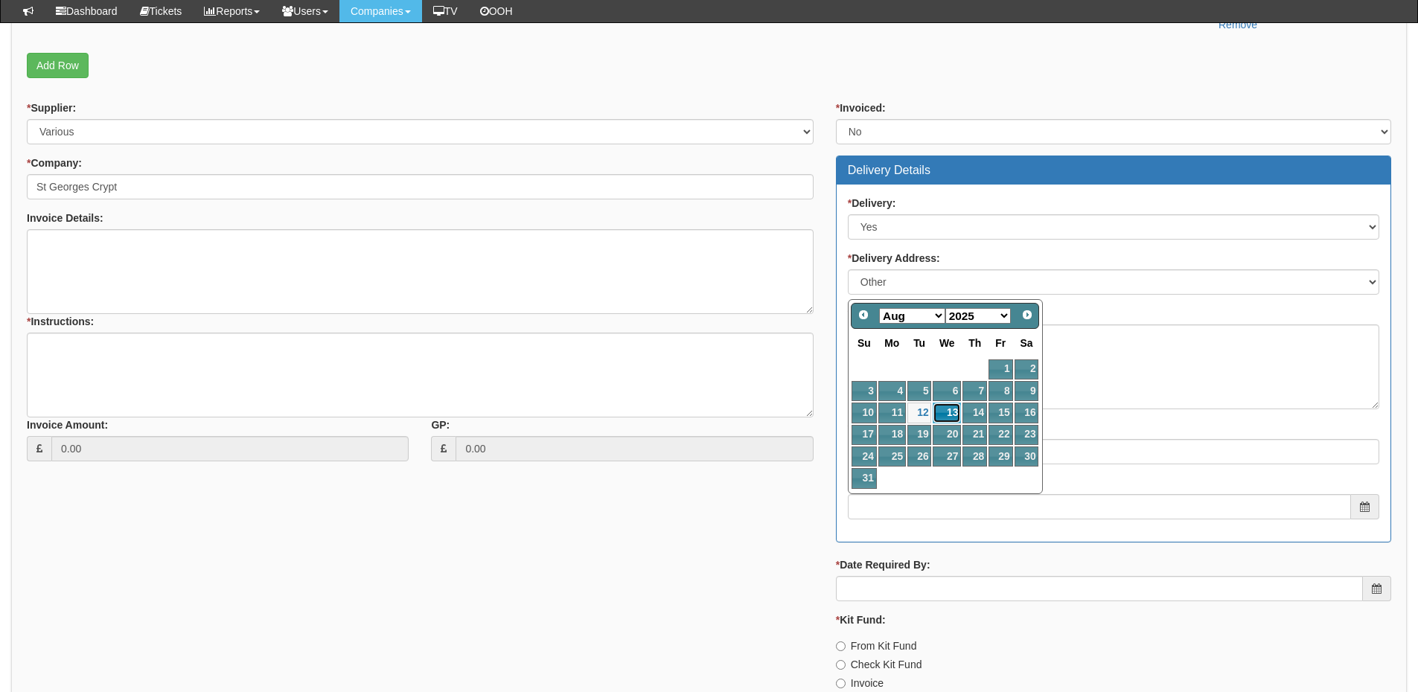
click at [941, 409] on link "13" at bounding box center [947, 413] width 28 height 20
type input "2025-08-13"
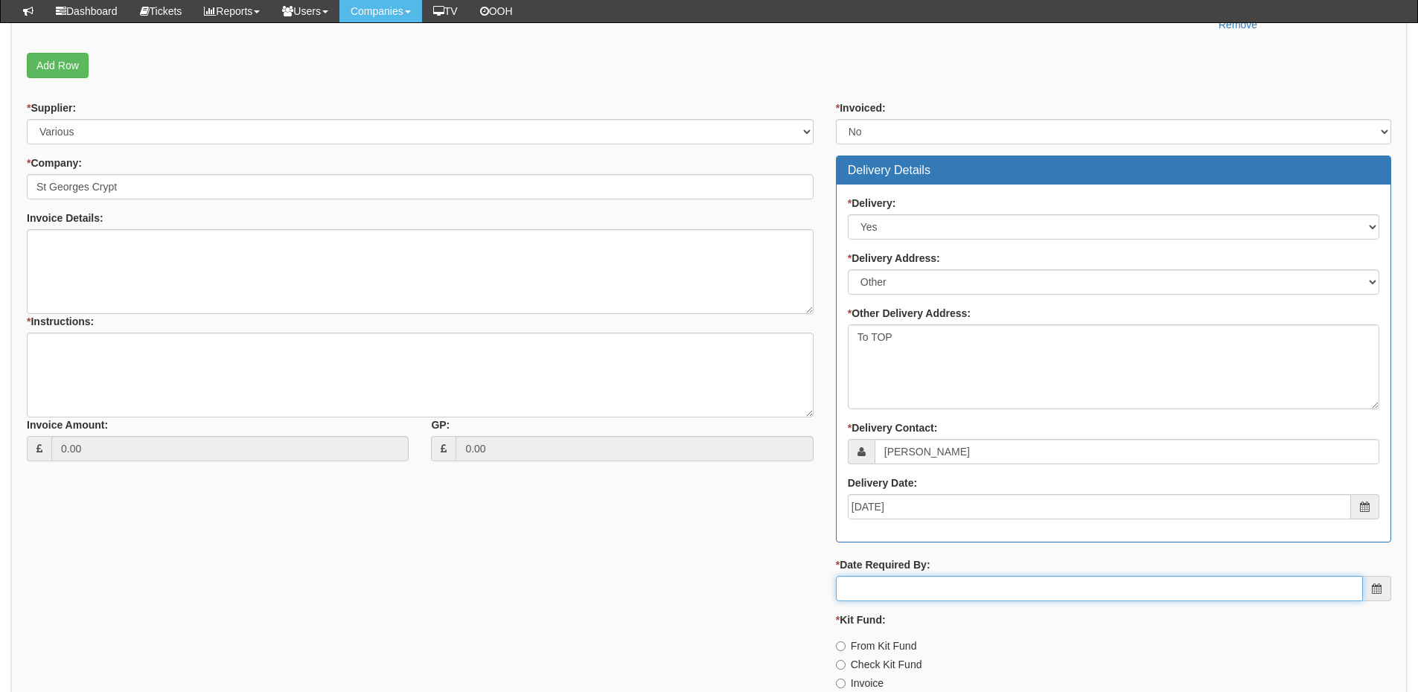
click at [923, 582] on input "* Date Required By:" at bounding box center [1099, 588] width 527 height 25
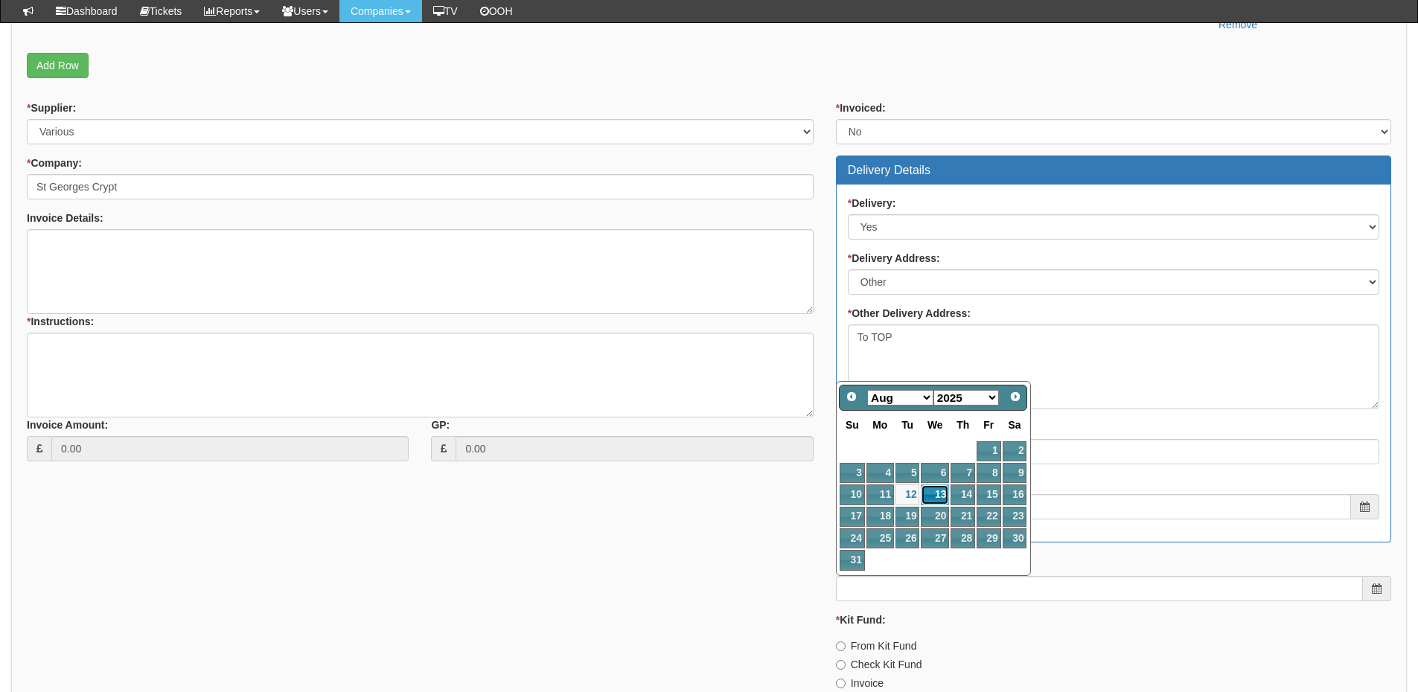
click at [933, 493] on link "13" at bounding box center [935, 495] width 28 height 20
type input "2025-08-13"
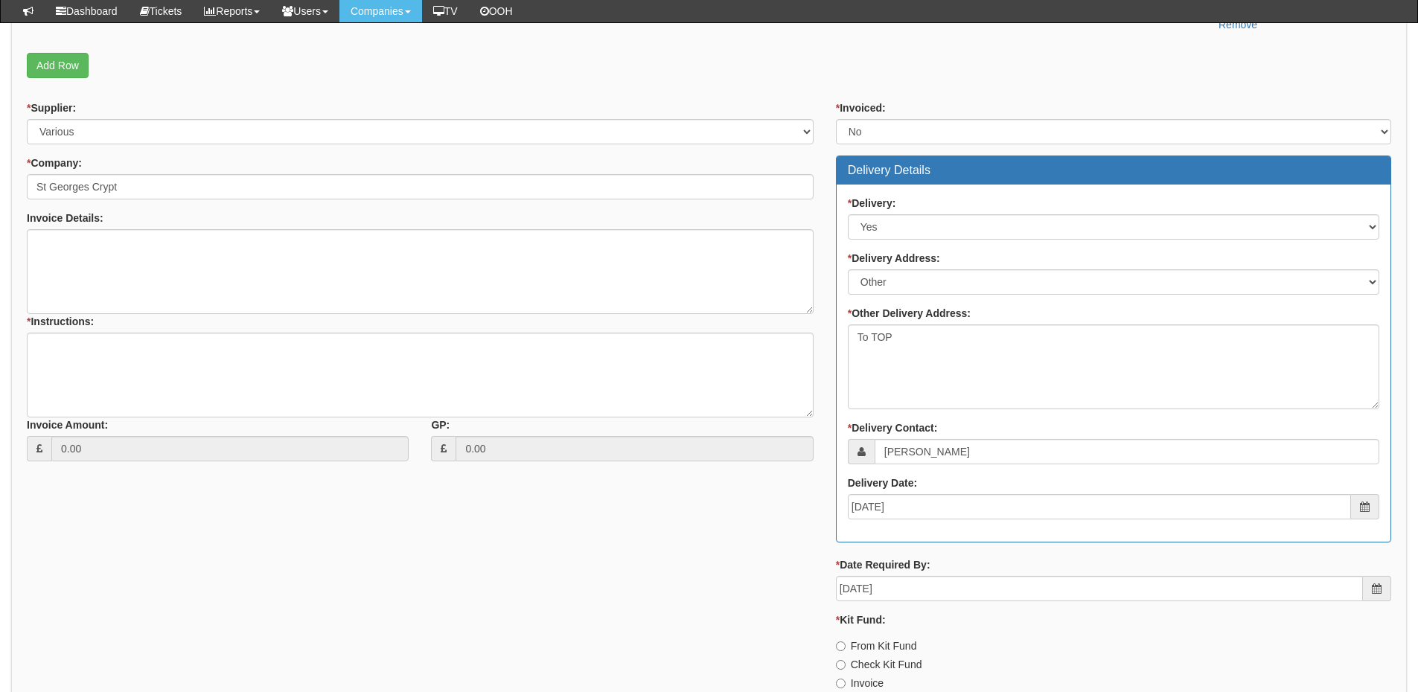
drag, startPoint x: 852, startPoint y: 684, endPoint x: 809, endPoint y: 651, distance: 54.6
click at [852, 684] on label "Invoice" at bounding box center [860, 683] width 48 height 15
click at [846, 651] on input "Invoice" at bounding box center [841, 647] width 10 height 10
radio input "true"
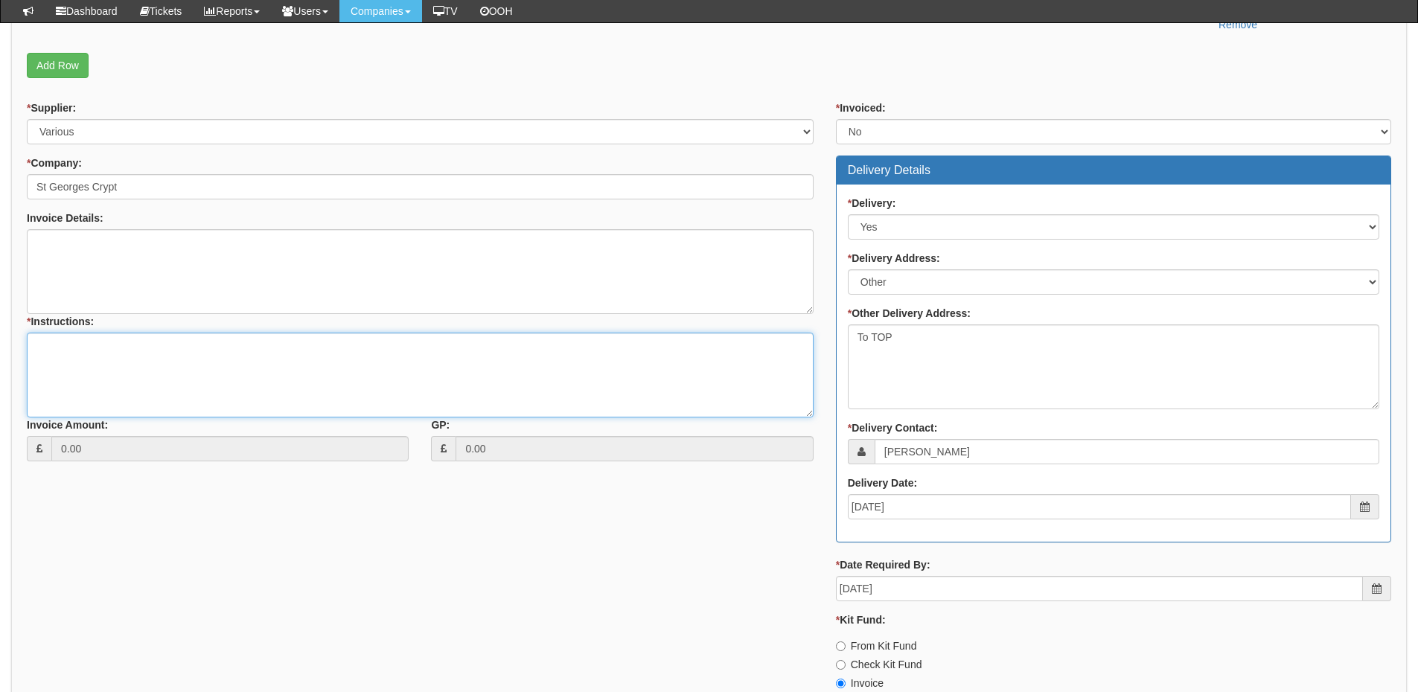
click at [176, 376] on textarea "* Instructions:" at bounding box center [420, 375] width 787 height 85
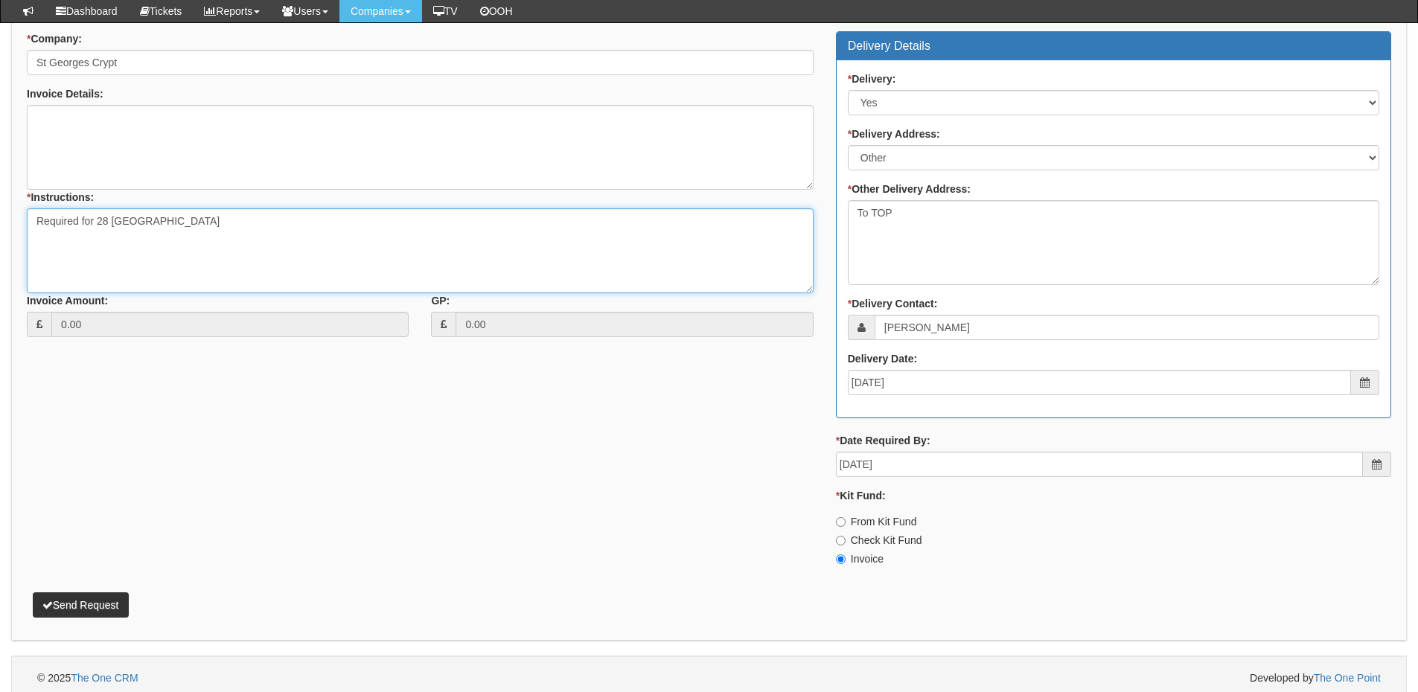
scroll to position [653, 0]
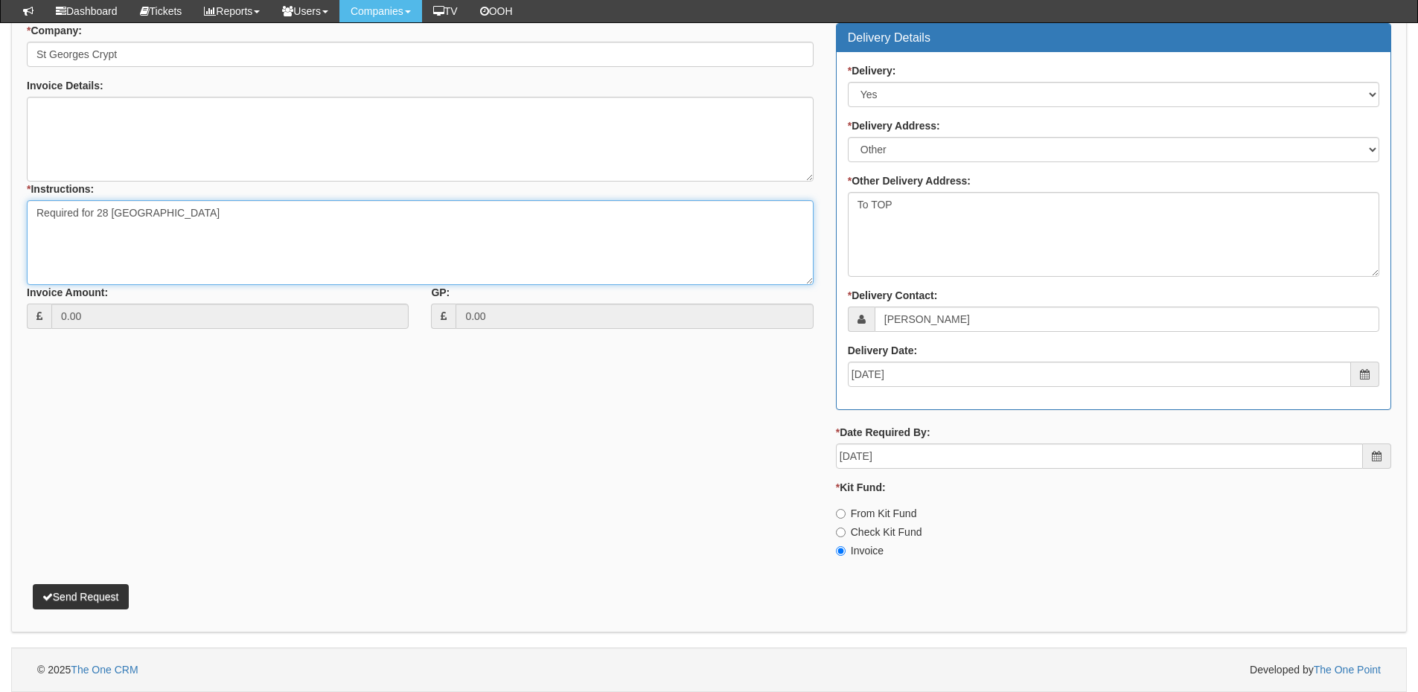
type textarea "Required for 28 Aberdeen"
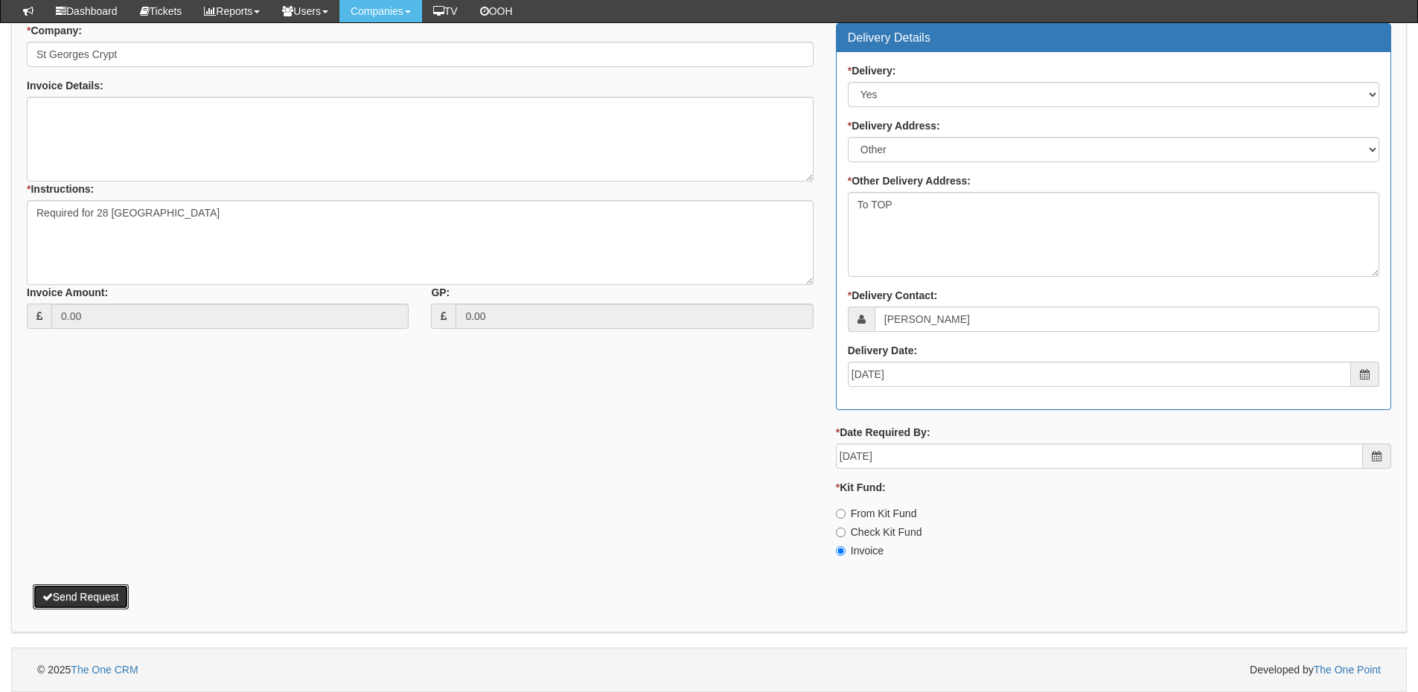
click at [95, 598] on button "Send Request" at bounding box center [81, 596] width 96 height 25
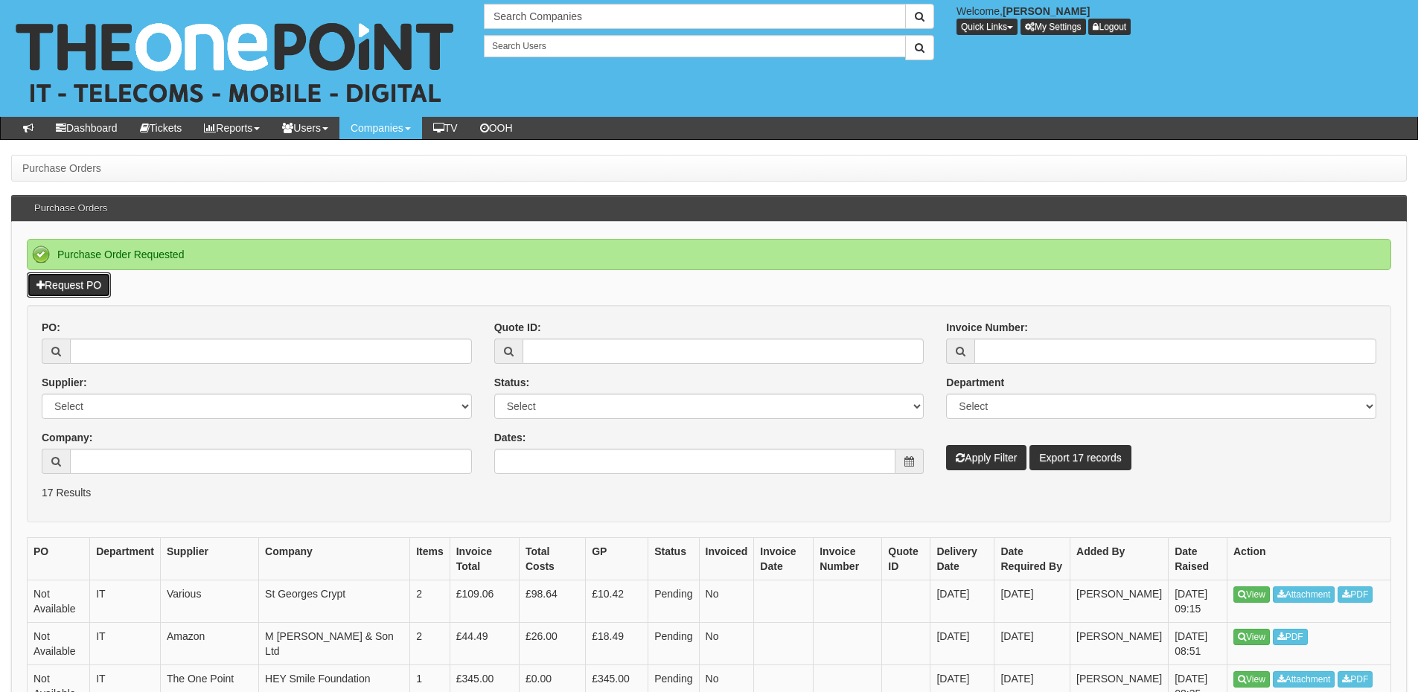
click at [83, 283] on link "Request PO" at bounding box center [69, 284] width 84 height 25
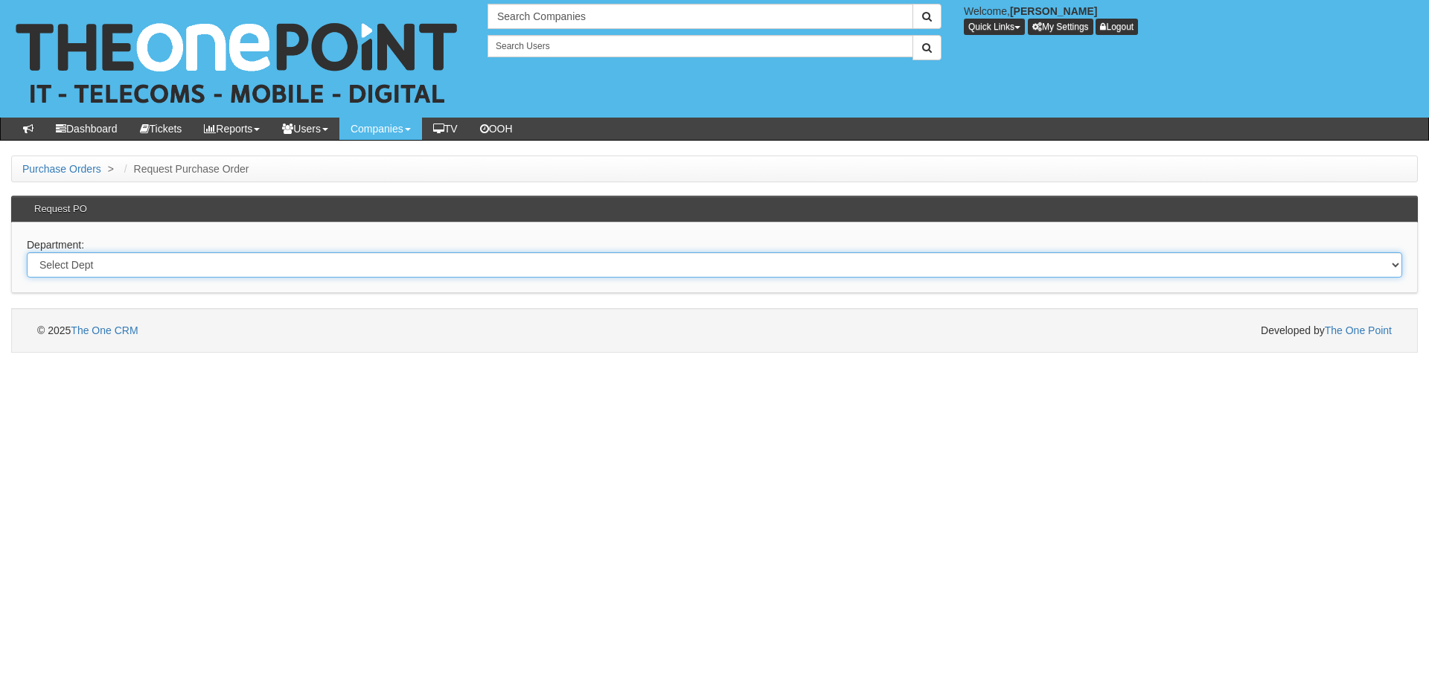
click at [278, 270] on select "Select Dept Digital Internal IT Mobiles Marketing Telecoms" at bounding box center [714, 264] width 1375 height 25
select select "?pipeID=&dept=IT"
click at [27, 252] on select "Select Dept Digital Internal IT Mobiles Marketing Telecoms" at bounding box center [714, 264] width 1375 height 25
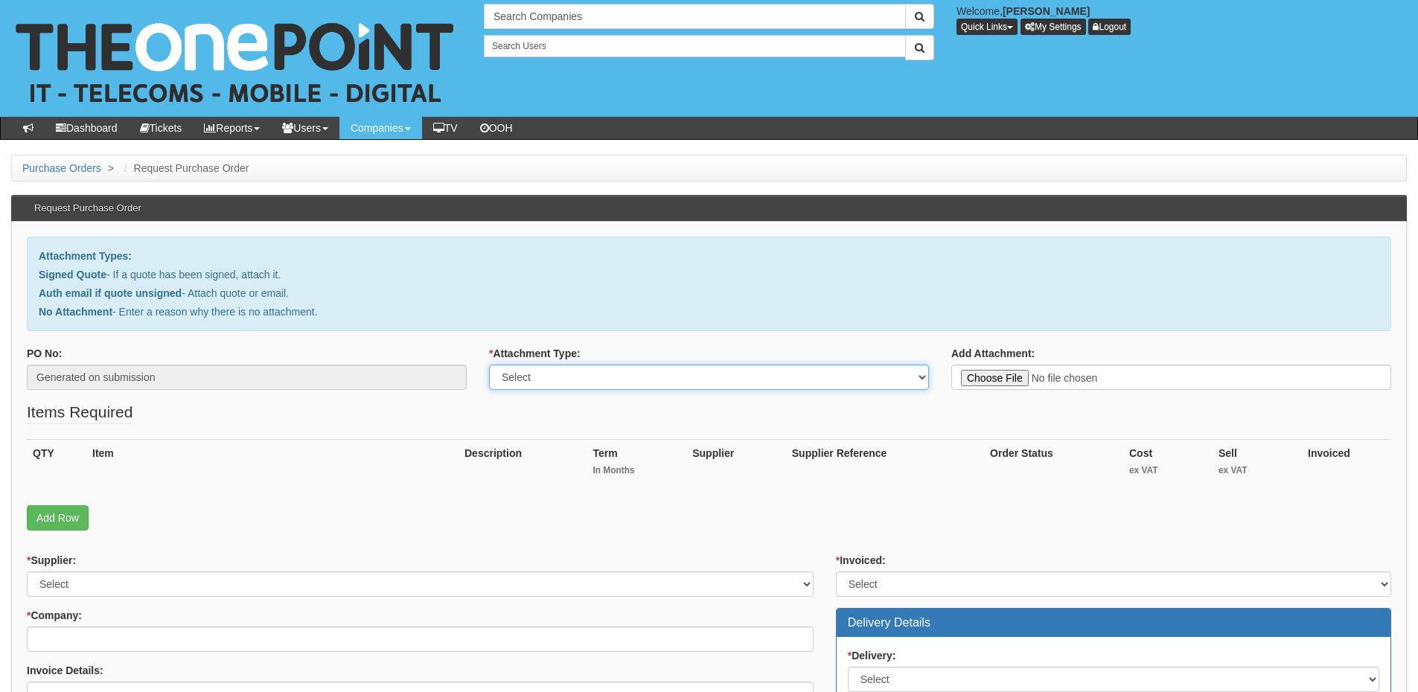
click at [544, 386] on select "Select Signed Quote Auth email with quote if unsigned No Attachment" at bounding box center [709, 377] width 440 height 25
select select "Signed Quote"
click at [489, 365] on select "Select Signed Quote Auth email with quote if unsigned No Attachment" at bounding box center [709, 377] width 440 height 25
type input "C:\fakepath\St Georges Crypt - 1A Aberdeen Walk (1).pdf"
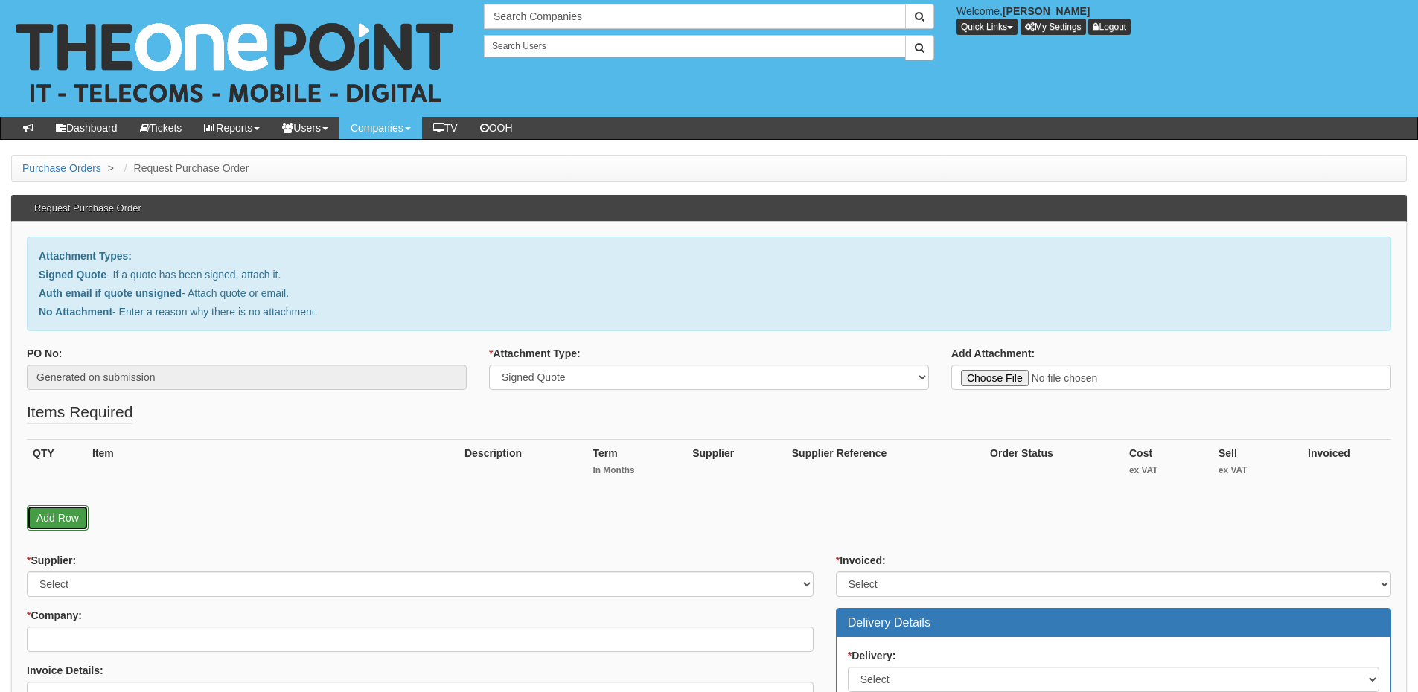
click at [60, 526] on link "Add Row" at bounding box center [58, 517] width 62 height 25
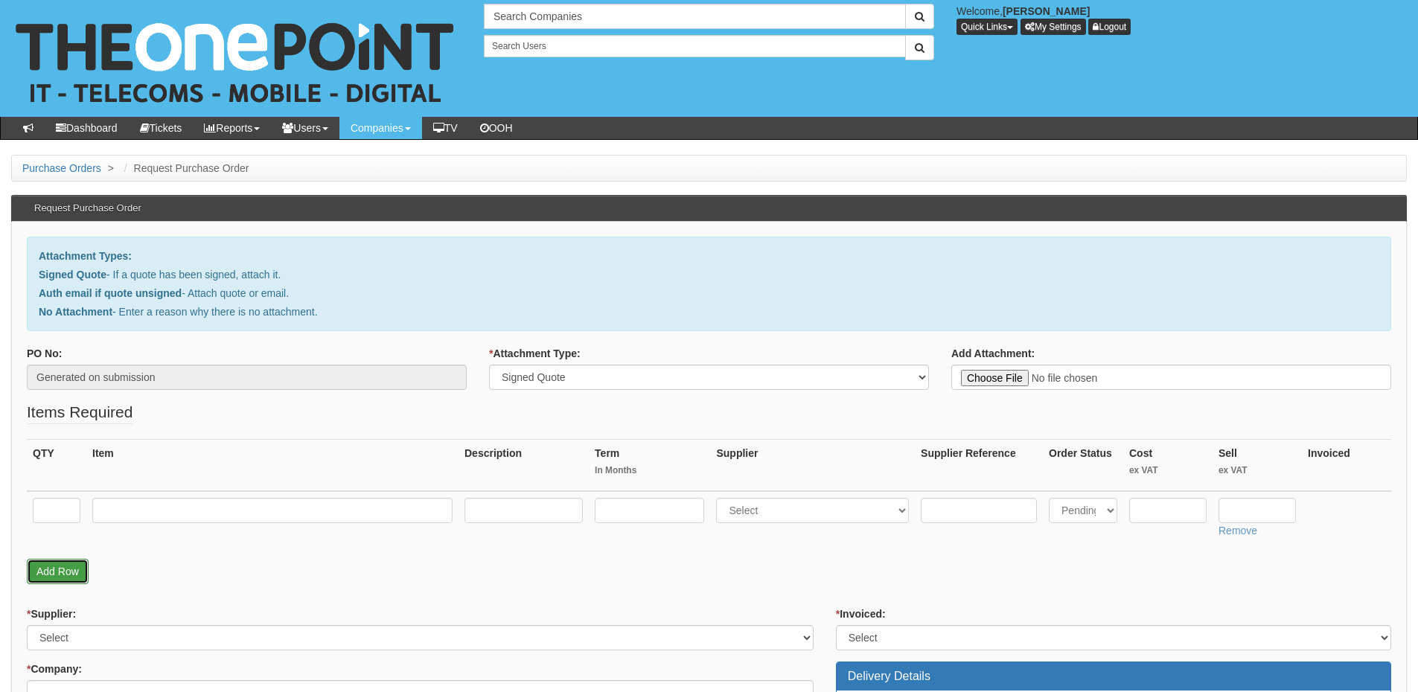
click at [59, 570] on link "Add Row" at bounding box center [58, 571] width 62 height 25
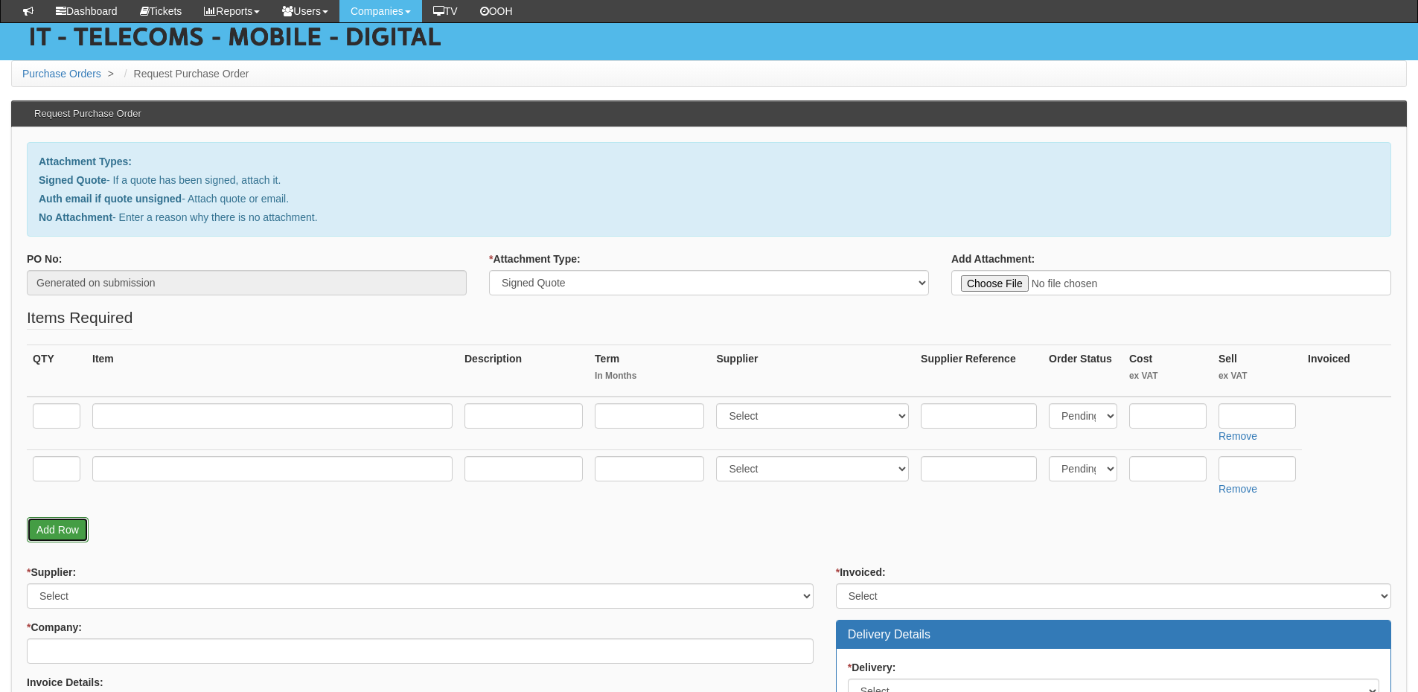
scroll to position [149, 0]
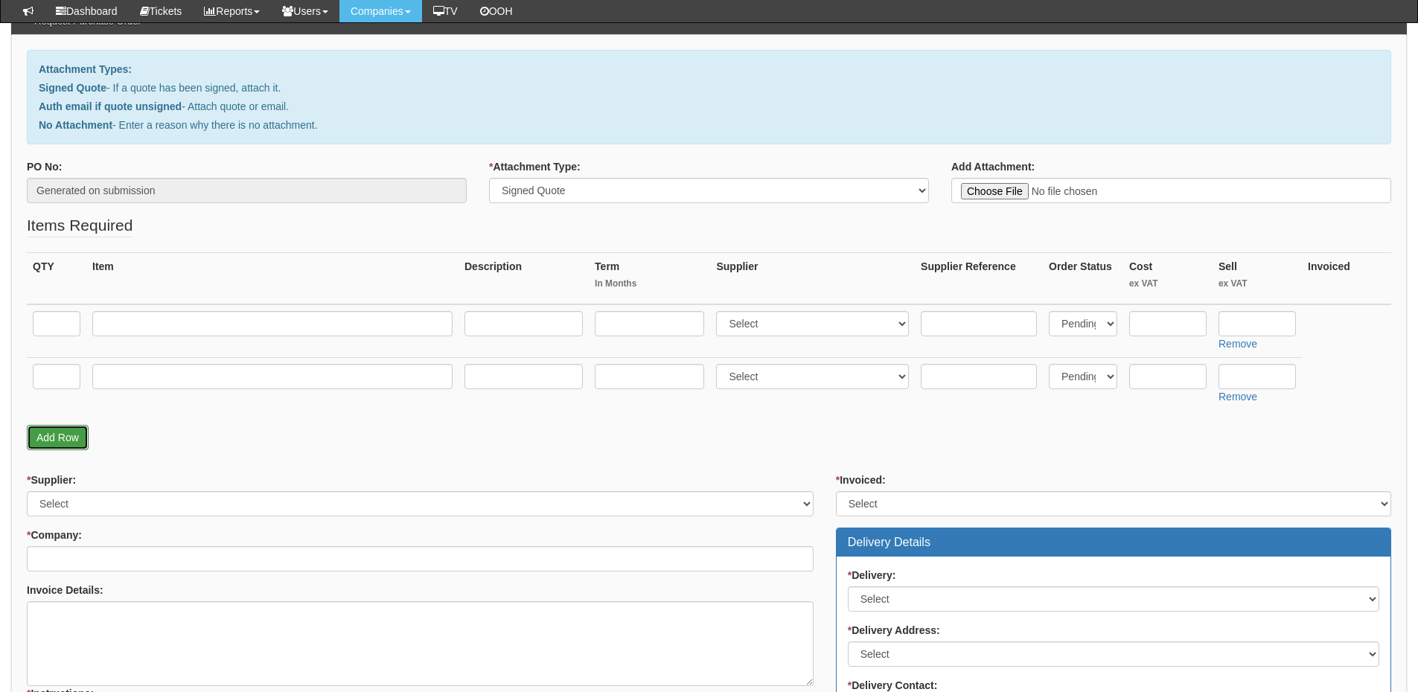
click at [77, 438] on link "Add Row" at bounding box center [58, 437] width 62 height 25
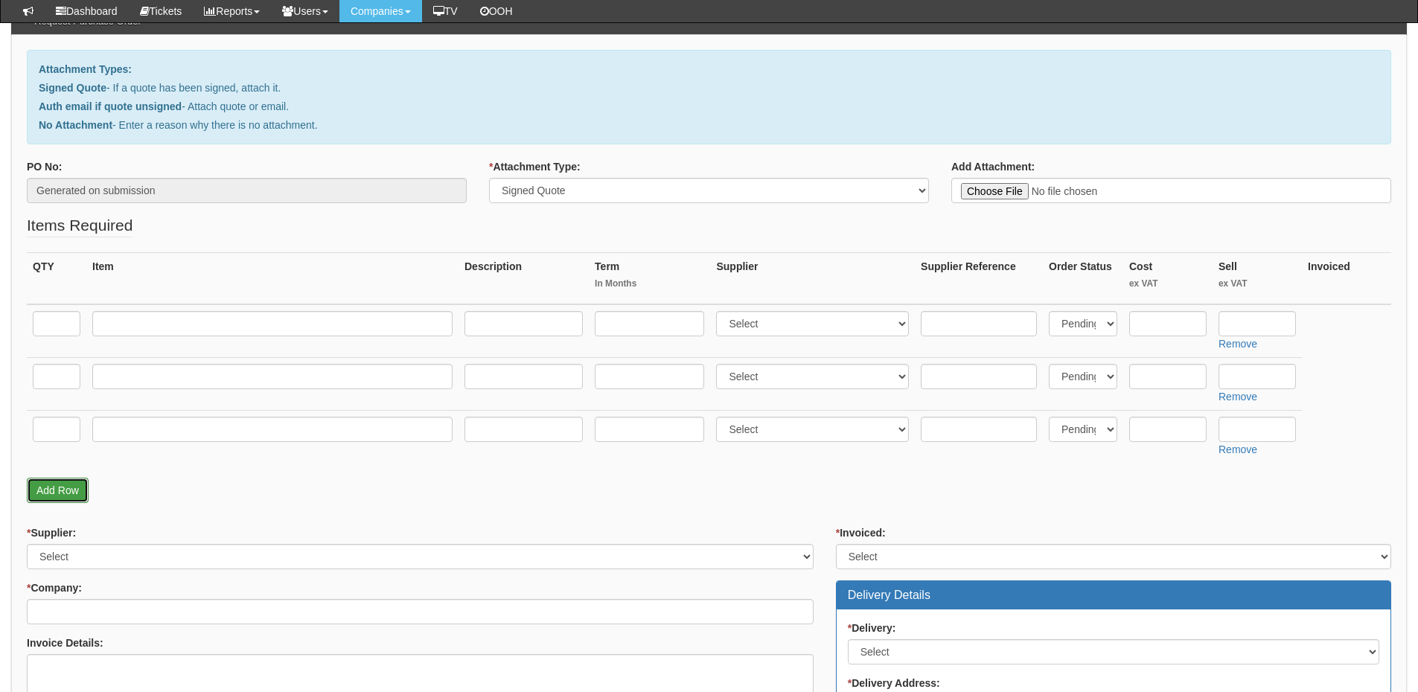
click at [69, 480] on link "Add Row" at bounding box center [58, 490] width 62 height 25
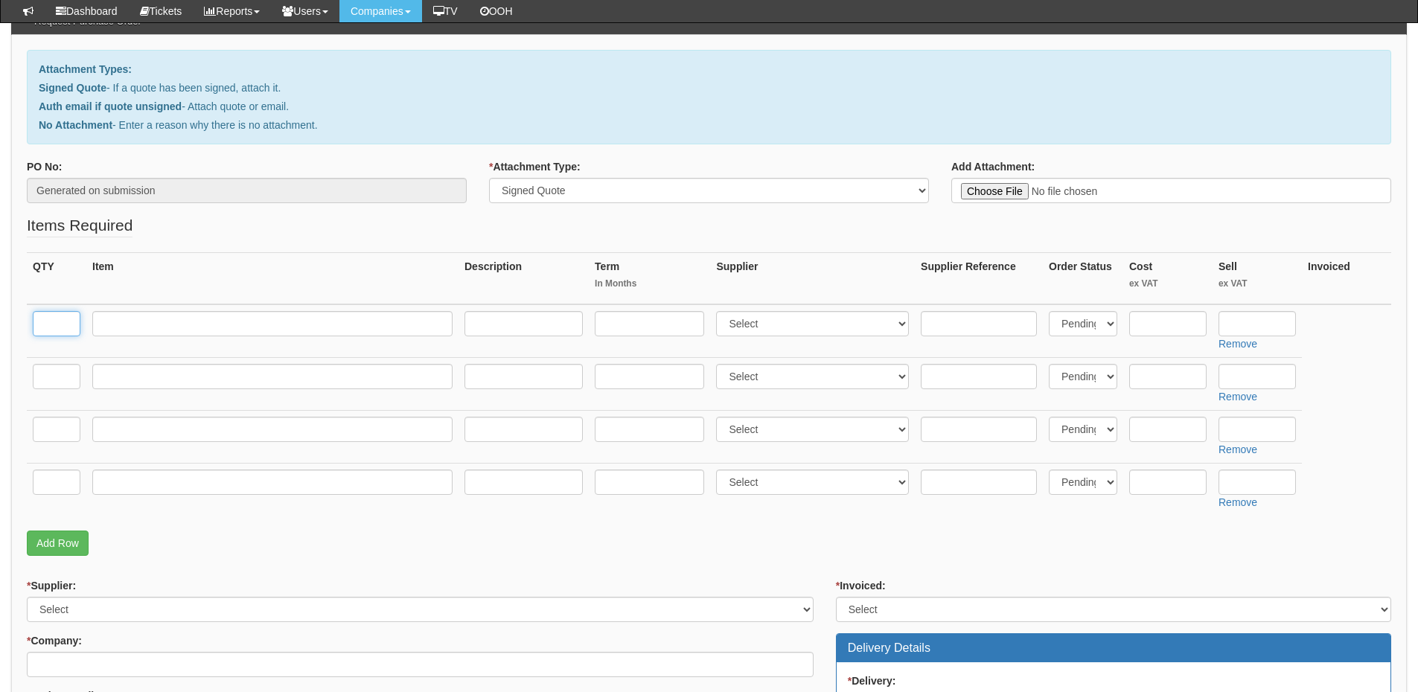
click at [57, 325] on input "text" at bounding box center [57, 323] width 48 height 25
type input "1"
click at [51, 375] on input "text" at bounding box center [57, 376] width 48 height 25
type input "3"
click at [51, 420] on input "text" at bounding box center [57, 429] width 48 height 25
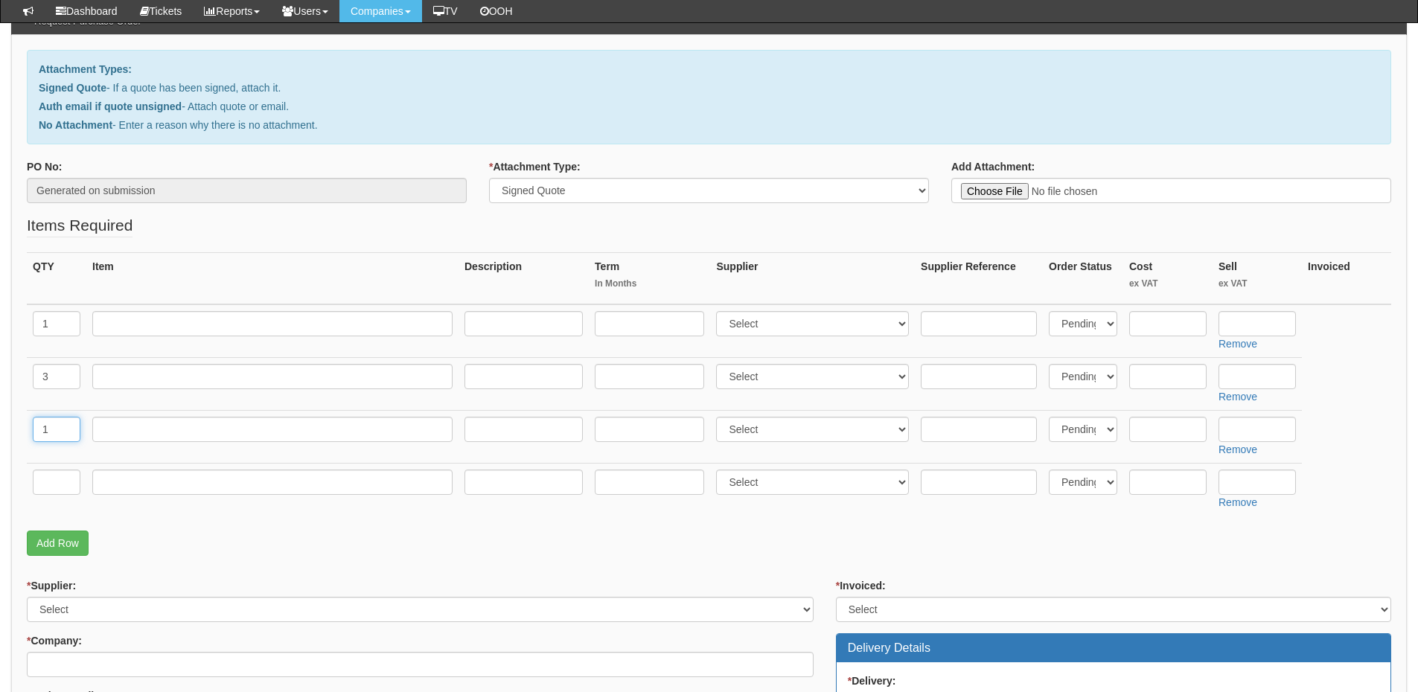
type input "1"
click at [56, 483] on input "text" at bounding box center [57, 482] width 48 height 25
type input "1"
click at [54, 534] on link "Add Row" at bounding box center [58, 543] width 62 height 25
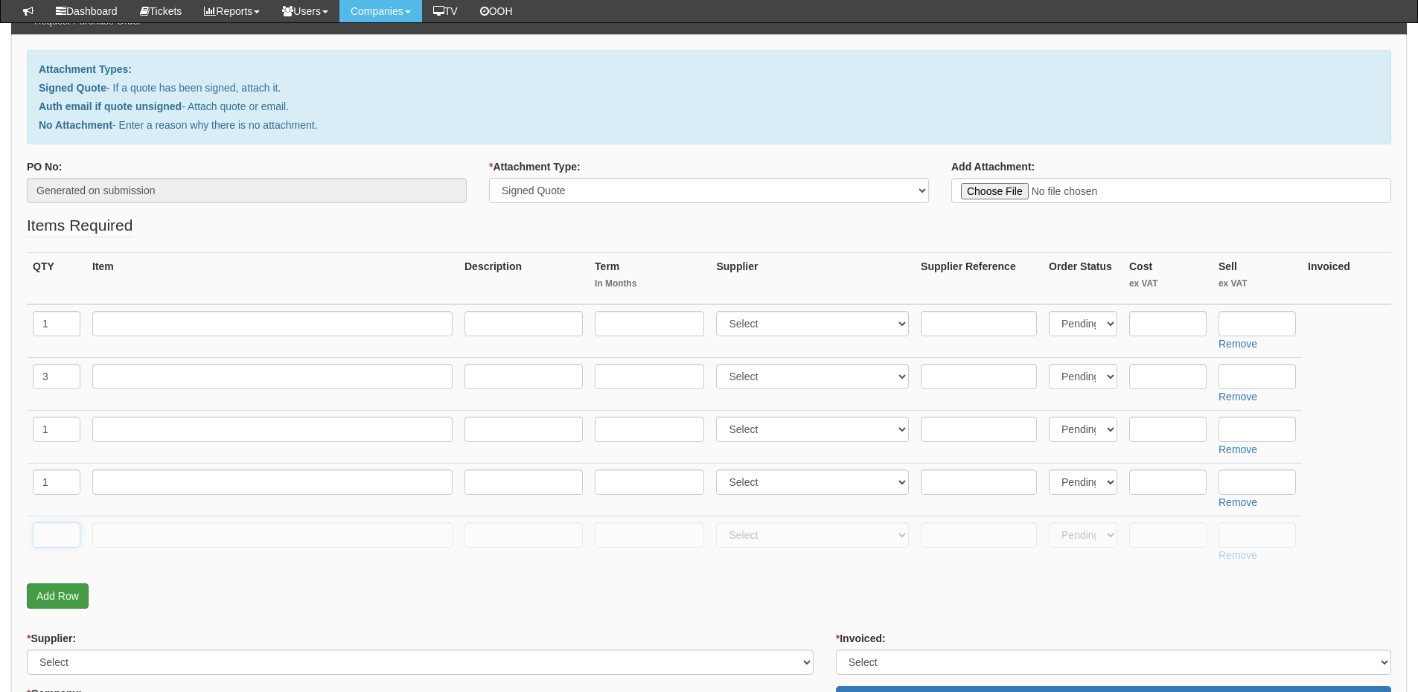
click at [54, 544] on input "text" at bounding box center [57, 534] width 48 height 25
type input "1"
click at [58, 591] on link "Add Row" at bounding box center [58, 596] width 62 height 25
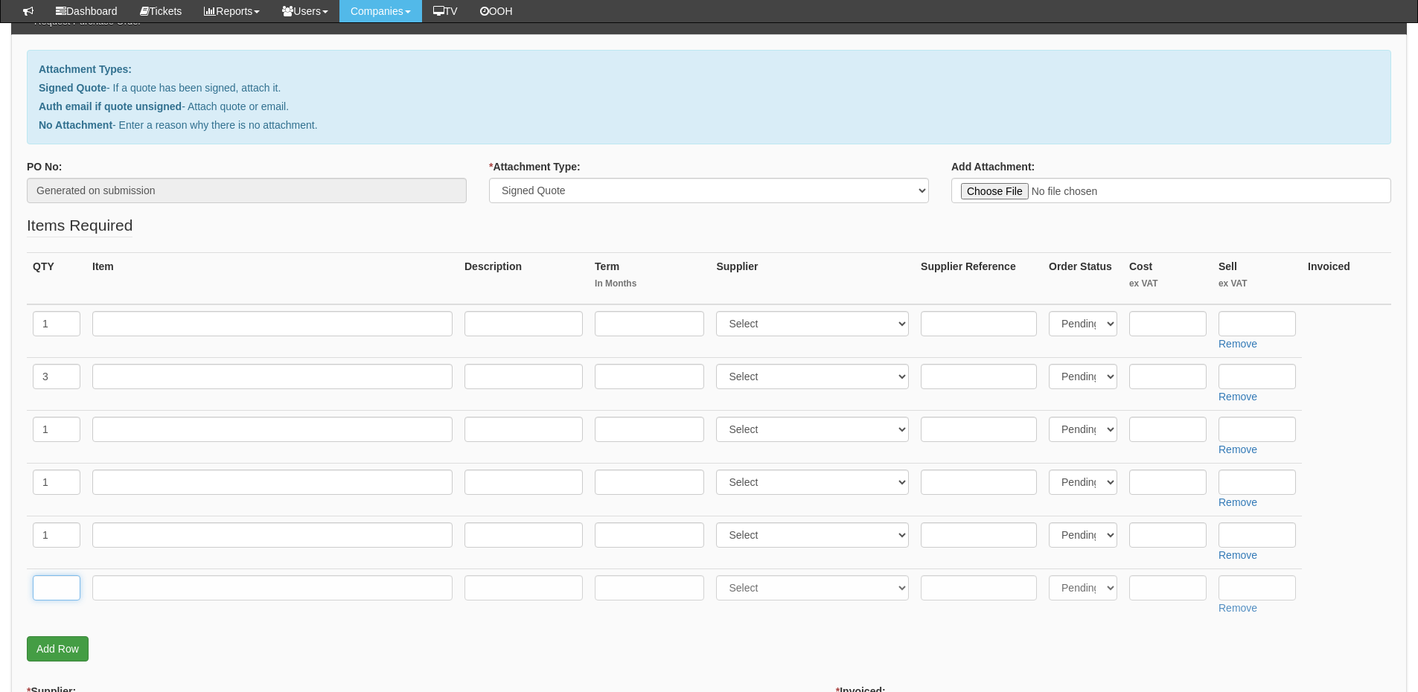
click at [58, 593] on input "text" at bounding box center [57, 587] width 48 height 25
type input "2"
click at [52, 648] on link "Add Row" at bounding box center [58, 648] width 62 height 25
click at [52, 648] on input "text" at bounding box center [57, 640] width 48 height 25
type input "1"
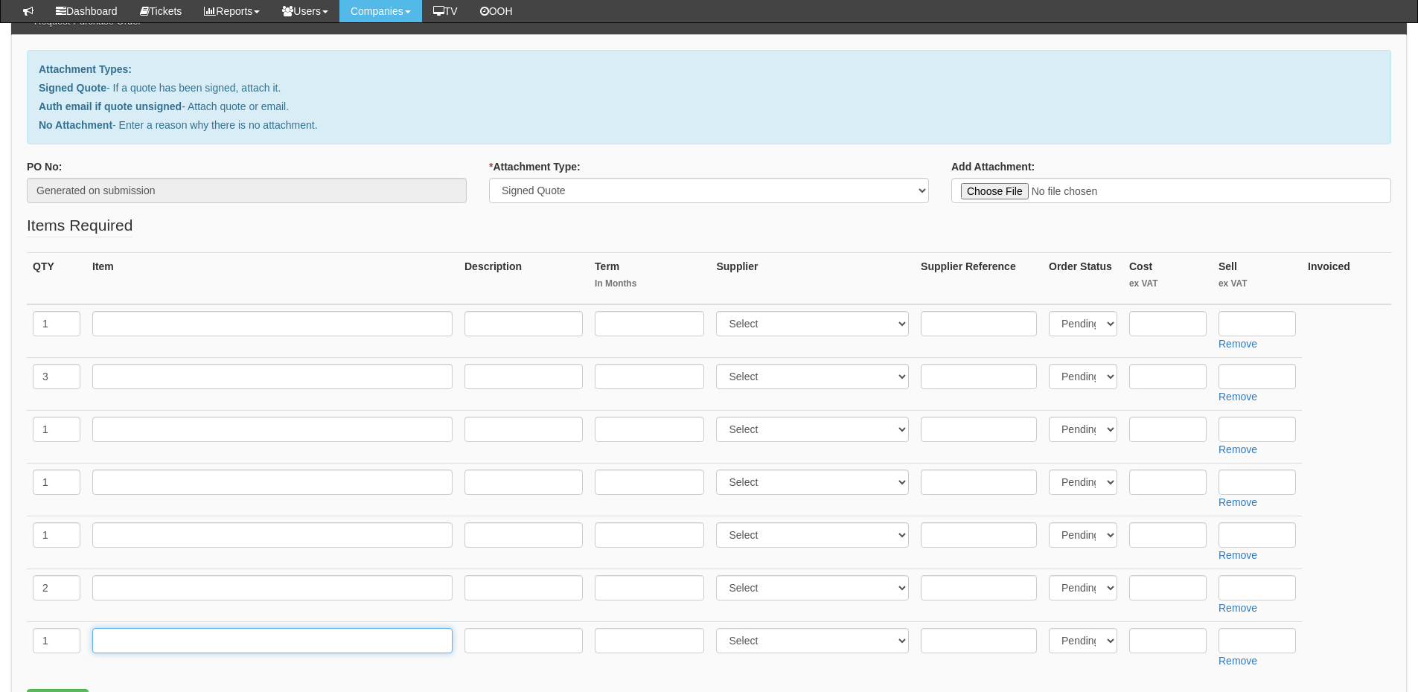
click at [101, 649] on input "text" at bounding box center [272, 640] width 360 height 25
type input "Delivery"
click at [152, 325] on input "text" at bounding box center [272, 323] width 360 height 25
paste input "Unfi Lite [PERSON_NAME]"
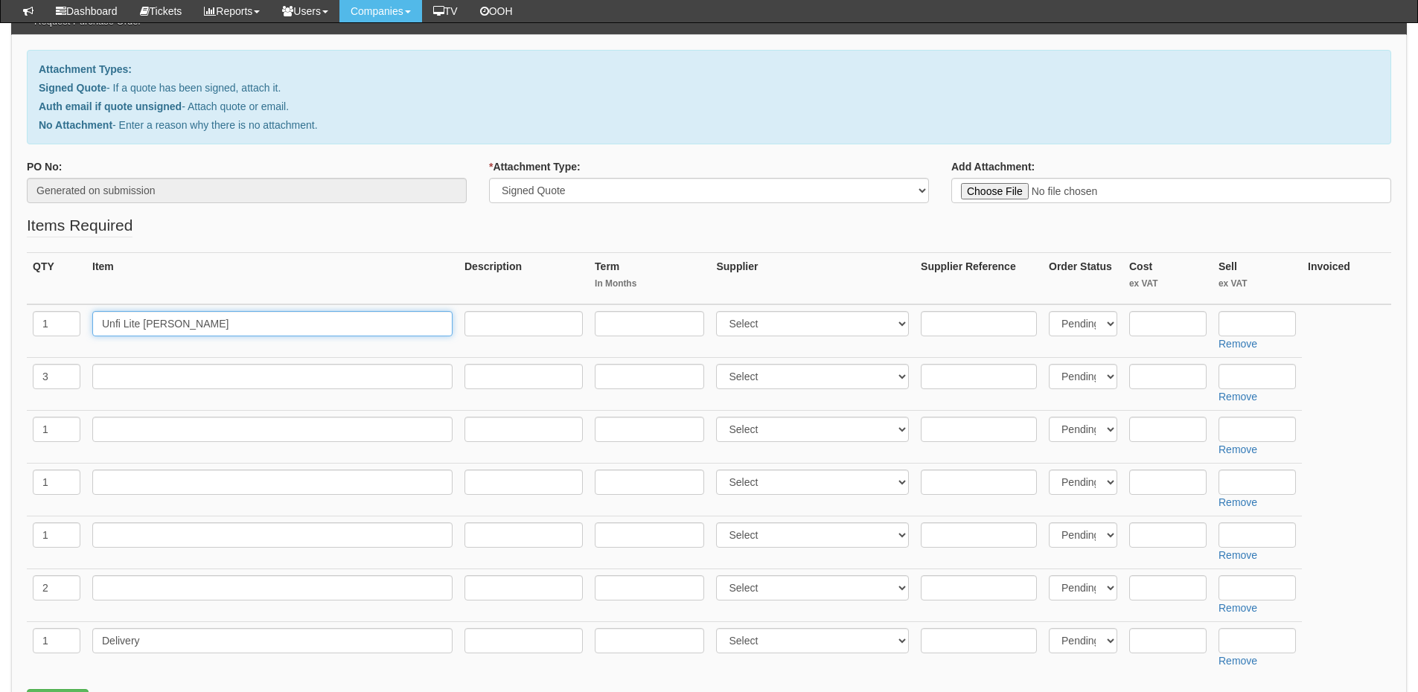
type input "Unfi Lite [PERSON_NAME]"
click at [179, 368] on input "text" at bounding box center [272, 376] width 360 height 25
paste input "U7 Lite IN Stock"
type input "U7 Lite IN Stock"
click at [159, 419] on input "text" at bounding box center [272, 429] width 360 height 25
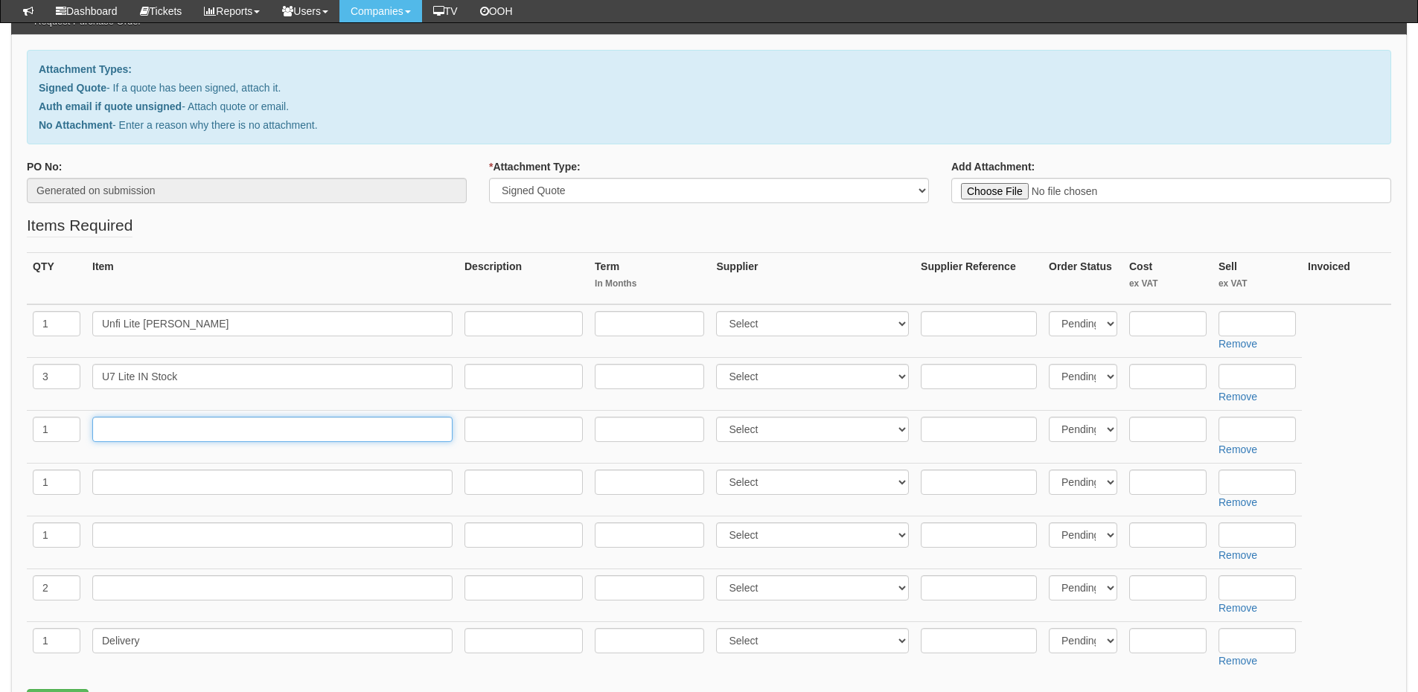
click at [169, 429] on input "text" at bounding box center [272, 429] width 360 height 25
paste input "LMS DATA Cab"
type input "LMS DATA Cab"
click at [151, 479] on input "text" at bounding box center [272, 482] width 360 height 25
paste input "All Rack 2 Way Surge"
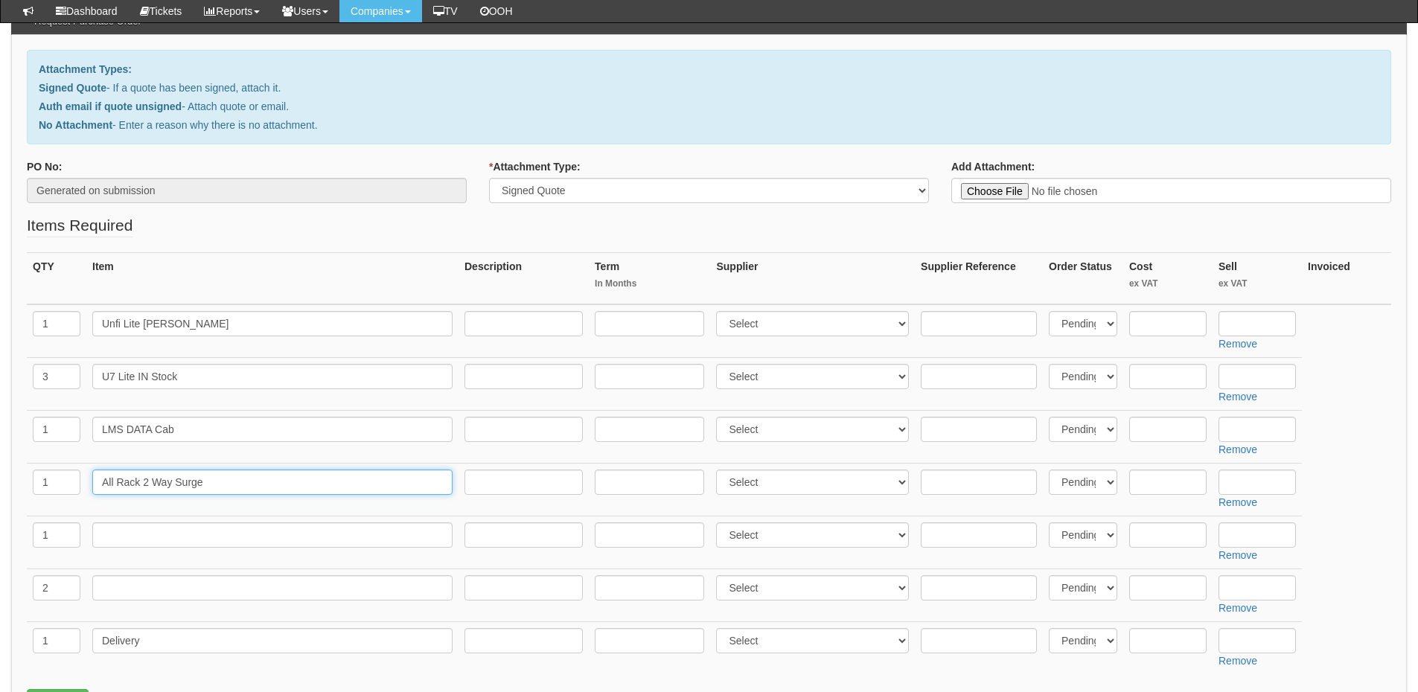
type input "All Rack 2 Way Surge"
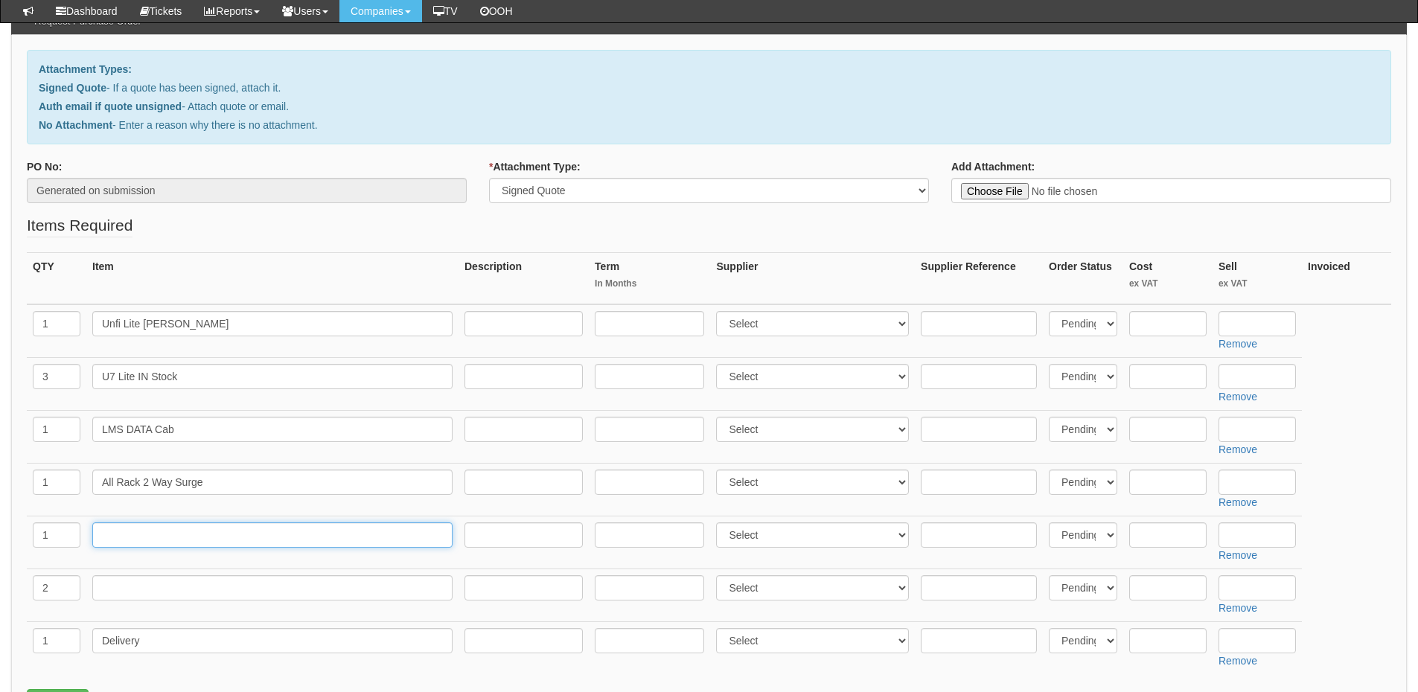
click at [122, 537] on input "text" at bounding box center [272, 534] width 360 height 25
paste input "Rack Shelf"
type input "Rack Shelf"
drag, startPoint x: 50, startPoint y: 535, endPoint x: 25, endPoint y: 535, distance: 25.3
click at [25, 535] on div "Attachment Types: Signed Quote - If a quote has been signed, attach it. Auth em…" at bounding box center [709, 661] width 1396 height 1253
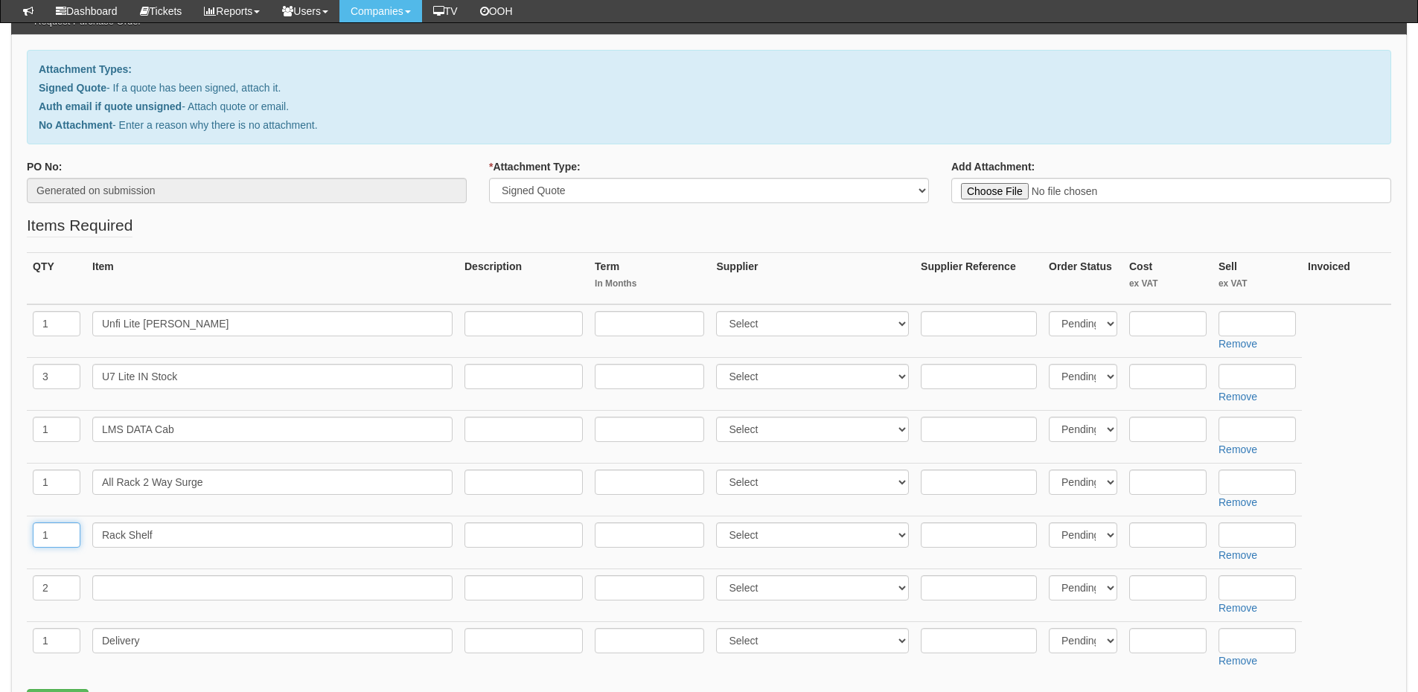
type input "w"
type input "2"
click at [1236, 608] on link "Remove" at bounding box center [1237, 608] width 39 height 12
click at [1236, 322] on input "text" at bounding box center [1256, 323] width 77 height 25
type input "127.77"
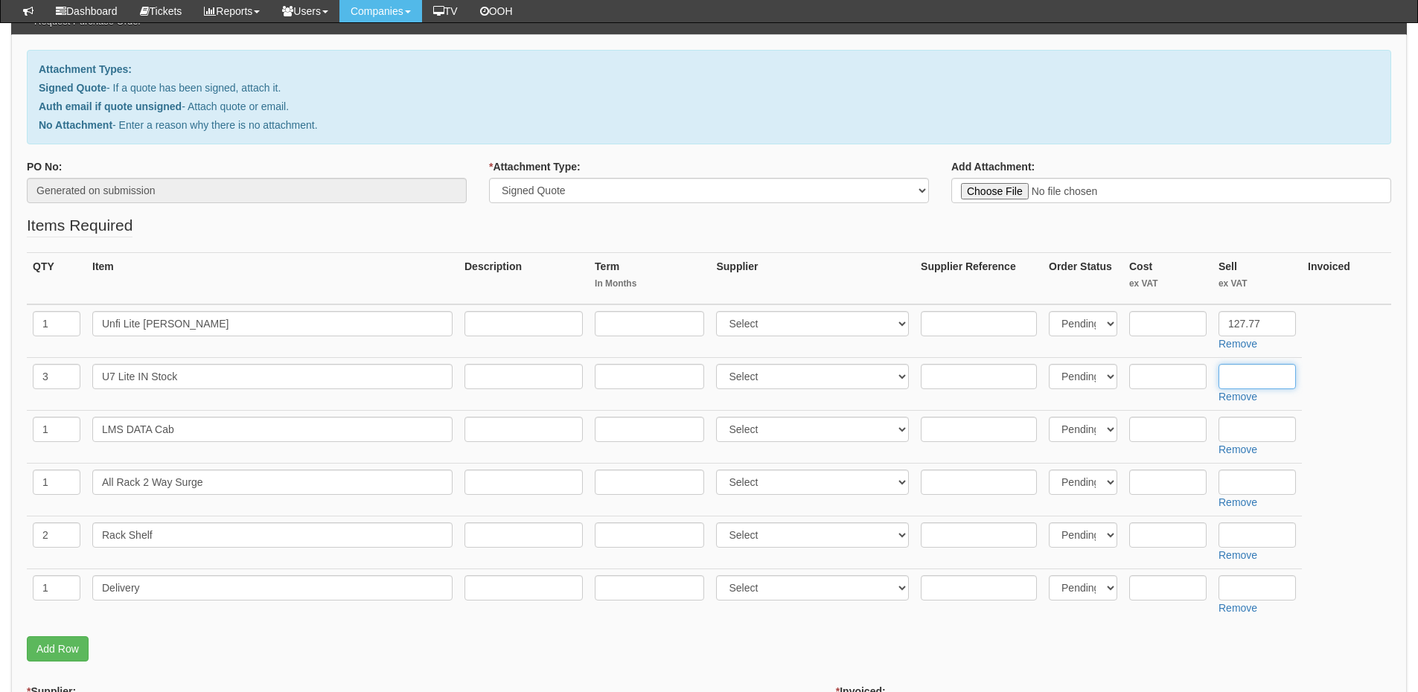
click at [1276, 375] on input "text" at bounding box center [1256, 376] width 77 height 25
type input "284.40"
click at [1257, 419] on input "text" at bounding box center [1256, 429] width 77 height 25
type input "75.19"
click at [1259, 480] on input "text" at bounding box center [1256, 482] width 77 height 25
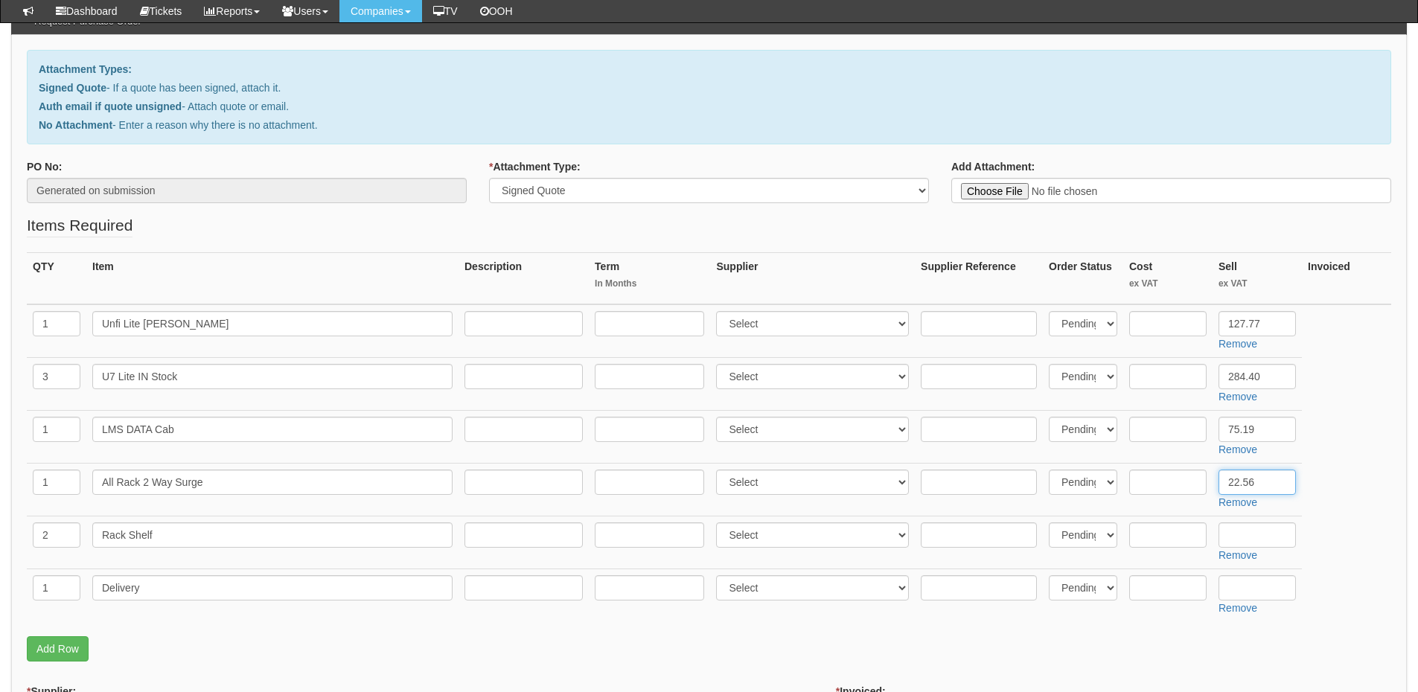
type input "22.56"
click at [1235, 535] on input "text" at bounding box center [1256, 534] width 77 height 25
type input "26.04"
click at [1247, 588] on input "text" at bounding box center [1256, 587] width 77 height 25
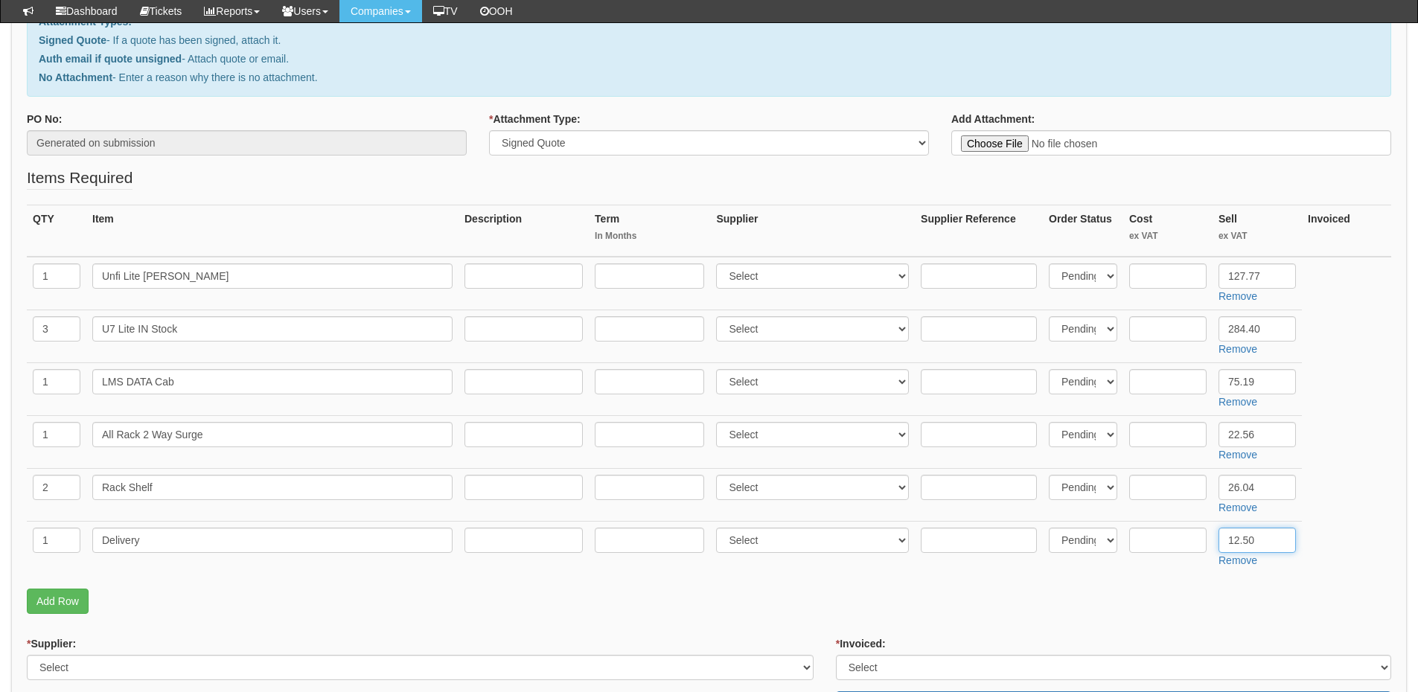
scroll to position [223, 0]
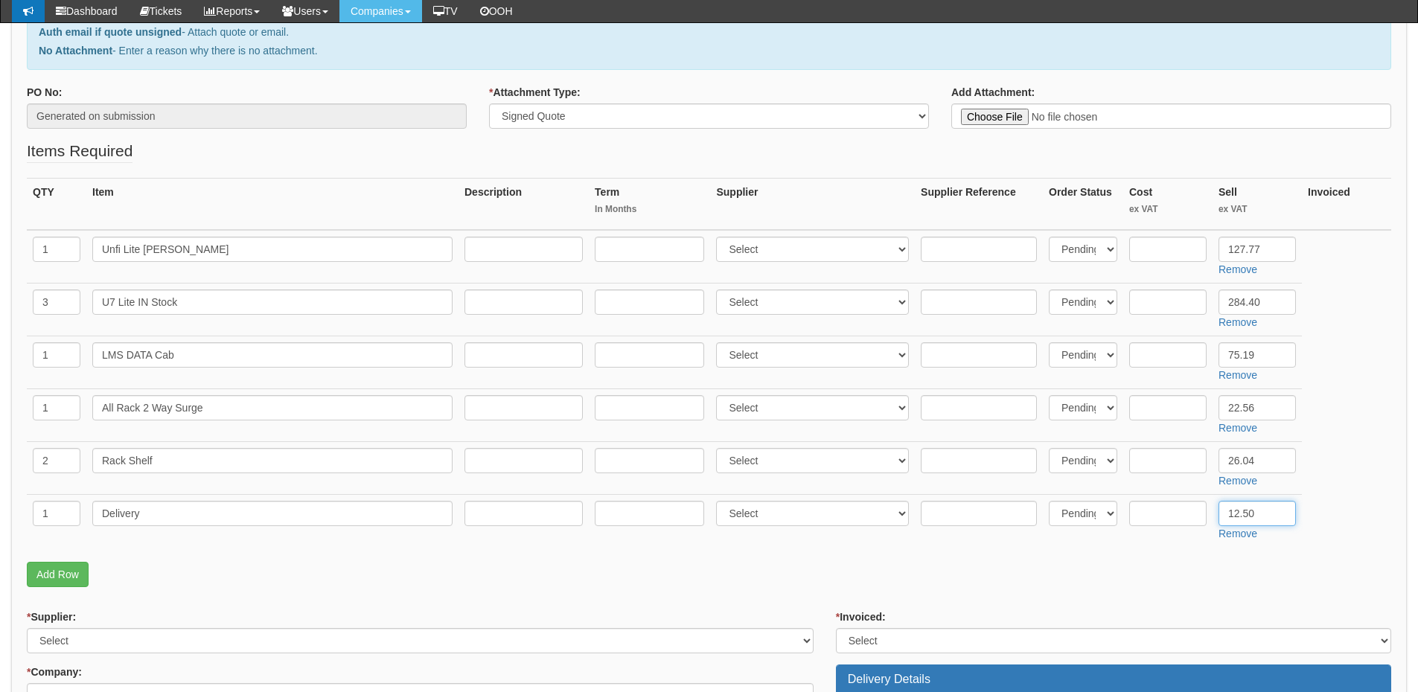
type input "12.50"
drag, startPoint x: 102, startPoint y: 249, endPoint x: 193, endPoint y: 260, distance: 91.5
click at [193, 260] on input "Unfi Lite PoE" at bounding box center [272, 249] width 360 height 25
click at [1176, 248] on input "text" at bounding box center [1167, 249] width 77 height 25
type input "85"
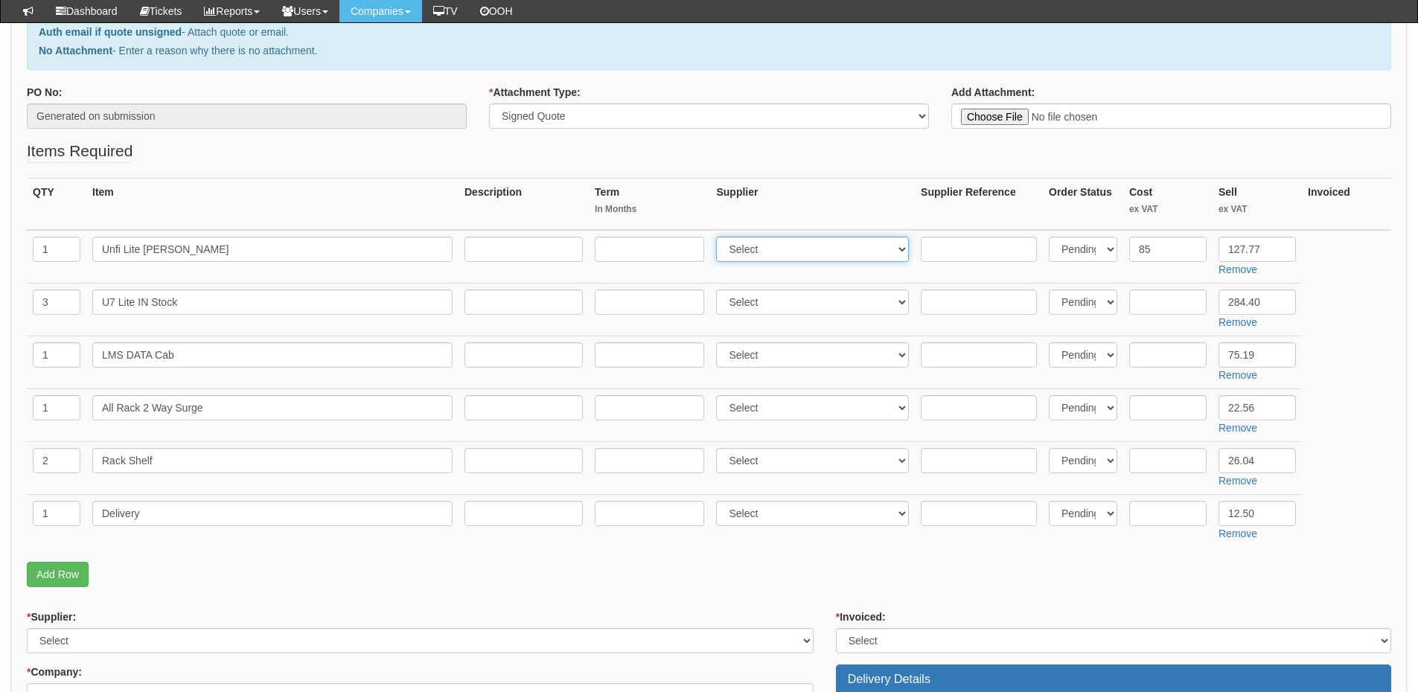
click at [811, 251] on select "Select 123 REG.co.uk 1Password 3 4Gon AA Jones Electric Ltd Abzorb Access Group…" at bounding box center [812, 249] width 193 height 25
select select "247"
click at [720, 237] on select "Select 123 REG.co.uk 1Password 3 4Gon AA Jones Electric Ltd Abzorb Access Group…" at bounding box center [812, 249] width 193 height 25
drag, startPoint x: 1274, startPoint y: 296, endPoint x: 1212, endPoint y: 302, distance: 62.8
click at [1212, 302] on tr "3 U7 Lite IN Stock Select 123 REG.co.uk 1Password 3 4Gon AA Jones Electric Ltd …" at bounding box center [709, 309] width 1364 height 53
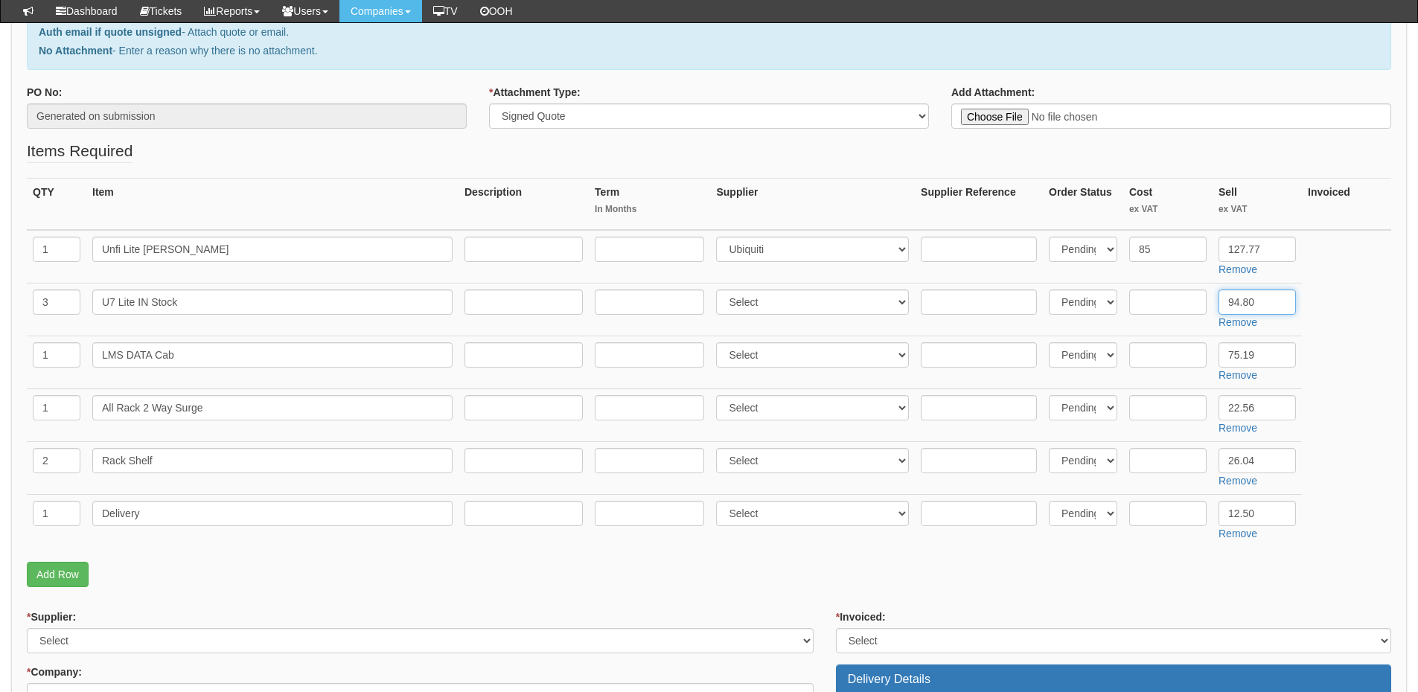
type input "94.80"
click at [1149, 293] on input "text" at bounding box center [1167, 302] width 77 height 25
type input "79"
click at [982, 296] on input "text" at bounding box center [979, 302] width 116 height 25
paste input "U7-Lite"
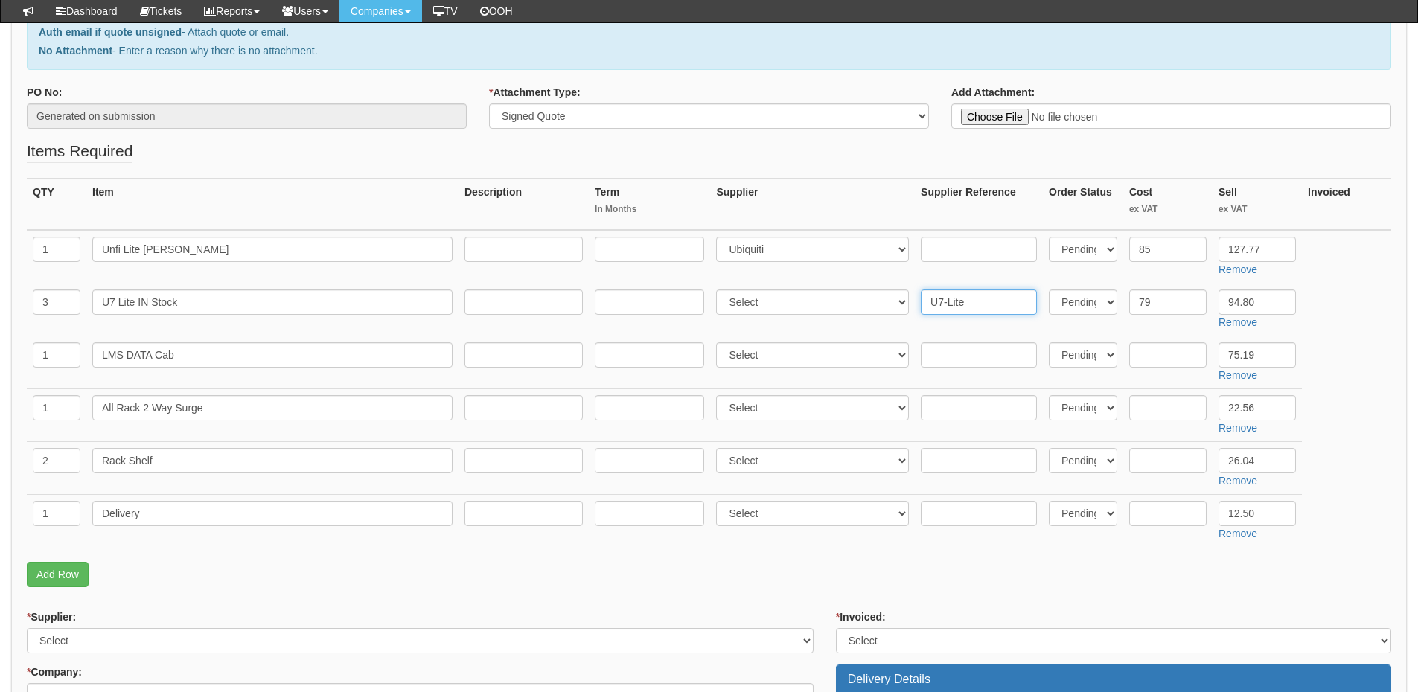
type input "U7-Lite"
click at [767, 306] on select "Select 123 REG.co.uk 1Password 3 4Gon AA Jones Electric Ltd Abzorb Access Group…" at bounding box center [812, 302] width 193 height 25
select select "247"
click at [720, 290] on select "Select 123 REG.co.uk 1Password 3 4Gon AA Jones Electric Ltd Abzorb Access Group…" at bounding box center [812, 302] width 193 height 25
click at [948, 243] on input "text" at bounding box center [979, 249] width 116 height 25
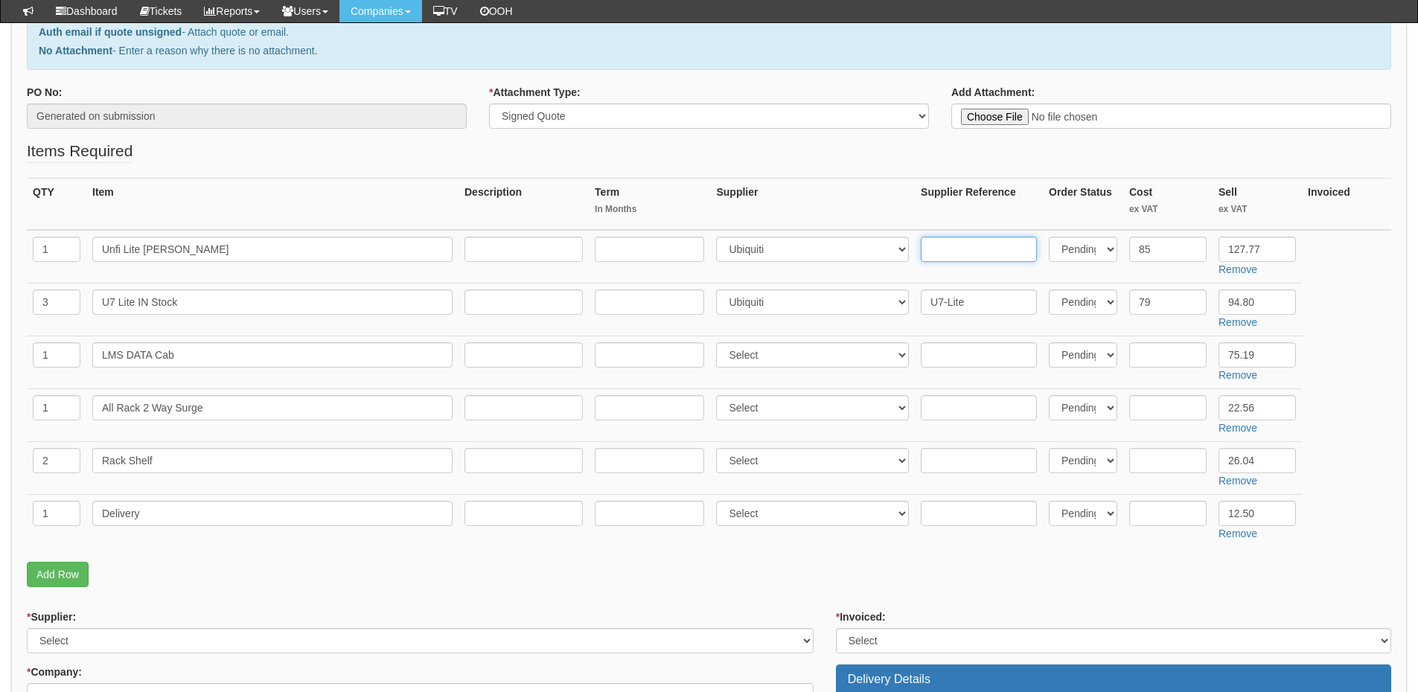
paste input "USW-Lite-8-POE (52W)"
type input "USW-Lite-8-POE (52W)"
click at [214, 409] on input "All Rack 2 Way Surge" at bounding box center [272, 407] width 360 height 25
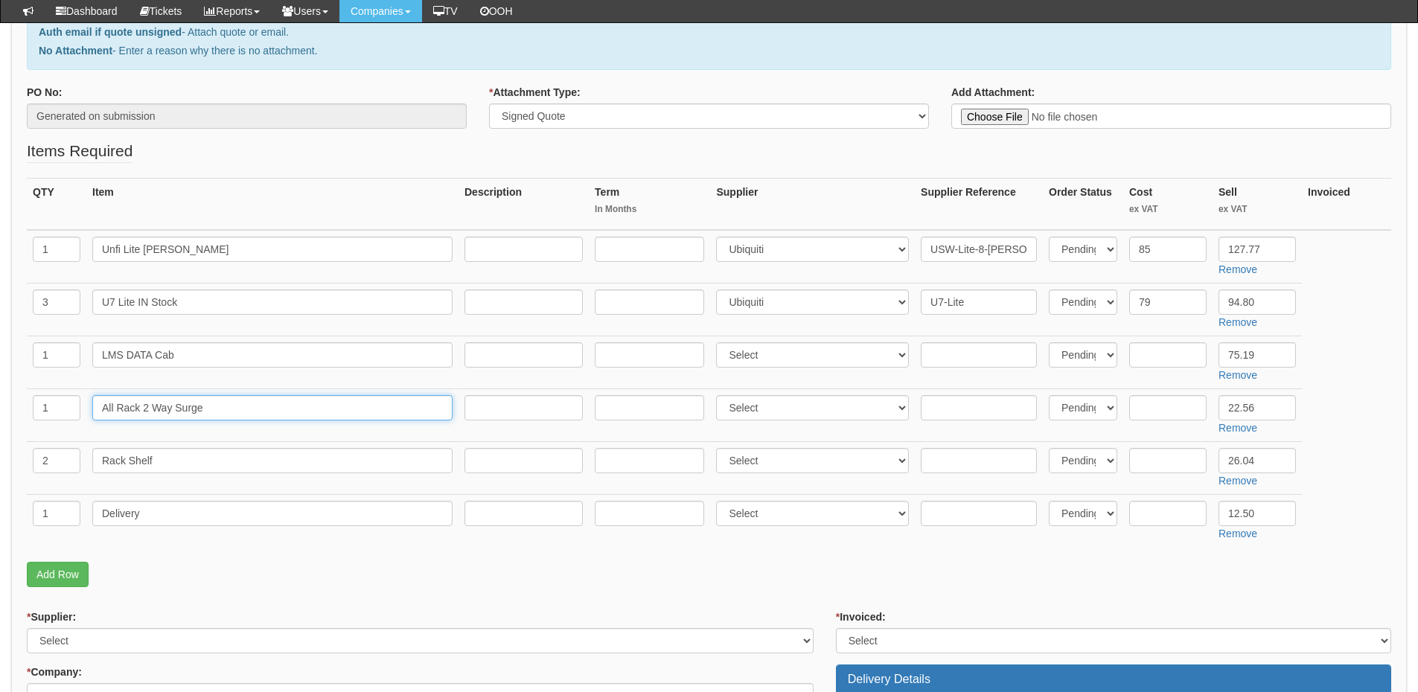
click at [214, 409] on input "All Rack 2 Way Surge" at bounding box center [272, 407] width 360 height 25
click at [1156, 354] on input "text" at bounding box center [1167, 354] width 77 height 25
type input "62.66"
click at [971, 348] on input "text" at bounding box center [979, 354] width 116 height 25
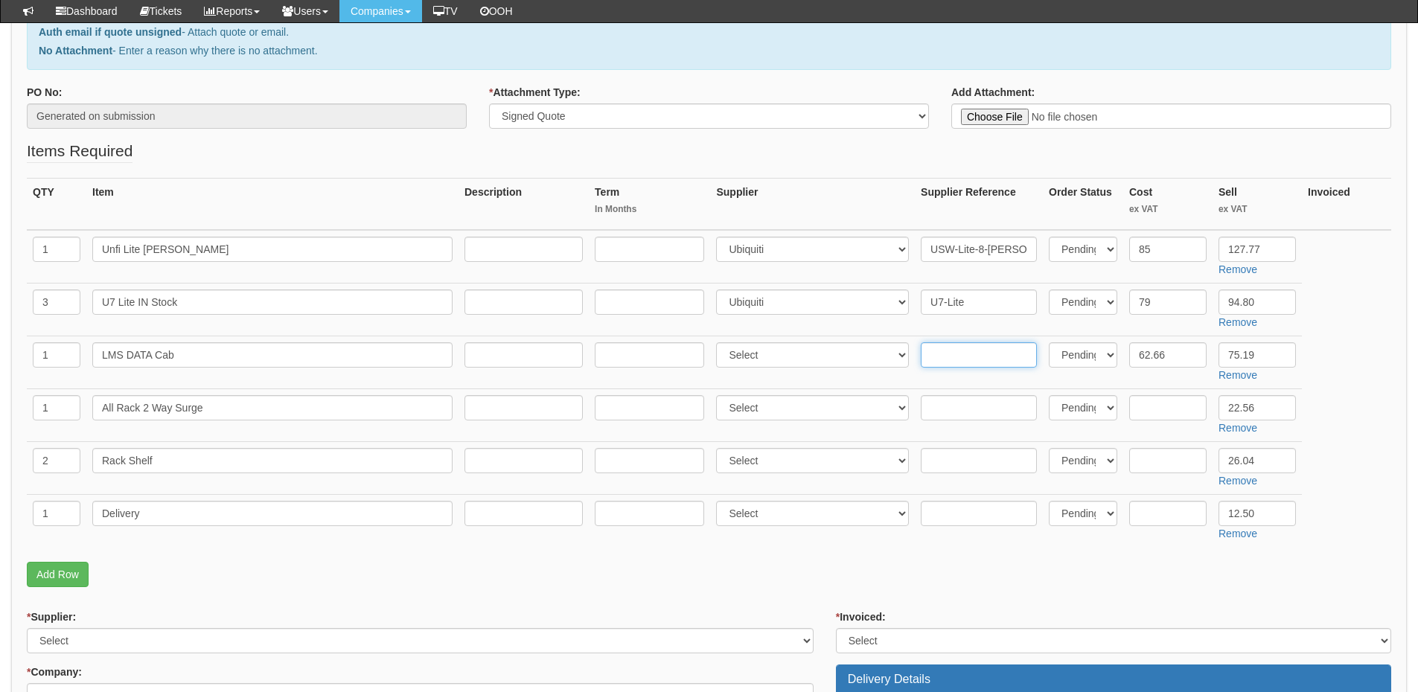
paste input "CAB-W6U-EL400"
type input "CAB-W6U-EL400"
click at [776, 357] on select "Select 123 REG.co.uk 1Password 3 4Gon AA Jones Electric Ltd Abzorb Access Group…" at bounding box center [812, 354] width 193 height 25
select select "106"
click at [720, 342] on select "Select 123 REG.co.uk 1Password 3 4Gon AA Jones Electric Ltd Abzorb Access Group…" at bounding box center [812, 354] width 193 height 25
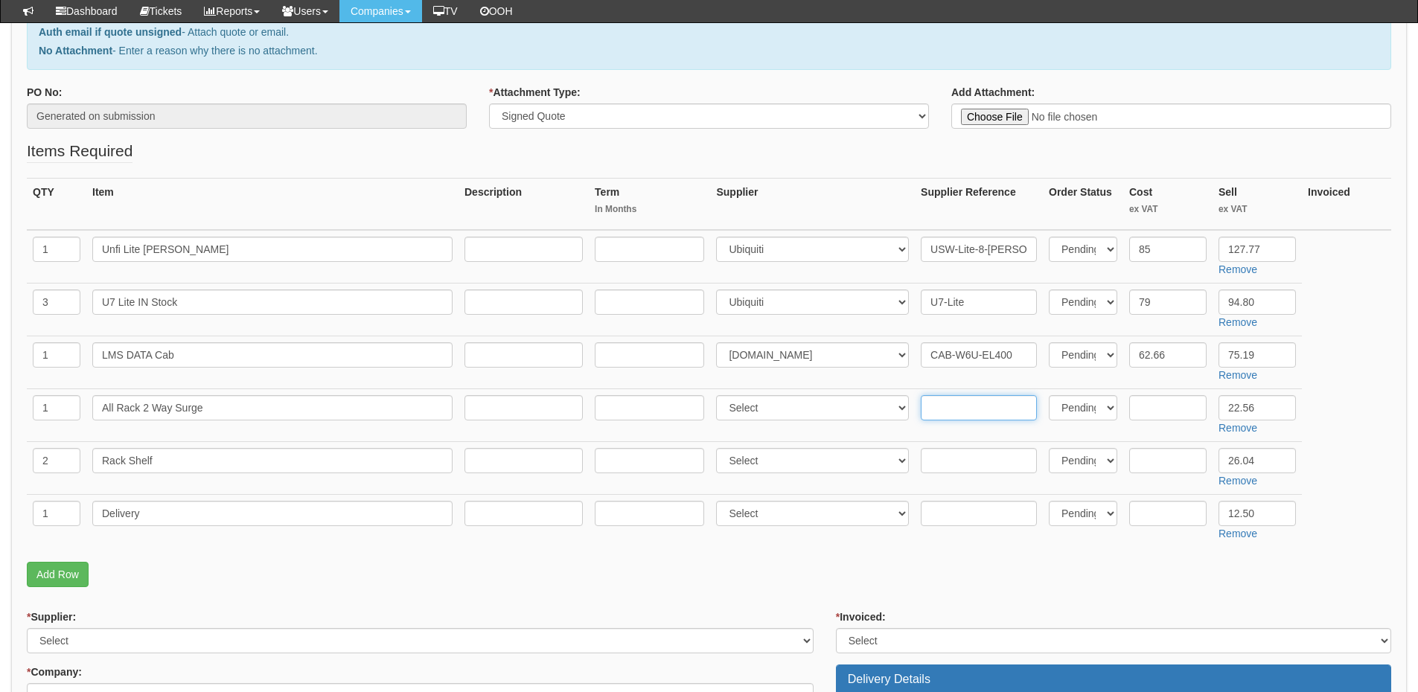
click at [1005, 415] on input "text" at bounding box center [979, 407] width 116 height 25
paste input "PDU6HSUR"
type input "PDU6HSUR"
click at [1156, 406] on input "text" at bounding box center [1167, 407] width 77 height 25
type input "18.80"
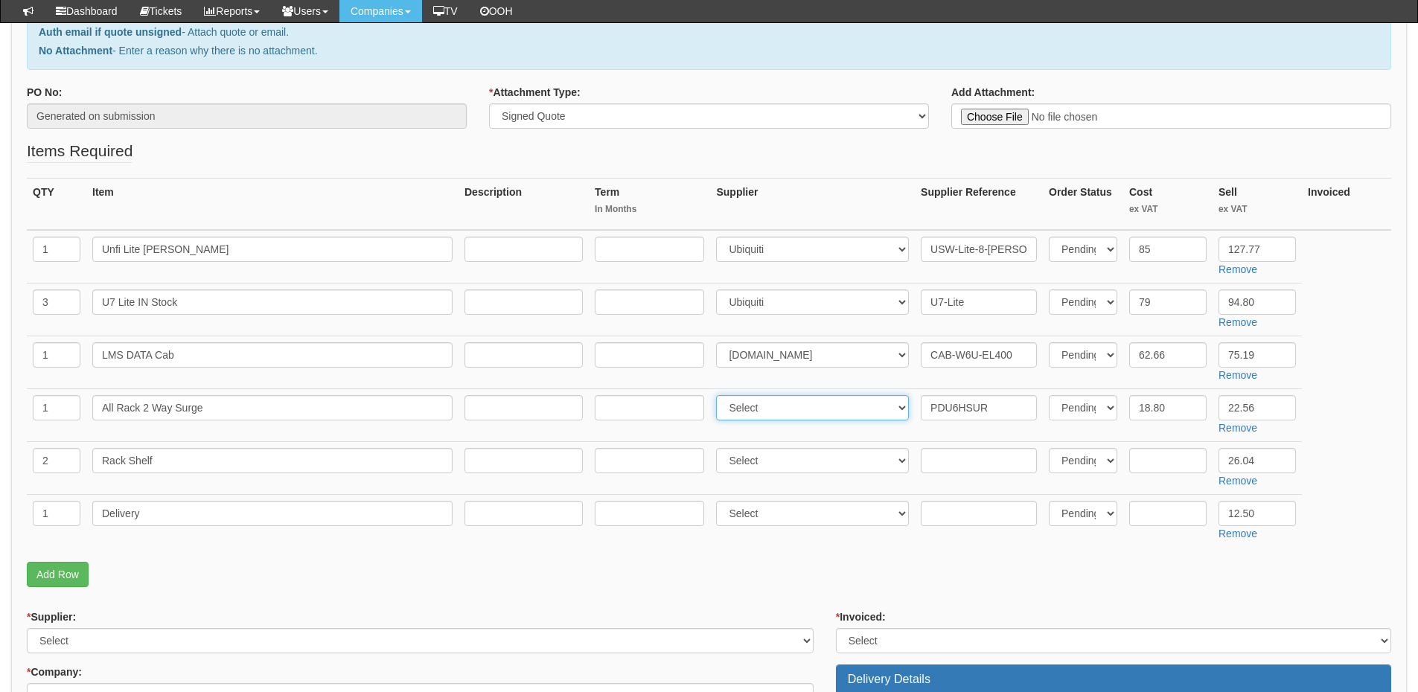
click at [779, 414] on select "Select 123 REG.co.uk 1Password 3 4Gon AA Jones Electric Ltd Abzorb Access Group…" at bounding box center [812, 407] width 193 height 25
select select "106"
click at [720, 395] on select "Select 123 REG.co.uk 1Password 3 4Gon AA Jones Electric Ltd Abzorb Access Group…" at bounding box center [812, 407] width 193 height 25
drag, startPoint x: 1209, startPoint y: 461, endPoint x: 1186, endPoint y: 462, distance: 23.1
click at [1186, 462] on tr "2 Rack Shelf Select 123 REG.co.uk 1Password 3 4Gon AA Jones Electric Ltd Abzorb…" at bounding box center [709, 467] width 1364 height 53
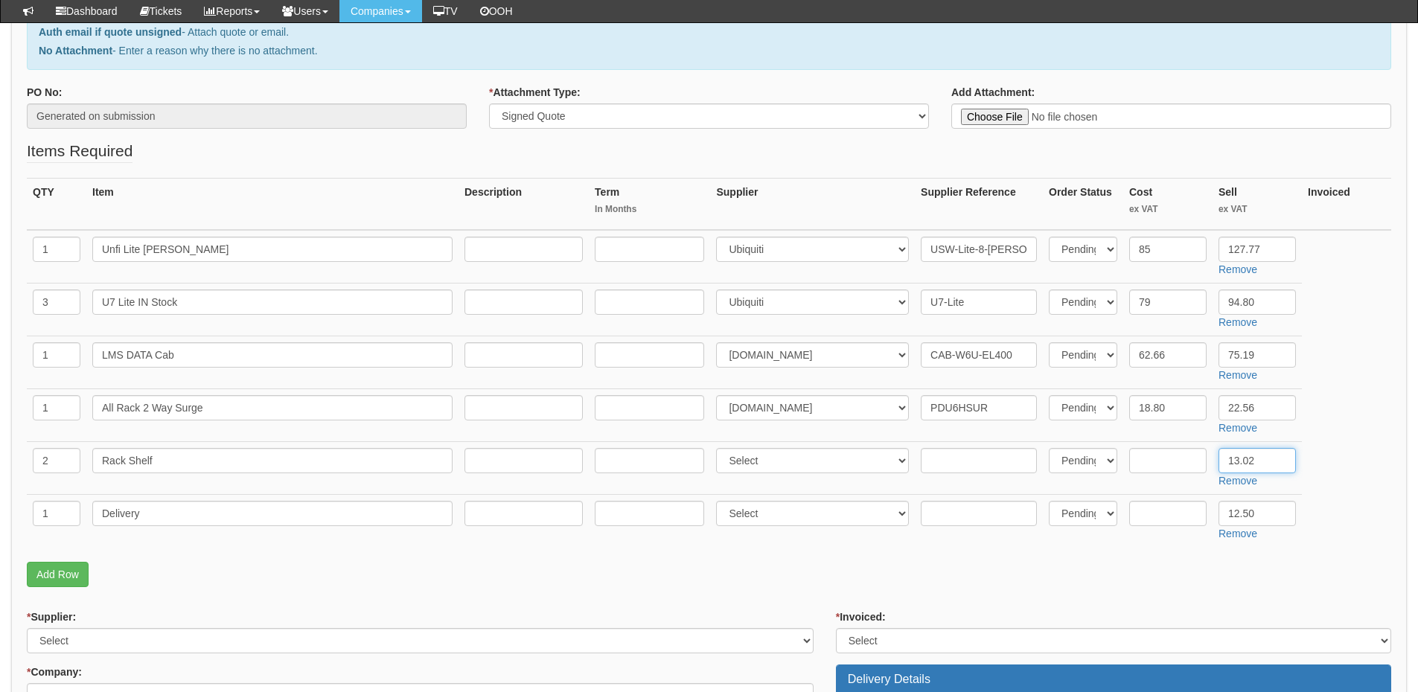
type input "13.02"
click at [1146, 455] on input "text" at bounding box center [1167, 460] width 77 height 25
type input "11.80"
click at [974, 460] on input "text" at bounding box center [979, 460] width 116 height 25
paste input "SHELF1U300BLK"
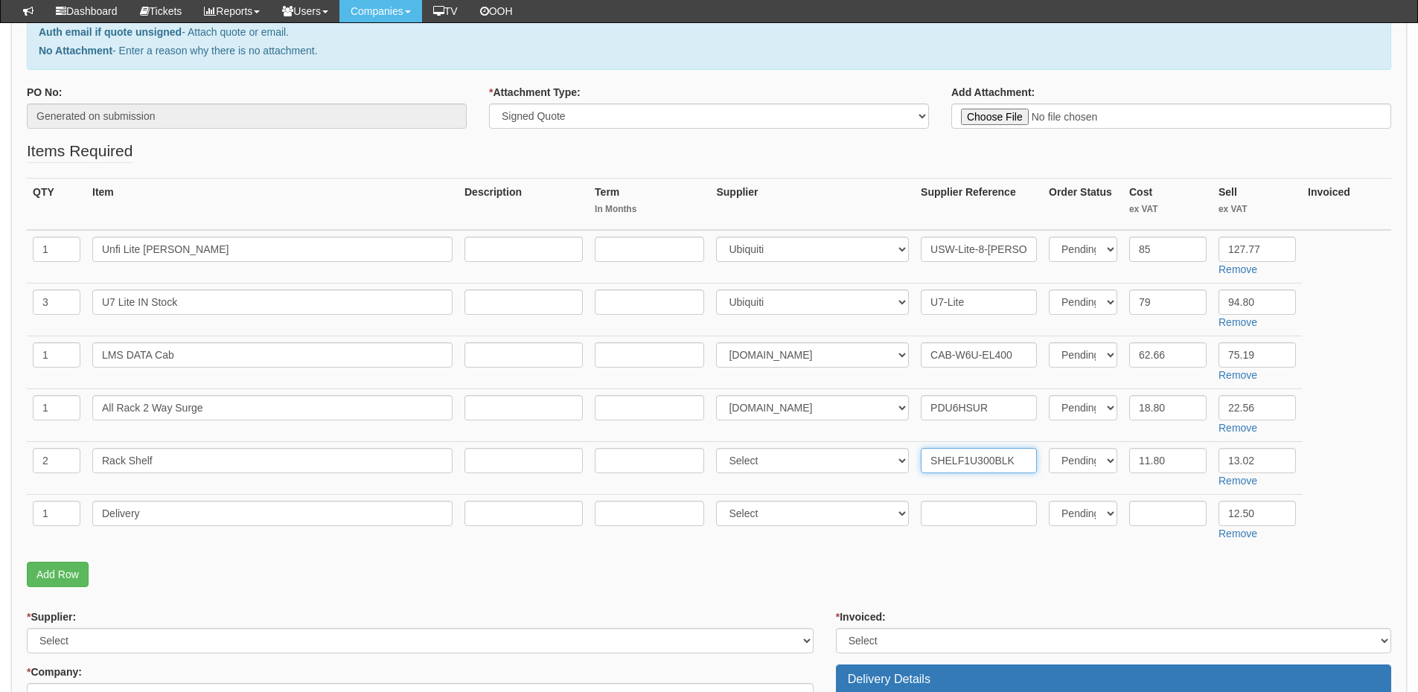
type input "SHELF1U300BLK"
click at [802, 456] on select "Select 123 REG.co.uk 1Password 3 4Gon AA Jones Electric Ltd Abzorb Access Group…" at bounding box center [812, 460] width 193 height 25
select select "106"
click at [720, 448] on select "Select 123 REG.co.uk 1Password 3 4Gon AA Jones Electric Ltd Abzorb Access Group…" at bounding box center [812, 460] width 193 height 25
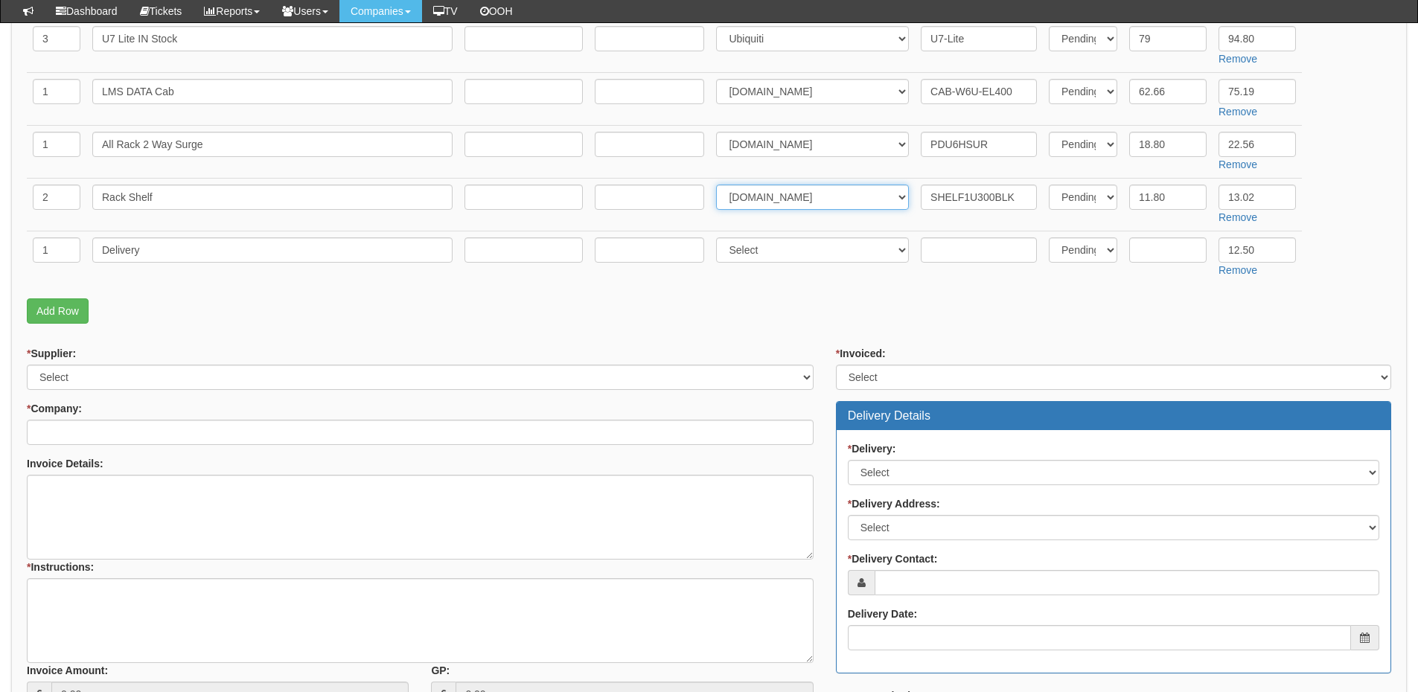
scroll to position [595, 0]
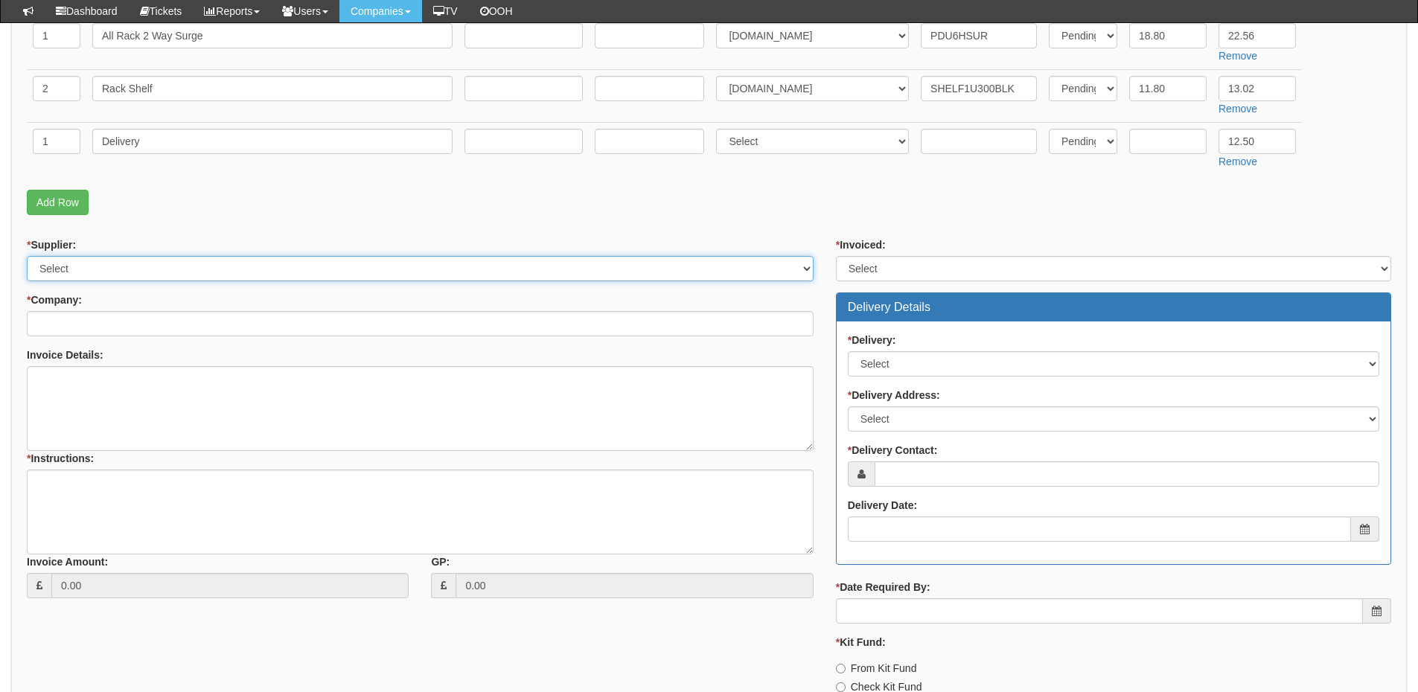
click at [93, 265] on select "Select 123 REG.co.uk 1Password 3 4Gon AA Jones Electric Ltd Abzorb Access Group…" at bounding box center [420, 268] width 787 height 25
select select "124"
click at [27, 256] on select "Select 123 REG.co.uk 1Password 3 4Gon AA Jones Electric Ltd Abzorb Access Group…" at bounding box center [420, 268] width 787 height 25
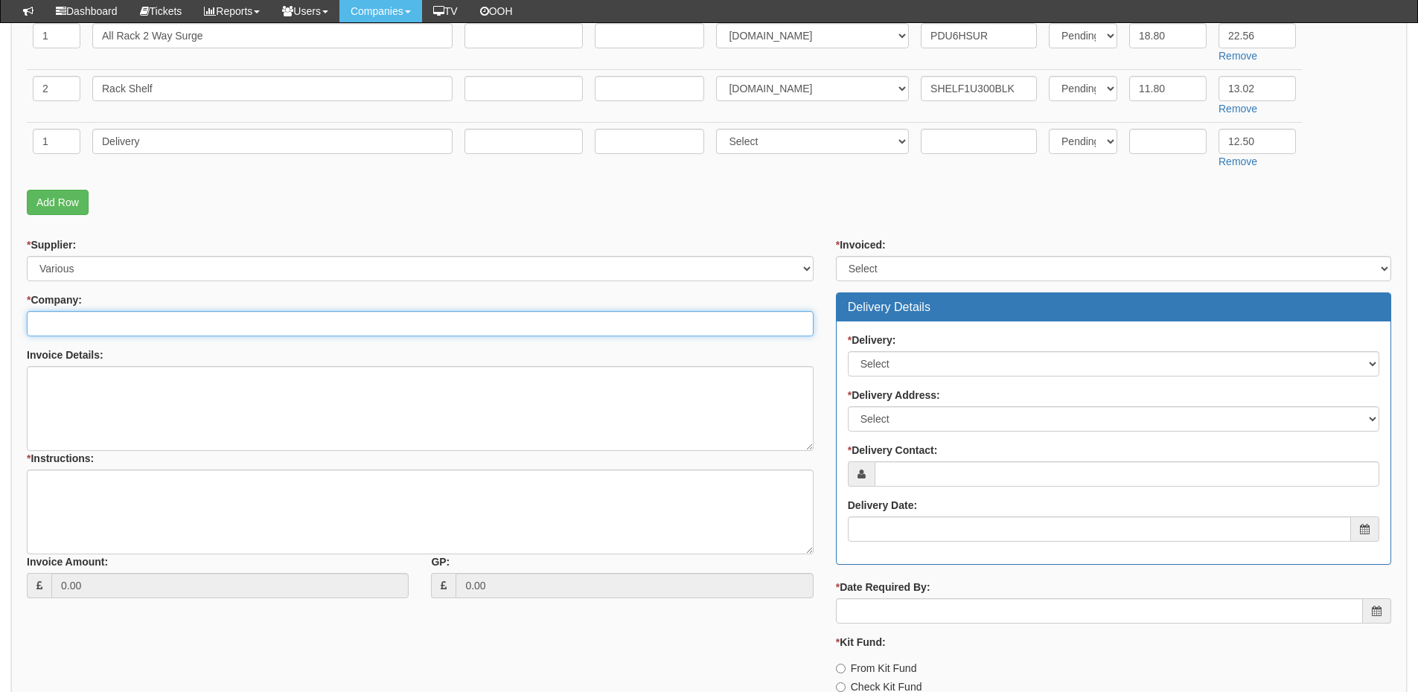
click at [86, 335] on input "* Company:" at bounding box center [420, 323] width 787 height 25
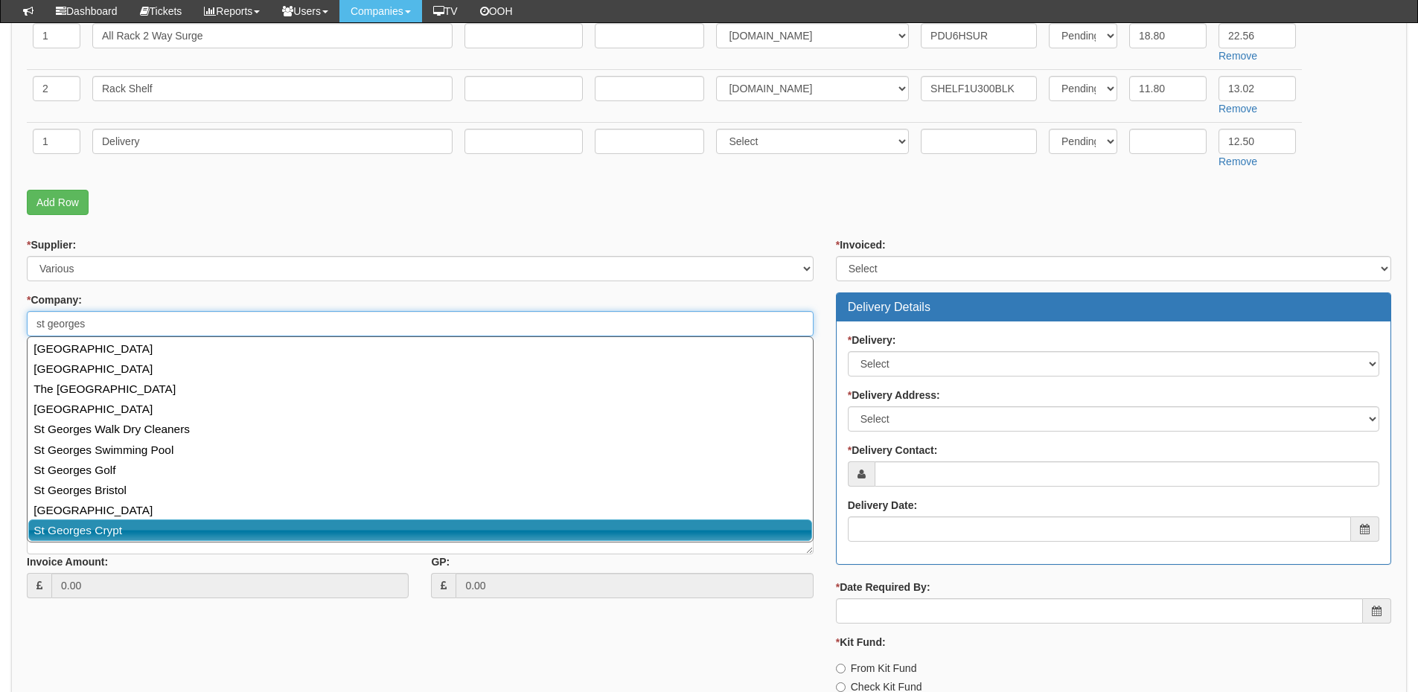
click at [118, 525] on link "St Georges Crypt" at bounding box center [420, 531] width 784 height 22
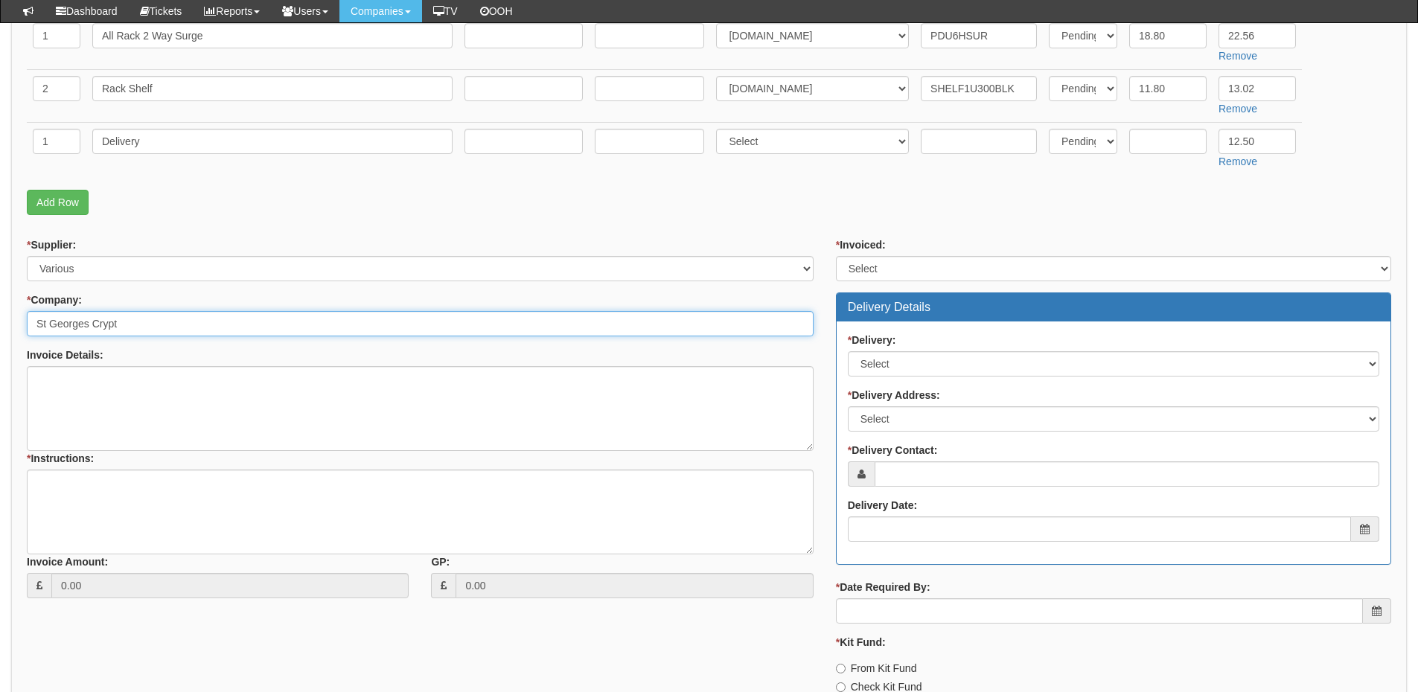
type input "St Georges Crypt"
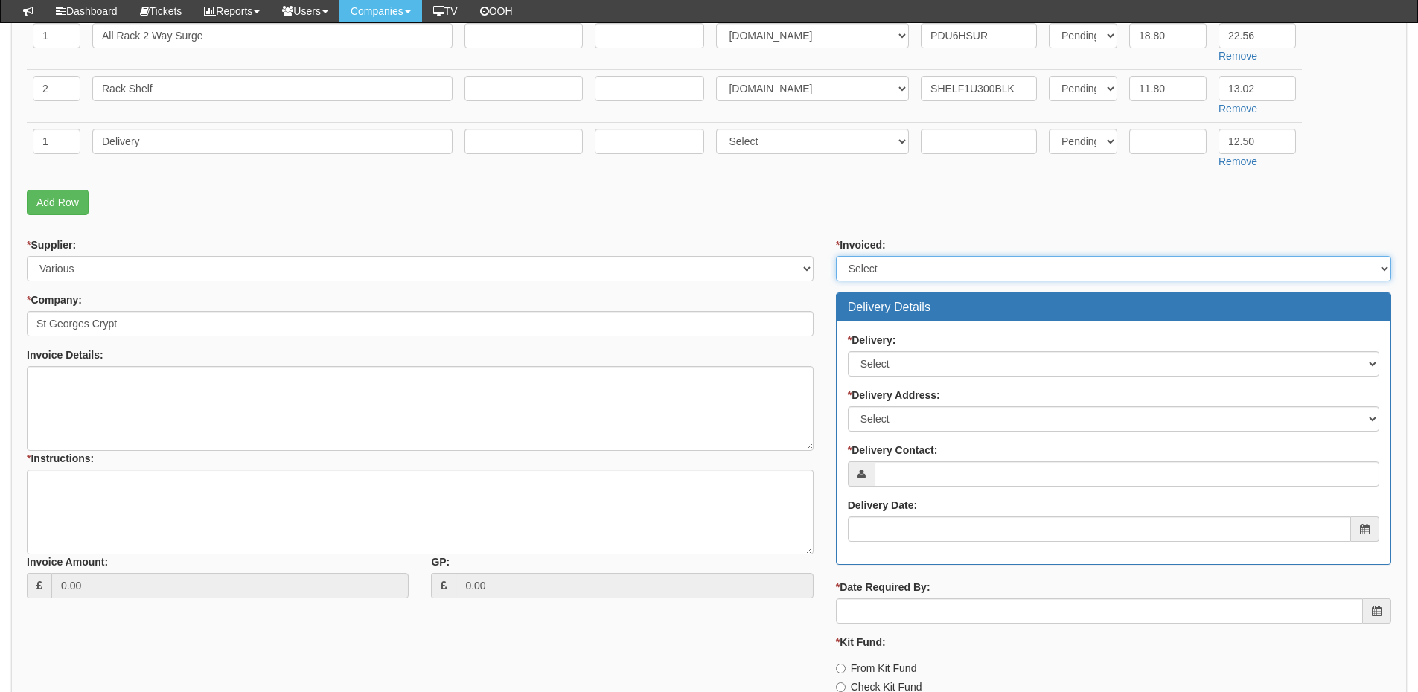
click at [884, 271] on select "Select Yes No N/A STB (part of order)" at bounding box center [1113, 268] width 555 height 25
select select "2"
click at [836, 256] on select "Select Yes No N/A STB (part of order)" at bounding box center [1113, 268] width 555 height 25
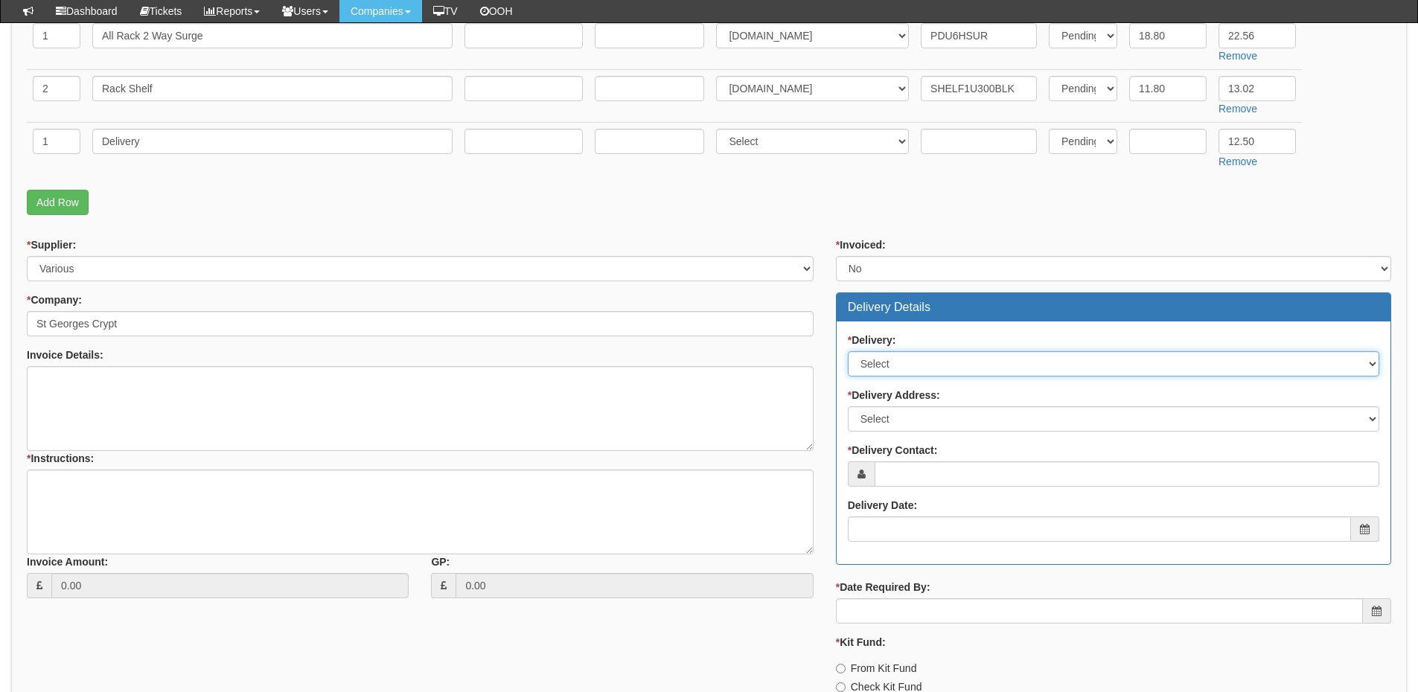
click at [885, 374] on select "Select No Not Applicable Yes" at bounding box center [1113, 363] width 531 height 25
select select "1"
click at [848, 351] on select "Select No Not Applicable Yes" at bounding box center [1113, 363] width 531 height 25
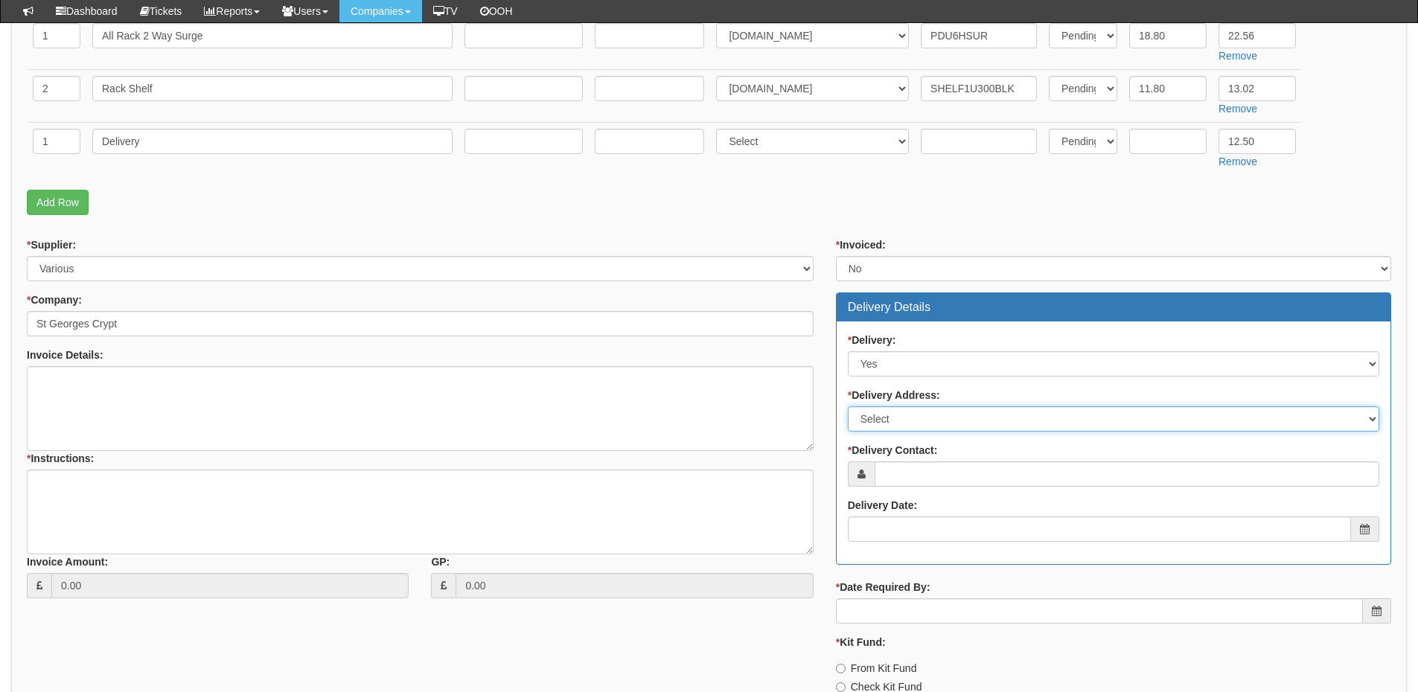
click at [891, 415] on select "Select Not Applicable Main Address - LS1 3BR Other" at bounding box center [1113, 418] width 531 height 25
select select "other"
click at [848, 406] on select "Select Not Applicable Main Address - LS1 3BR Other" at bounding box center [1113, 418] width 531 height 25
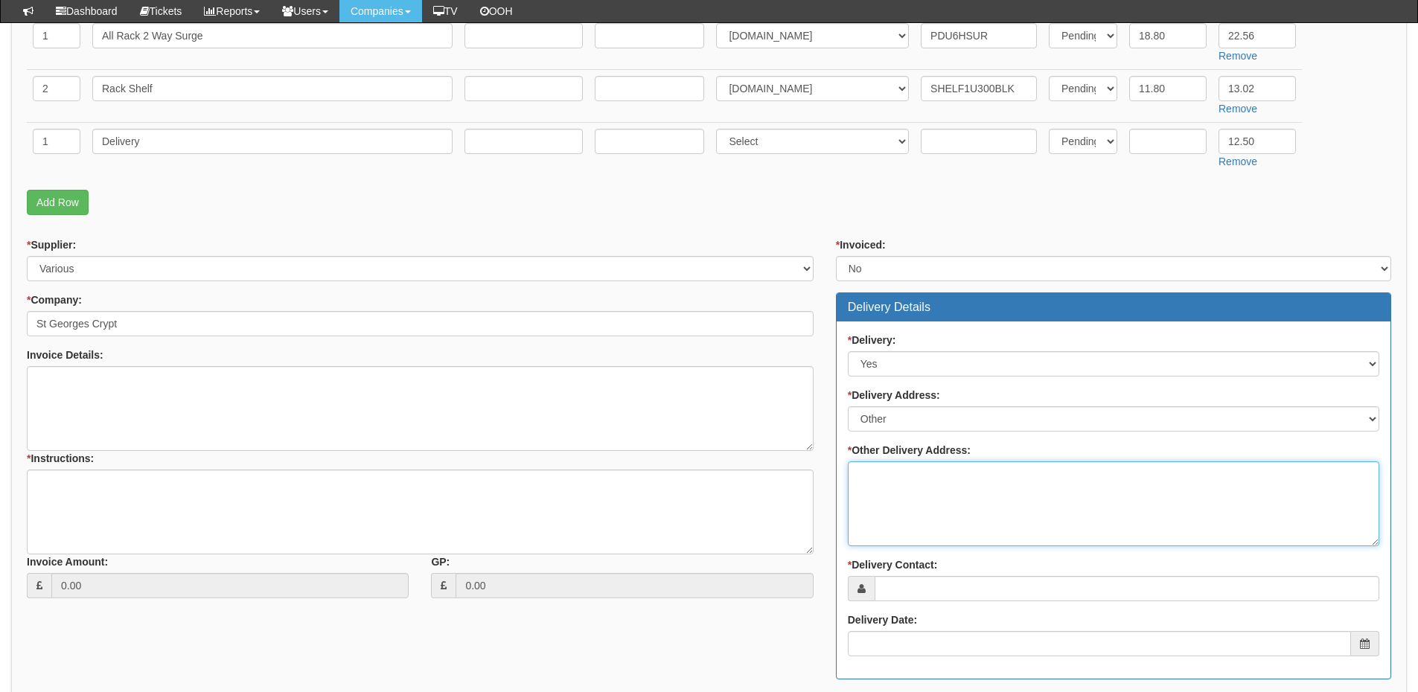
click at [886, 485] on textarea "* Other Delivery Address:" at bounding box center [1113, 503] width 531 height 85
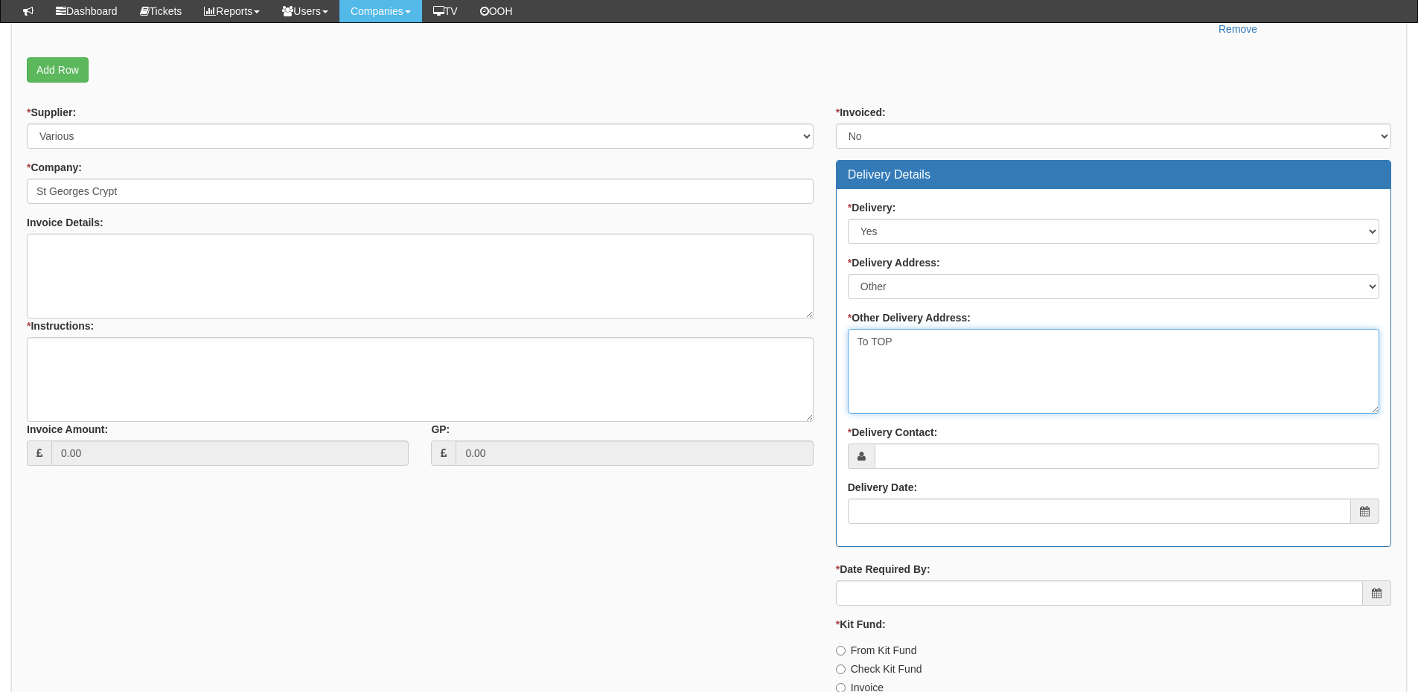
scroll to position [744, 0]
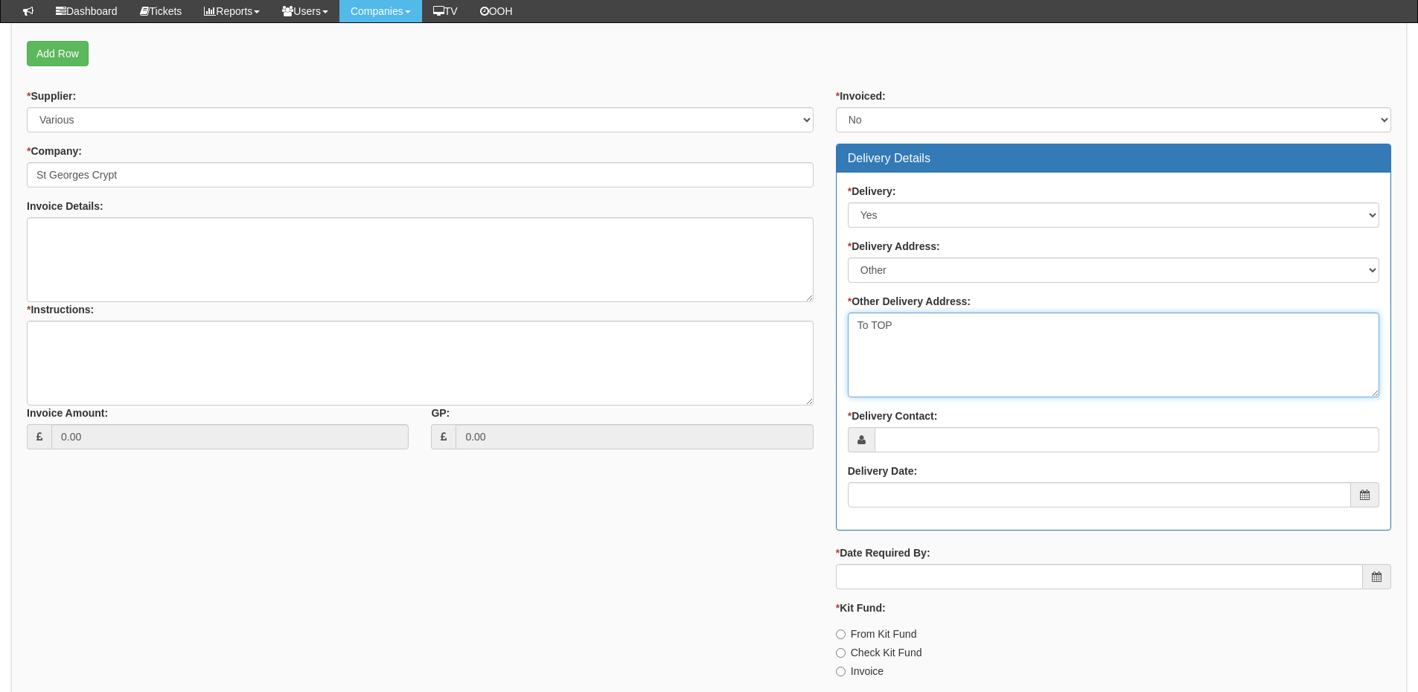
type textarea "To TOP"
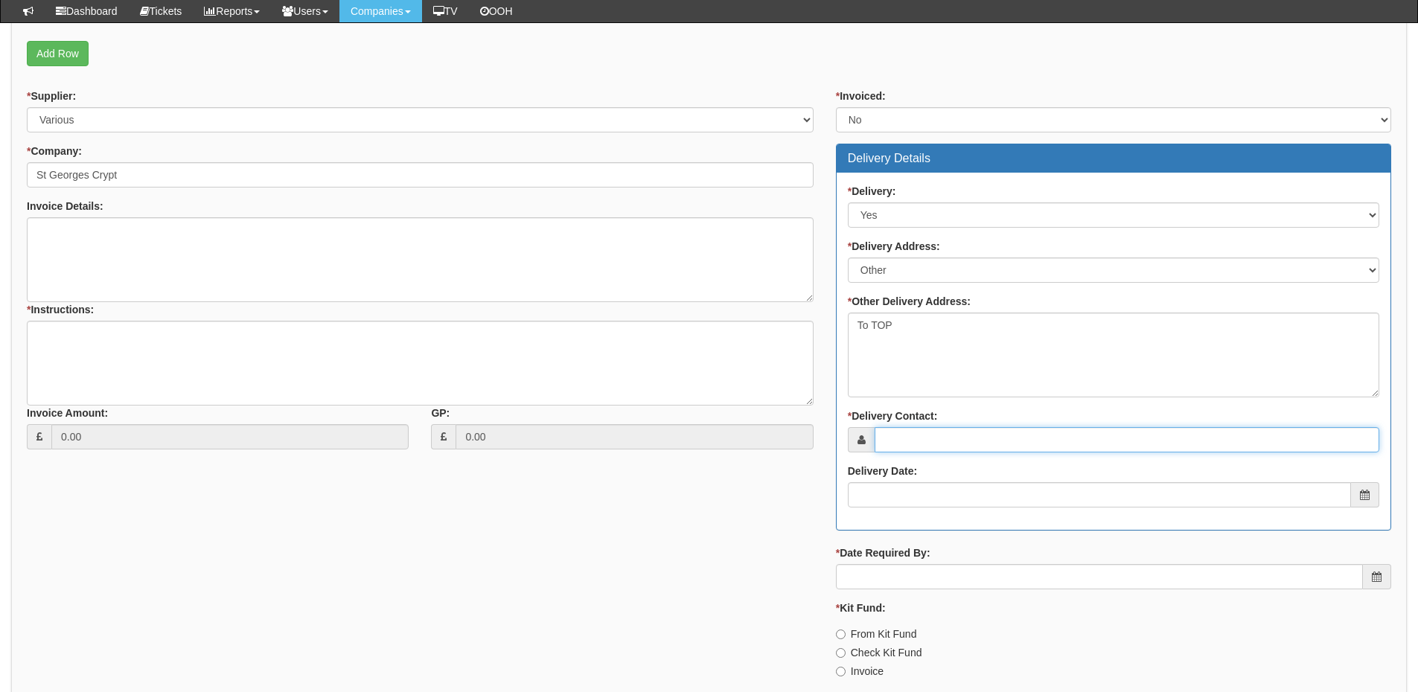
click at [916, 436] on input "* Delivery Contact:" at bounding box center [1127, 439] width 505 height 25
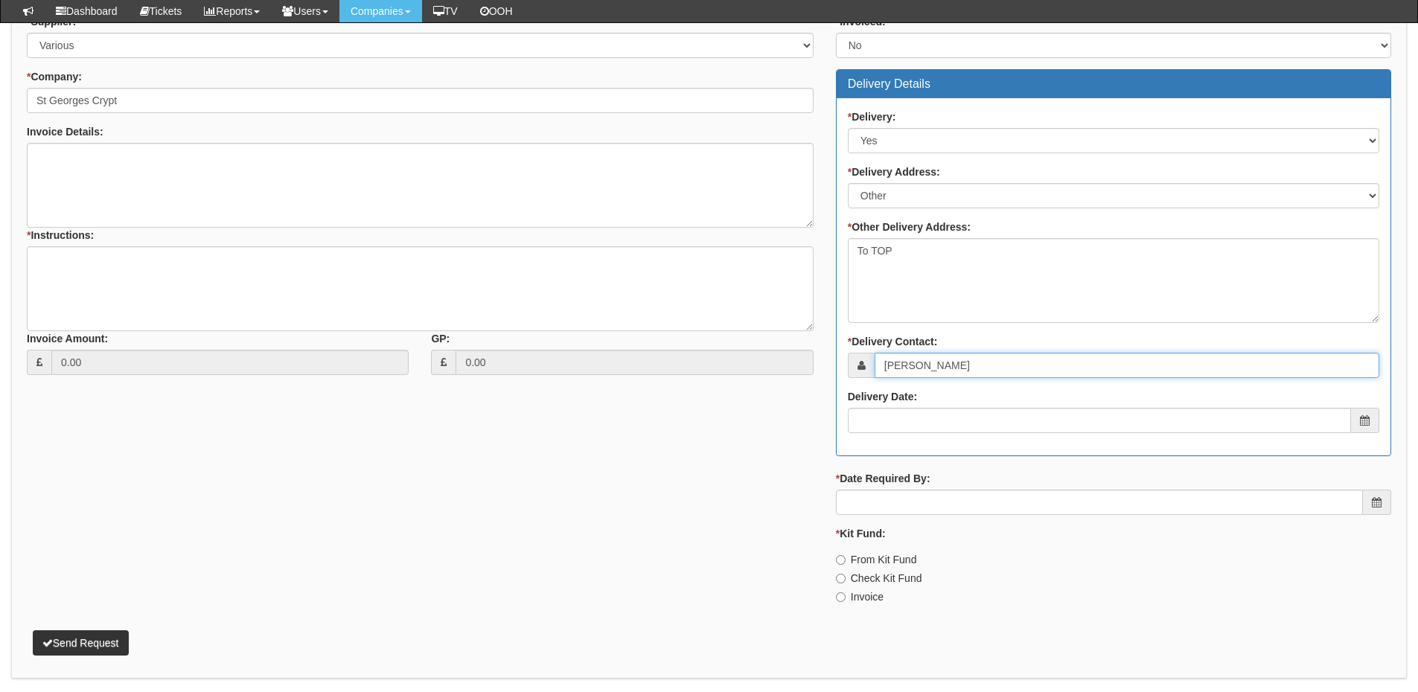
type input "Emma Crabtree"
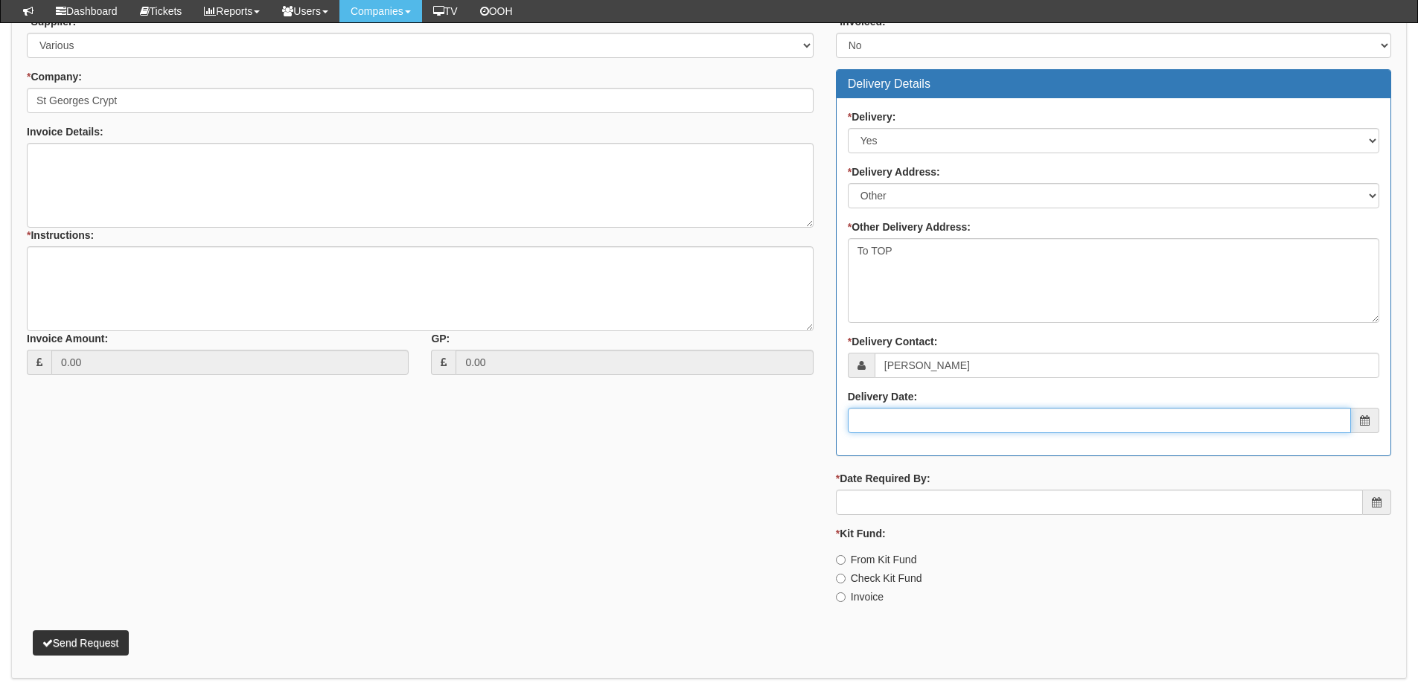
click at [926, 417] on input "Delivery Date:" at bounding box center [1099, 420] width 503 height 25
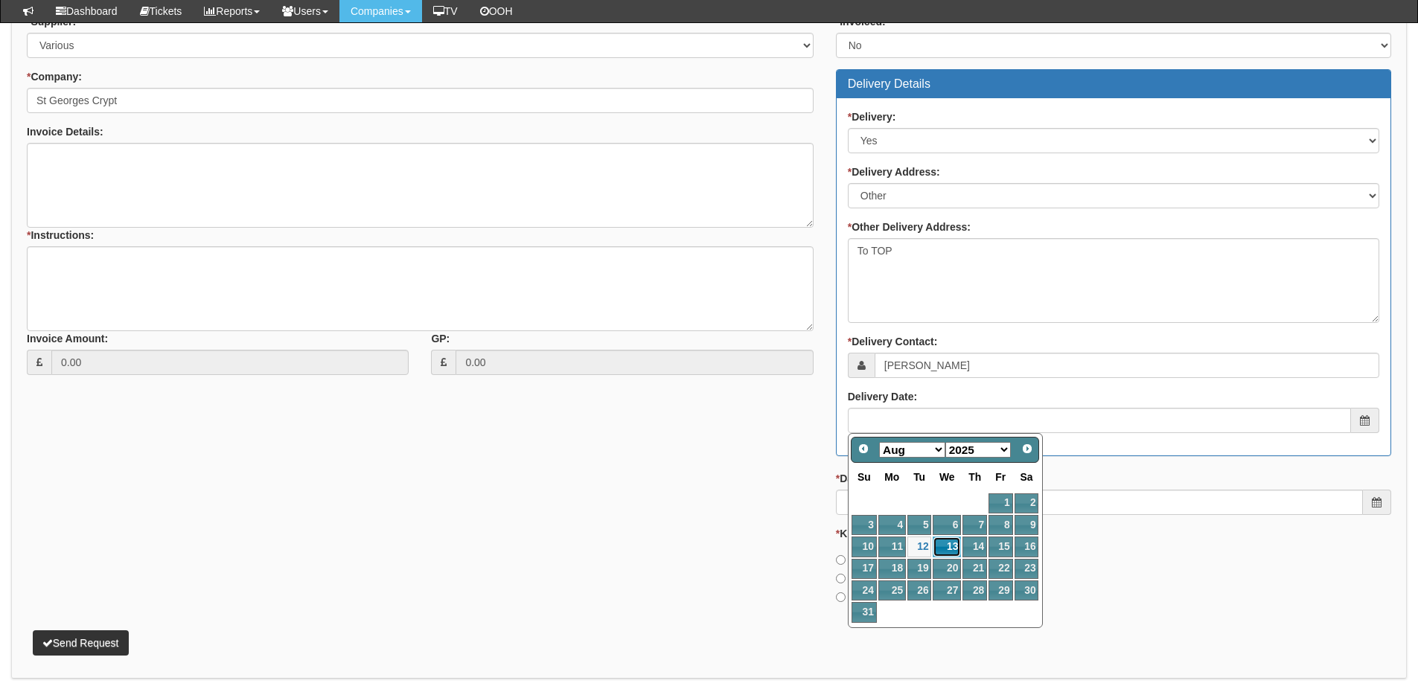
click at [950, 541] on link "13" at bounding box center [947, 547] width 28 height 20
type input "2025-08-13"
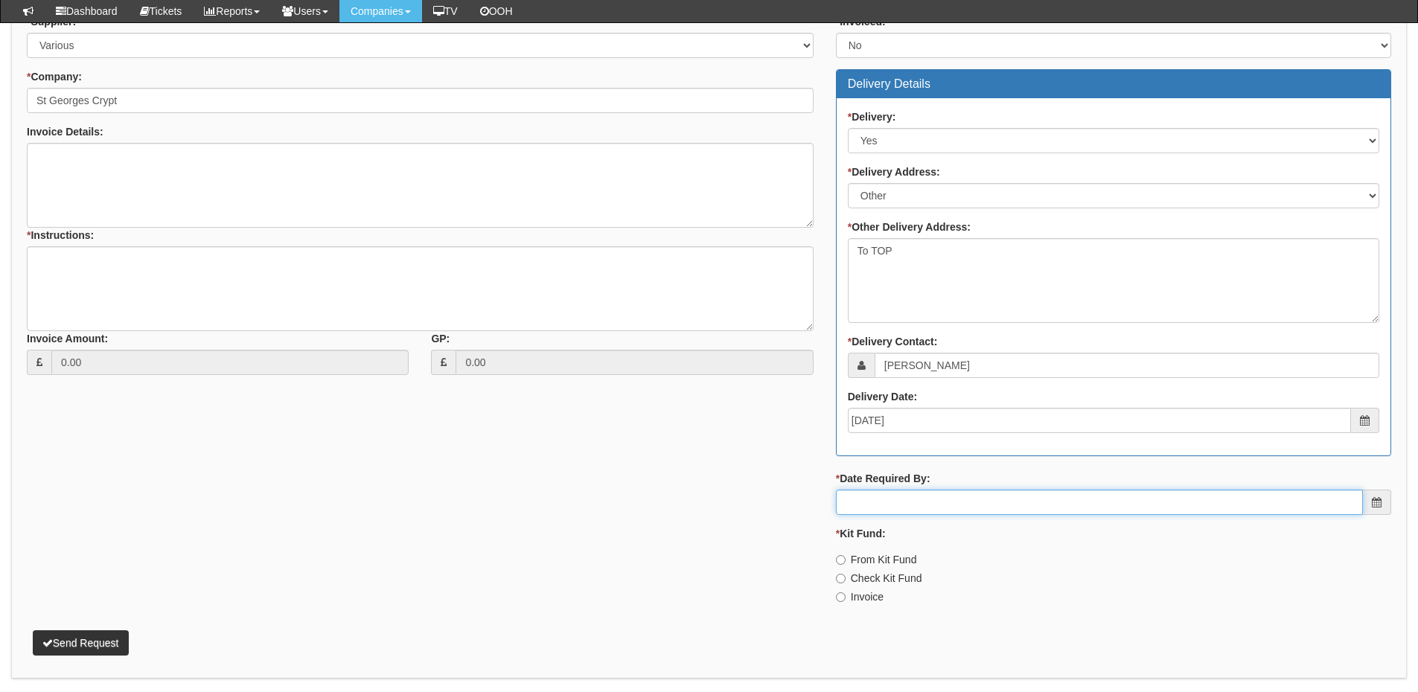
click at [921, 501] on input "* Date Required By:" at bounding box center [1099, 502] width 527 height 25
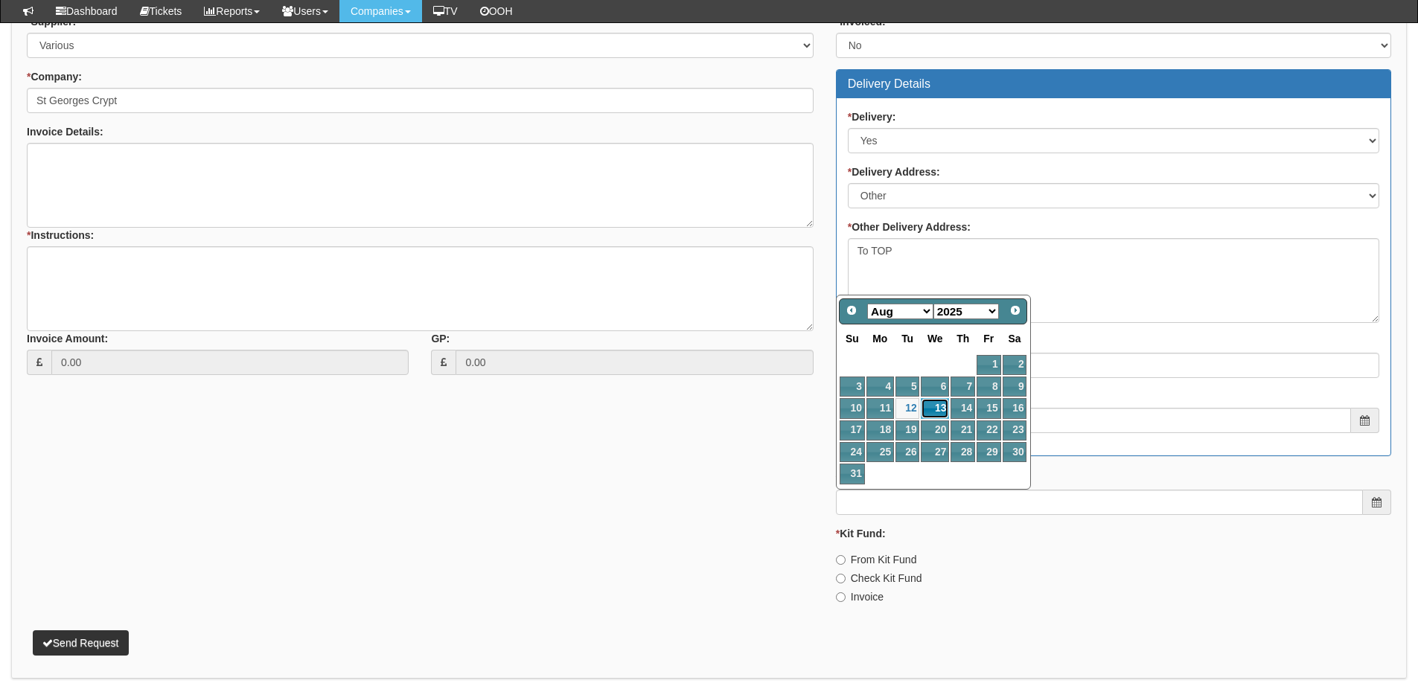
click at [933, 406] on link "13" at bounding box center [935, 408] width 28 height 20
type input "2025-08-13"
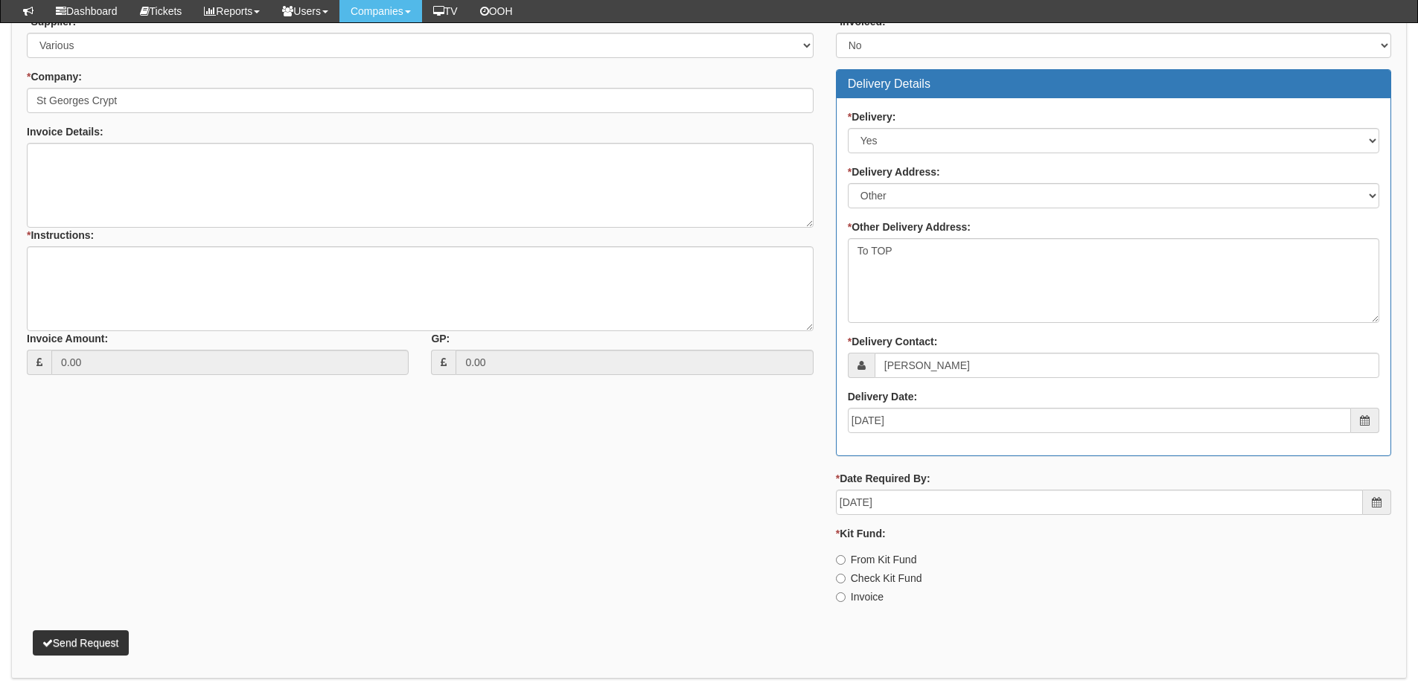
click at [854, 589] on label "Invoice" at bounding box center [860, 596] width 48 height 15
click at [846, 565] on input "Invoice" at bounding box center [841, 560] width 10 height 10
radio input "true"
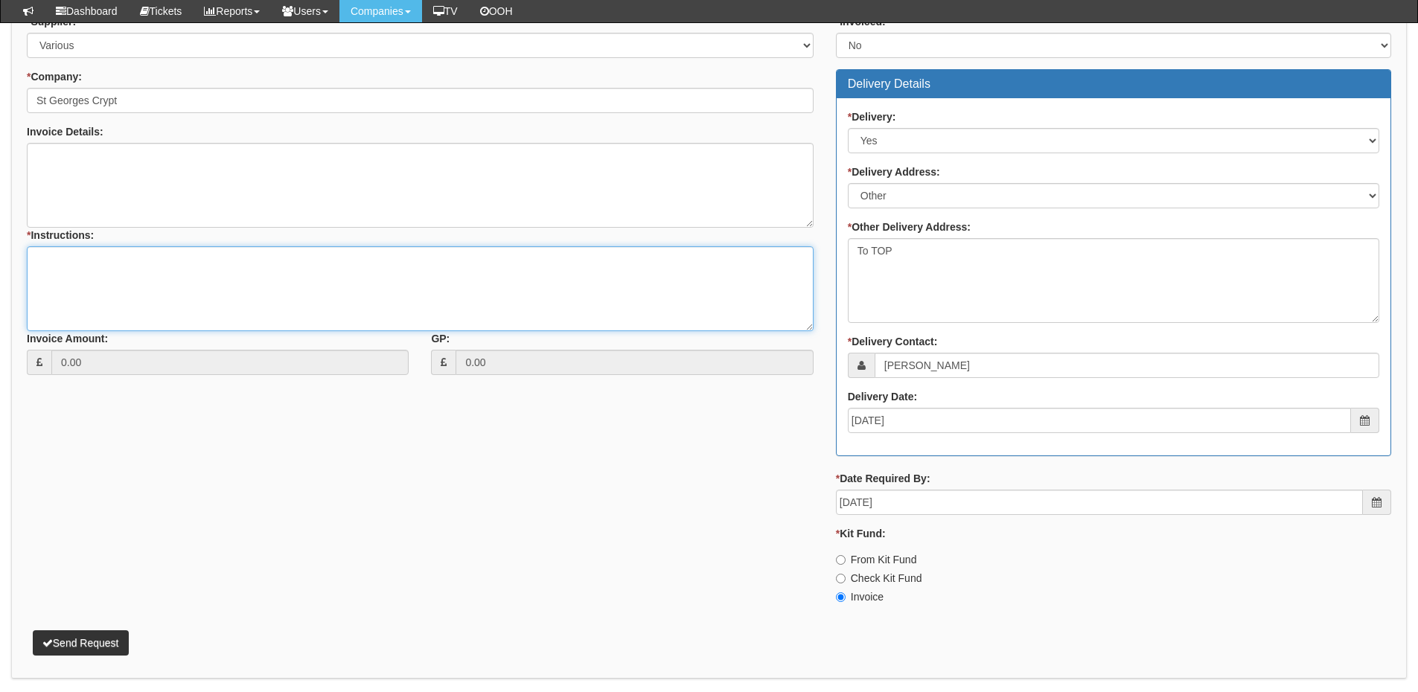
click at [129, 280] on textarea "* Instructions:" at bounding box center [420, 288] width 787 height 85
type textarea "New hardware"
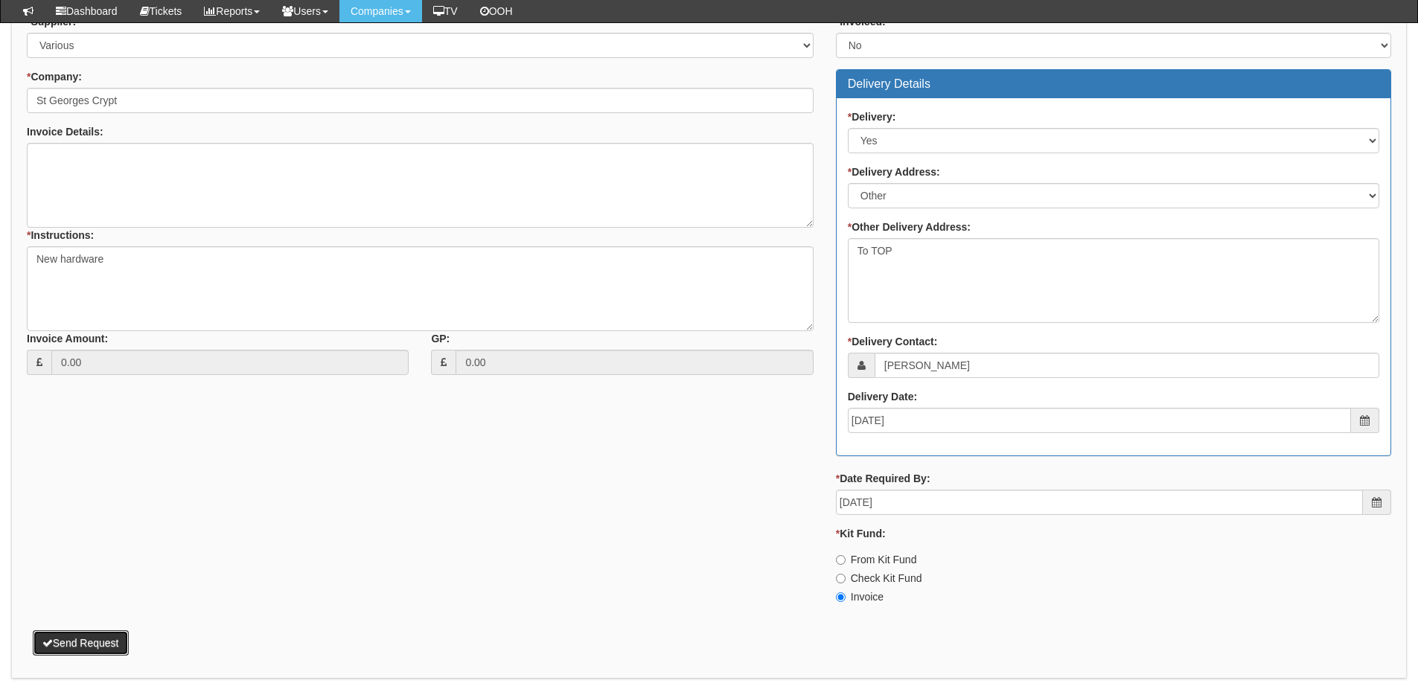
click at [92, 643] on button "Send Request" at bounding box center [81, 642] width 96 height 25
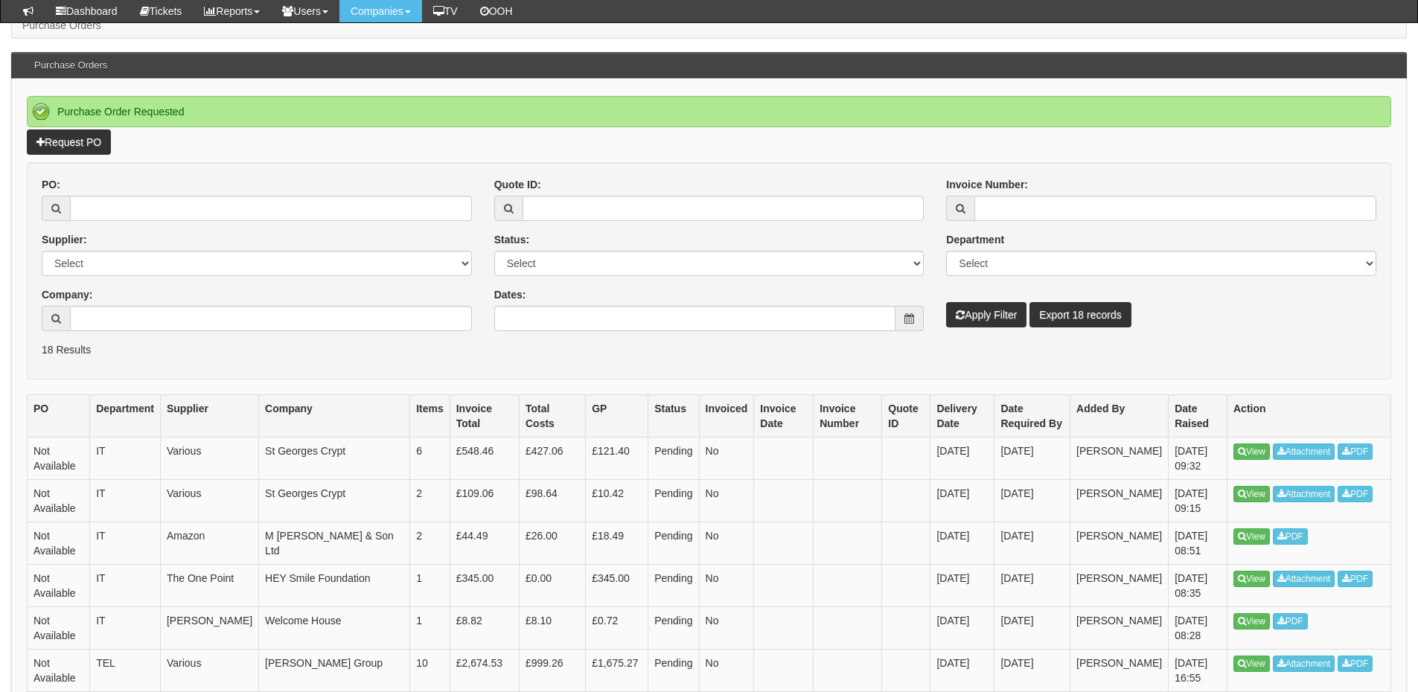
scroll to position [223, 0]
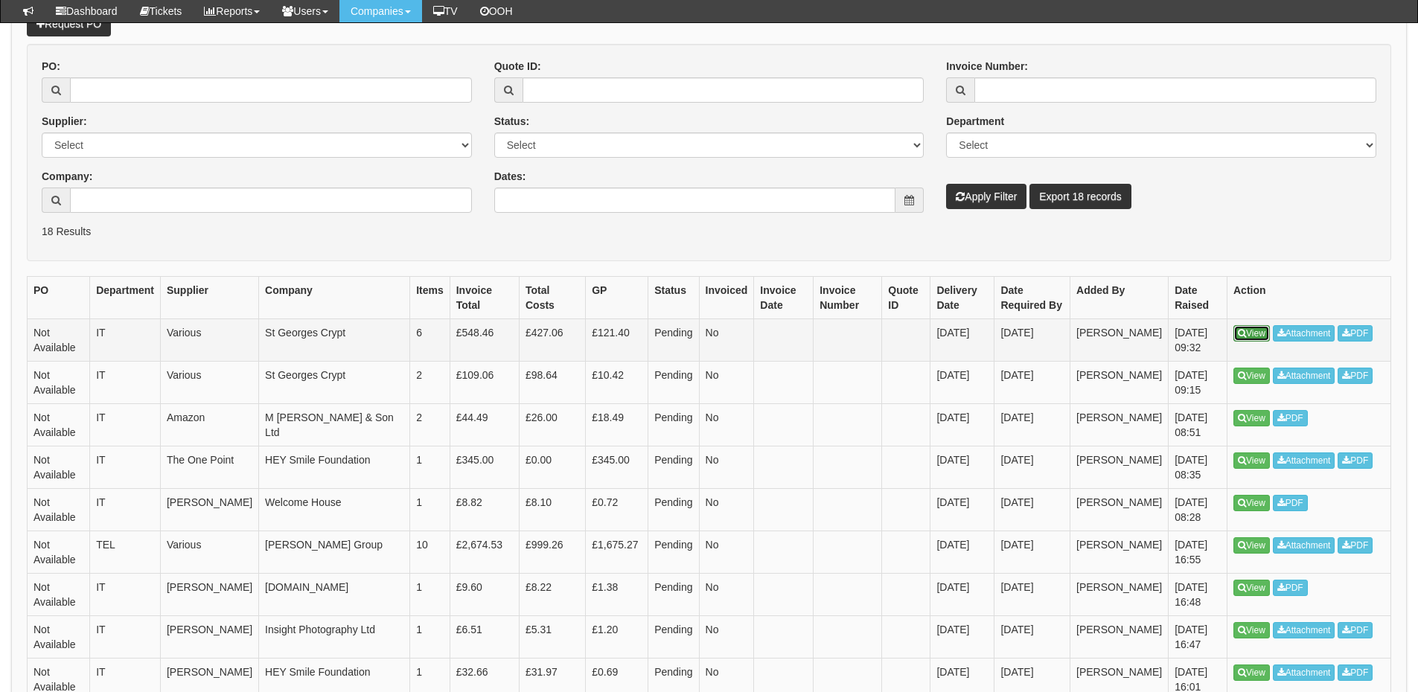
drag, startPoint x: 1247, startPoint y: 325, endPoint x: 1252, endPoint y: 333, distance: 10.0
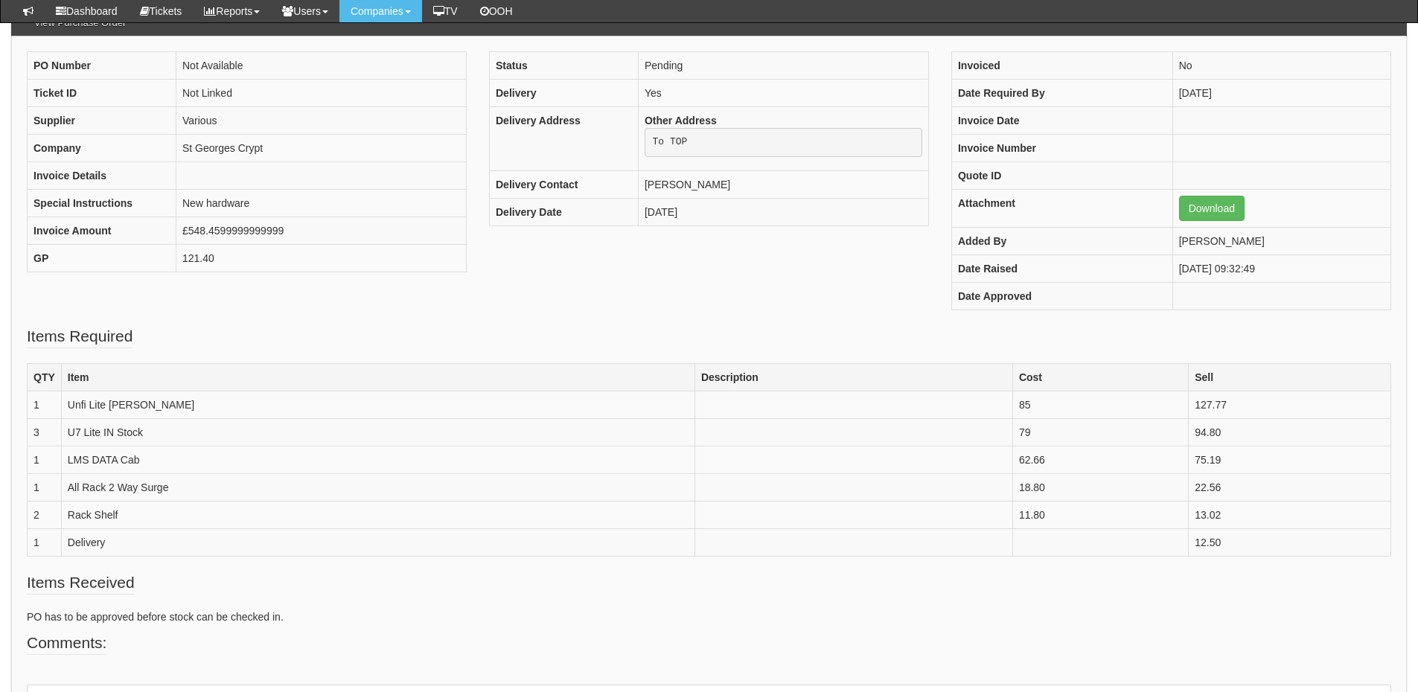
scroll to position [148, 0]
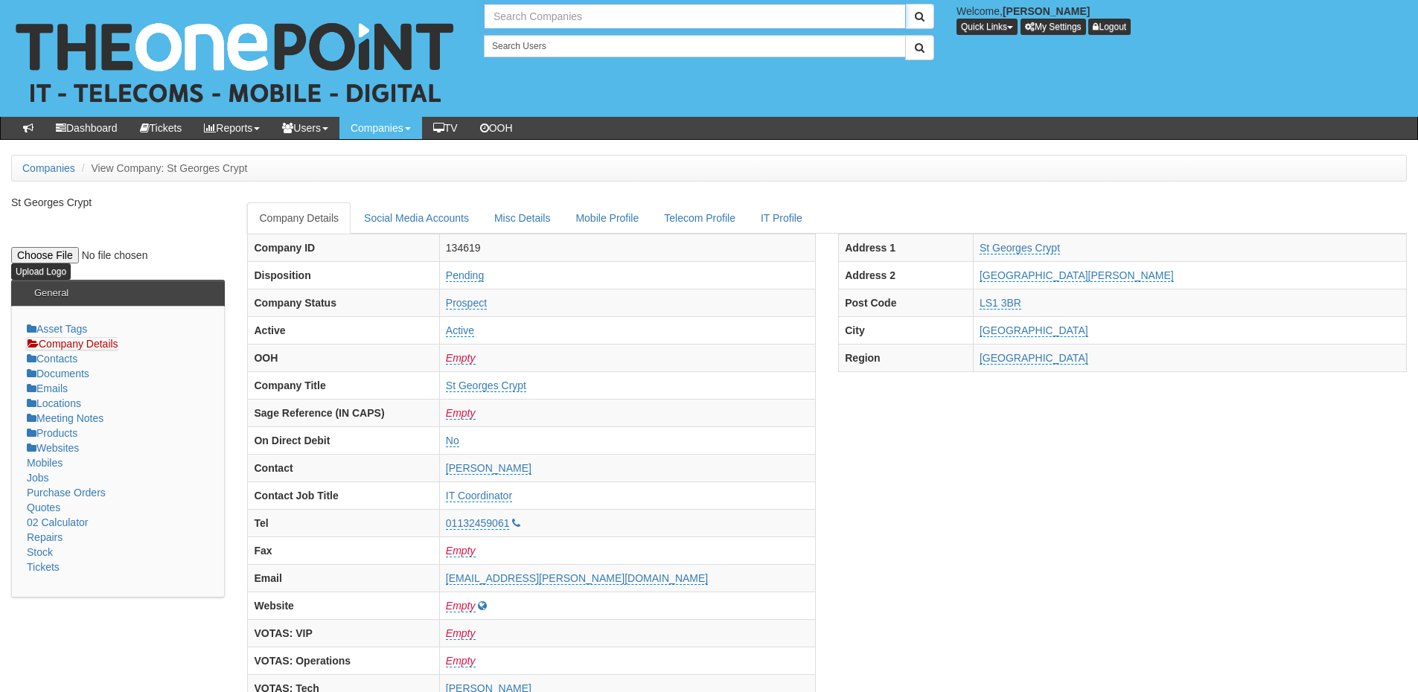
click at [603, 16] on input "text" at bounding box center [695, 16] width 422 height 25
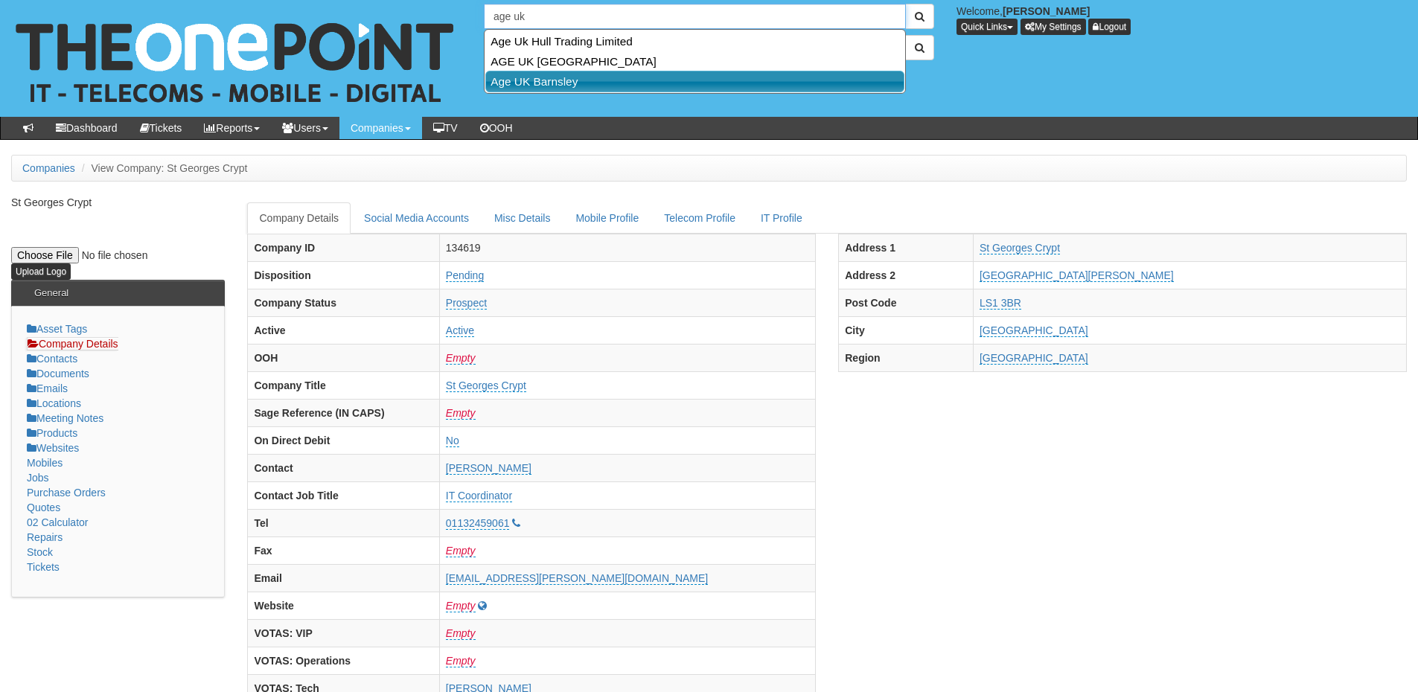
click at [556, 81] on link "Age UK Barnsley" at bounding box center [694, 82] width 419 height 22
type input "Age UK Barnsley"
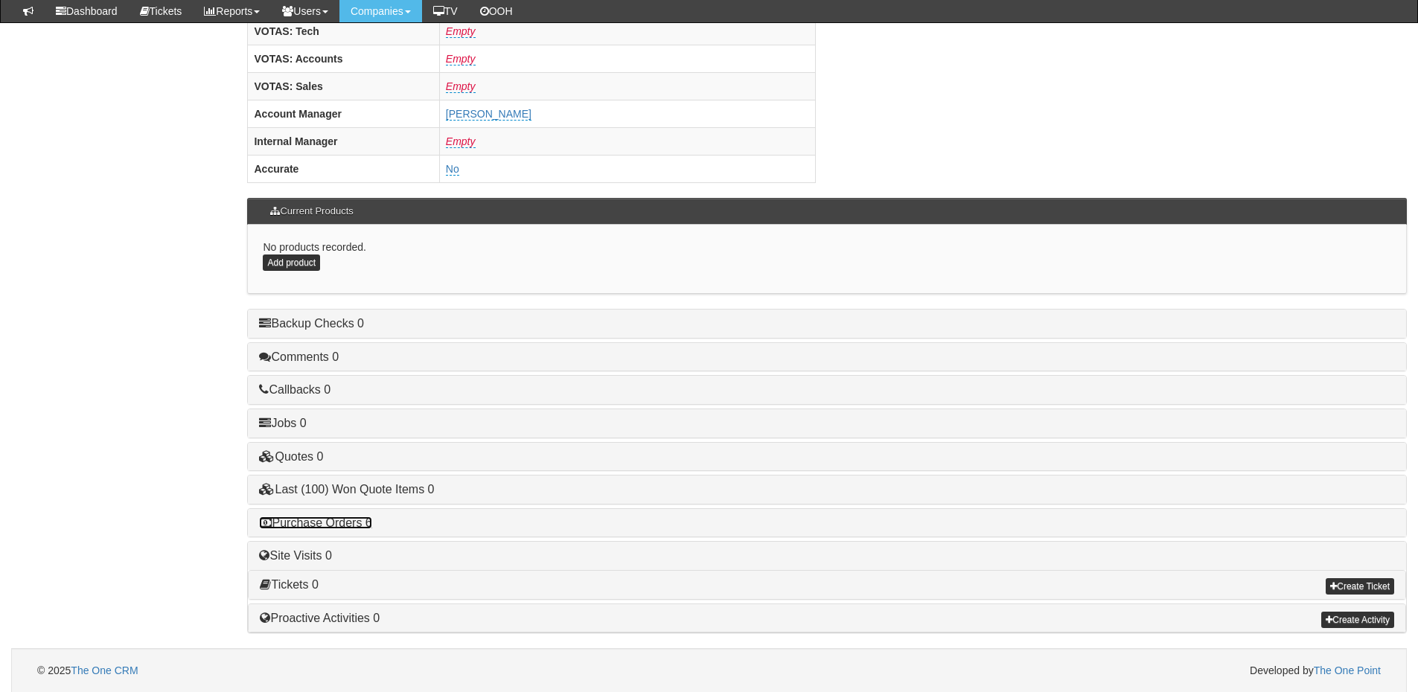
click at [354, 525] on link "Purchase Orders 6" at bounding box center [315, 523] width 112 height 13
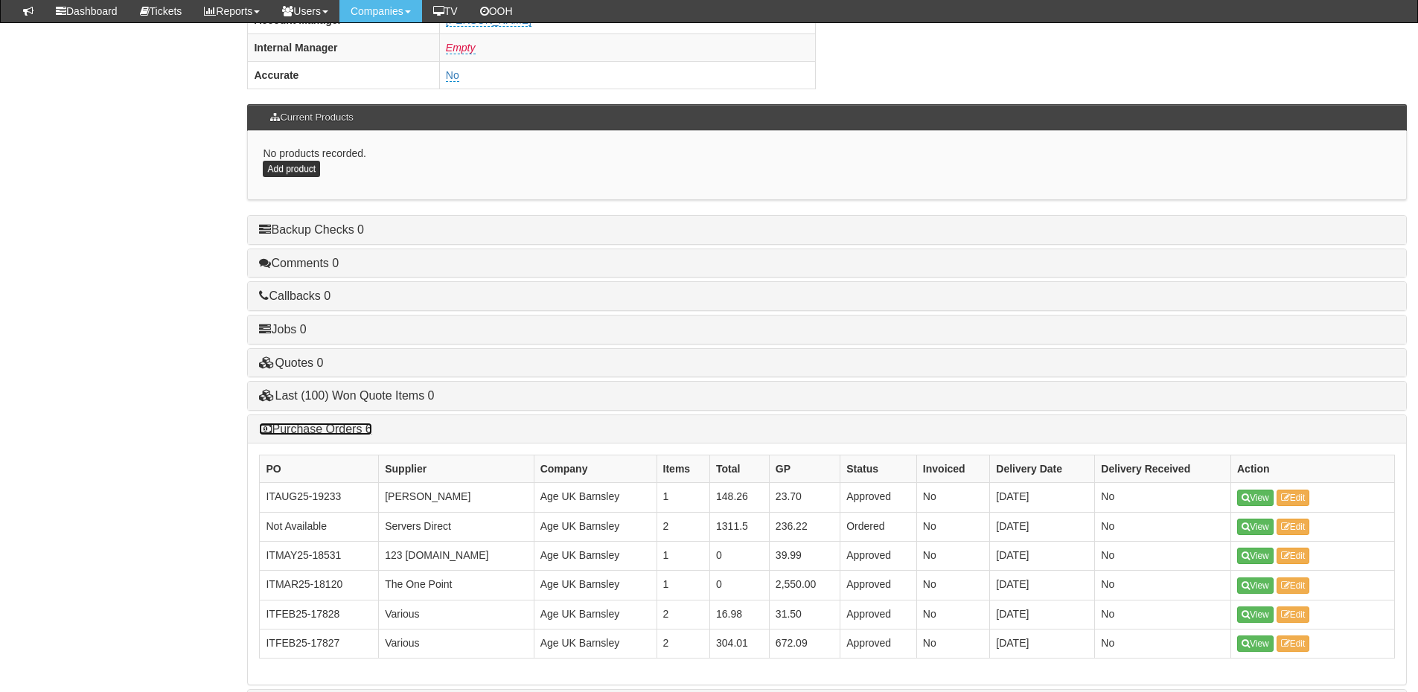
scroll to position [854, 0]
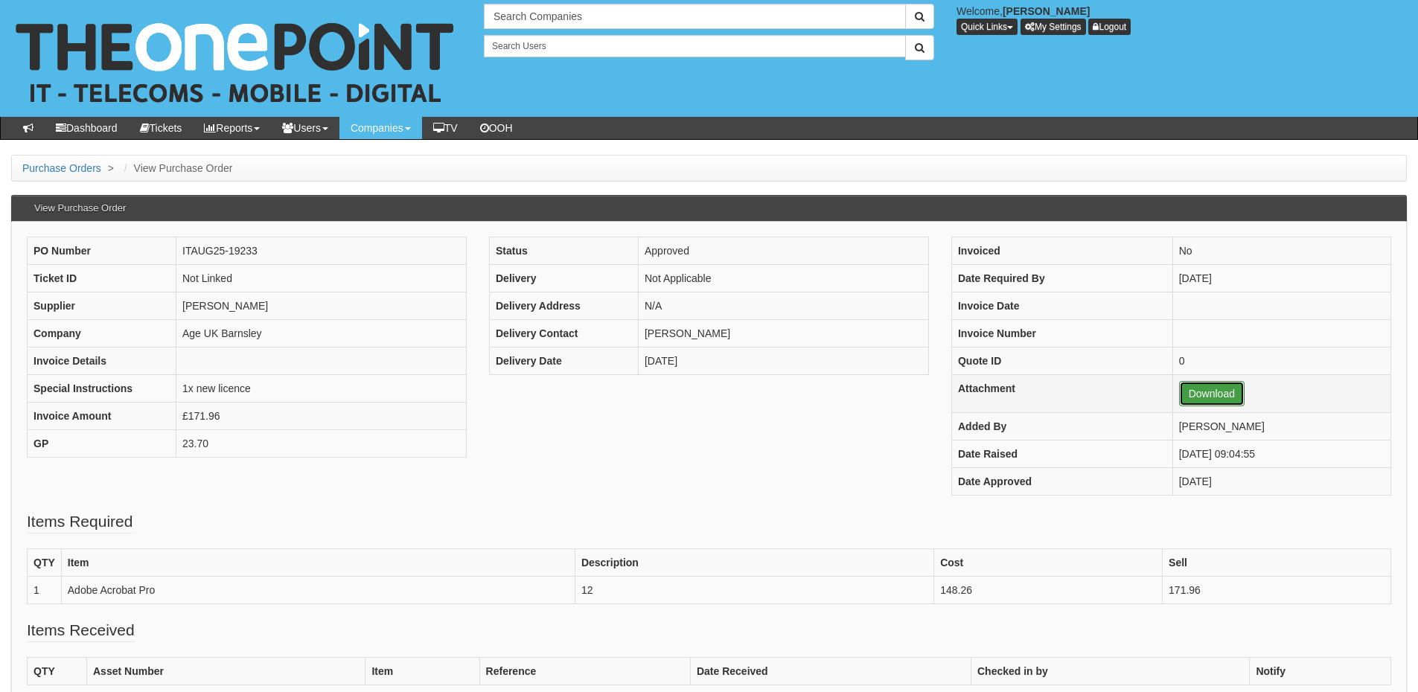
click at [1189, 394] on link "Download" at bounding box center [1211, 393] width 65 height 25
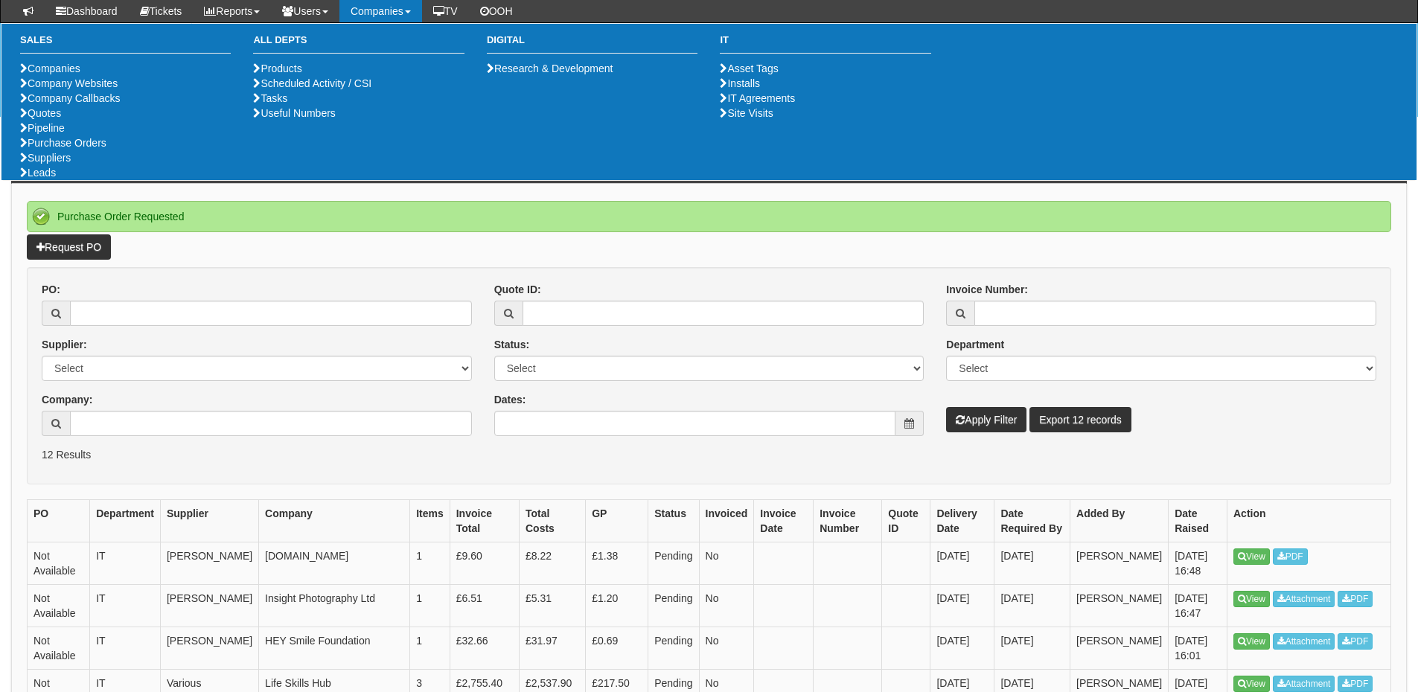
scroll to position [149, 0]
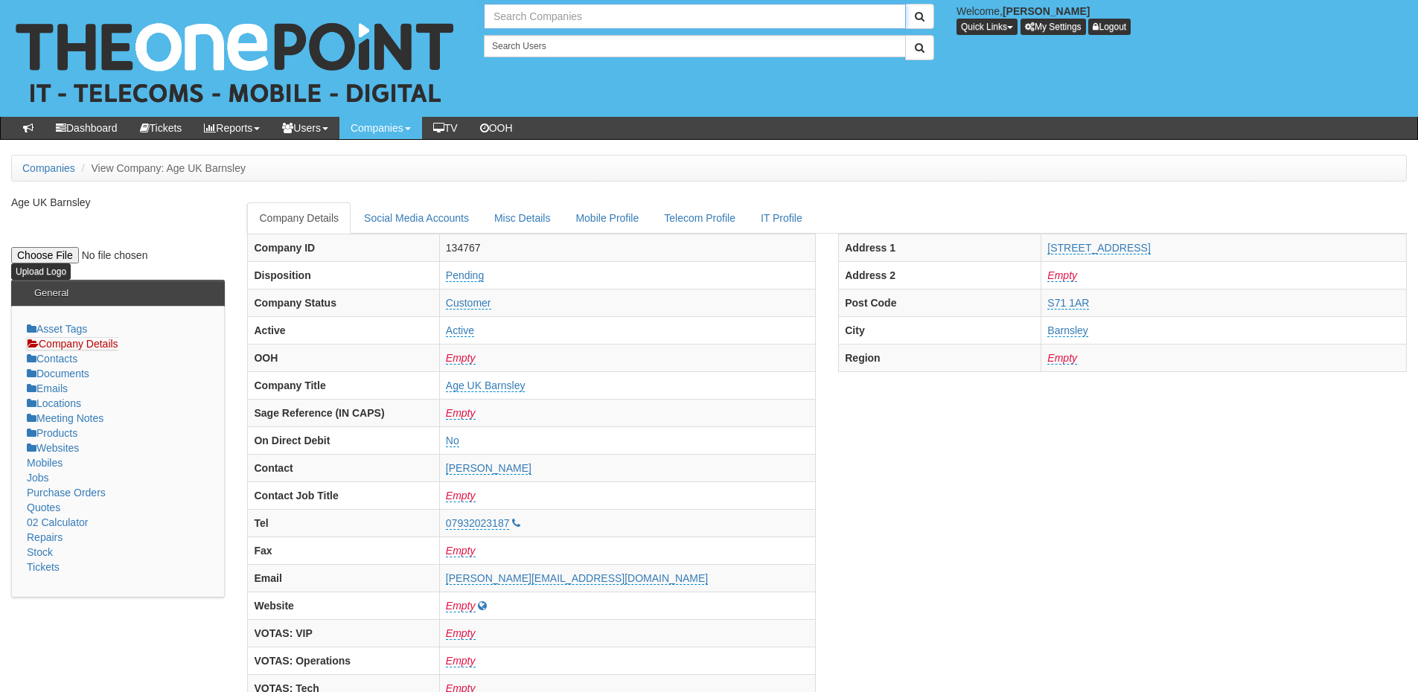
click at [556, 13] on input "text" at bounding box center [695, 16] width 422 height 25
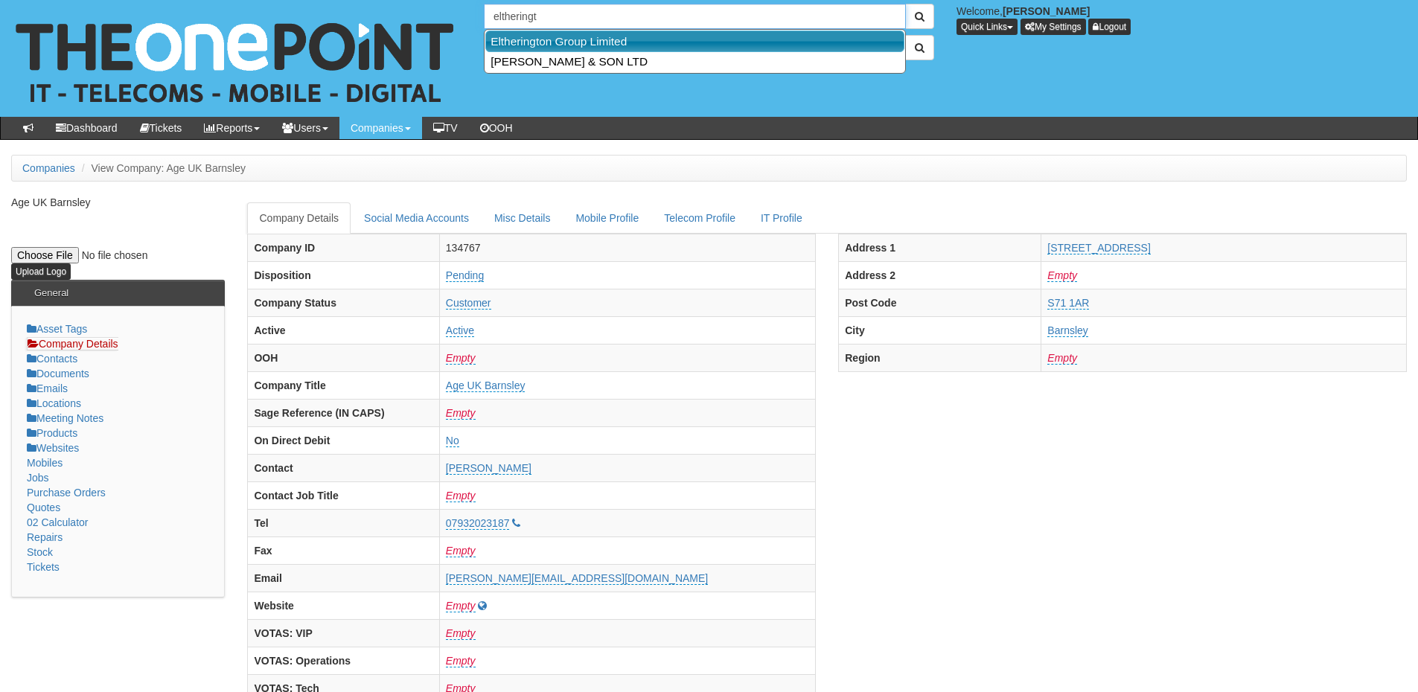
click at [553, 43] on link "Eltherington Group Limited" at bounding box center [694, 42] width 419 height 22
type input "Eltherington Group Limited"
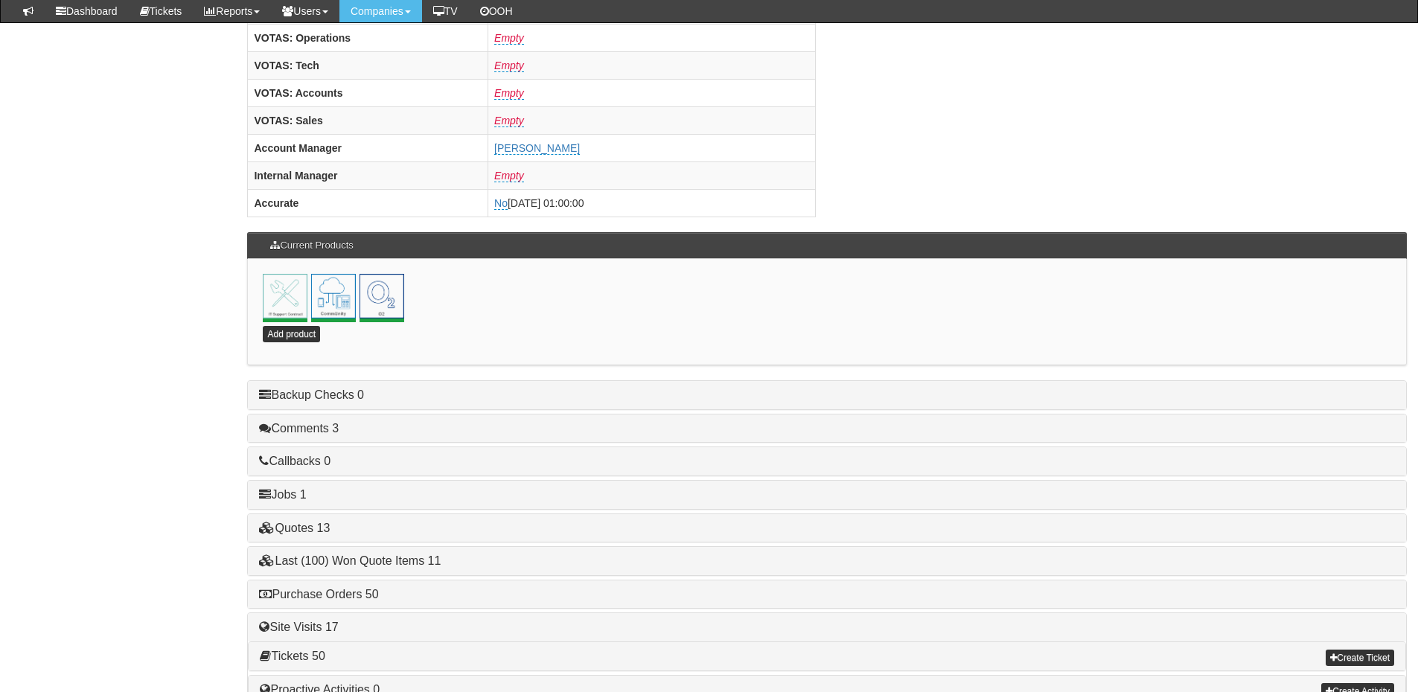
scroll to position [657, 0]
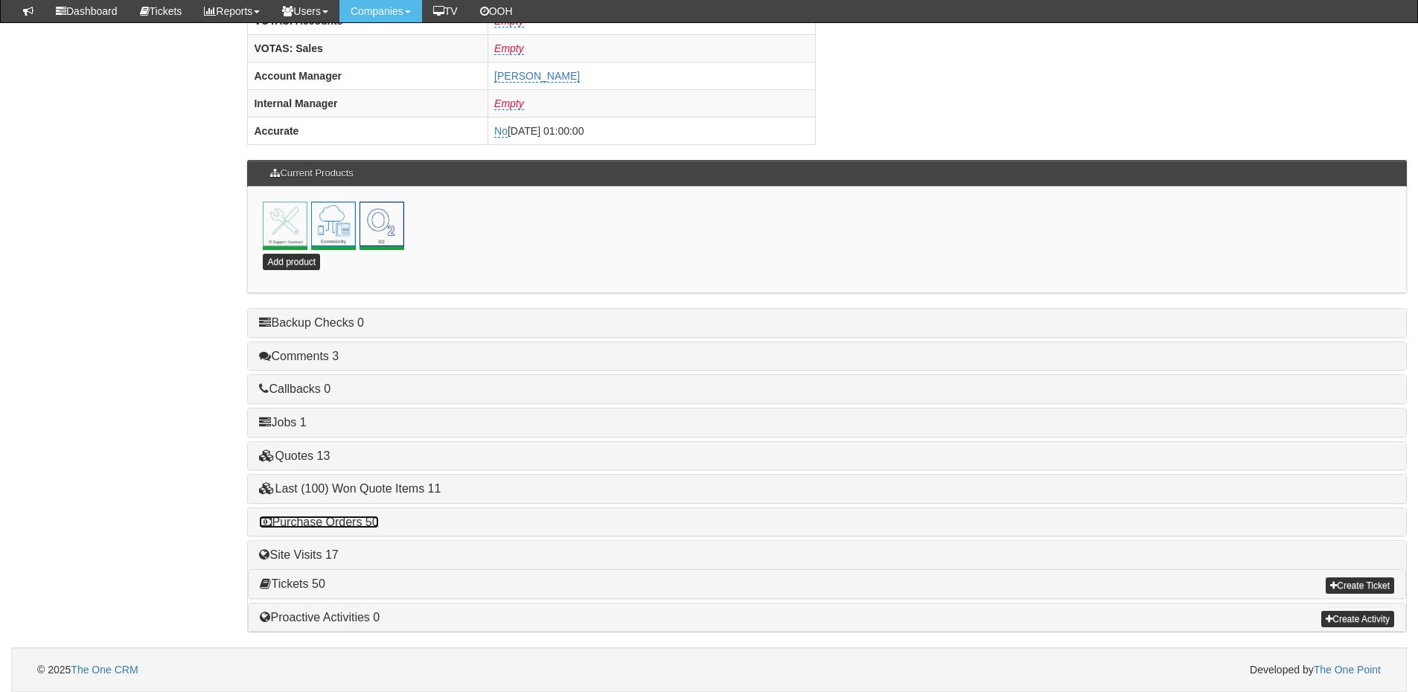
click at [364, 517] on link "Purchase Orders 50" at bounding box center [318, 522] width 119 height 13
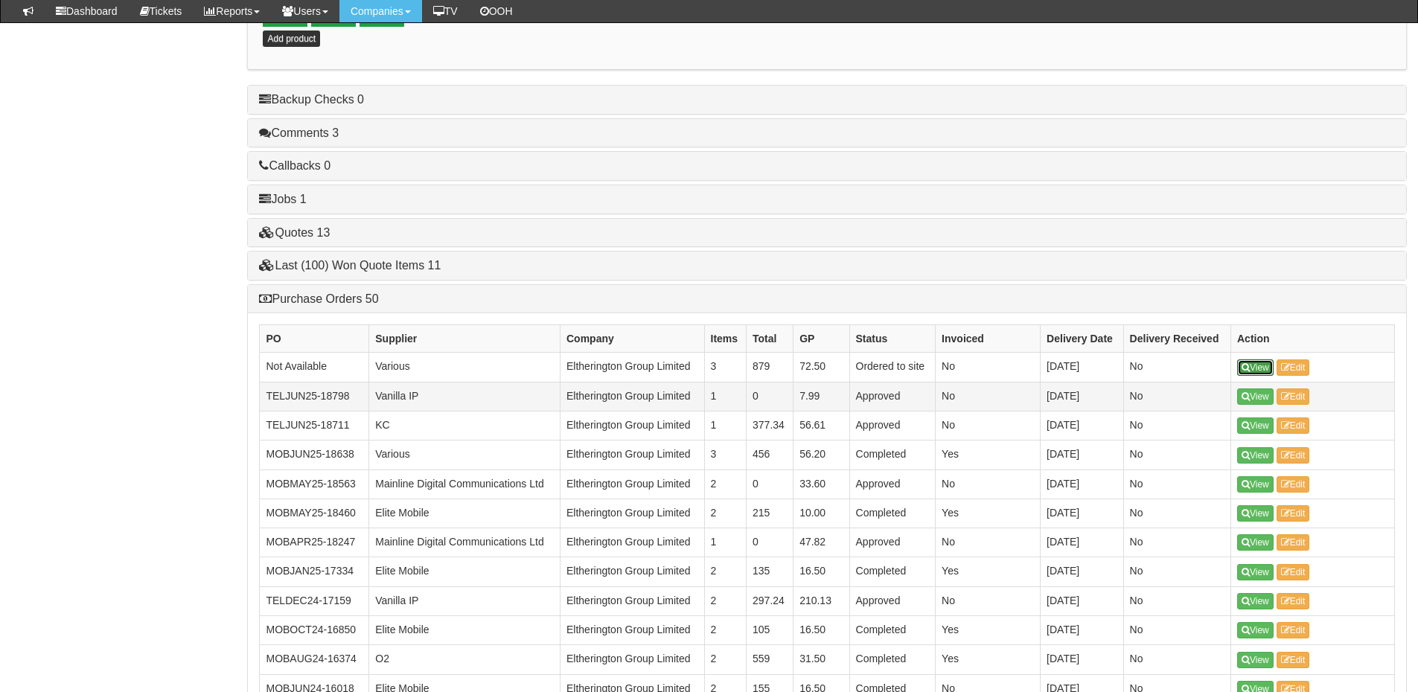
scroll to position [880, 0]
